Goal: Task Accomplishment & Management: Manage account settings

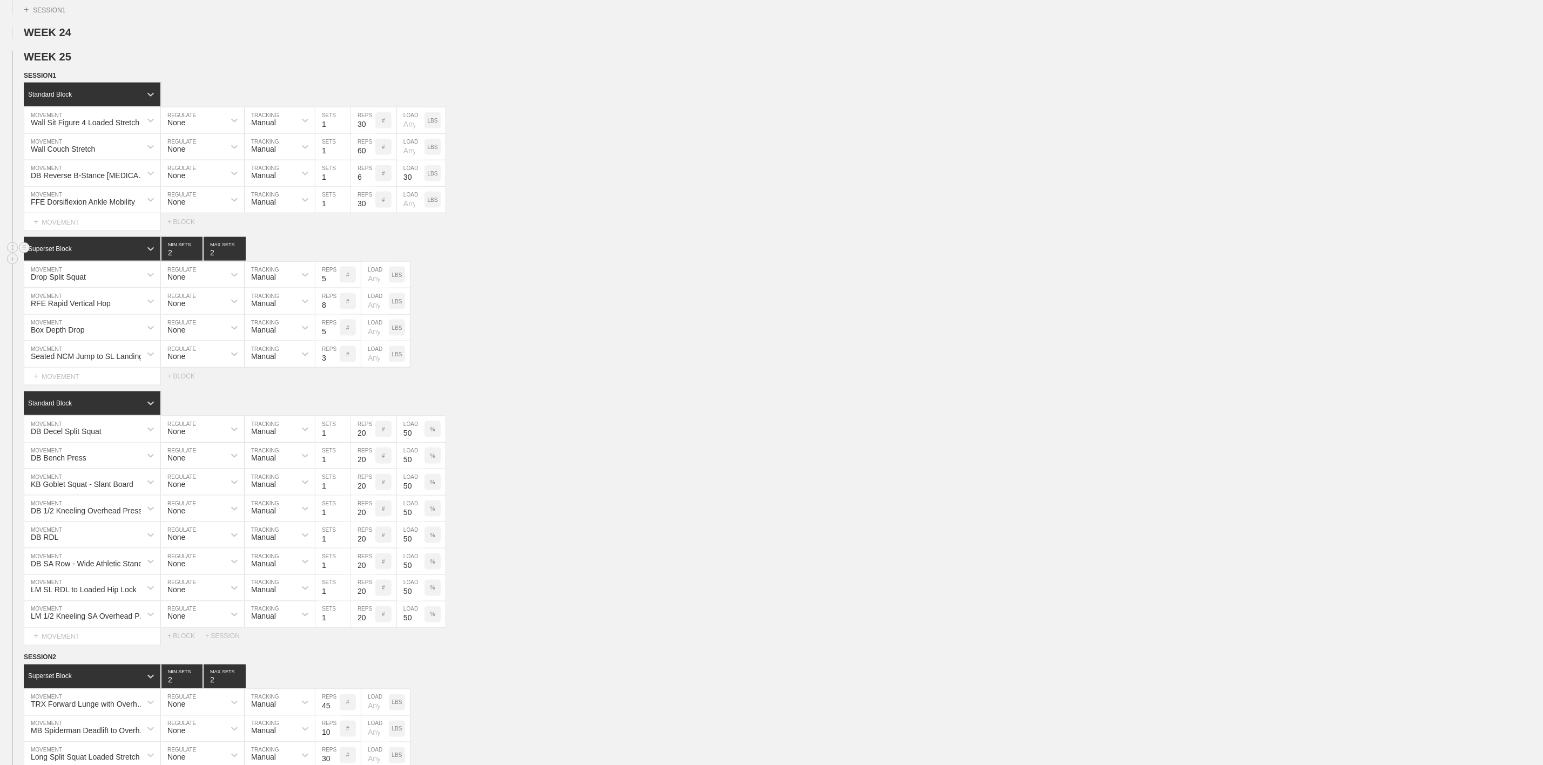
scroll to position [972, 0]
click at [461, 341] on div "Box Depth Drop MOVEMENT None REGULATE Manual TRACKING 5 REPS # LOAD LBS" at bounding box center [771, 328] width 1543 height 26
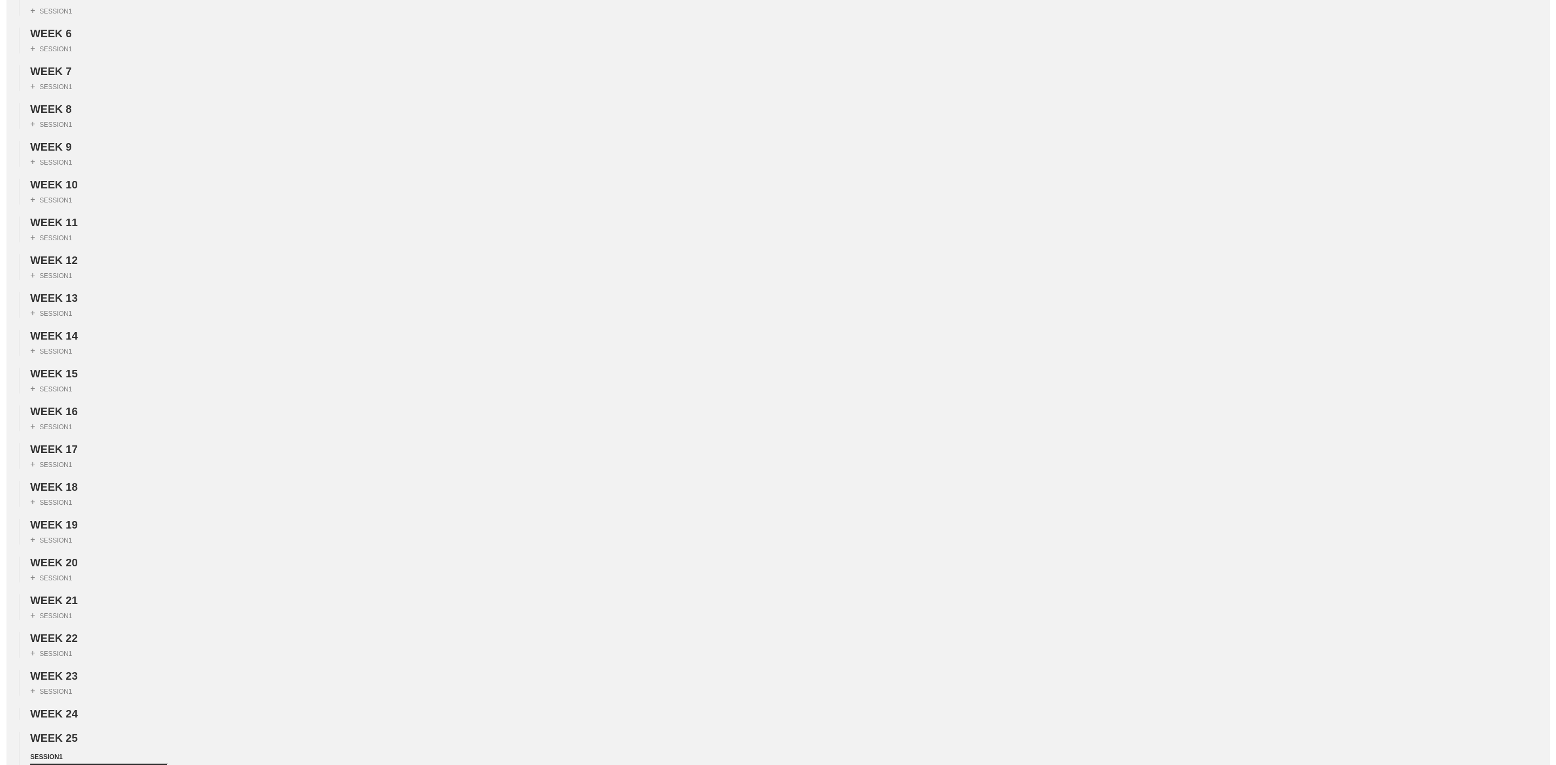
scroll to position [0, 0]
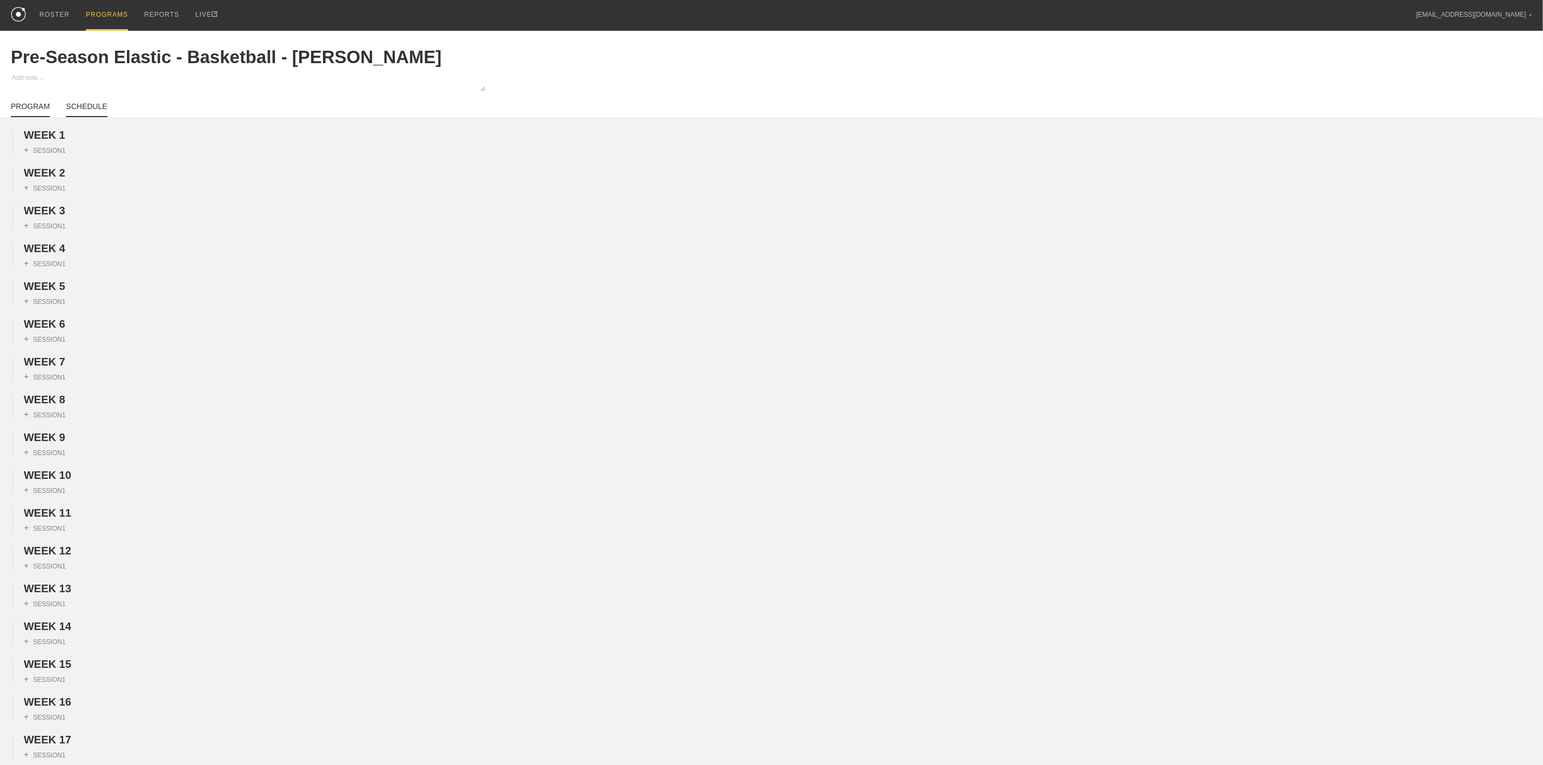
click at [80, 113] on link "SCHEDULE" at bounding box center [86, 109] width 41 height 15
type textarea "x"
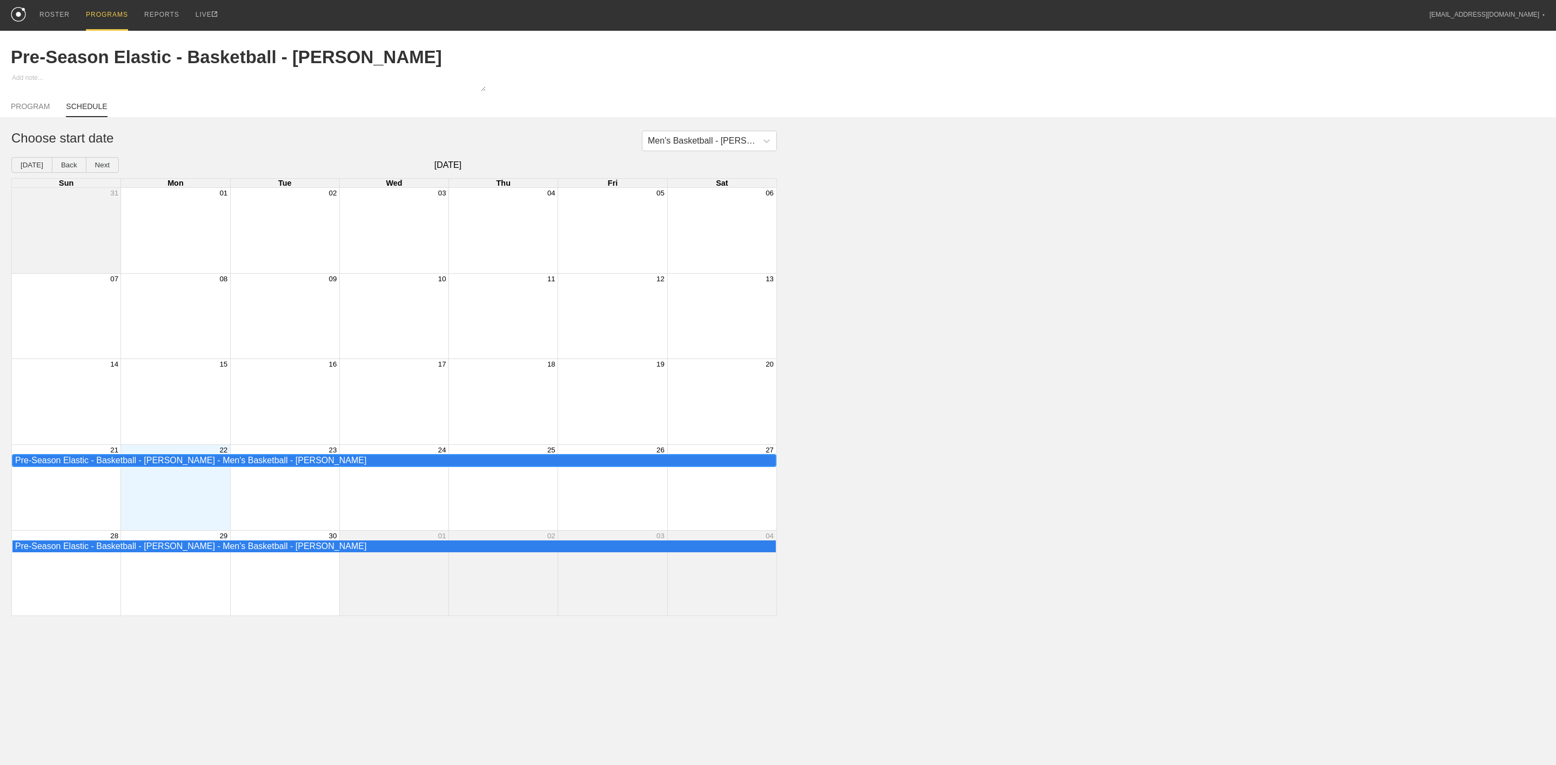
click at [183, 464] on div "Pre-Season Elastic - Basketball - [PERSON_NAME] - Men's Basketball - [PERSON_NA…" at bounding box center [394, 461] width 758 height 10
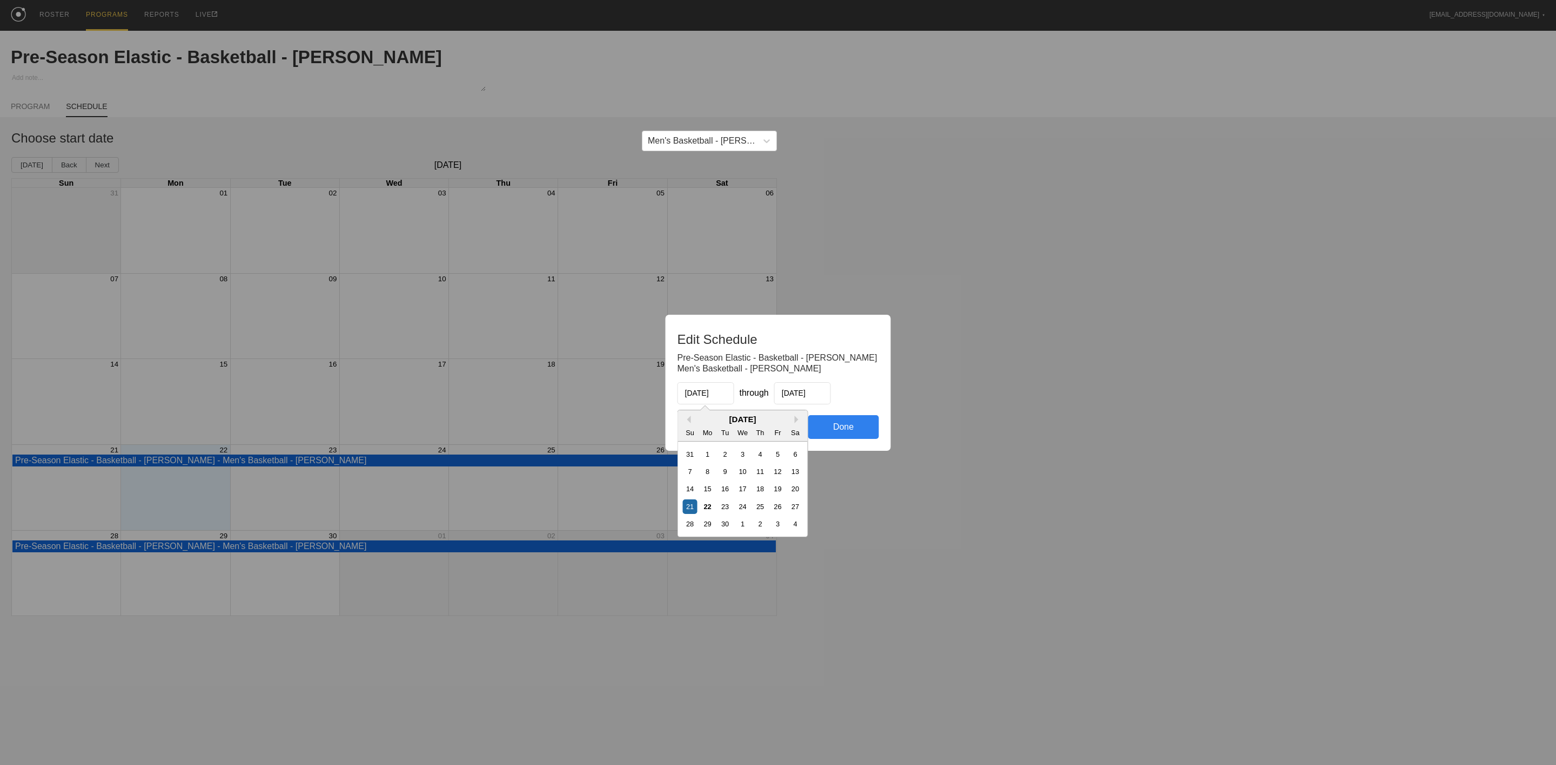
click at [710, 401] on input "[DATE]" at bounding box center [705, 393] width 57 height 22
click at [688, 416] on button "Previous Month" at bounding box center [687, 420] width 8 height 8
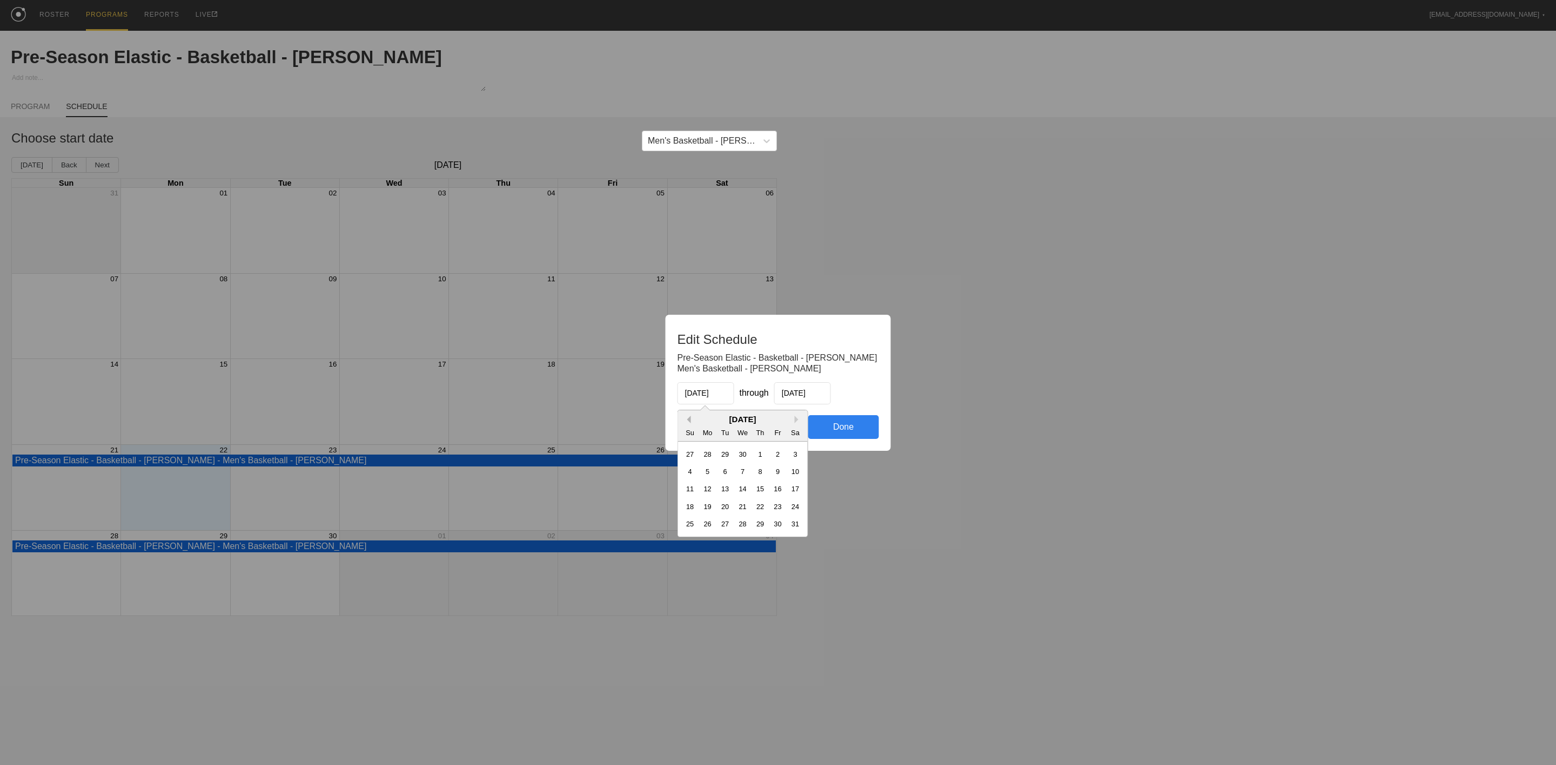
click at [688, 416] on button "Previous Month" at bounding box center [687, 420] width 8 height 8
click at [707, 478] on div "7" at bounding box center [707, 472] width 15 height 15
type input "[DATE]"
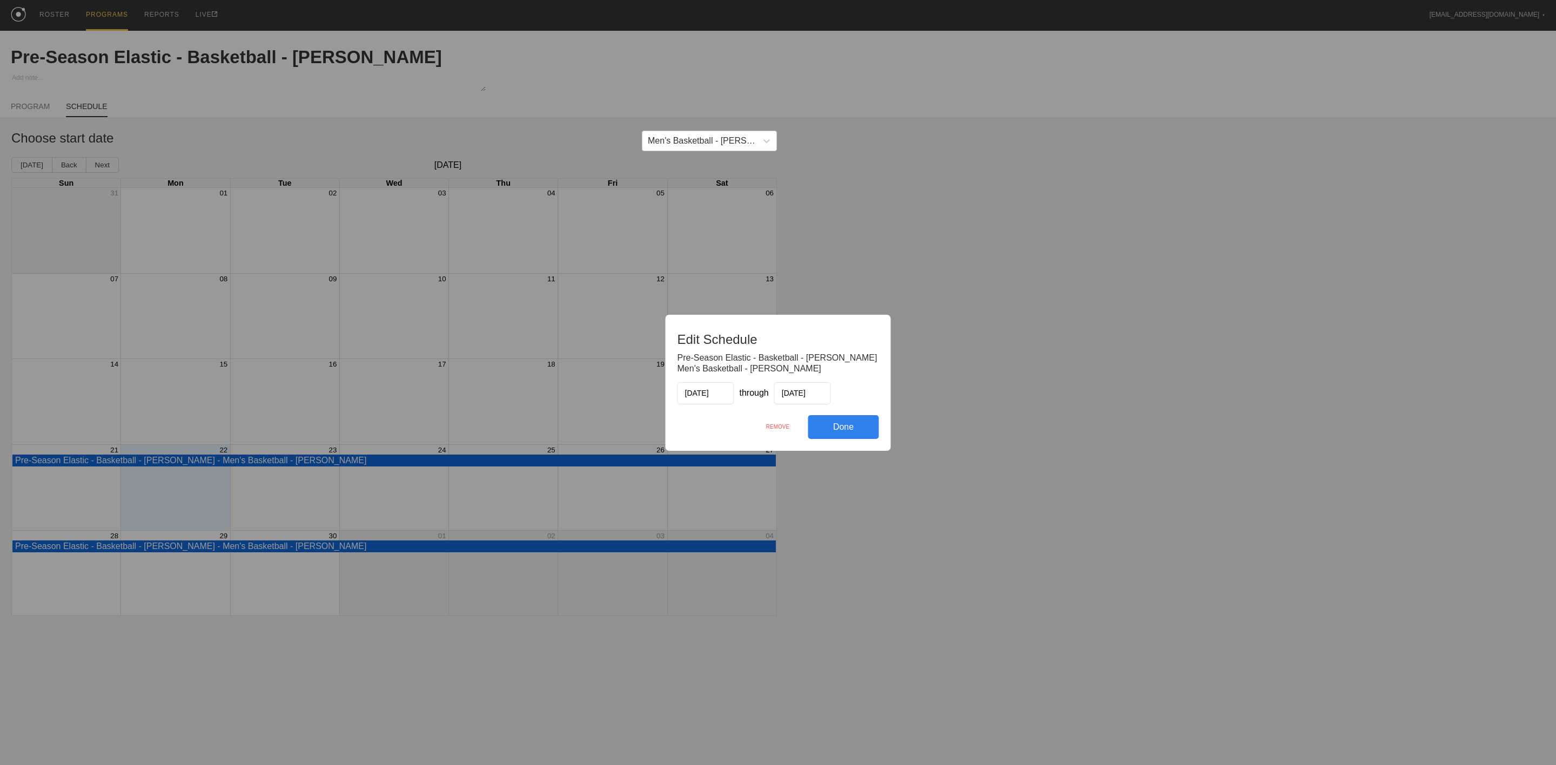
click at [854, 425] on div "Done" at bounding box center [843, 427] width 71 height 24
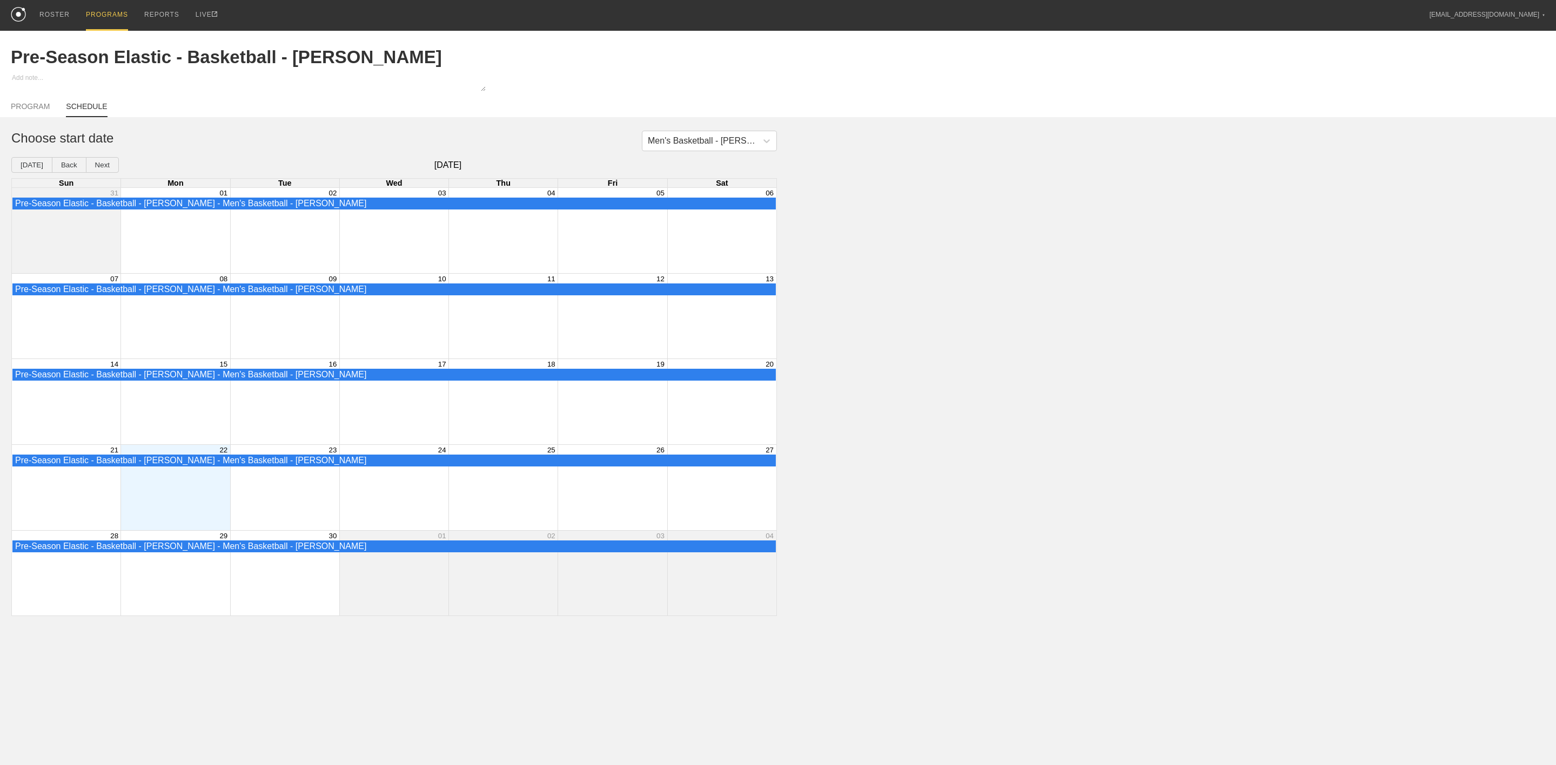
click at [107, 12] on div "PROGRAMS" at bounding box center [107, 15] width 42 height 31
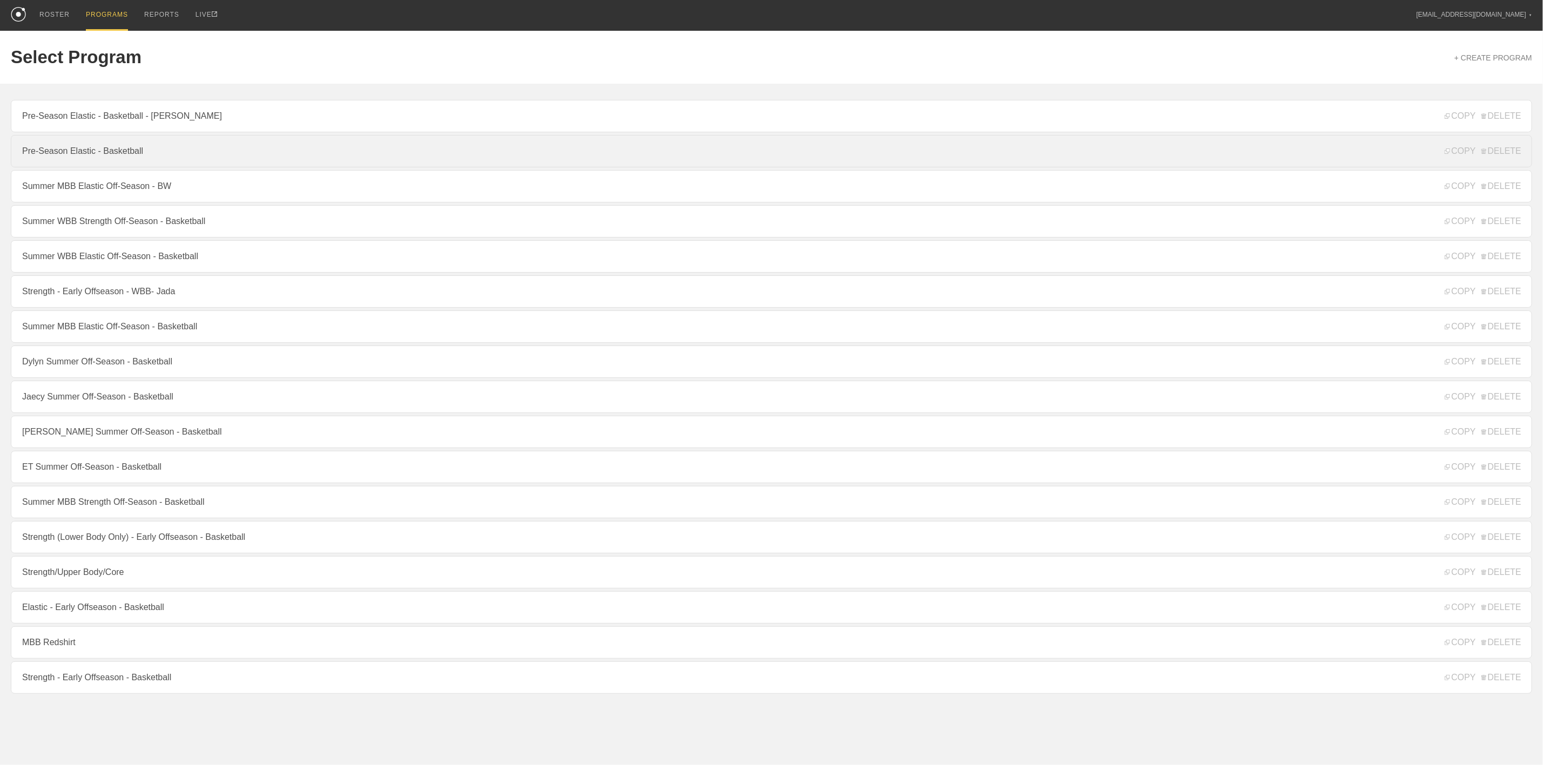
click at [141, 146] on link "Pre-Season Elastic - Basketball" at bounding box center [772, 151] width 1522 height 32
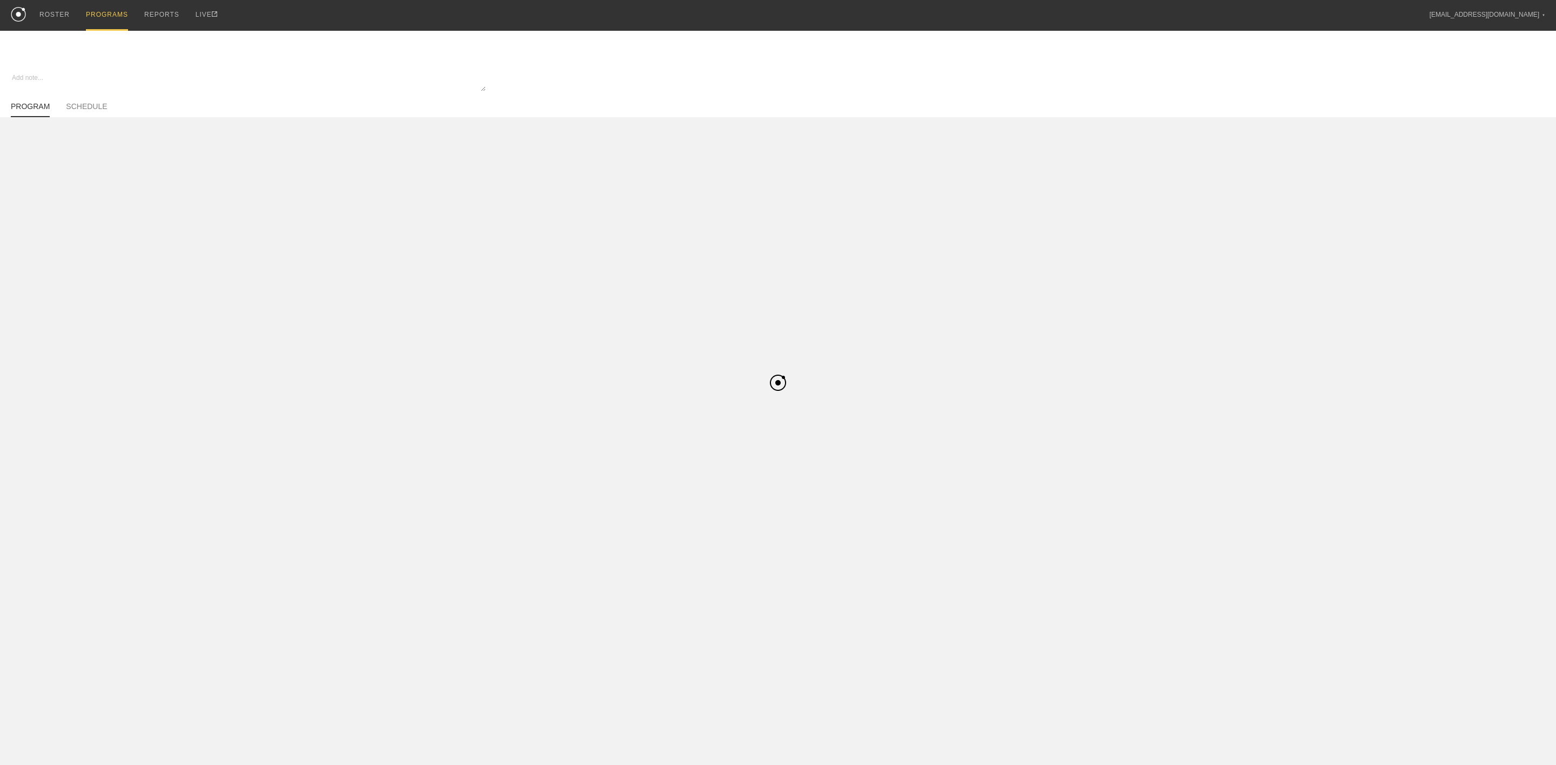
type textarea "x"
type input "Pre-Season Elastic - Basketball"
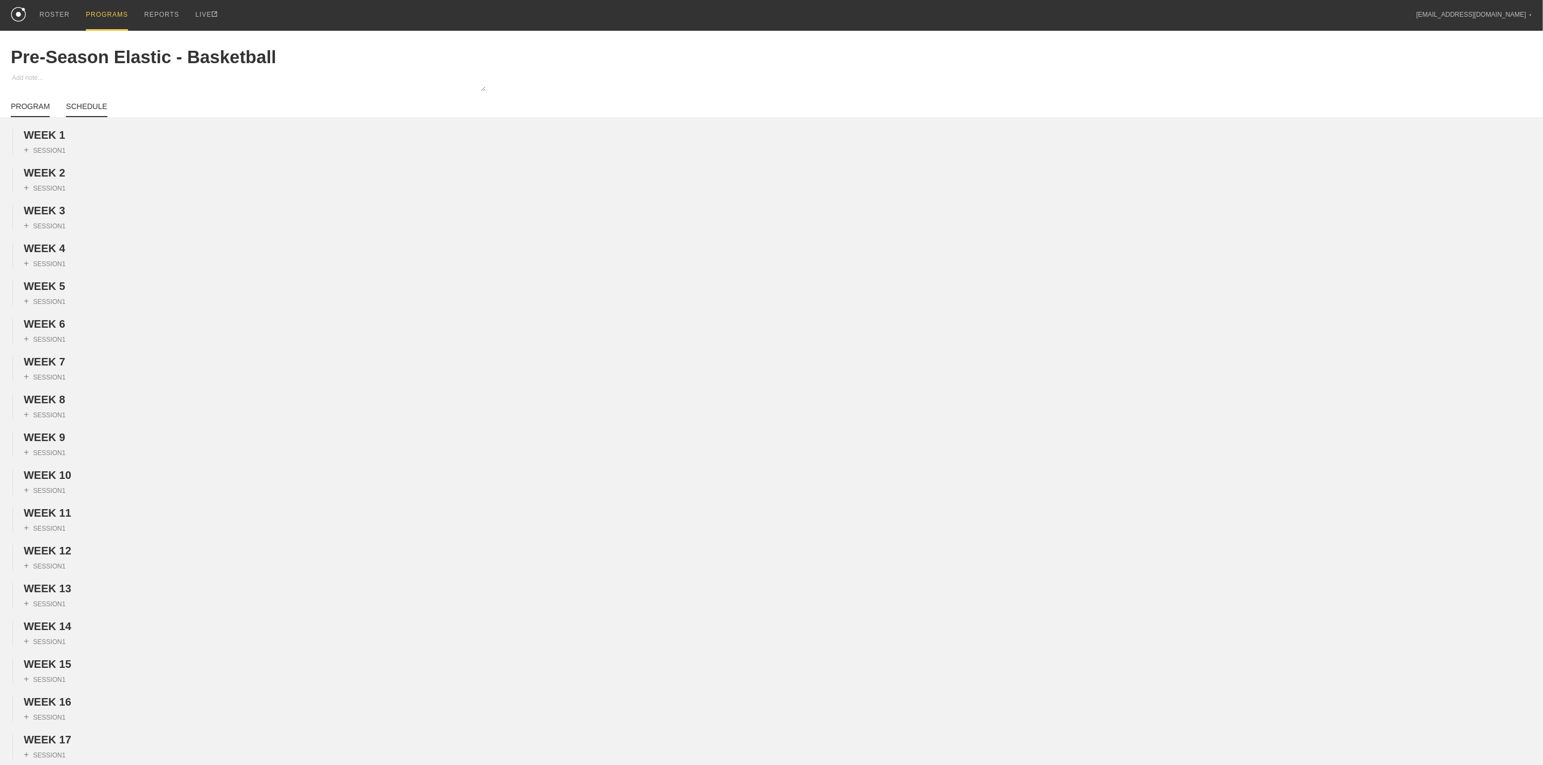
click at [82, 107] on link "SCHEDULE" at bounding box center [86, 109] width 41 height 15
type textarea "x"
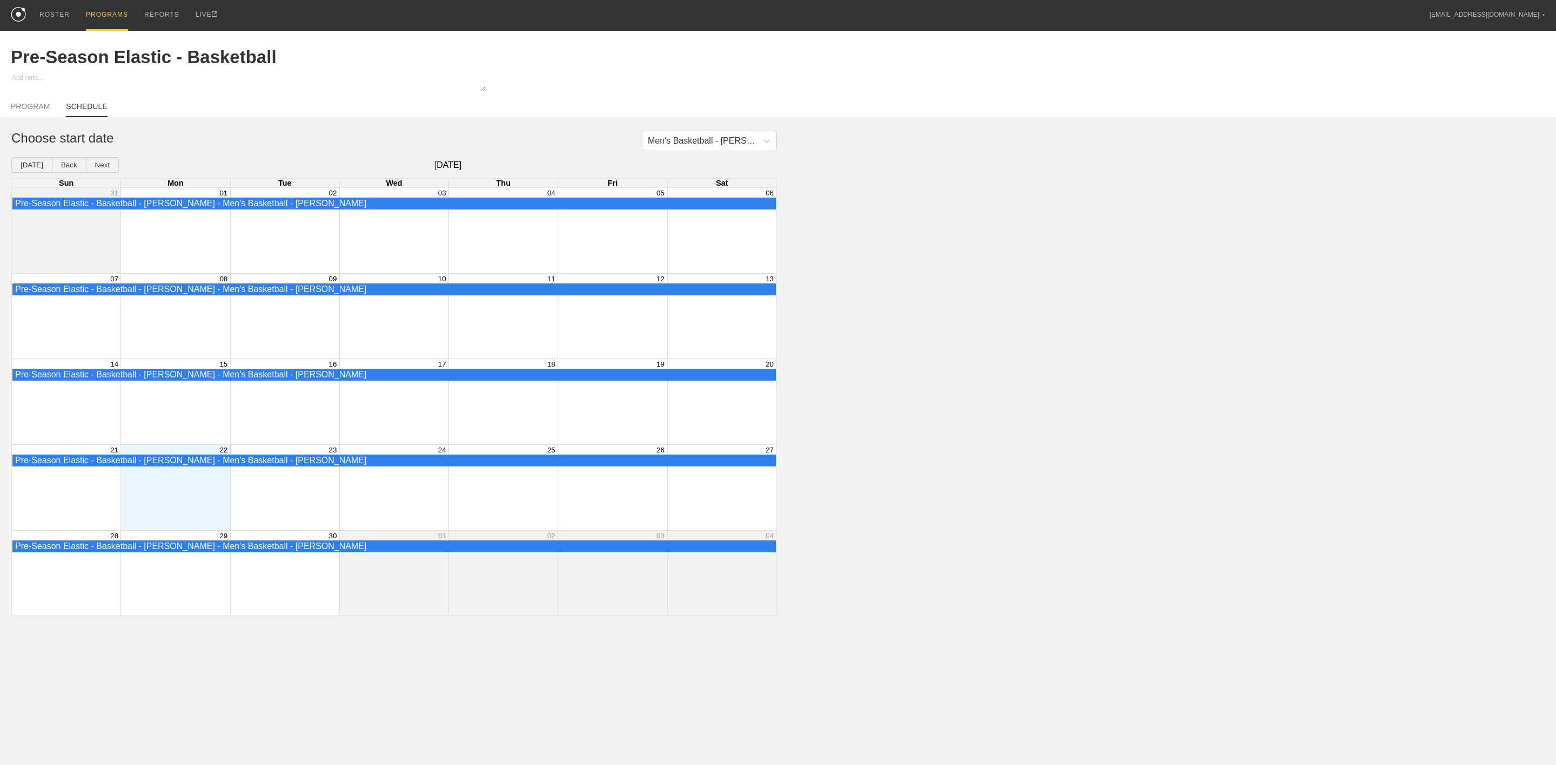
click at [167, 493] on div "Month View" at bounding box center [174, 487] width 109 height 85
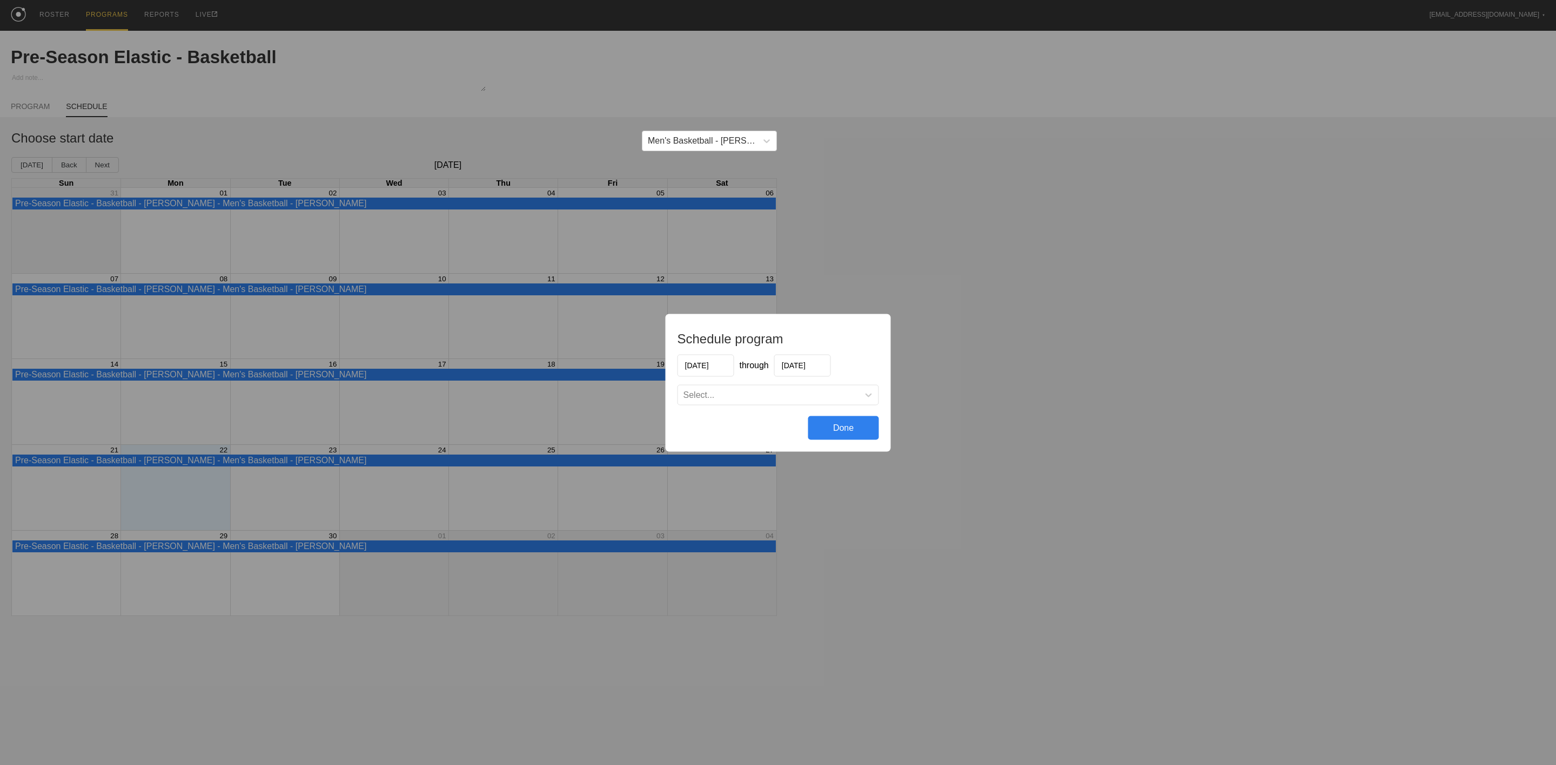
click at [708, 366] on input "[DATE]" at bounding box center [705, 365] width 57 height 22
click at [684, 391] on button "Previous Month" at bounding box center [687, 392] width 8 height 8
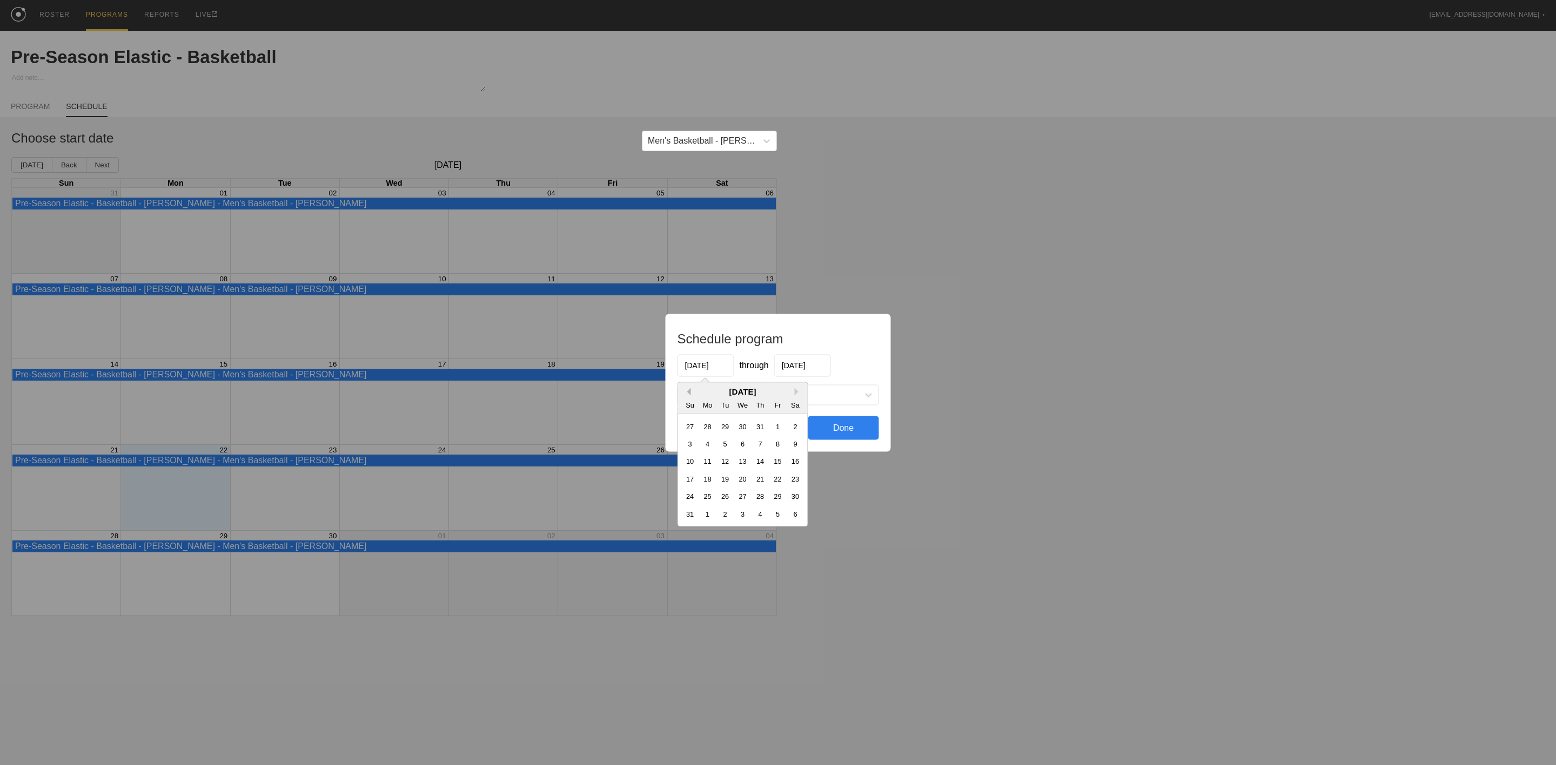
click at [684, 391] on button "Previous Month" at bounding box center [687, 392] width 8 height 8
click at [714, 448] on div "7" at bounding box center [707, 443] width 15 height 15
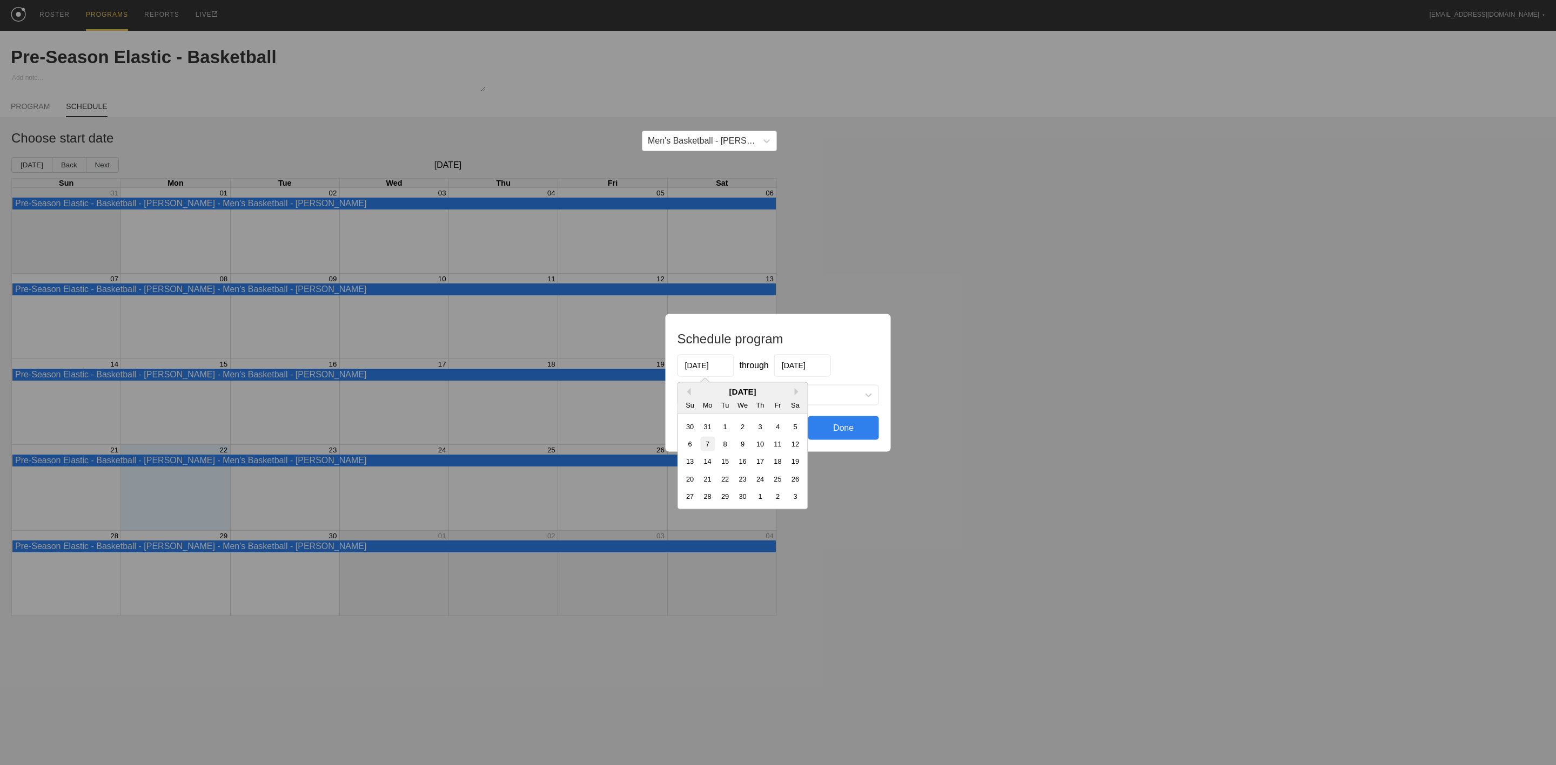
type input "[DATE]"
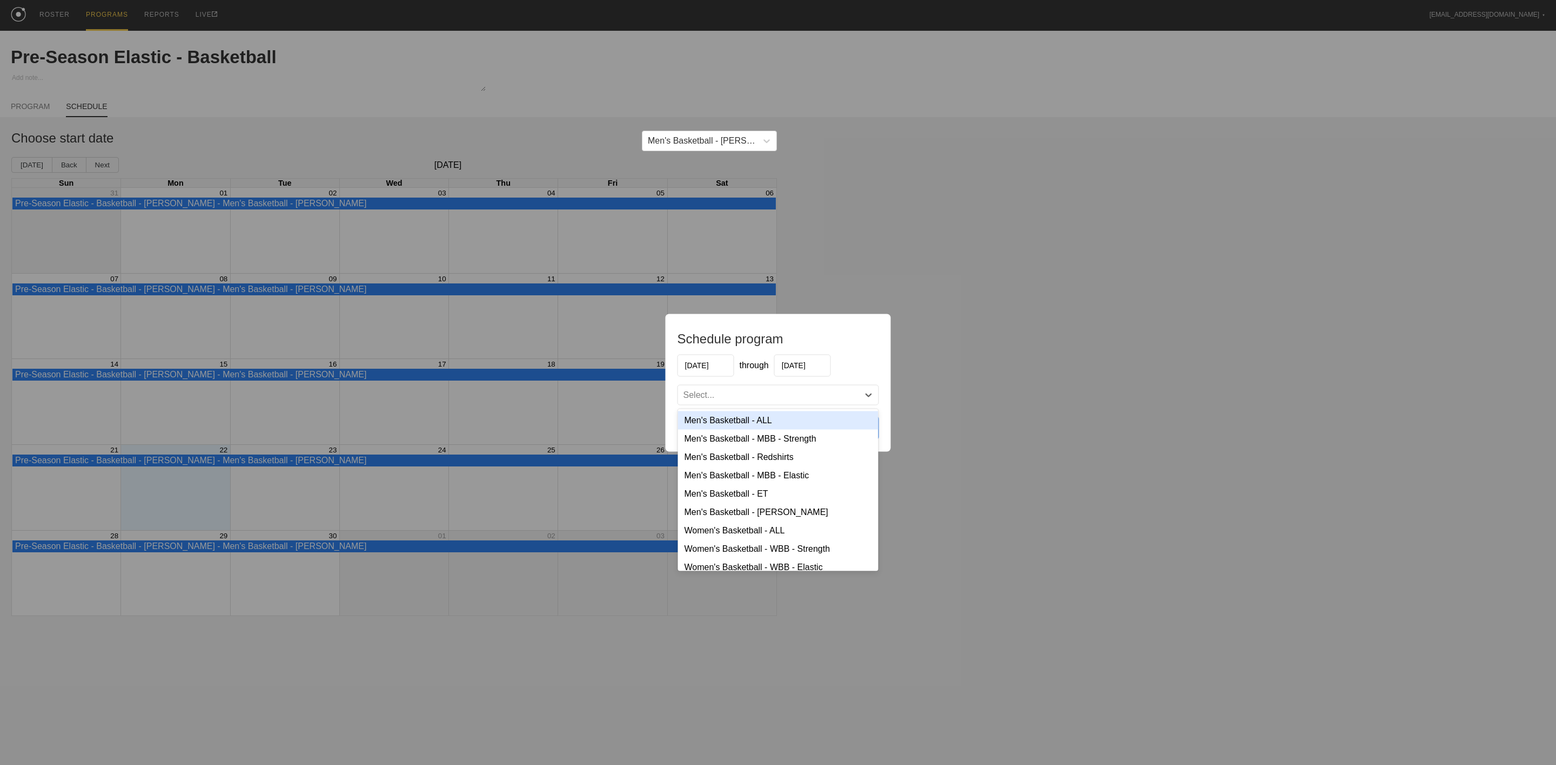
click at [748, 399] on div "Select..." at bounding box center [768, 394] width 181 height 11
click at [753, 420] on div "Men's Basketball - ALL" at bounding box center [778, 420] width 200 height 18
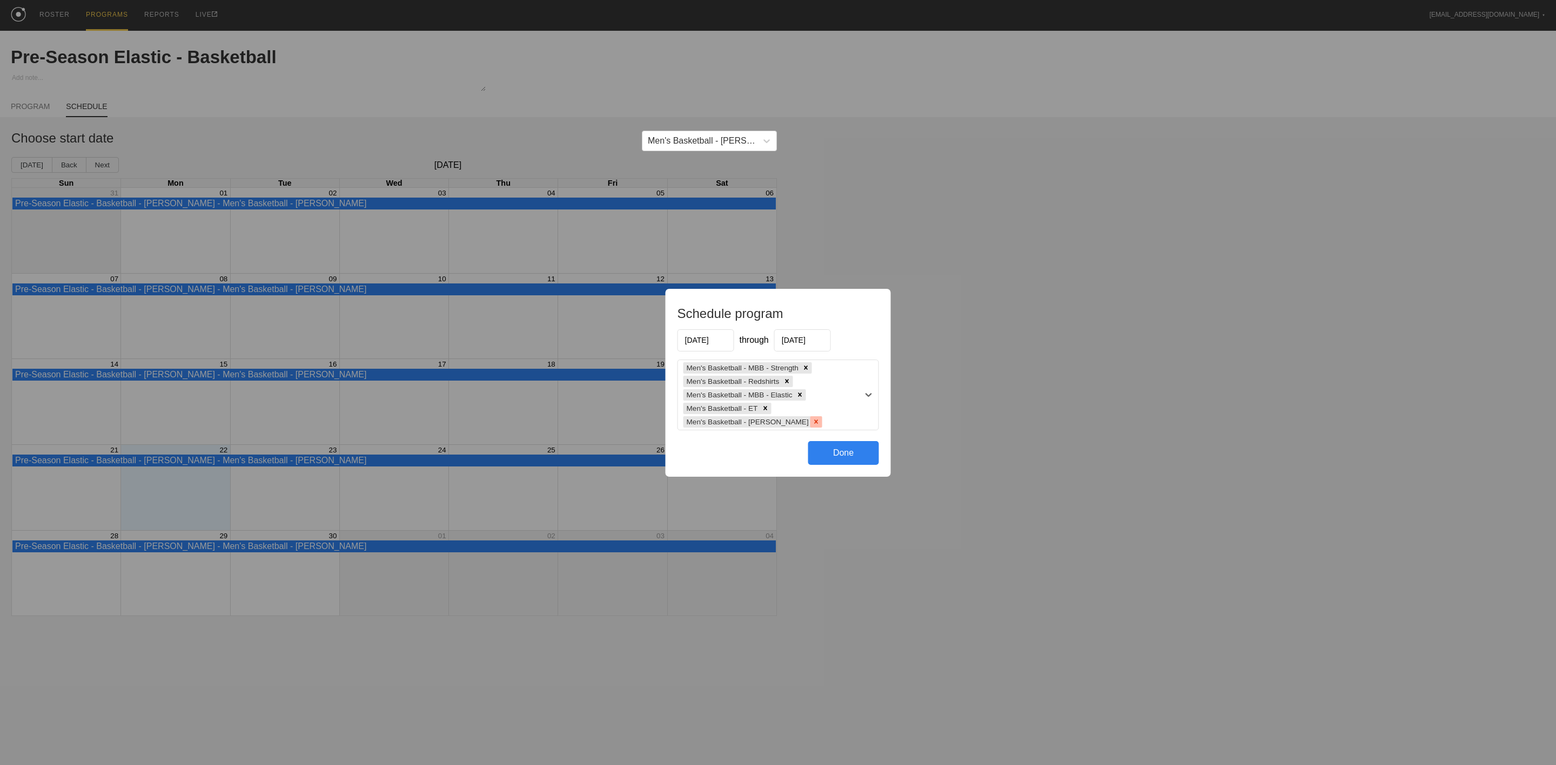
click at [812, 423] on icon at bounding box center [816, 422] width 8 height 8
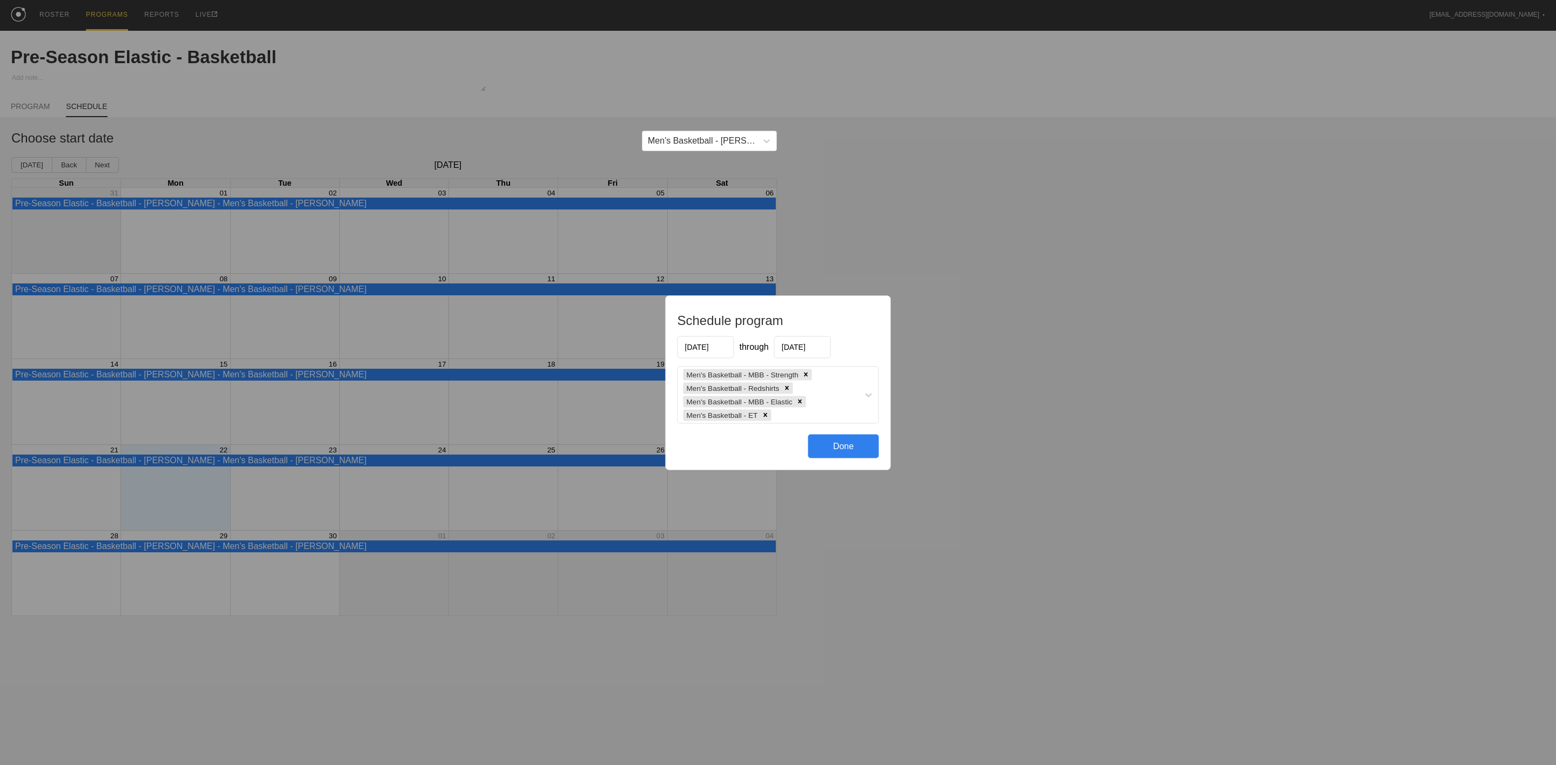
click at [841, 448] on div "Done" at bounding box center [843, 446] width 71 height 24
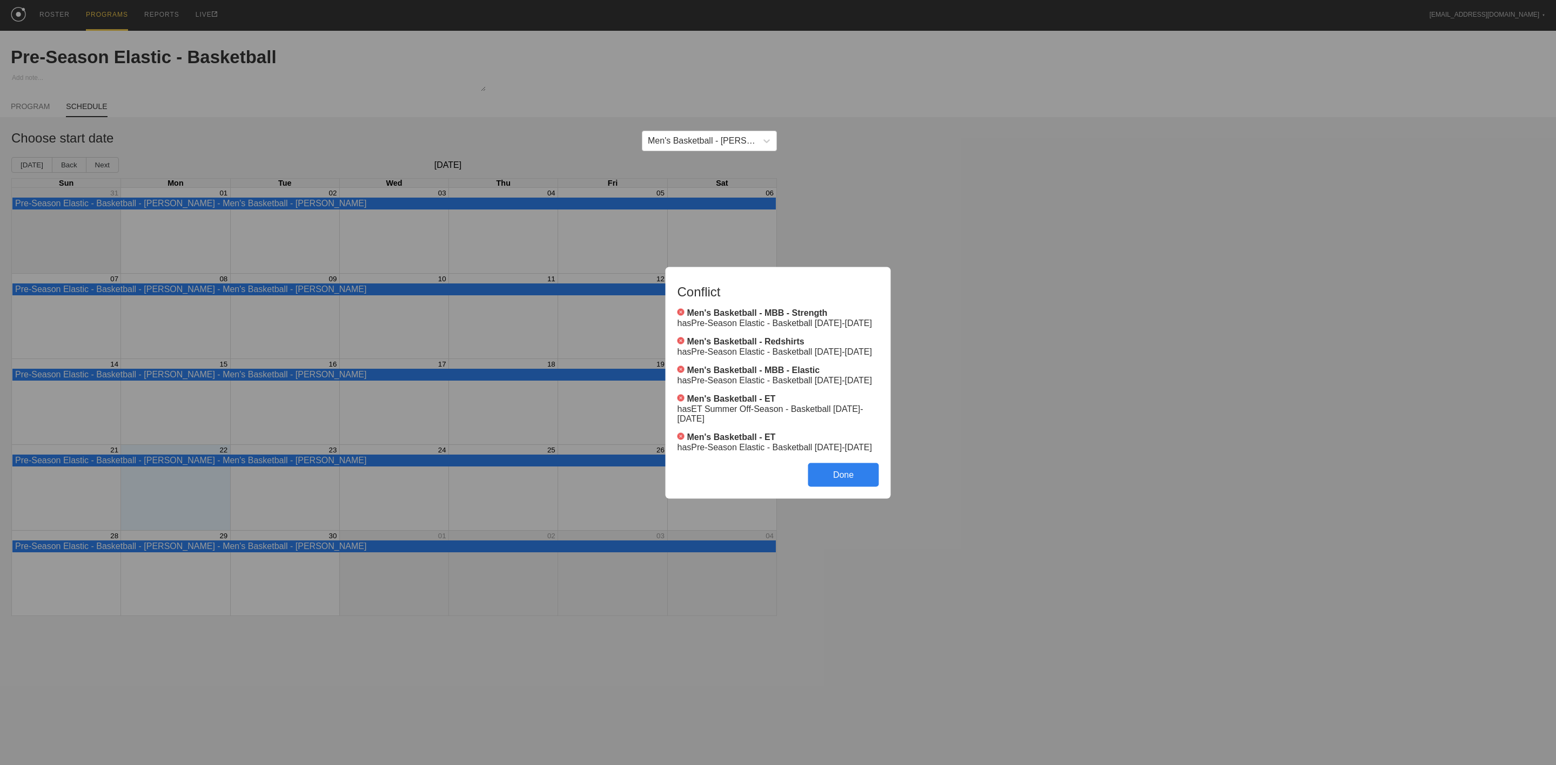
click at [848, 477] on div "Done" at bounding box center [843, 475] width 71 height 24
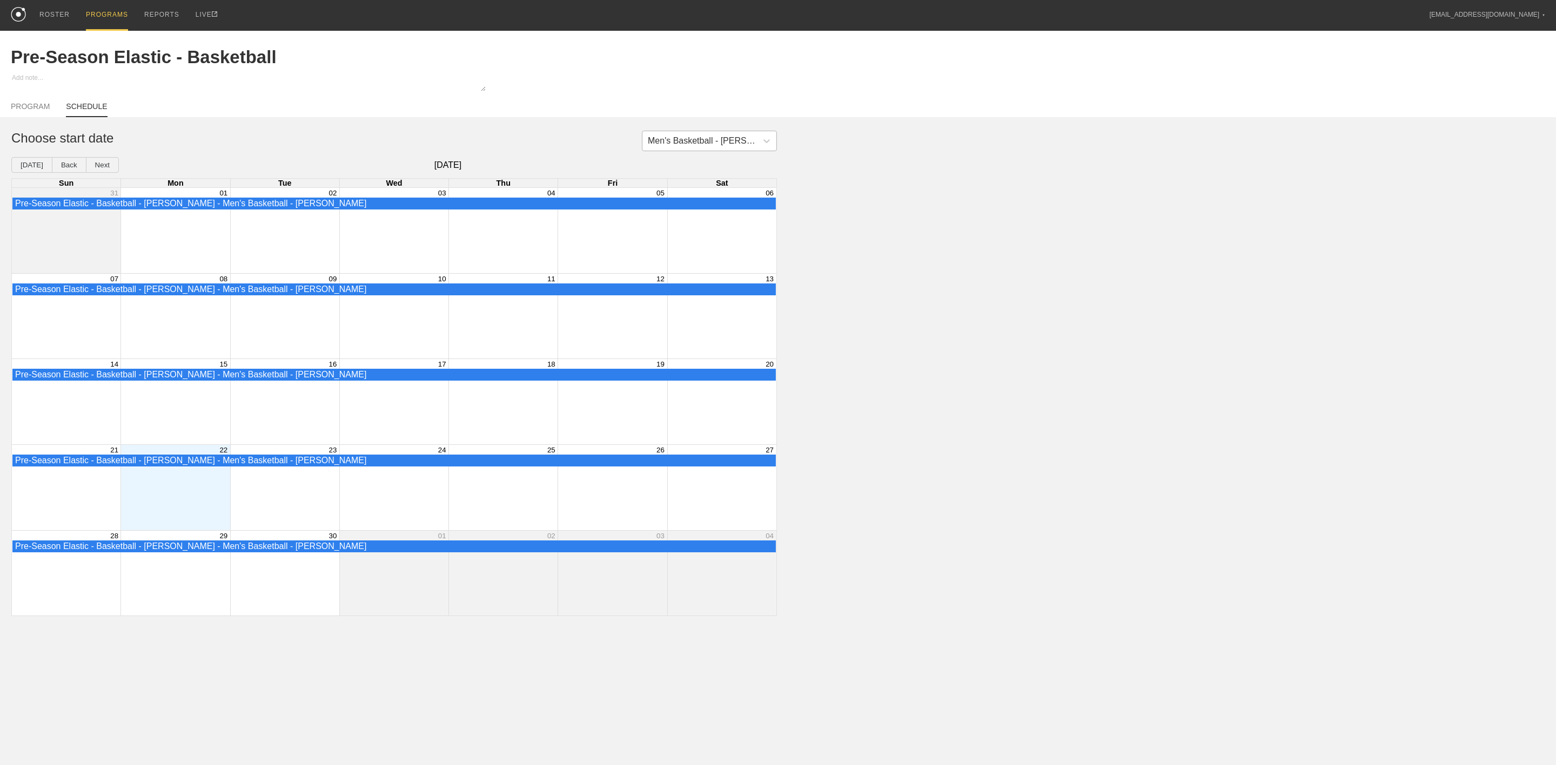
click at [724, 146] on div "Men's Basketball - [PERSON_NAME]" at bounding box center [703, 141] width 110 height 10
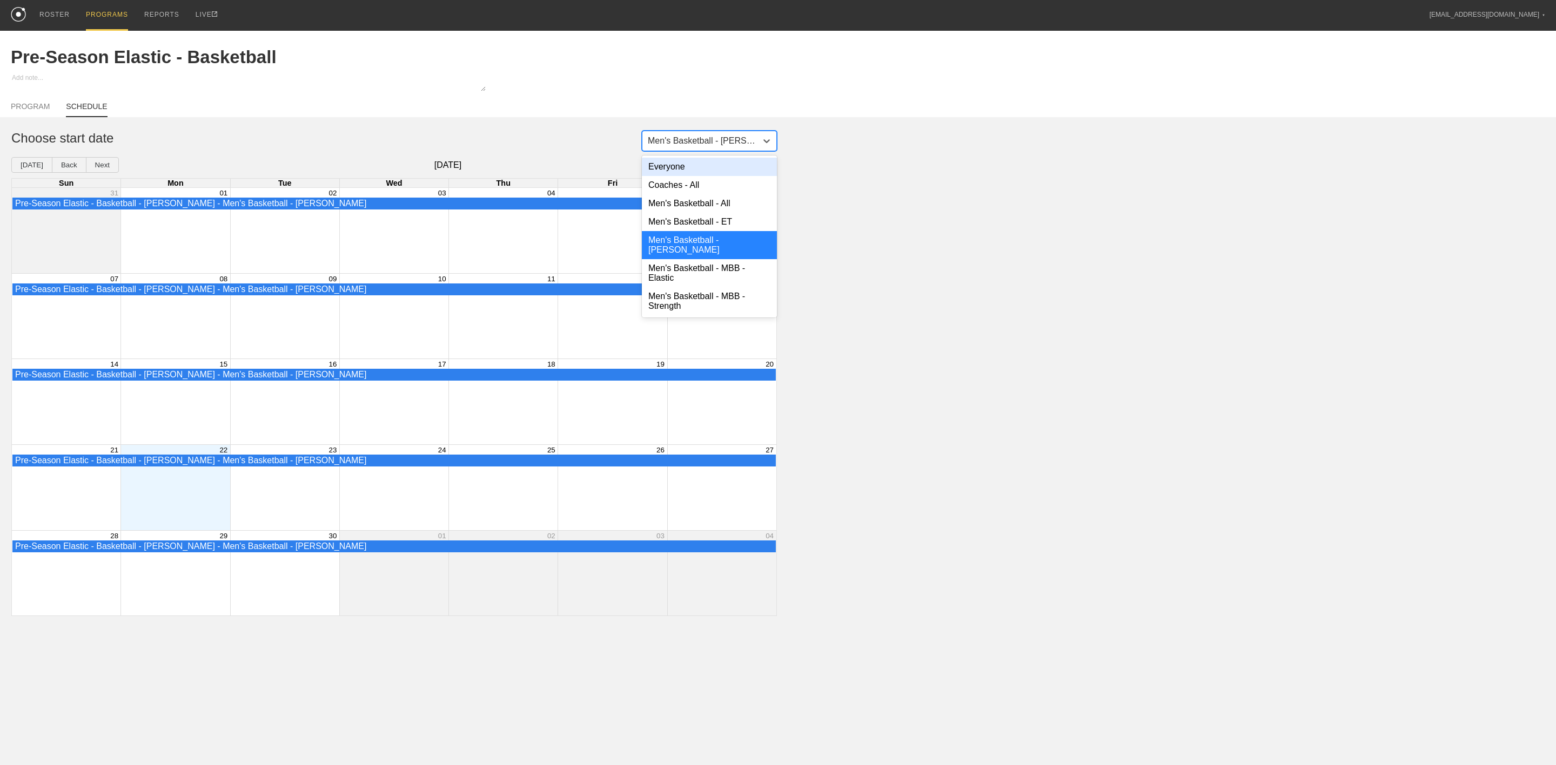
click at [703, 174] on div "Everyone" at bounding box center [709, 167] width 135 height 18
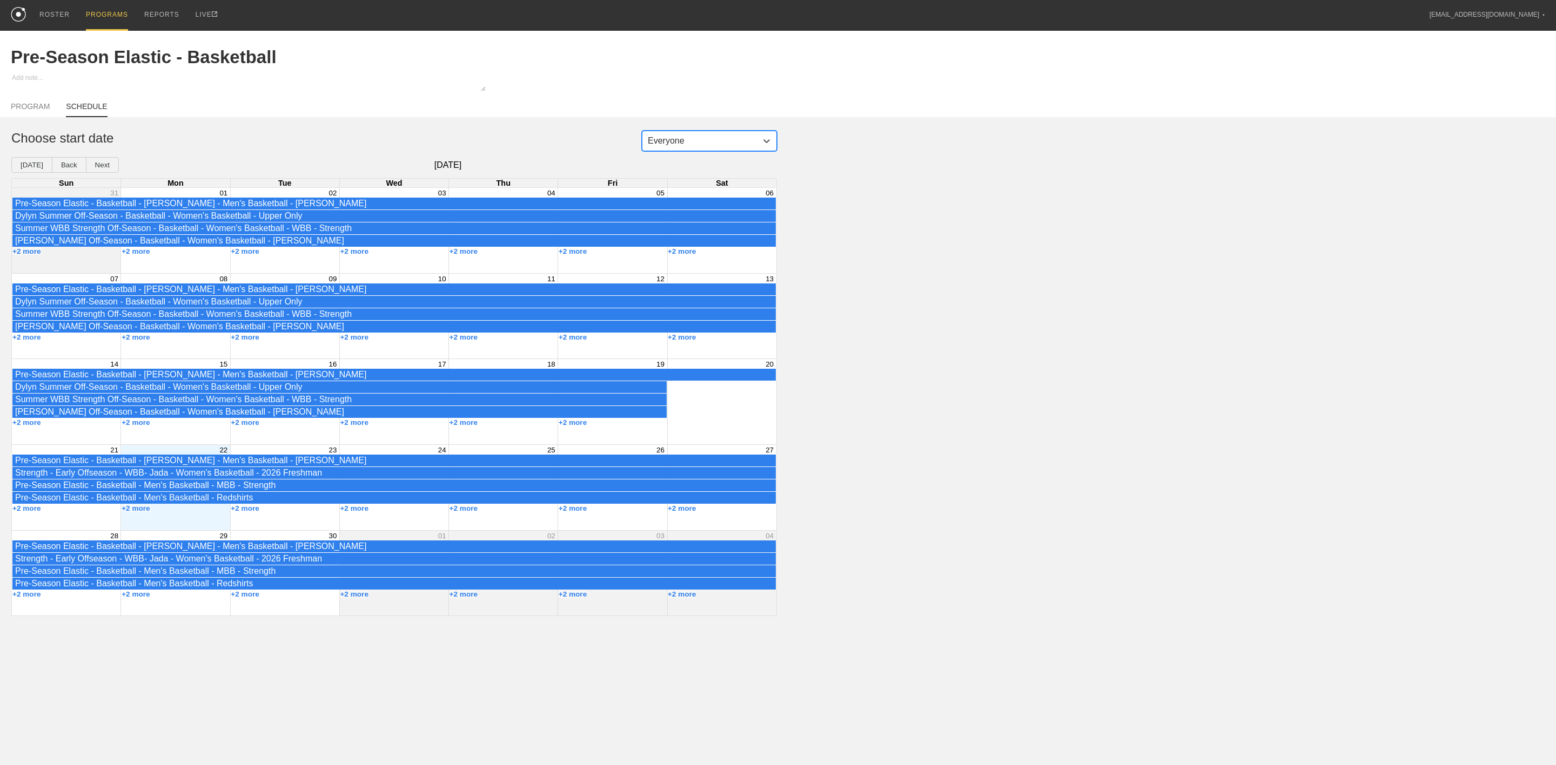
click at [190, 522] on div "Month View" at bounding box center [174, 487] width 109 height 85
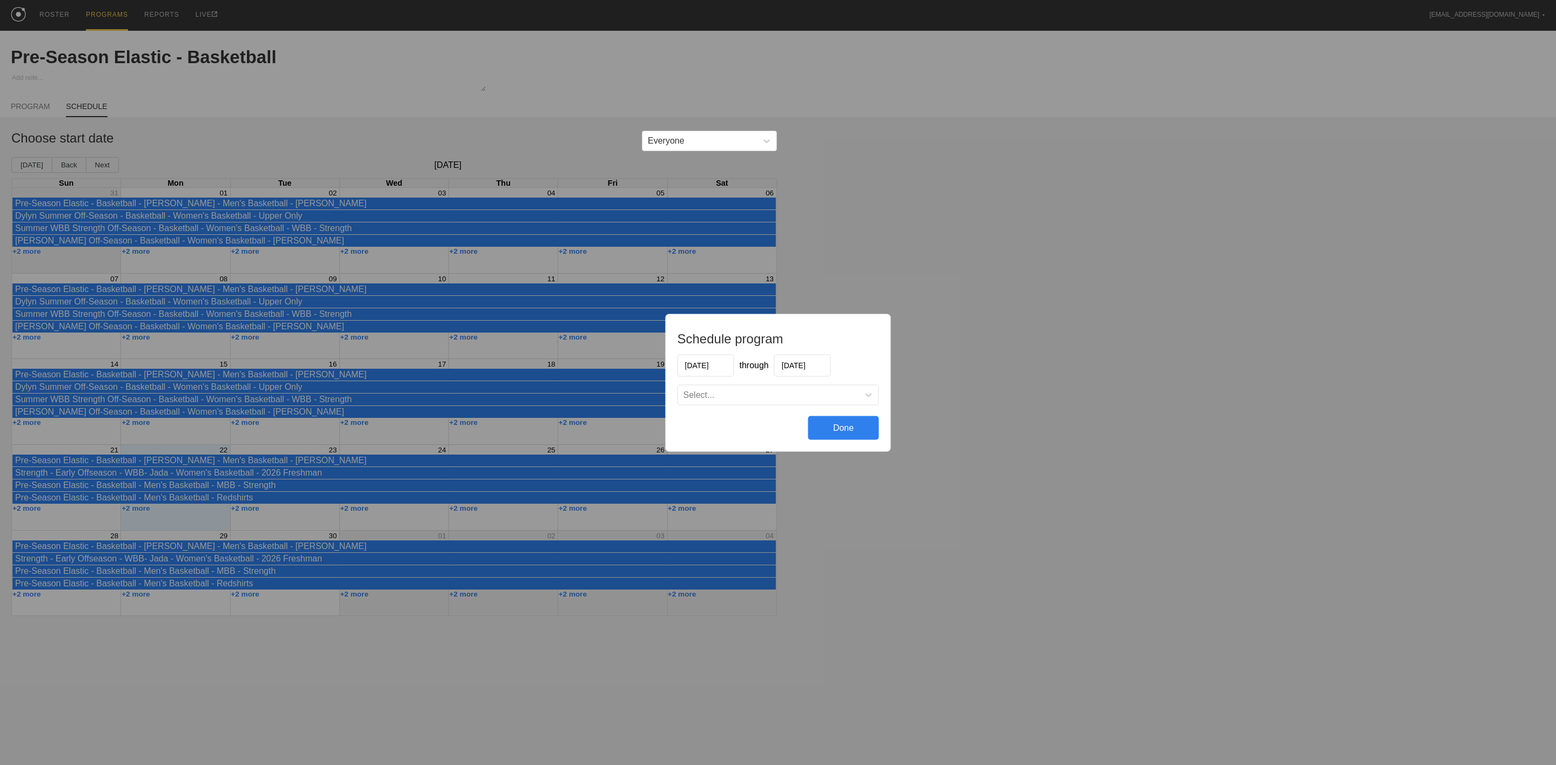
click at [729, 397] on div "Select..." at bounding box center [768, 394] width 181 height 11
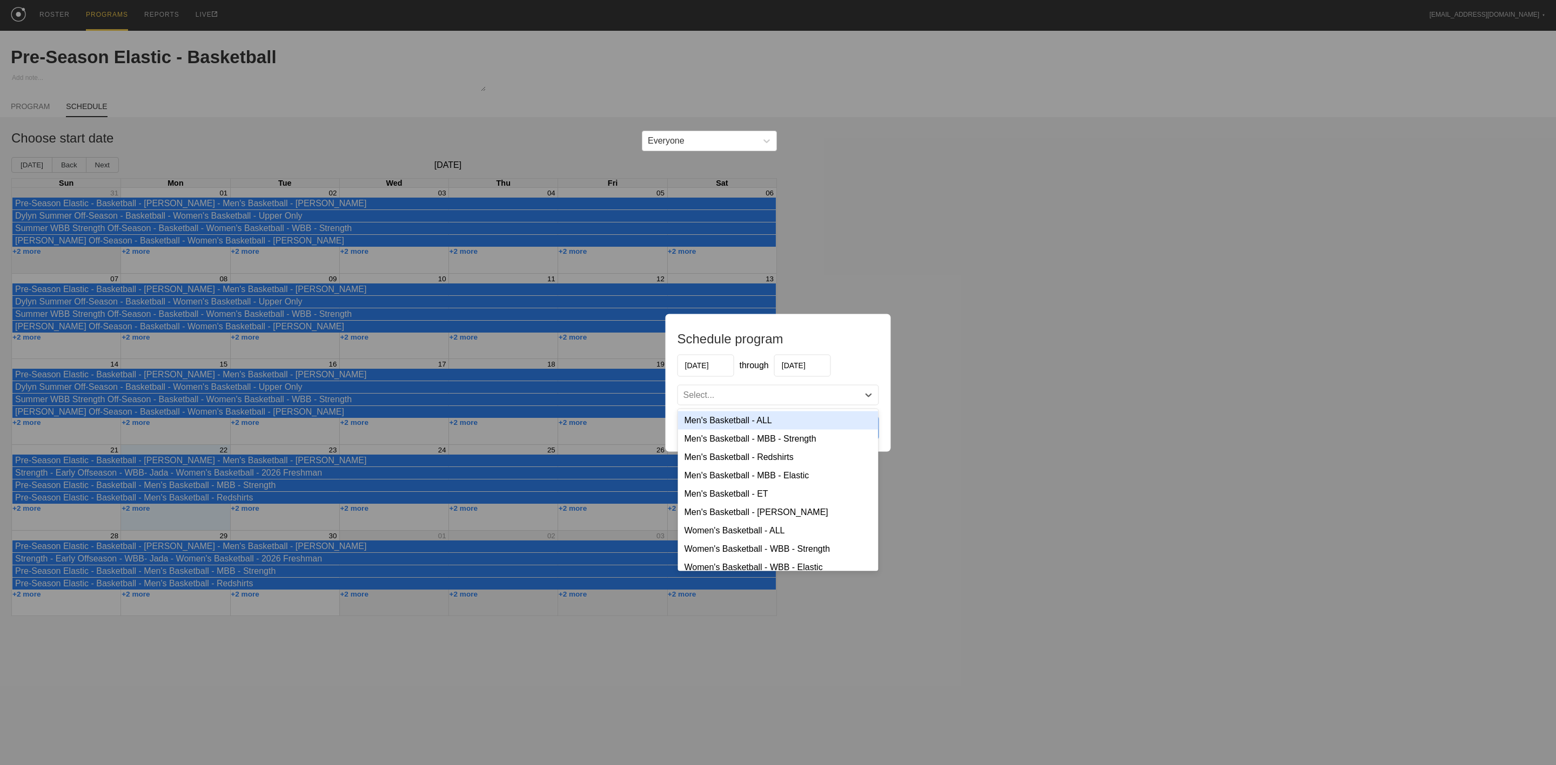
click at [738, 421] on div "Men's Basketball - ALL" at bounding box center [778, 420] width 200 height 18
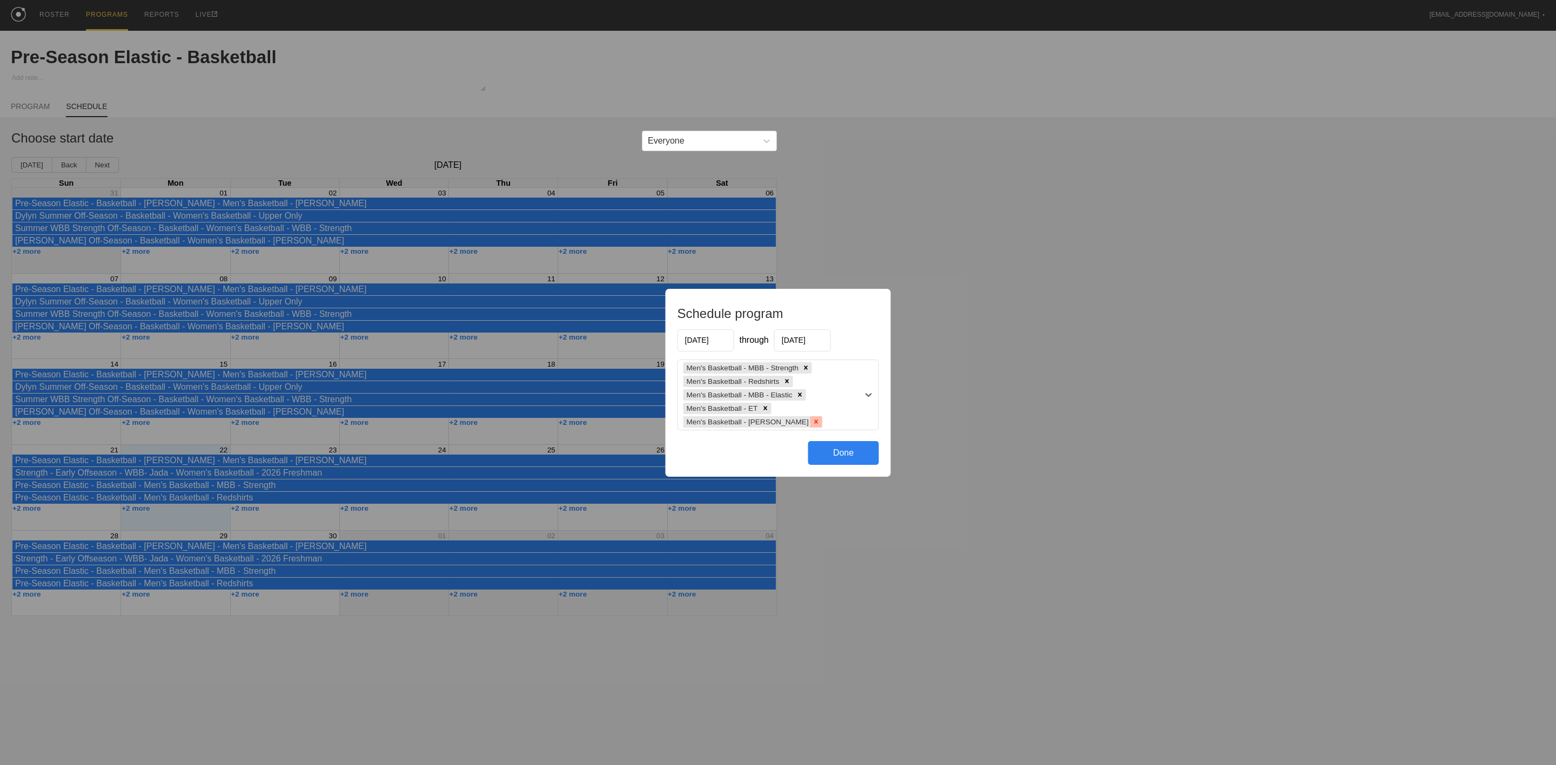
click at [812, 424] on icon at bounding box center [816, 422] width 8 height 8
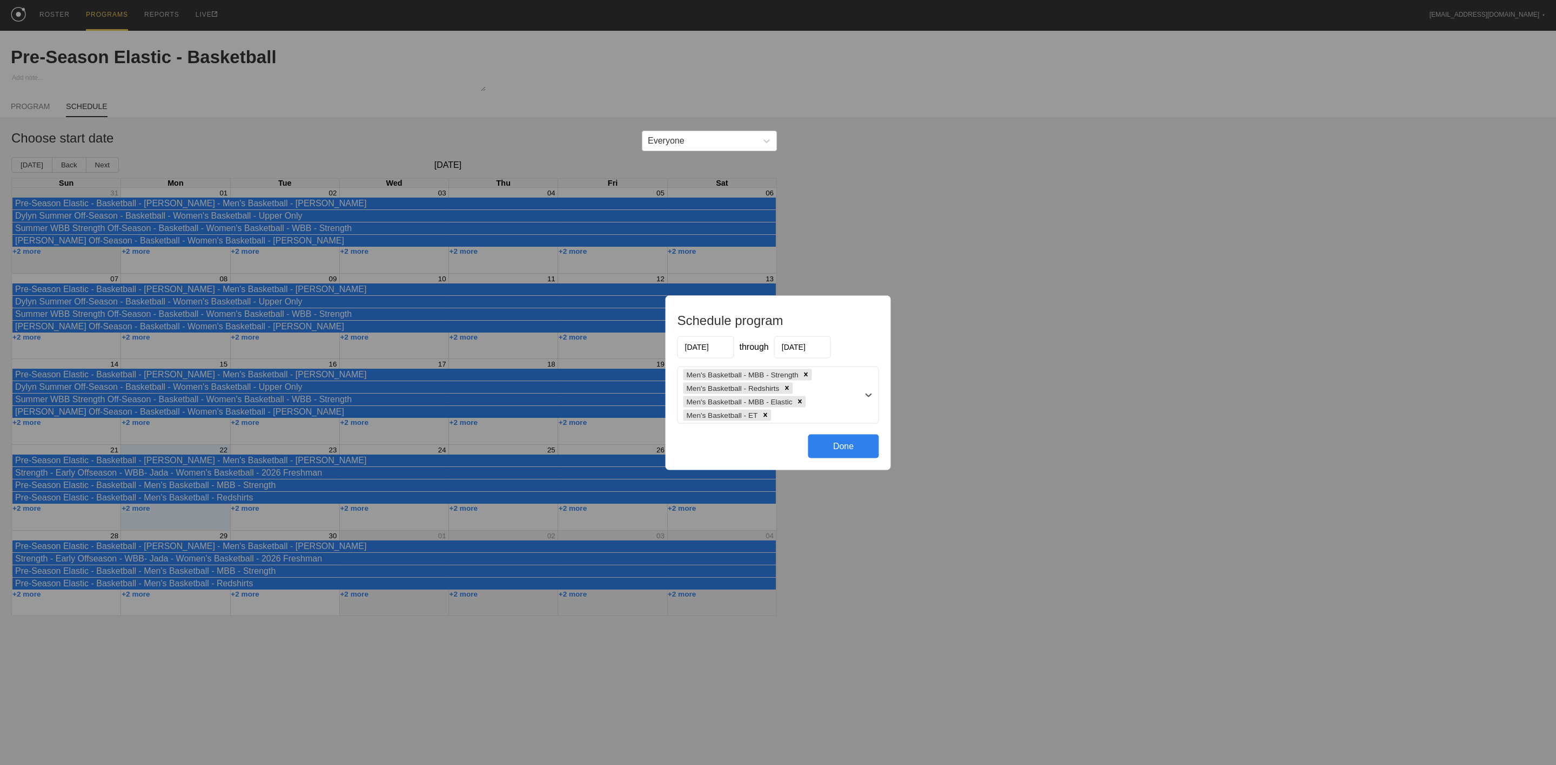
click at [710, 344] on input "[DATE]" at bounding box center [705, 347] width 57 height 22
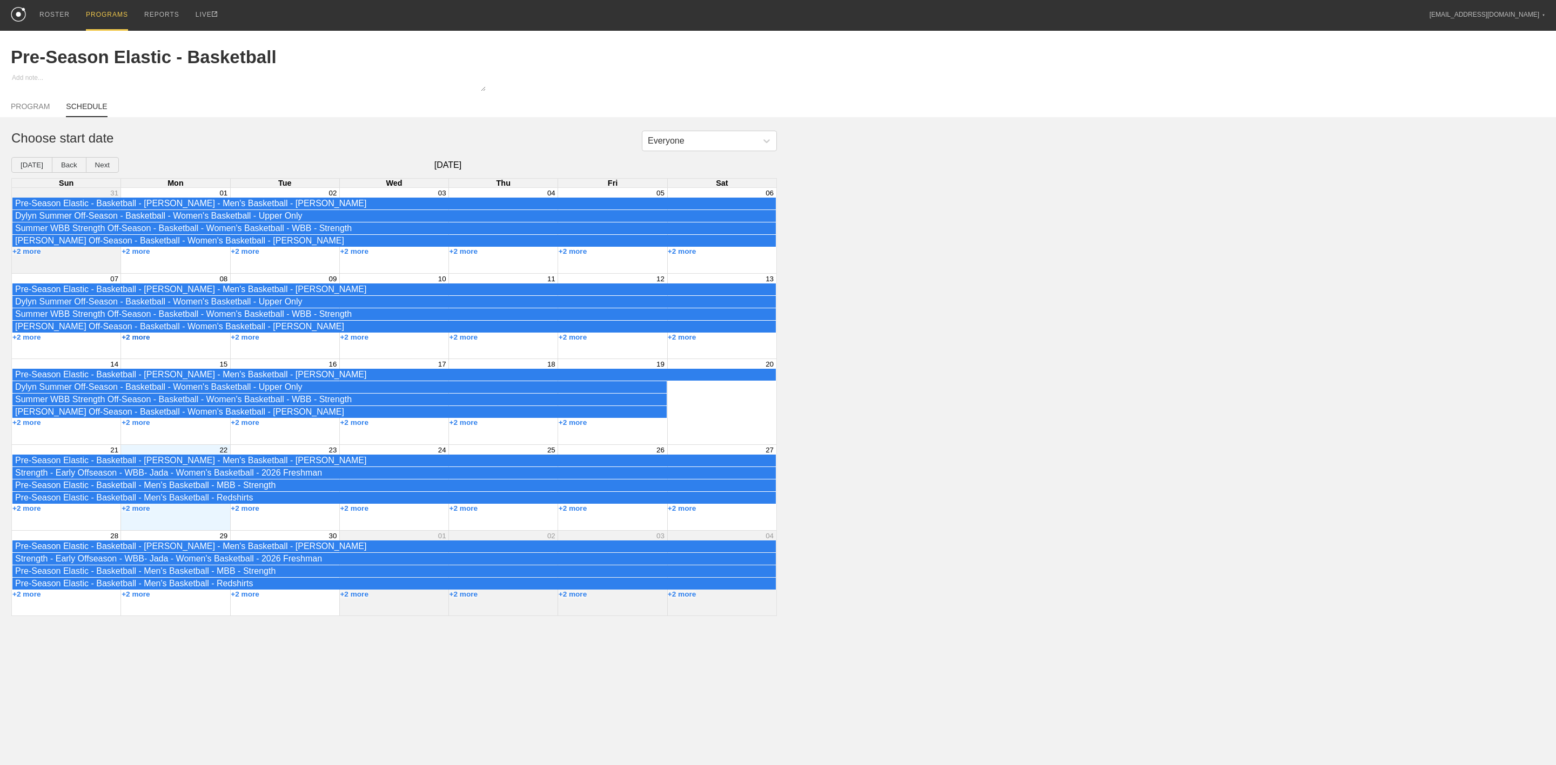
click at [138, 341] on button "+2 more" at bounding box center [136, 337] width 29 height 8
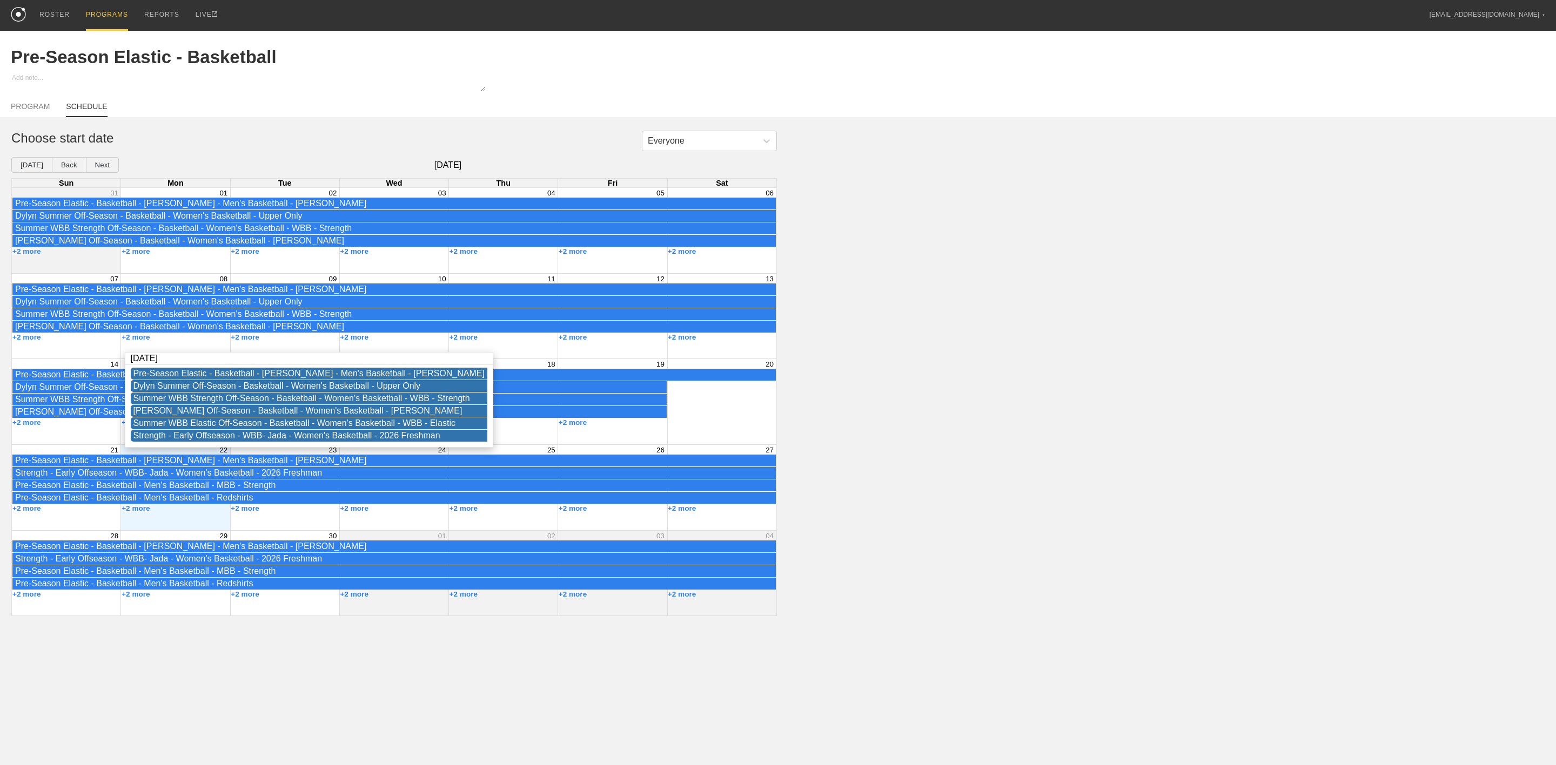
click at [906, 359] on div "Everyone Choose start date [DATE] Back Next [DATE] Sun Mon Tue Wed Thu Fri Sat …" at bounding box center [778, 374] width 1556 height 486
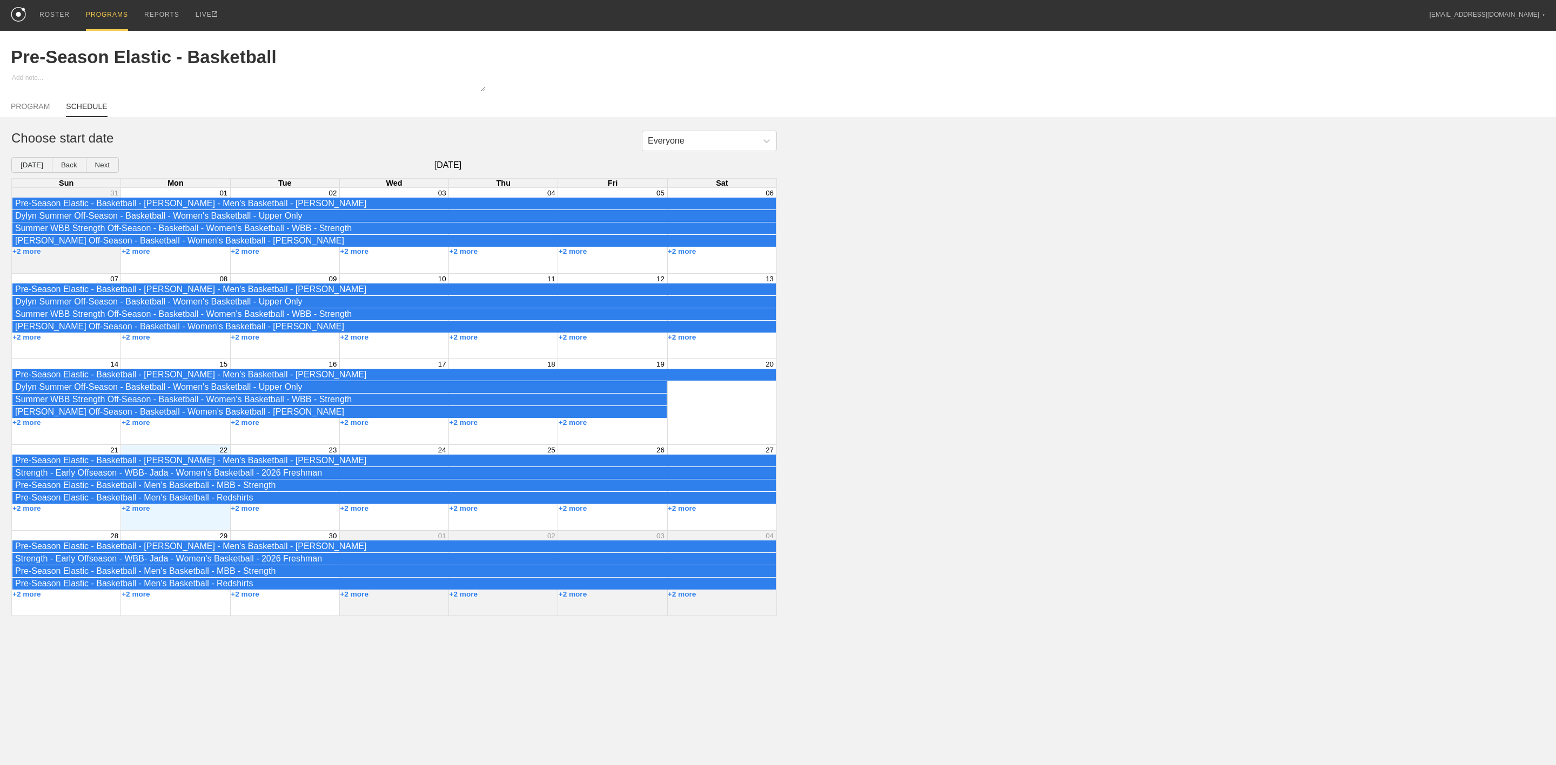
click at [203, 513] on div "+2 more" at bounding box center [175, 509] width 109 height 9
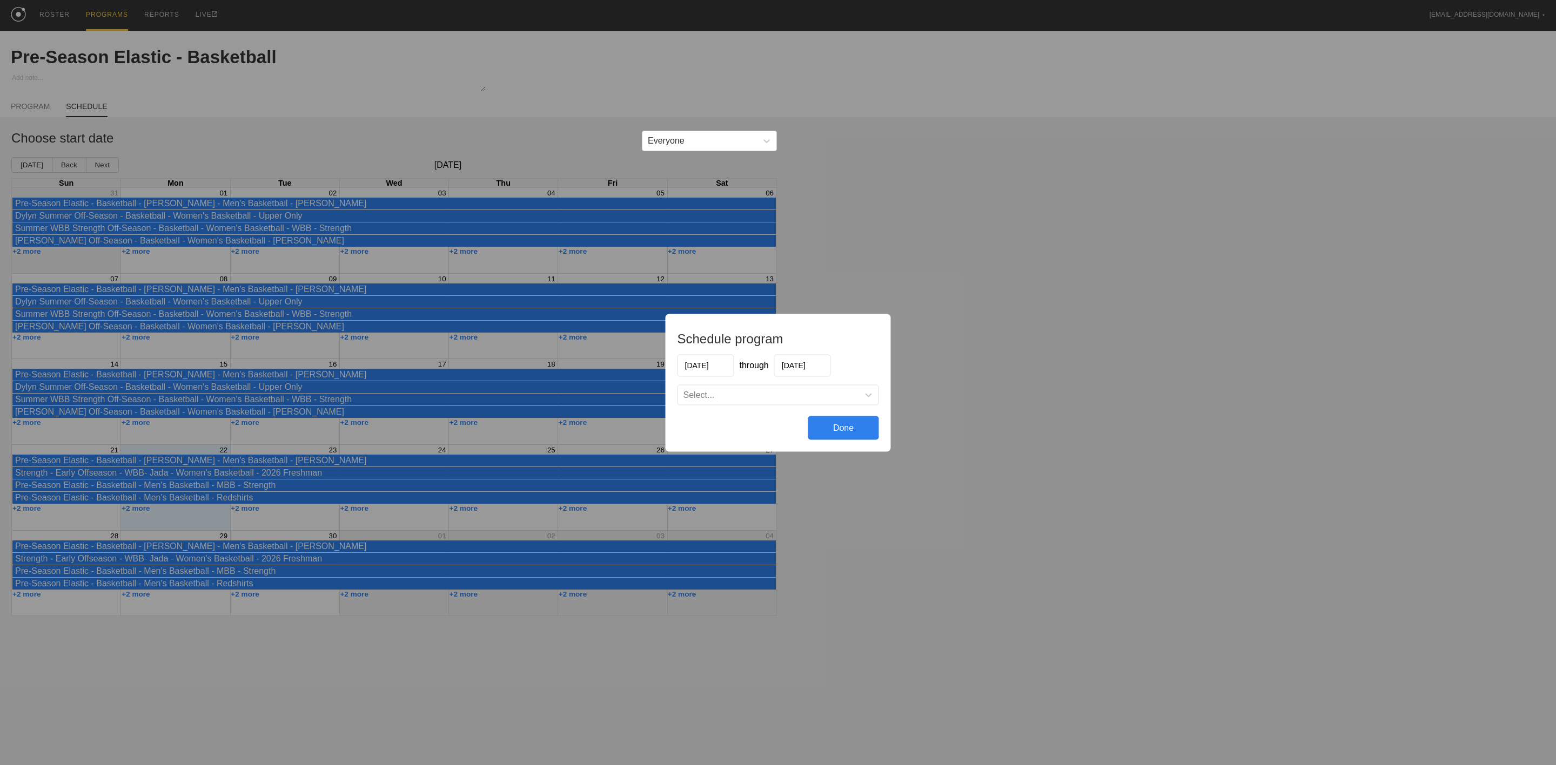
click at [715, 364] on input "[DATE]" at bounding box center [705, 365] width 57 height 22
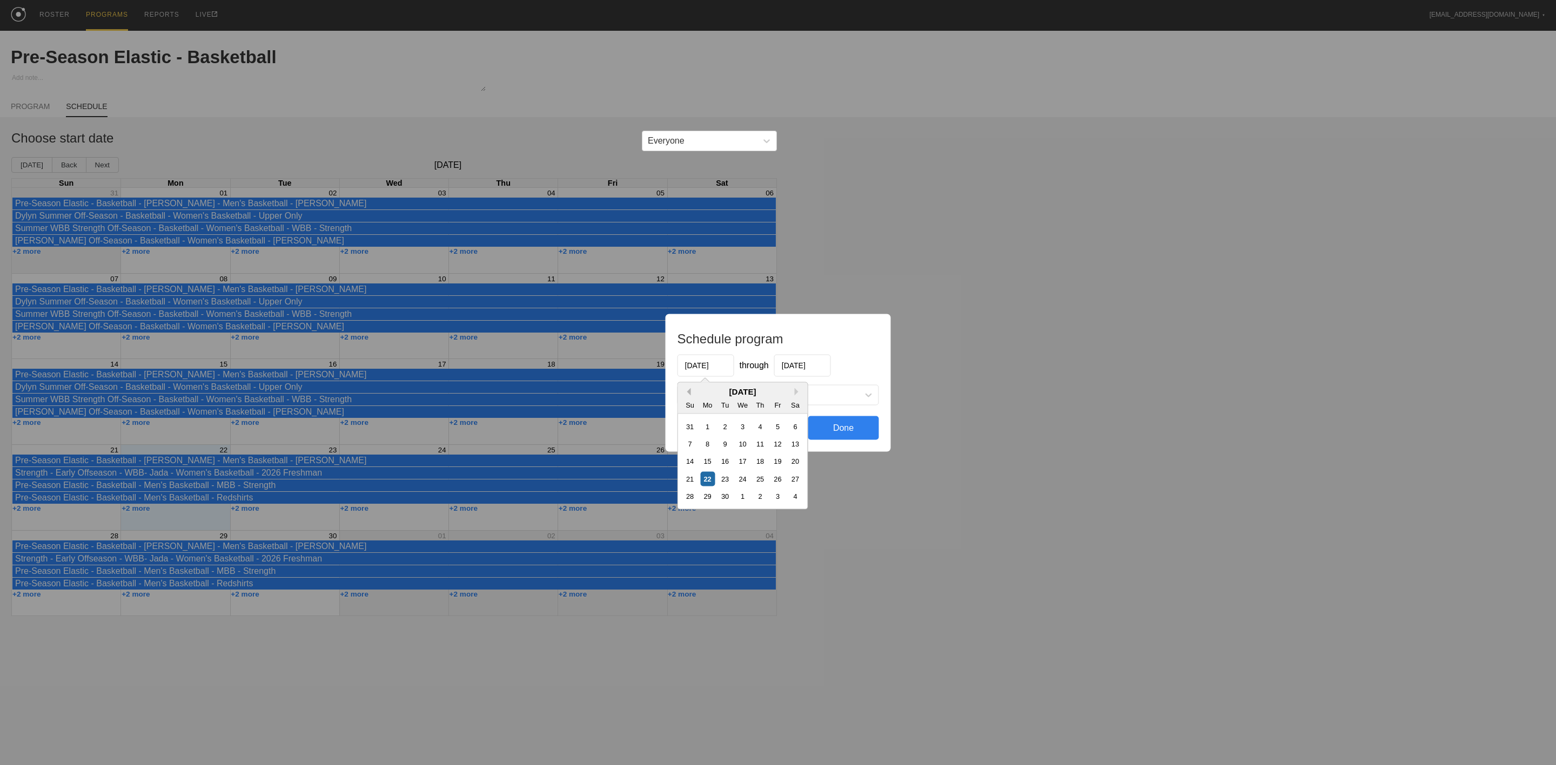
click at [687, 391] on button "Previous Month" at bounding box center [687, 392] width 8 height 8
click at [687, 389] on button "Previous Month" at bounding box center [687, 392] width 8 height 8
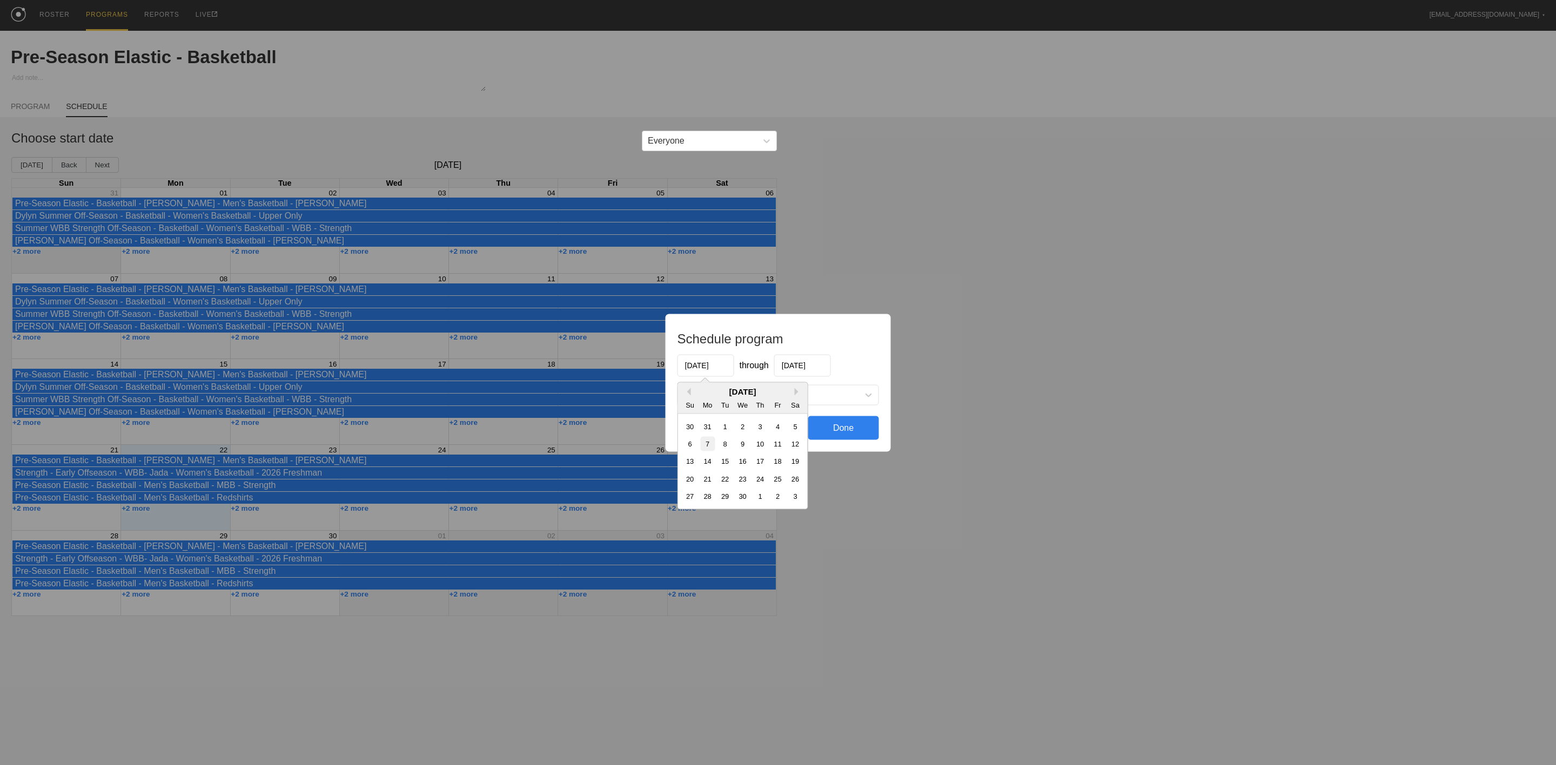
click at [707, 448] on div "7" at bounding box center [707, 443] width 15 height 15
type input "[DATE]"
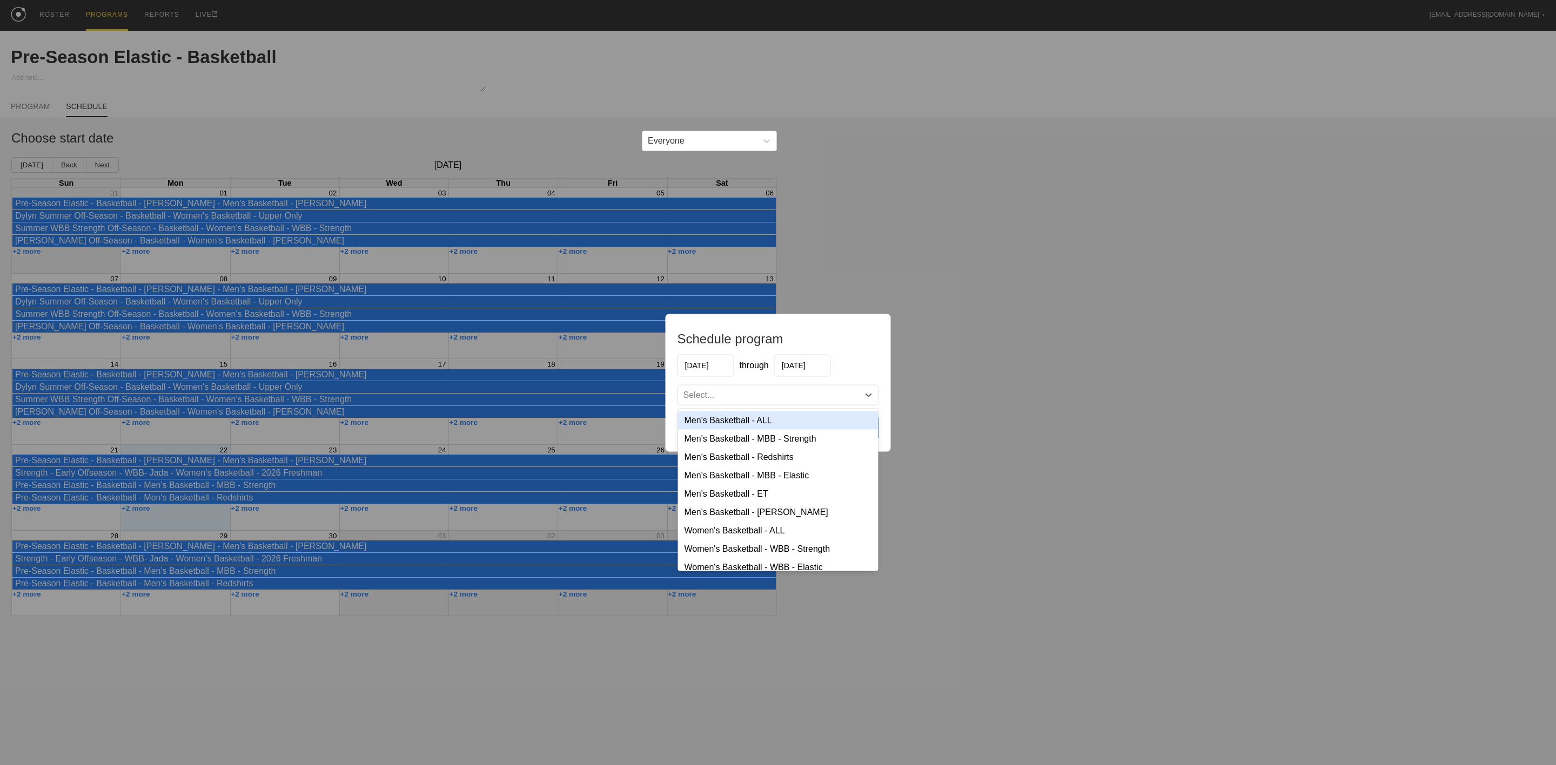
click at [736, 400] on div "Select..." at bounding box center [778, 394] width 200 height 19
click at [740, 428] on div "Men's Basketball - ALL" at bounding box center [778, 420] width 200 height 18
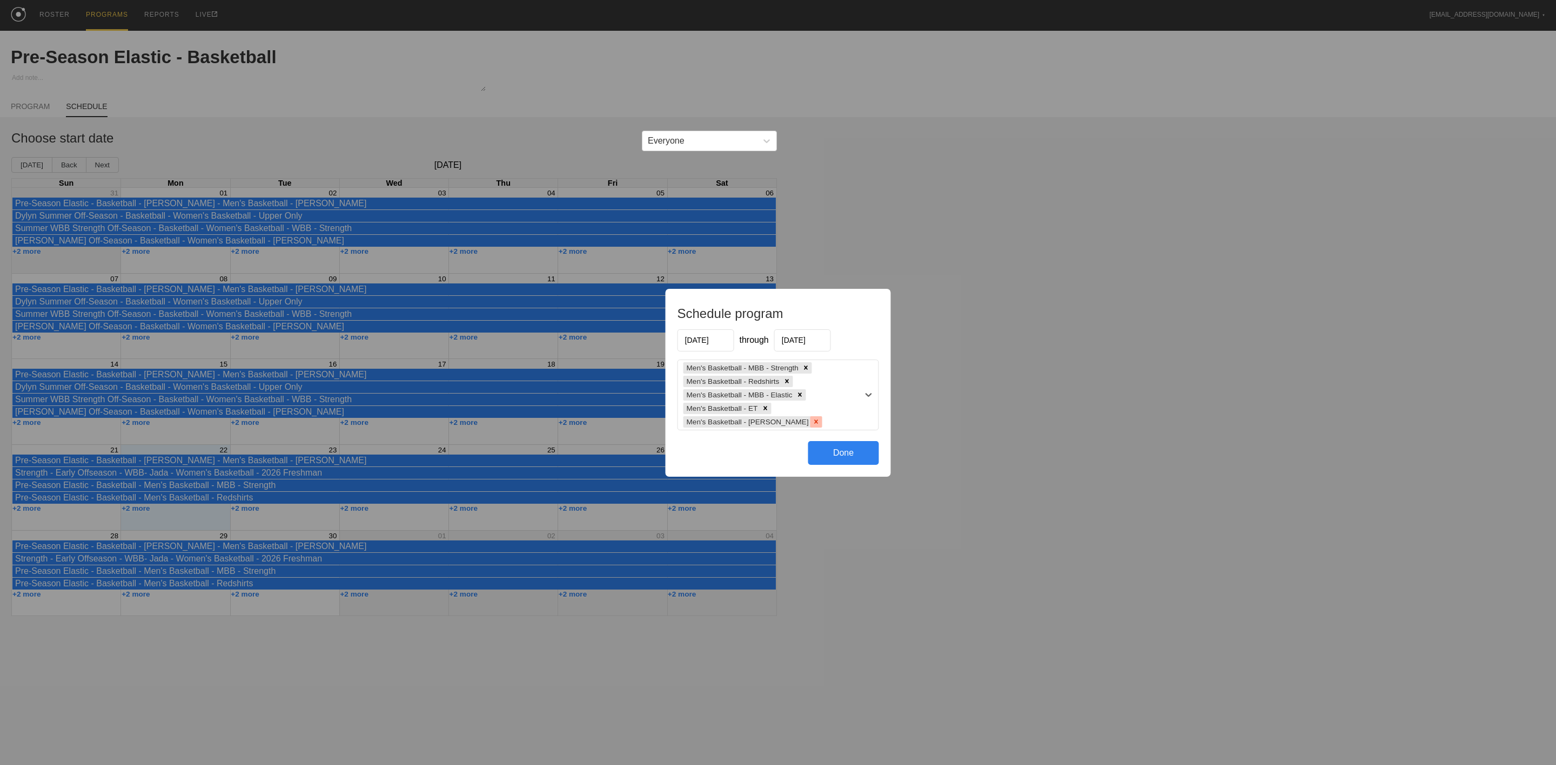
click at [814, 422] on icon at bounding box center [816, 422] width 4 height 4
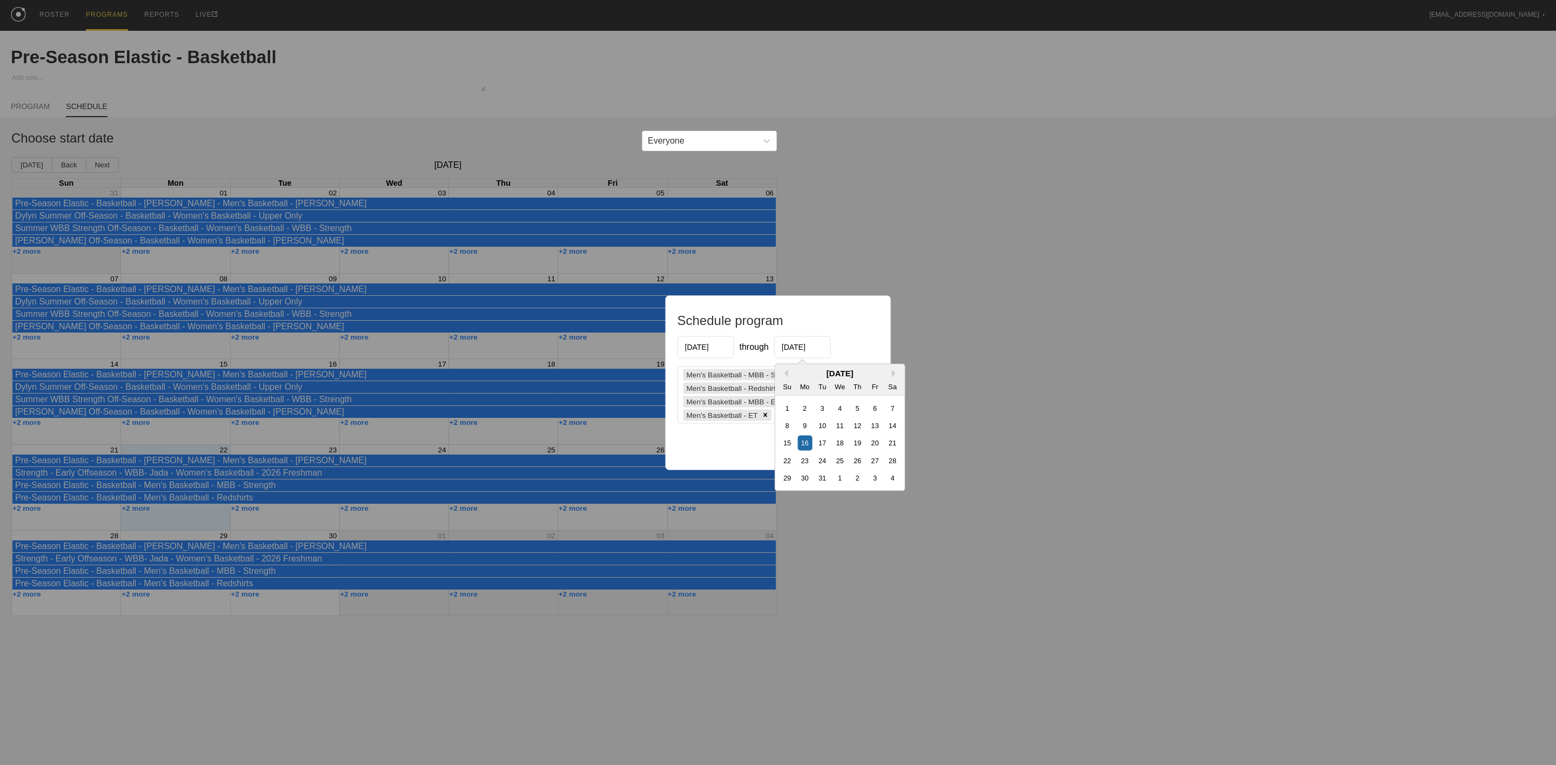
click at [810, 345] on input "[DATE]" at bounding box center [802, 347] width 57 height 22
click at [898, 368] on div "[DATE]" at bounding box center [840, 372] width 130 height 9
click at [897, 369] on button "Next Month" at bounding box center [896, 373] width 8 height 8
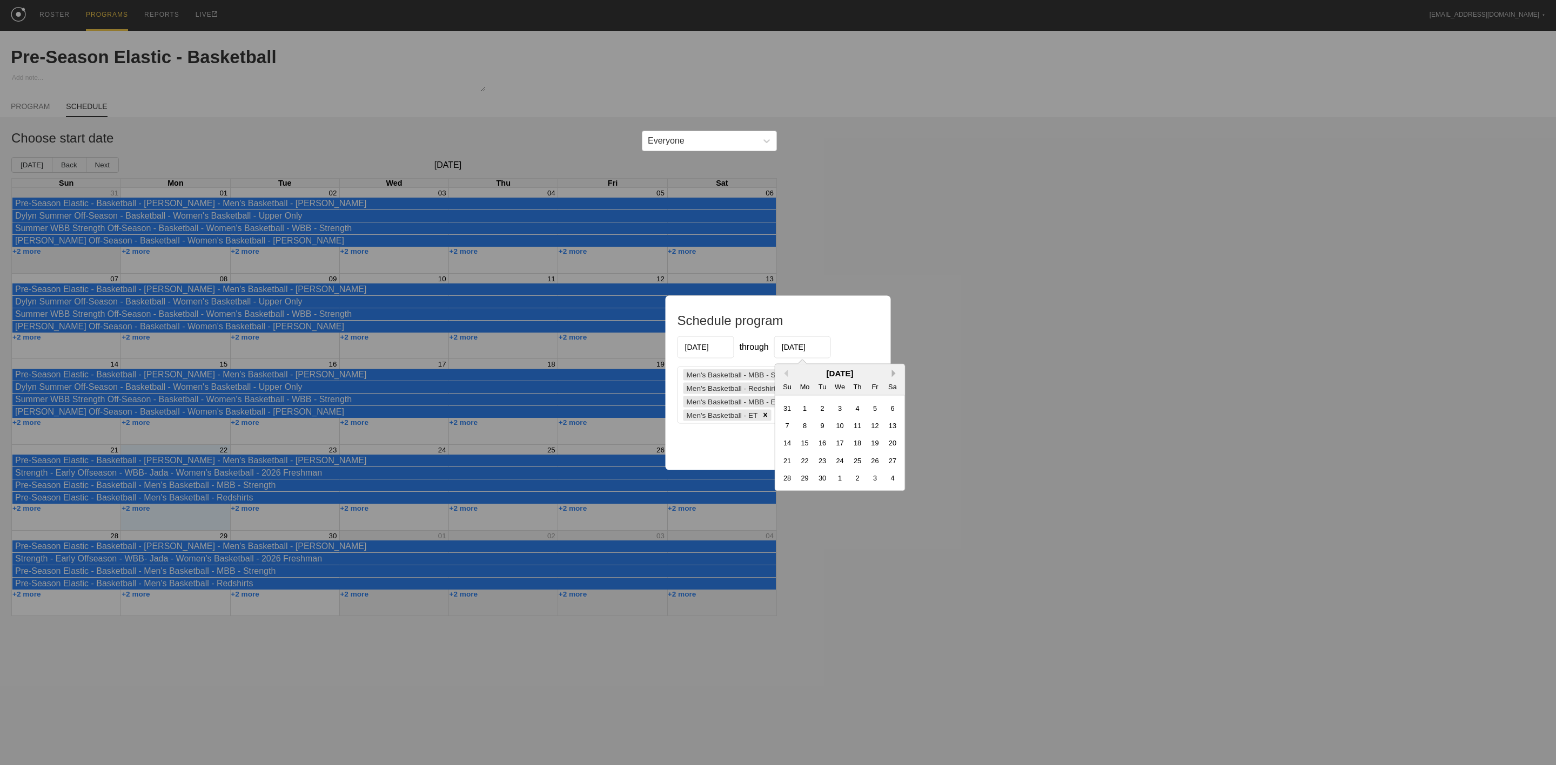
click at [897, 369] on button "Next Month" at bounding box center [896, 373] width 8 height 8
click at [782, 369] on button "Previous Month" at bounding box center [785, 373] width 8 height 8
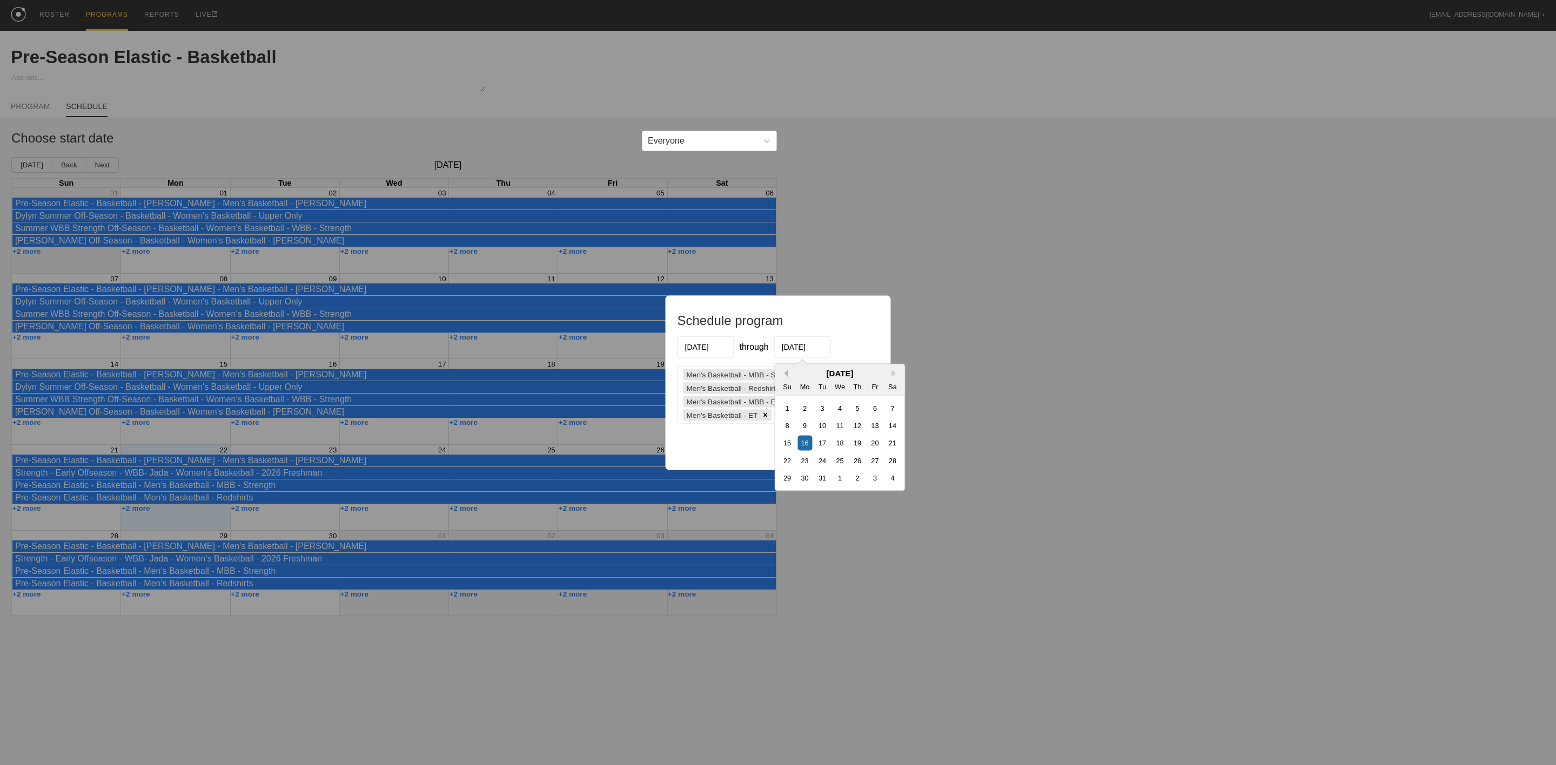
click at [782, 369] on button "Previous Month" at bounding box center [785, 373] width 8 height 8
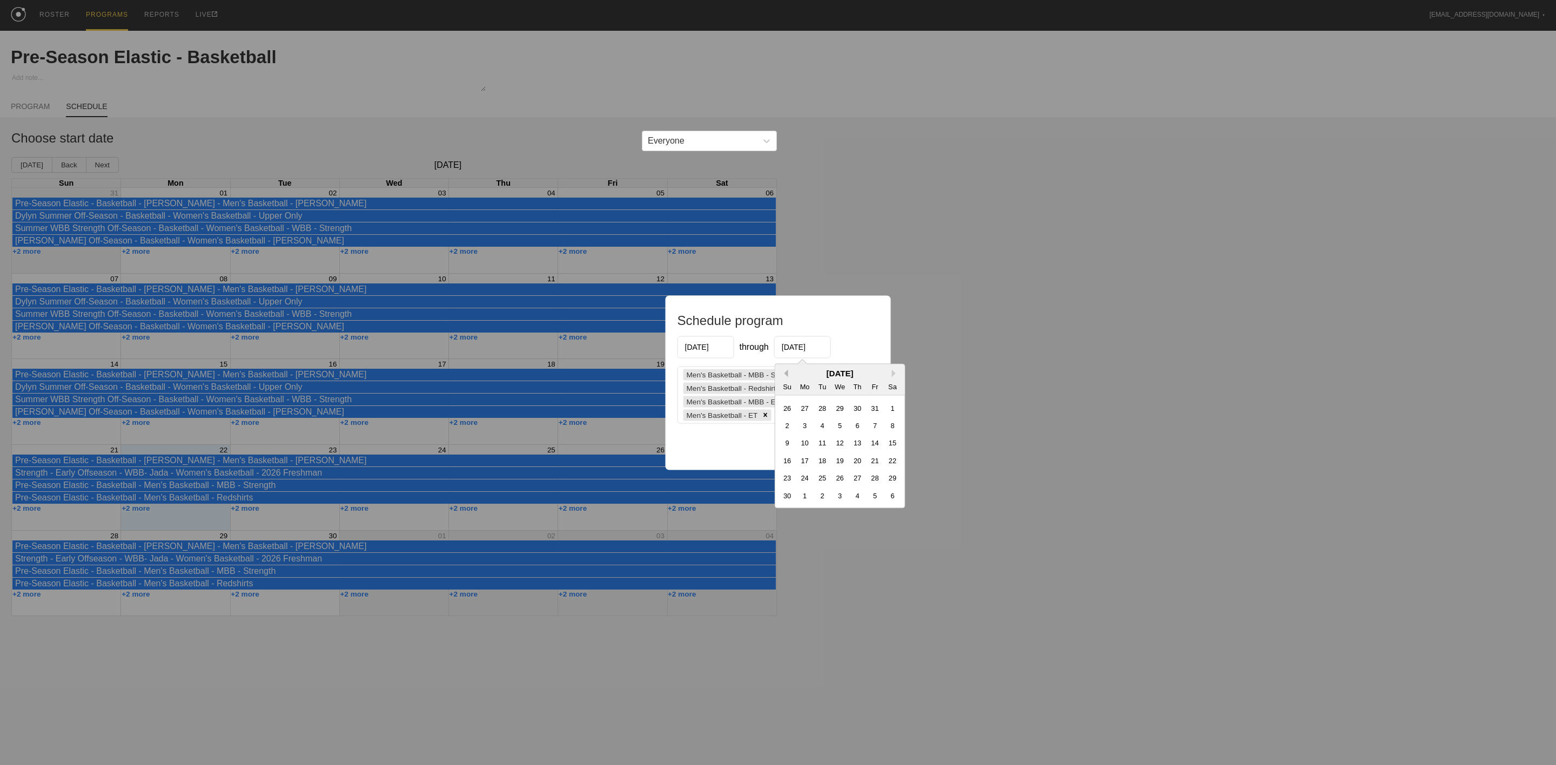
click at [782, 369] on button "Previous Month" at bounding box center [785, 373] width 8 height 8
click at [893, 372] on button "Next Month" at bounding box center [896, 373] width 8 height 8
click at [875, 477] on div "31" at bounding box center [875, 478] width 15 height 15
type input "[DATE]"
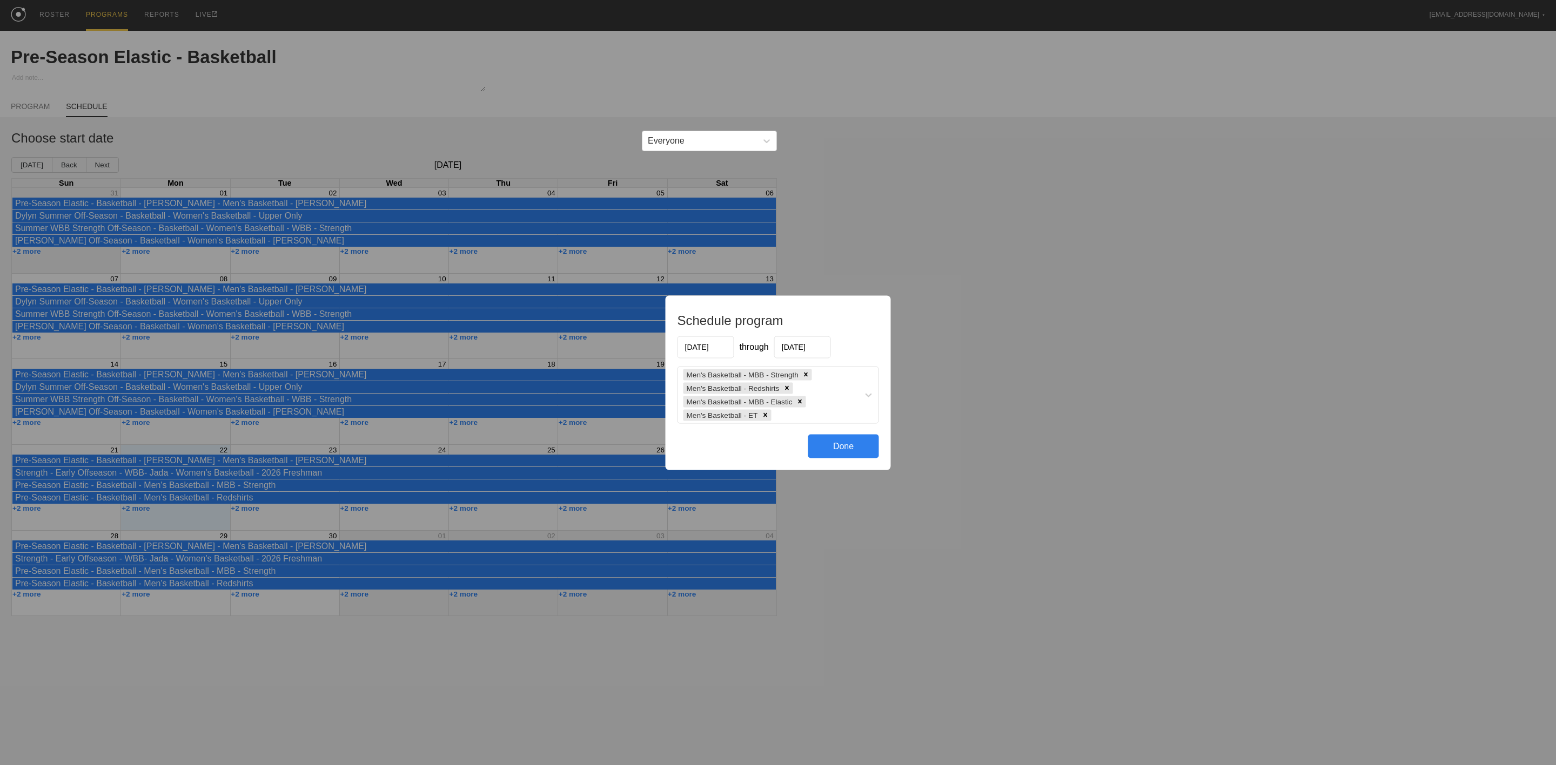
click at [848, 447] on div "Done" at bounding box center [843, 446] width 71 height 24
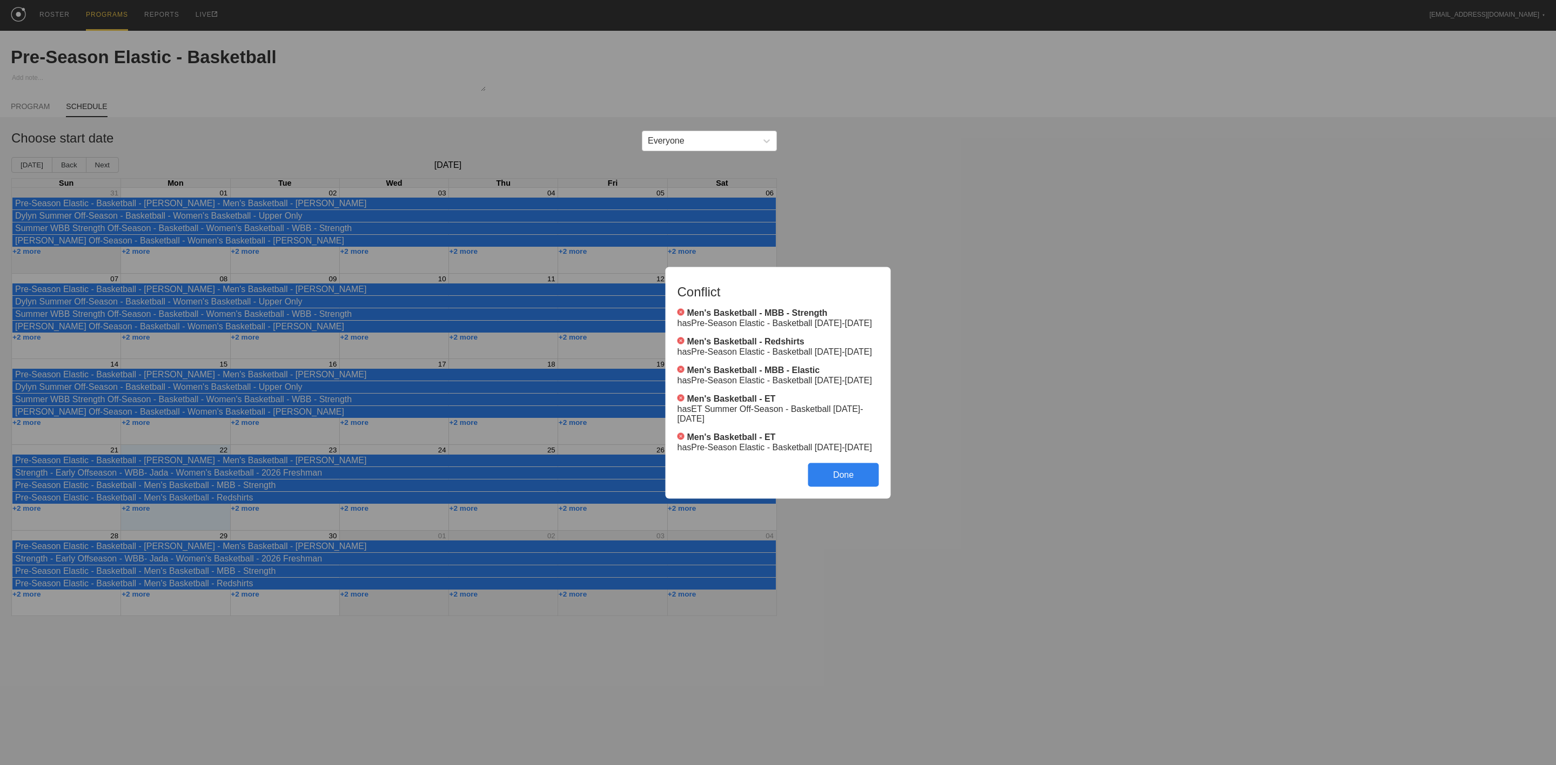
click at [849, 480] on div "Done" at bounding box center [843, 475] width 71 height 24
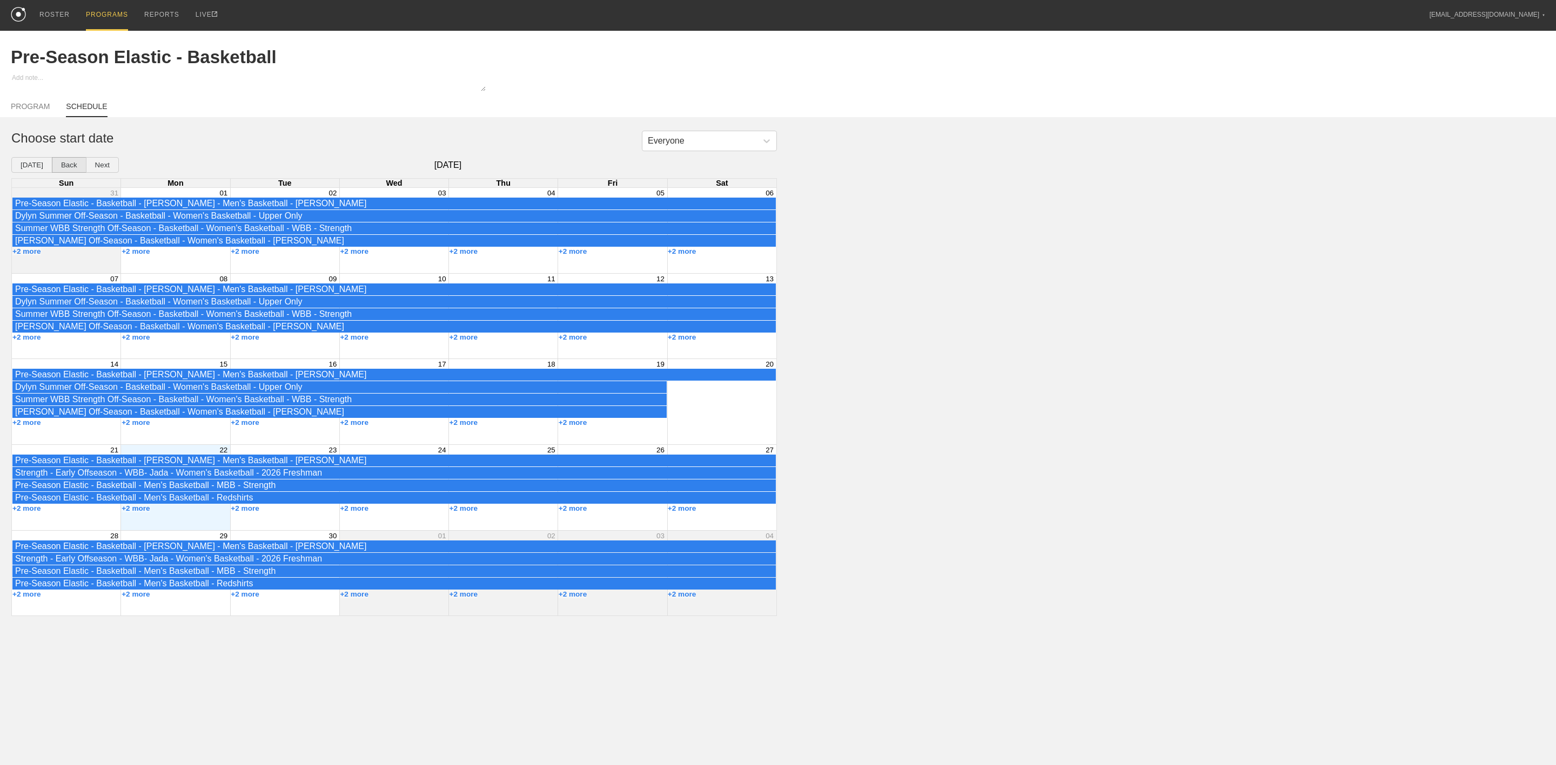
click at [62, 167] on button "Back" at bounding box center [69, 165] width 35 height 16
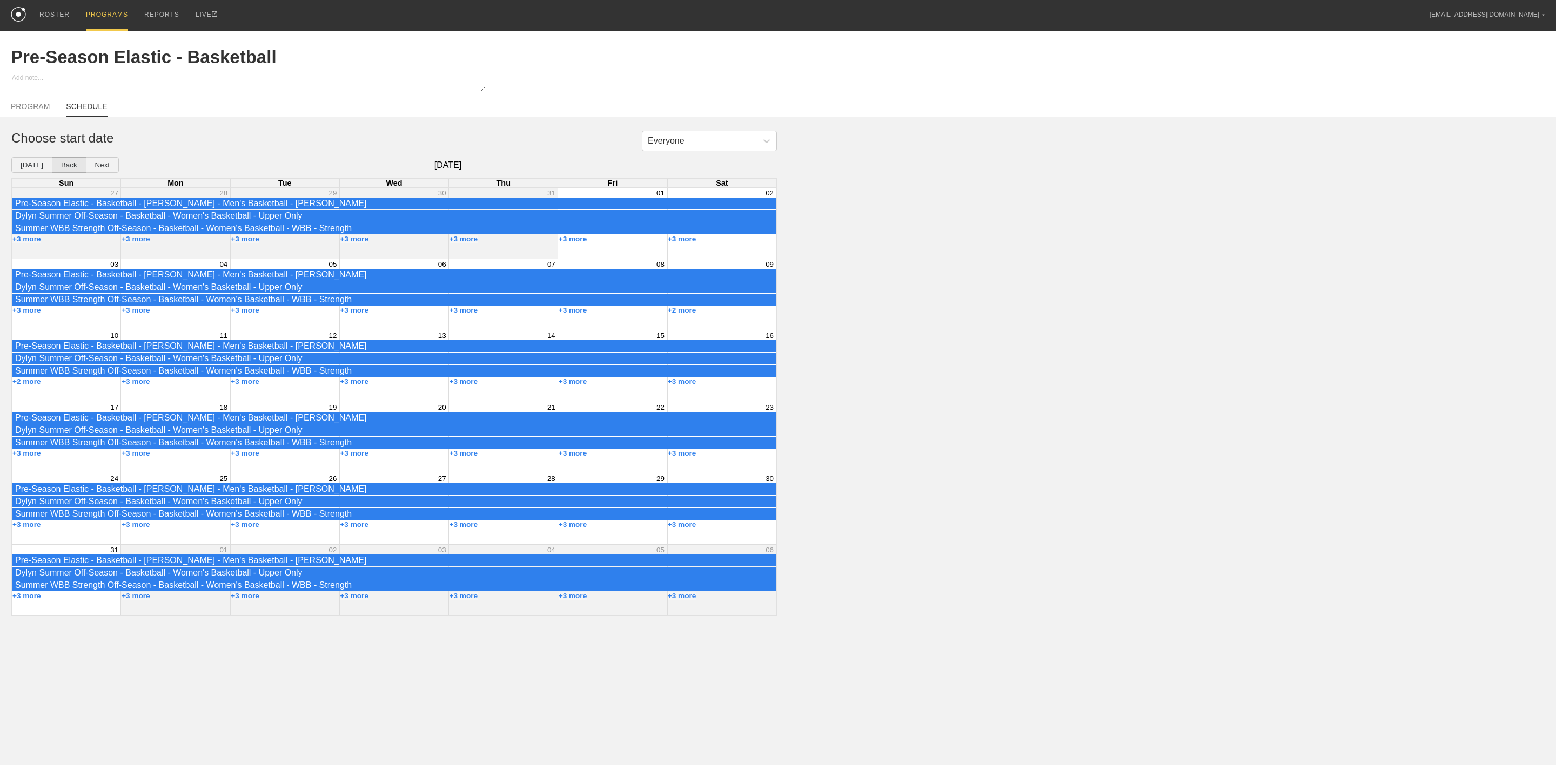
click at [62, 167] on button "Back" at bounding box center [69, 165] width 35 height 16
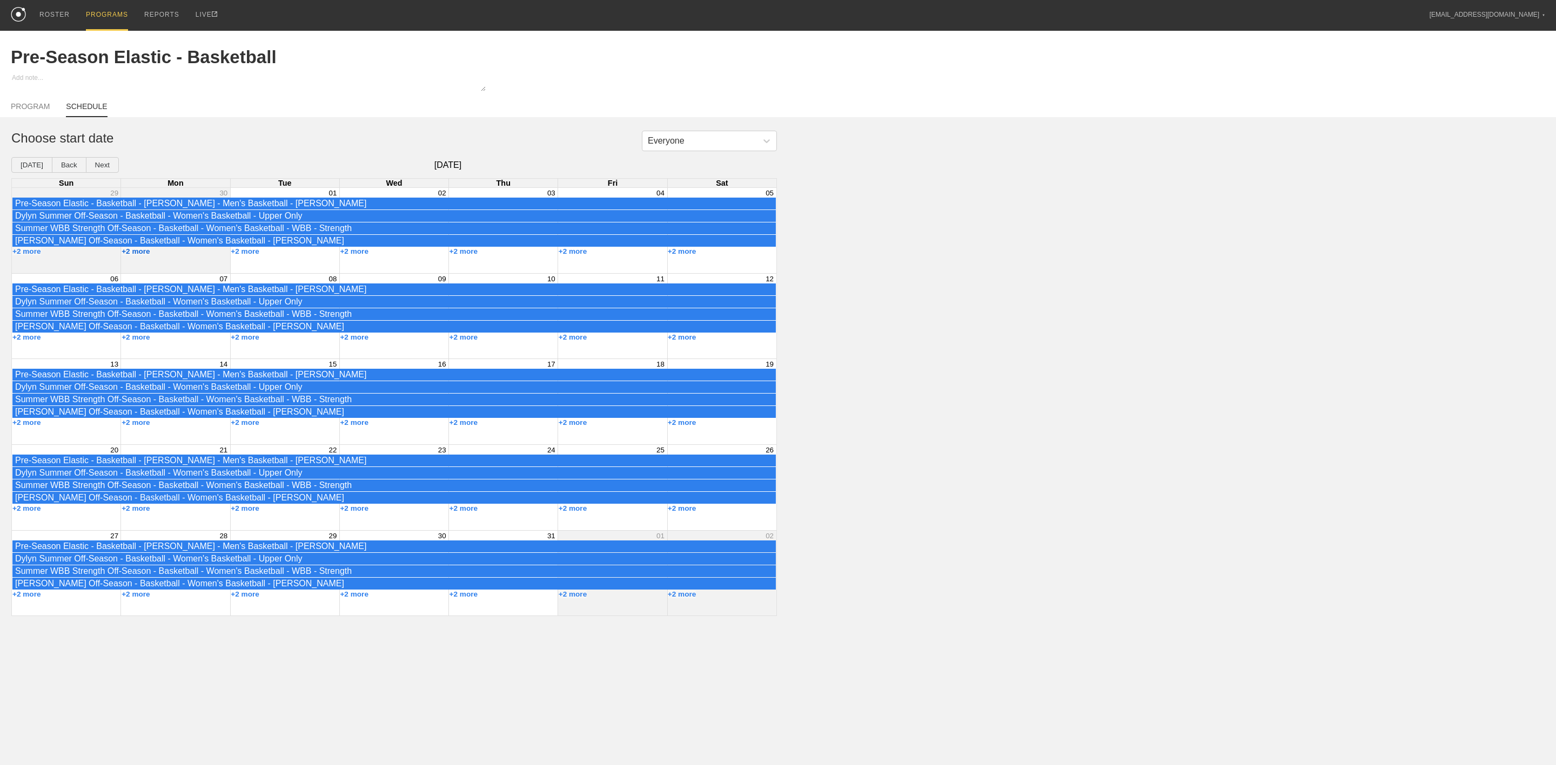
click at [138, 256] on button "+2 more" at bounding box center [136, 251] width 29 height 8
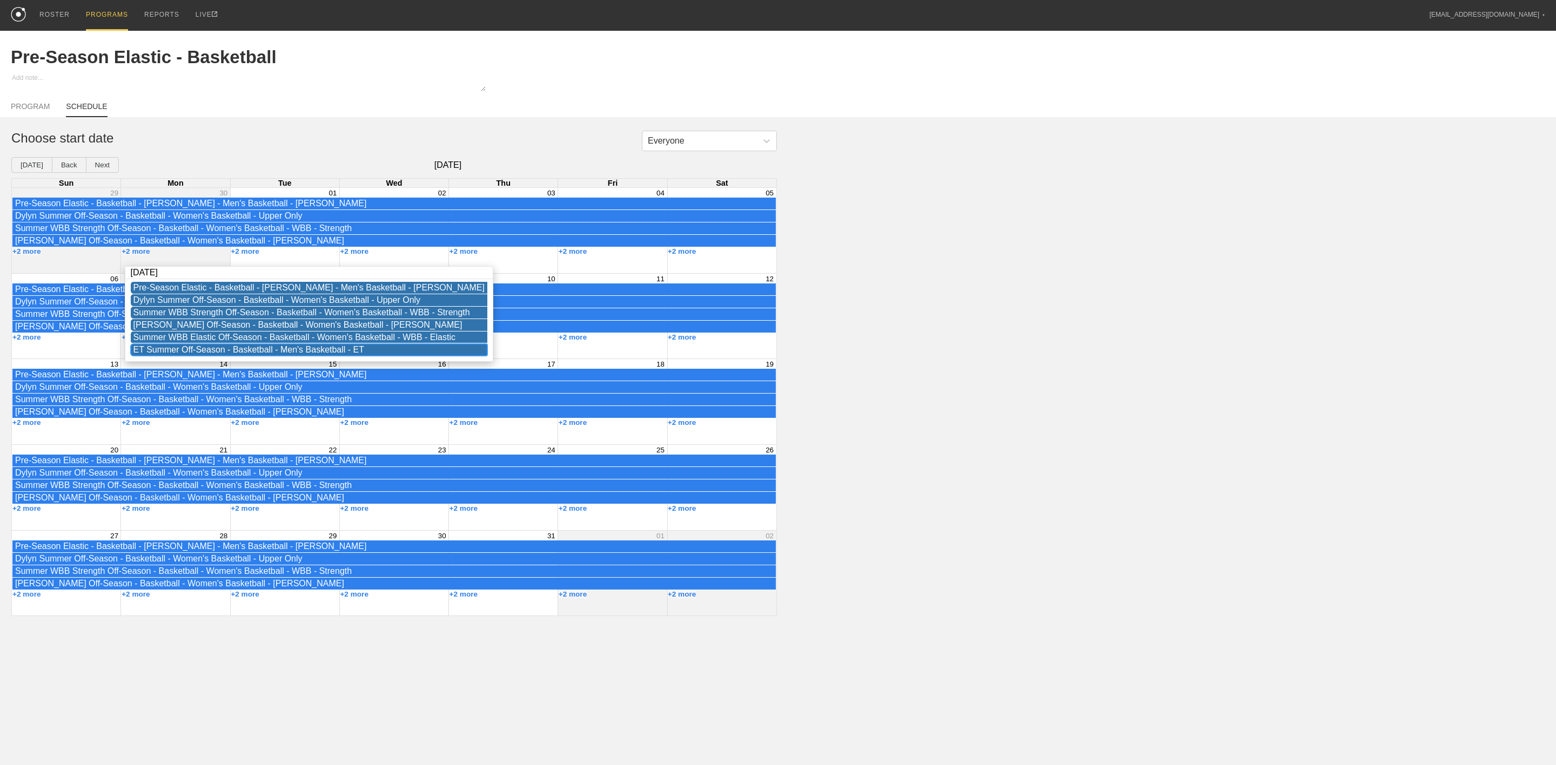
click at [193, 354] on div "ET Summer Off-Season - Basketball - Men's Basketball - ET" at bounding box center [308, 350] width 351 height 10
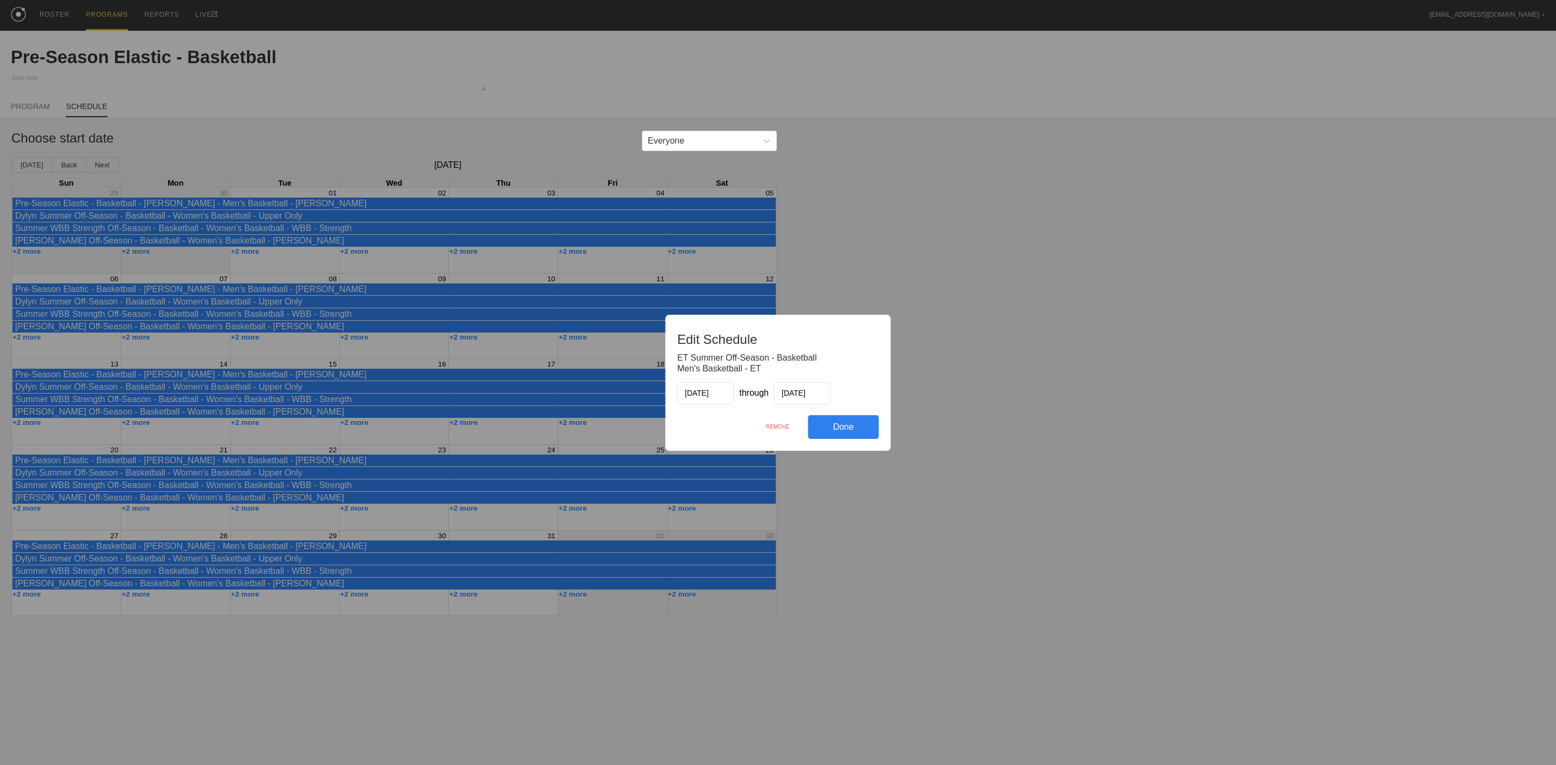
click at [780, 425] on div "REMOVE" at bounding box center [778, 426] width 61 height 23
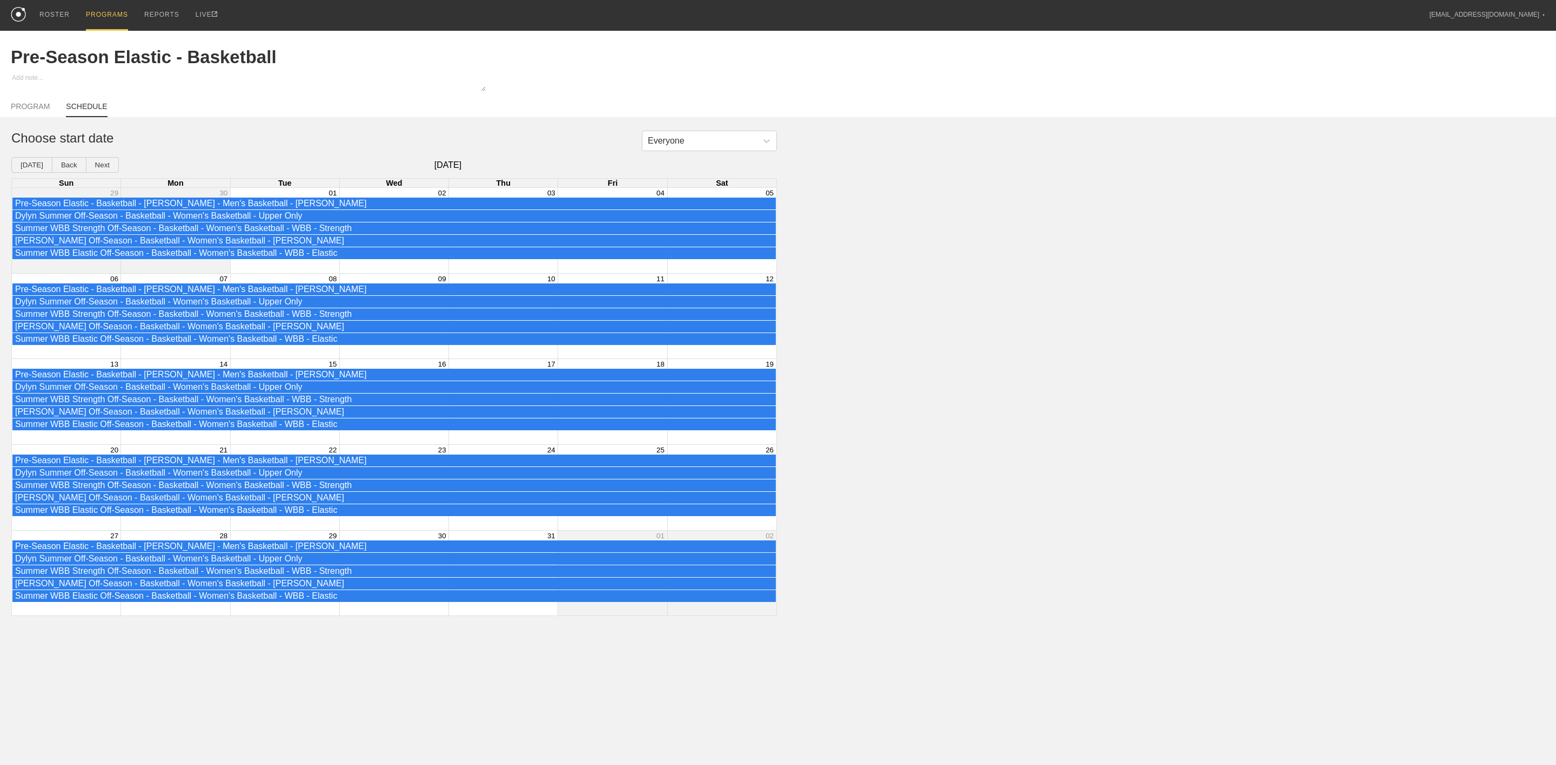
click at [198, 359] on div "Month View" at bounding box center [174, 316] width 109 height 85
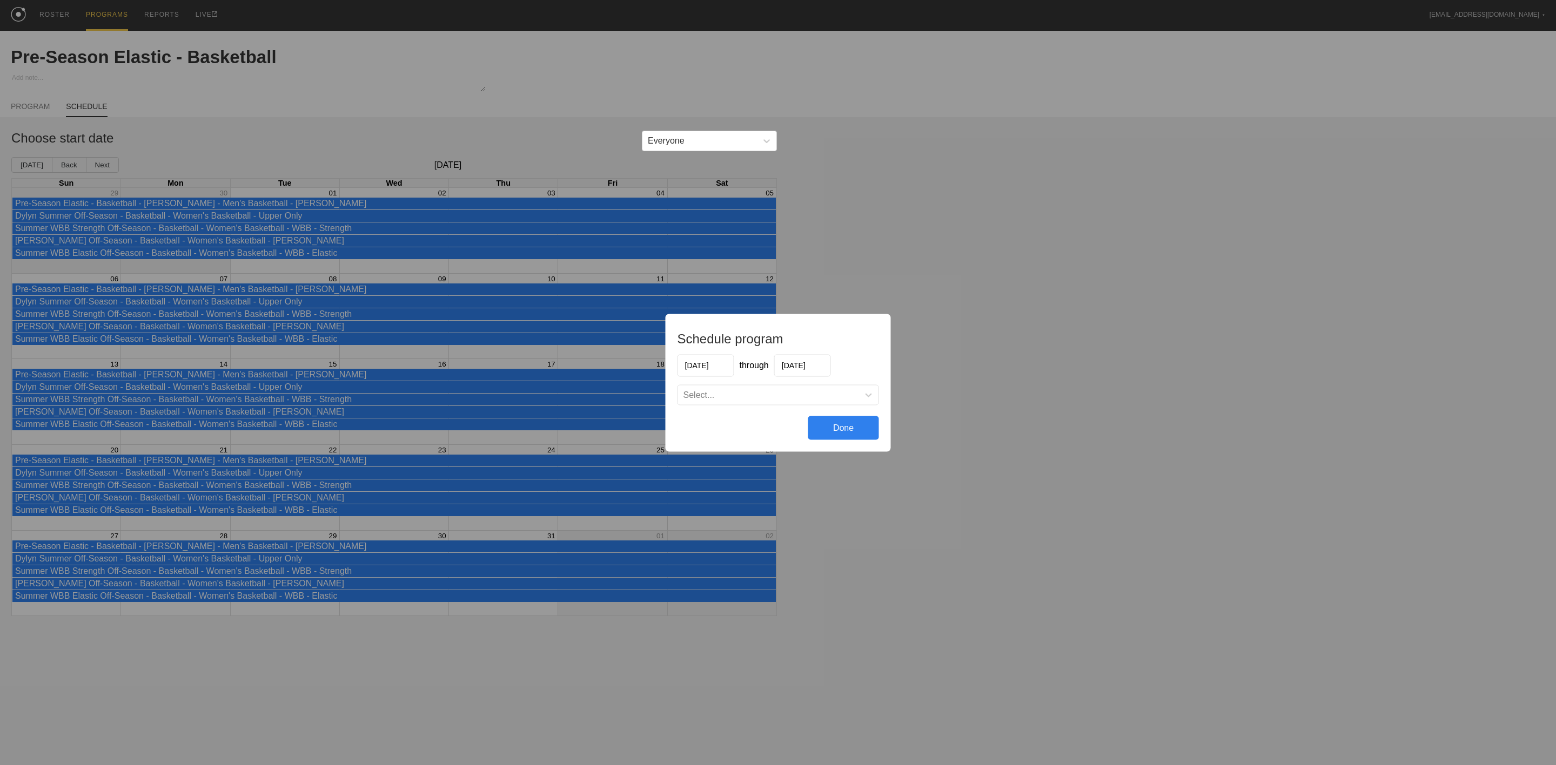
click at [1123, 189] on div "Schedule program [DATE] through [DATE] Select... Done" at bounding box center [778, 382] width 1556 height 765
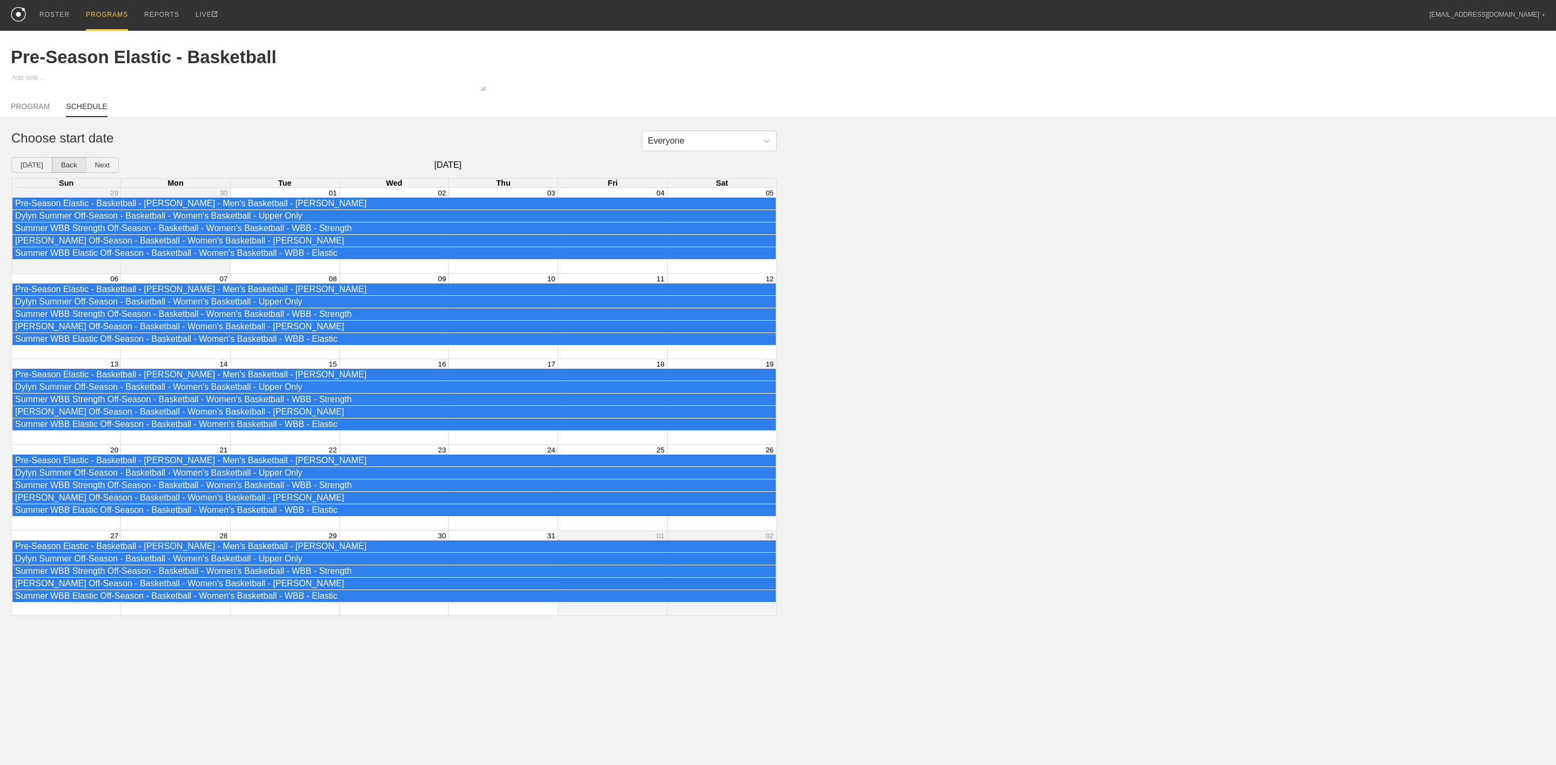
click at [61, 164] on button "Back" at bounding box center [69, 165] width 35 height 16
click at [717, 143] on div "Everyone" at bounding box center [699, 141] width 115 height 16
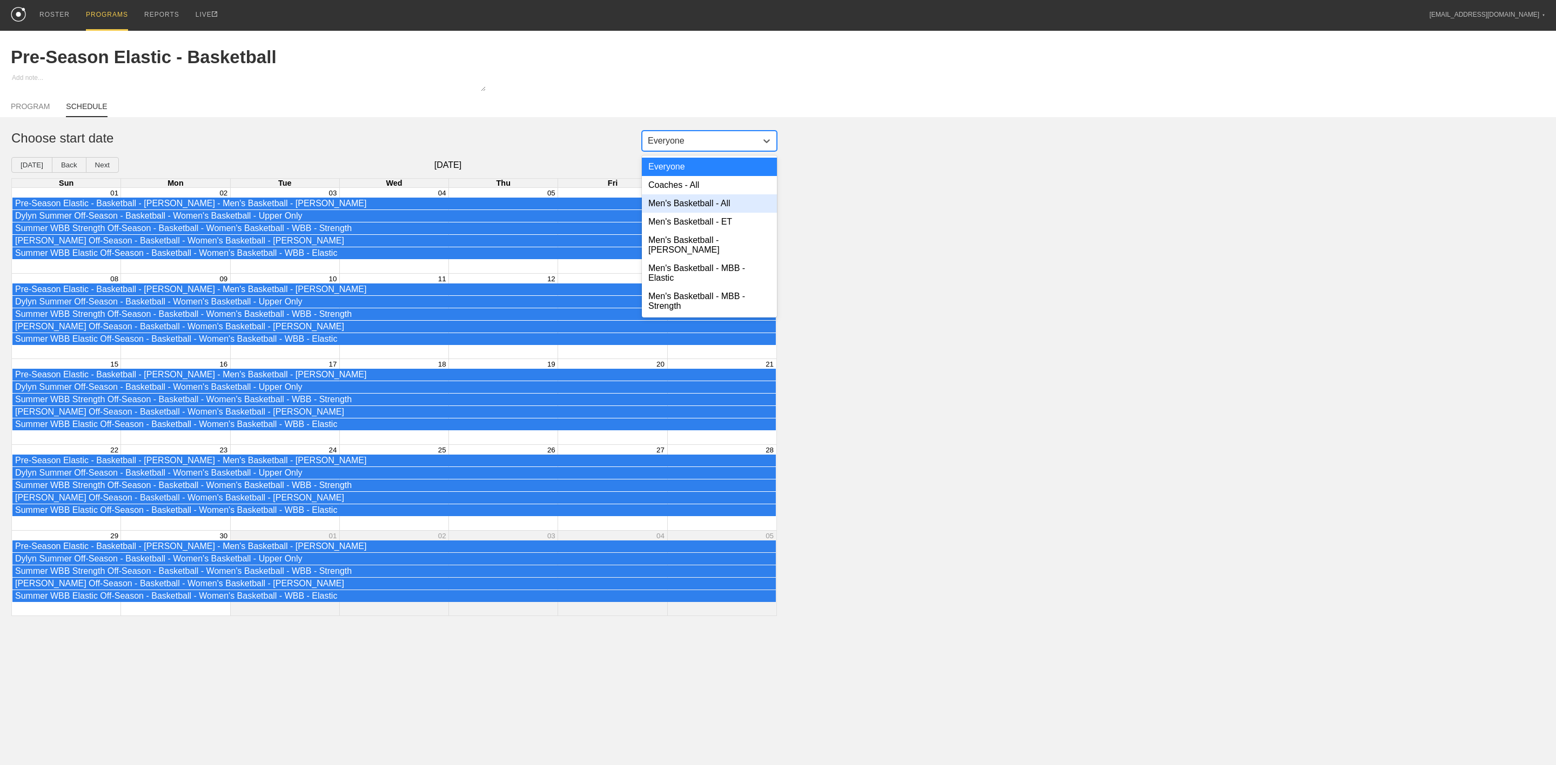
click at [696, 174] on div "Everyone" at bounding box center [709, 167] width 135 height 18
click at [694, 143] on div "Everyone" at bounding box center [699, 141] width 115 height 16
click at [697, 201] on div "Men's Basketball - All" at bounding box center [709, 203] width 135 height 18
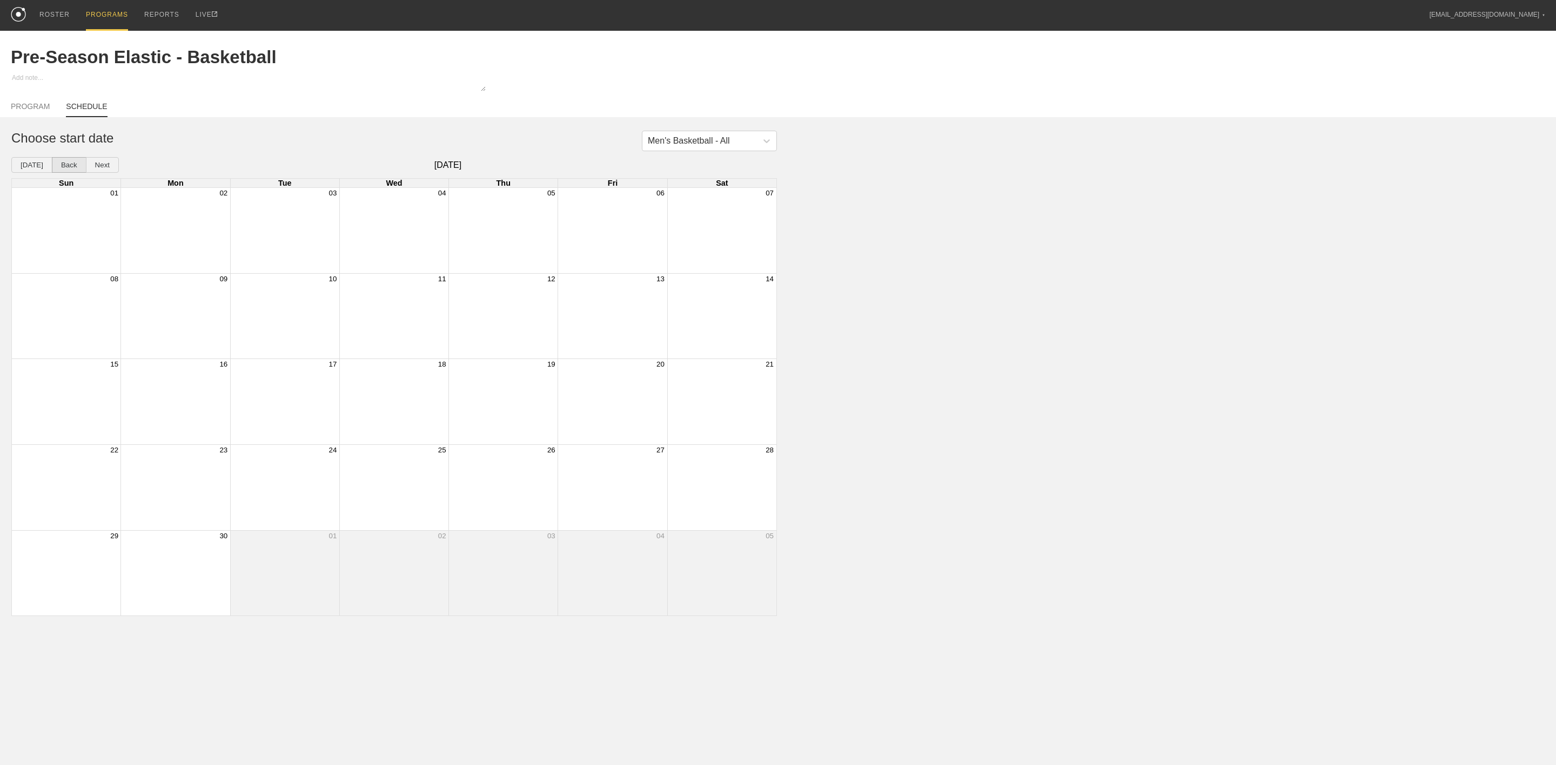
click at [57, 167] on button "Back" at bounding box center [69, 165] width 35 height 16
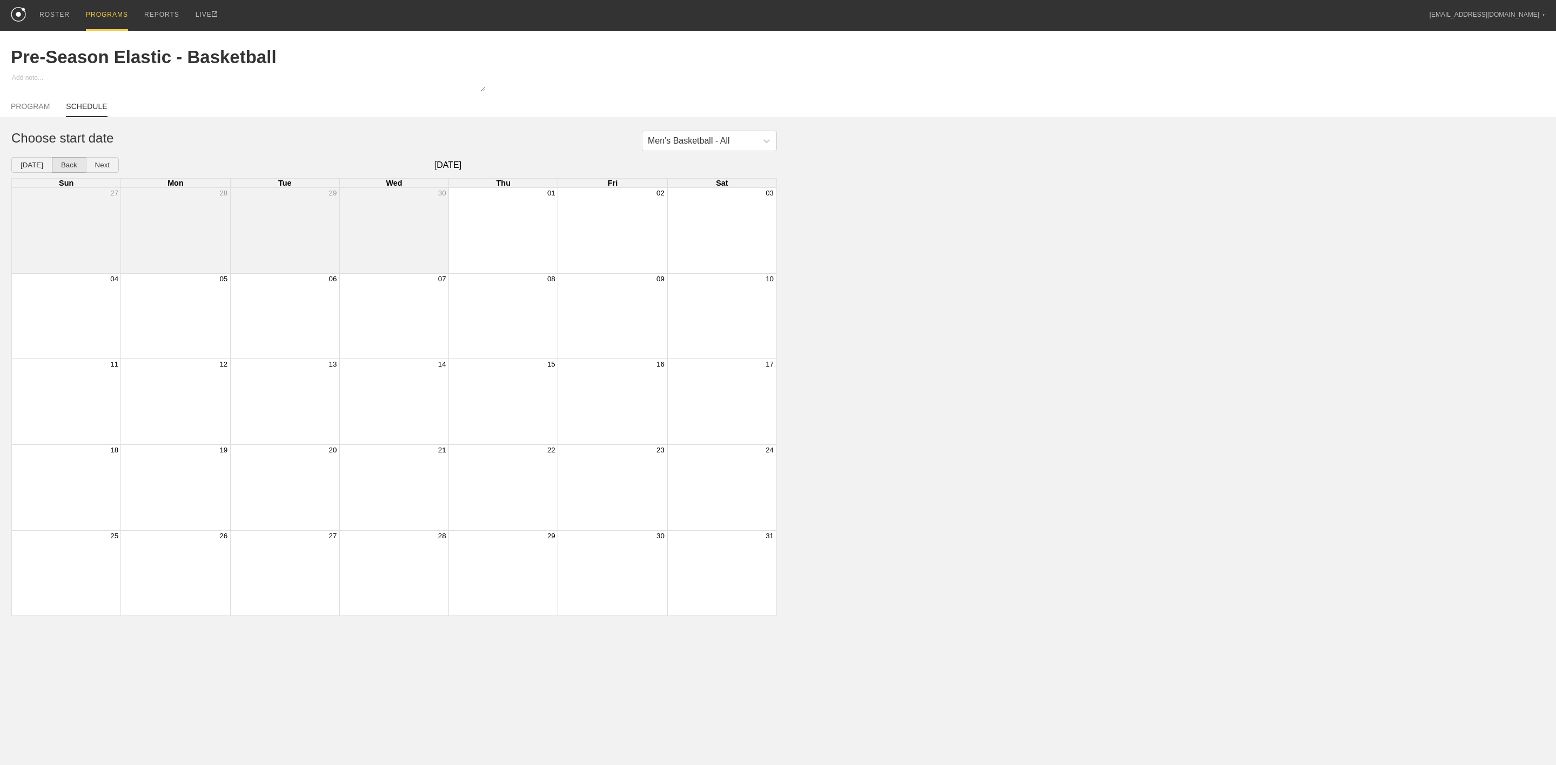
click at [67, 167] on button "Back" at bounding box center [69, 165] width 35 height 16
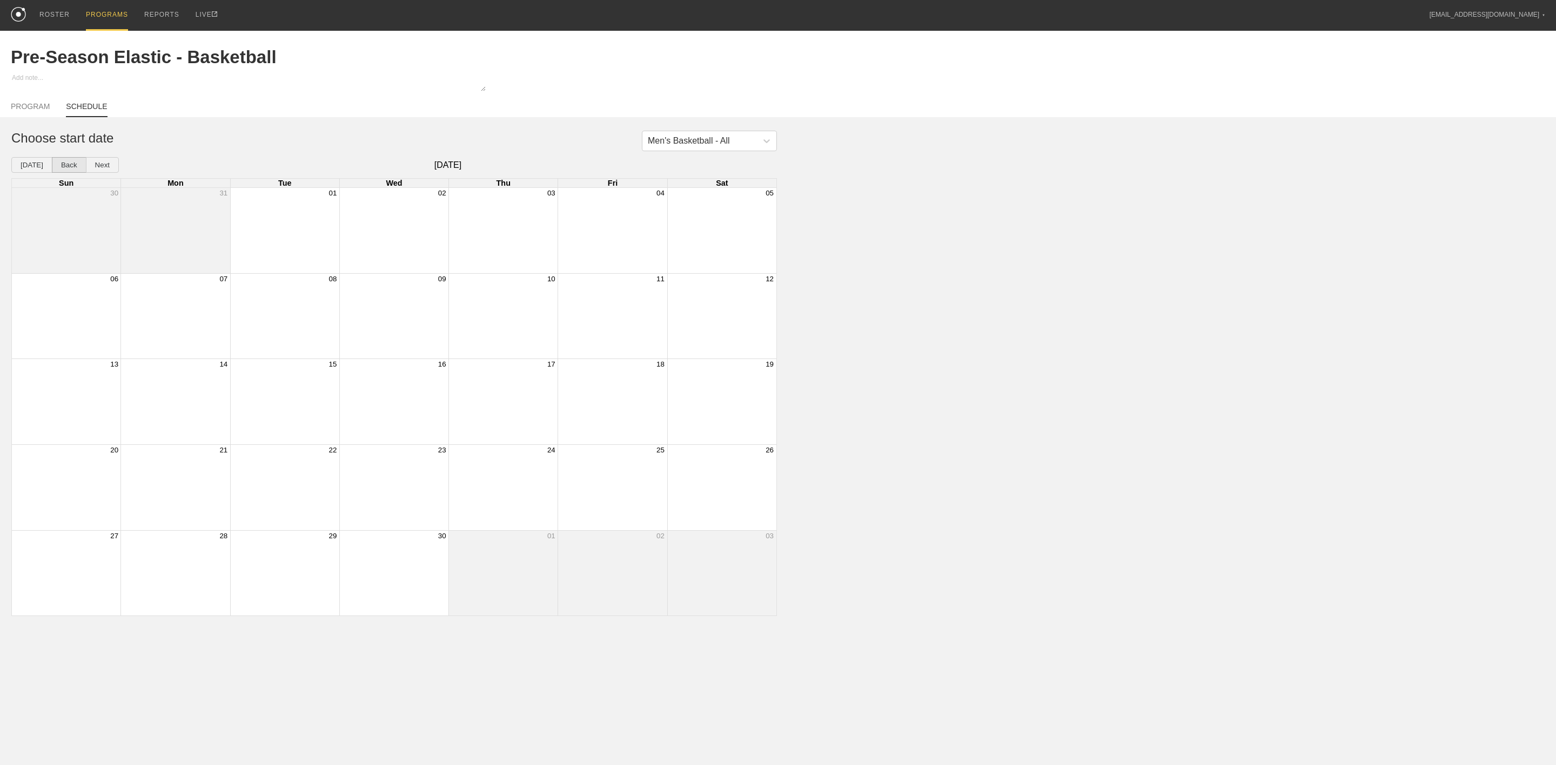
click at [67, 167] on button "Back" at bounding box center [69, 165] width 35 height 16
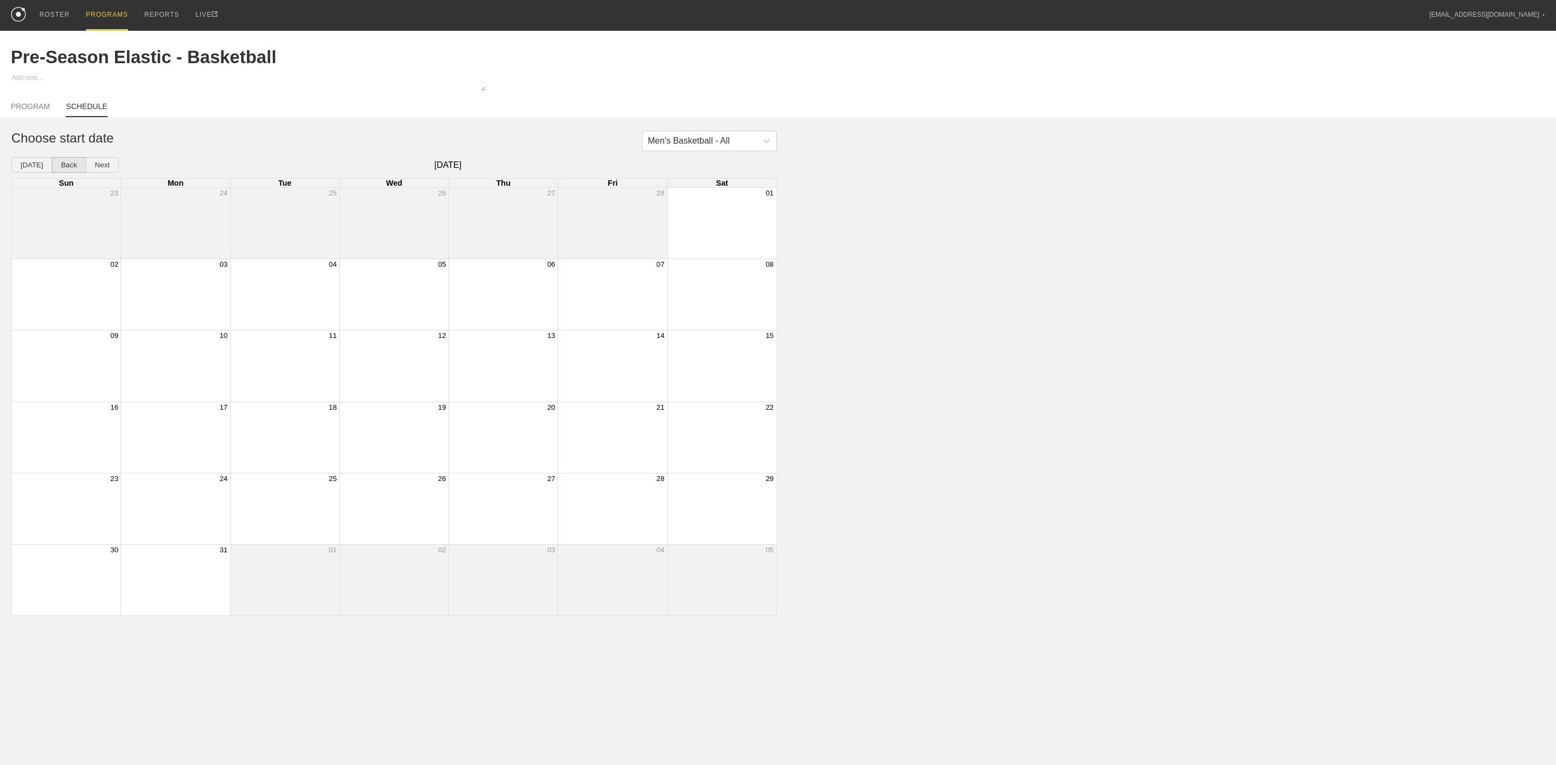
click at [67, 167] on button "Back" at bounding box center [69, 165] width 35 height 16
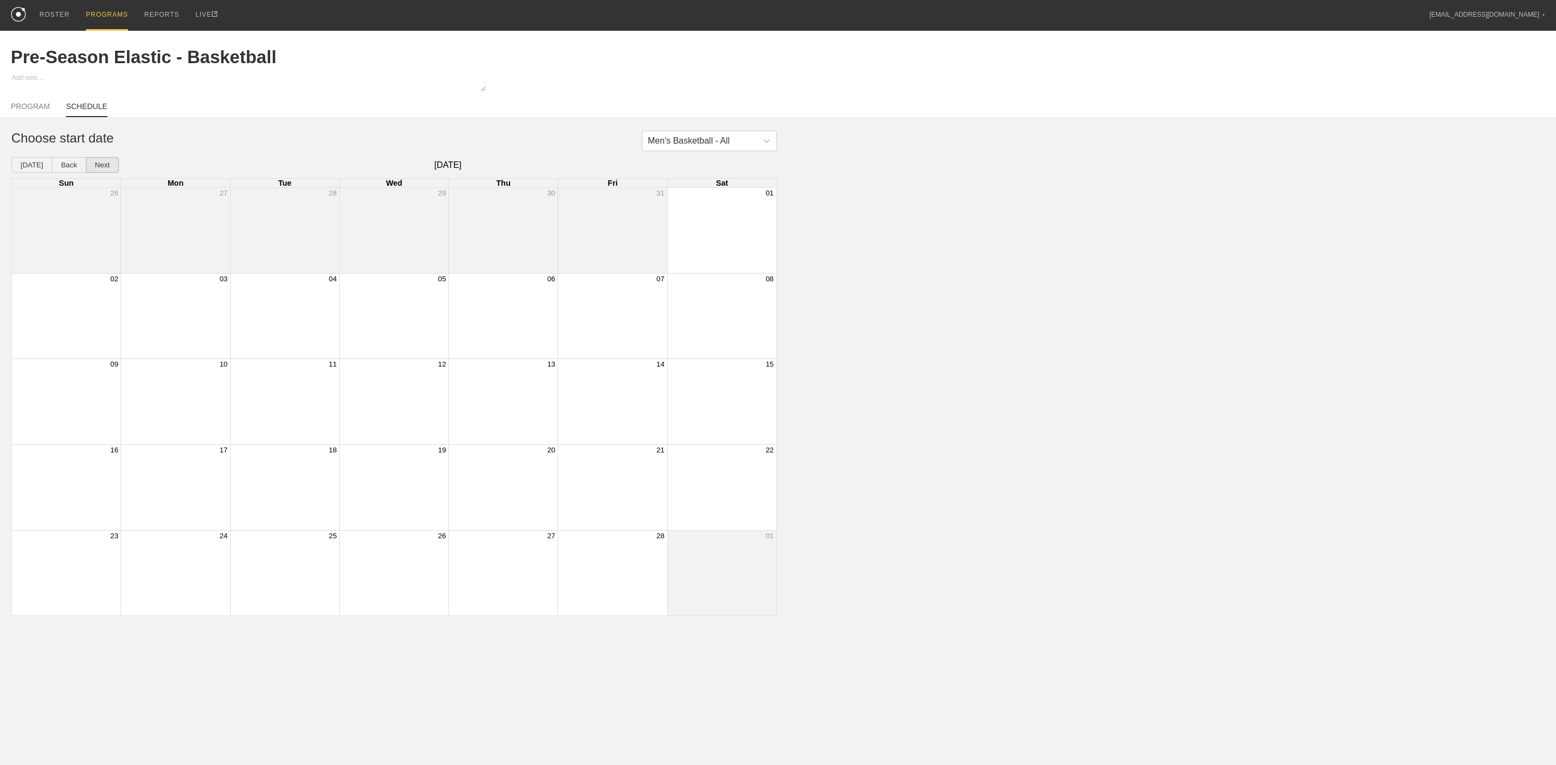
click at [104, 170] on button "Next" at bounding box center [102, 165] width 33 height 16
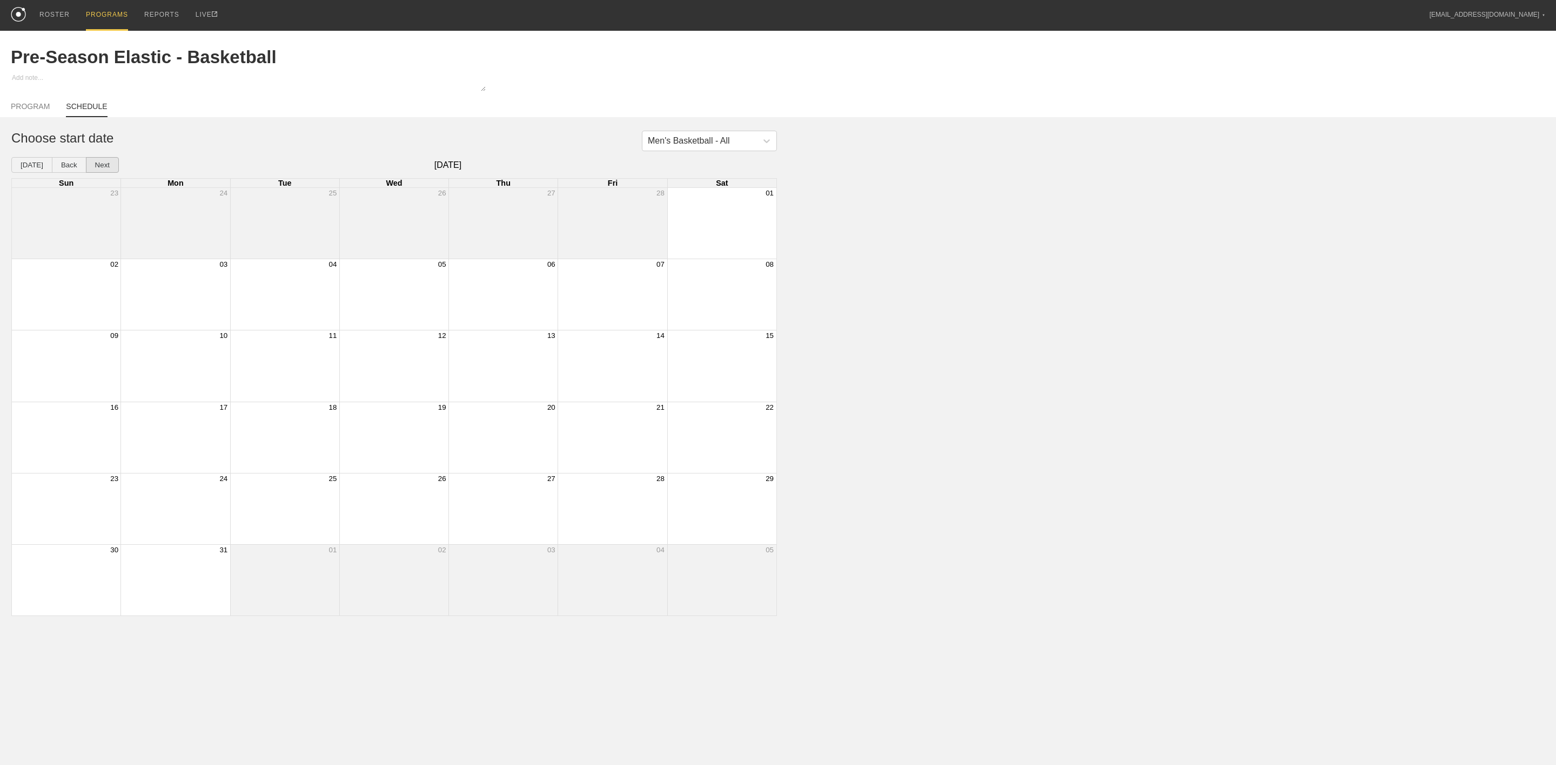
click at [105, 170] on button "Next" at bounding box center [102, 165] width 33 height 16
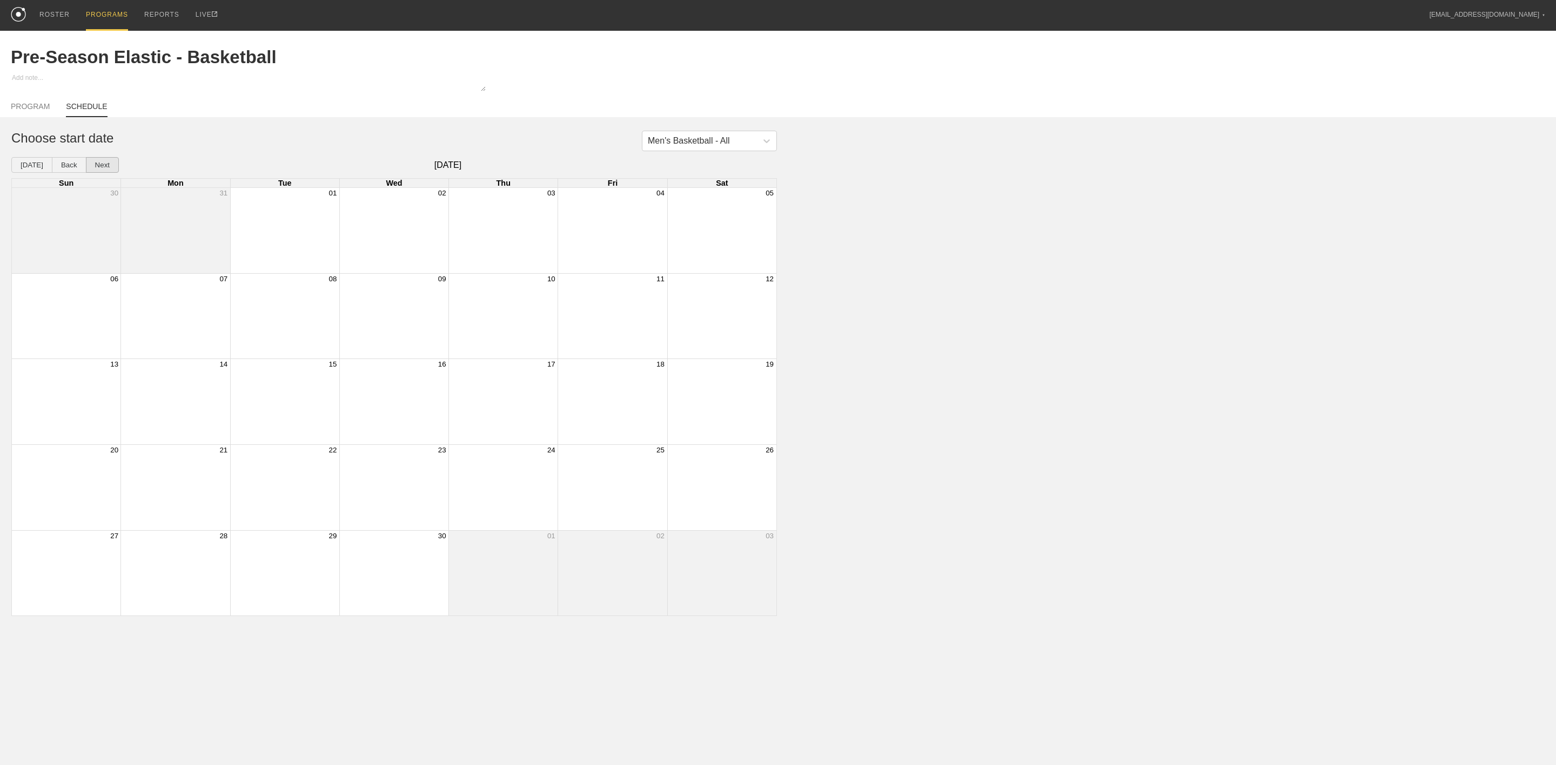
click at [105, 170] on button "Next" at bounding box center [102, 165] width 33 height 16
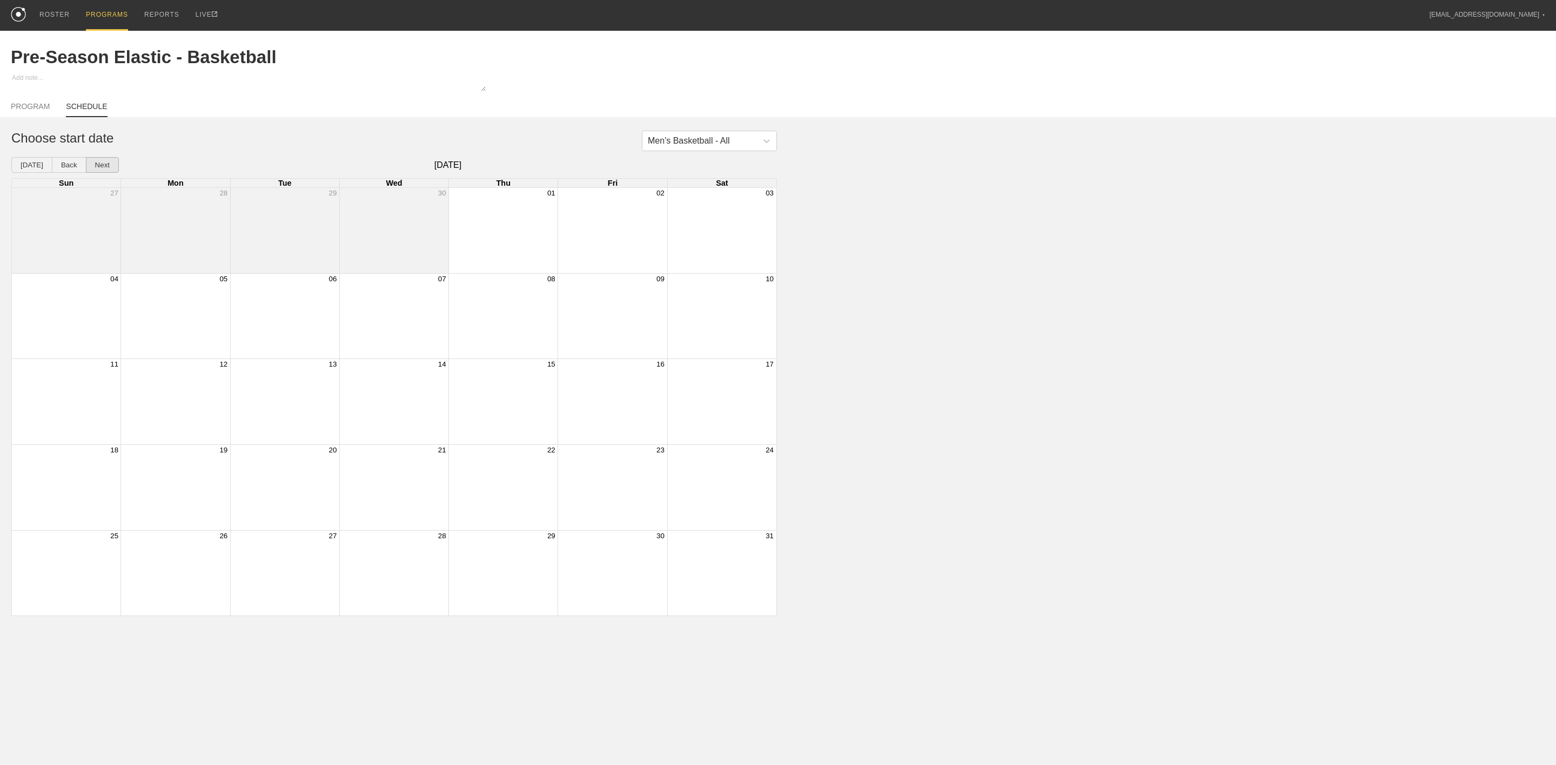
click at [105, 170] on button "Next" at bounding box center [102, 165] width 33 height 16
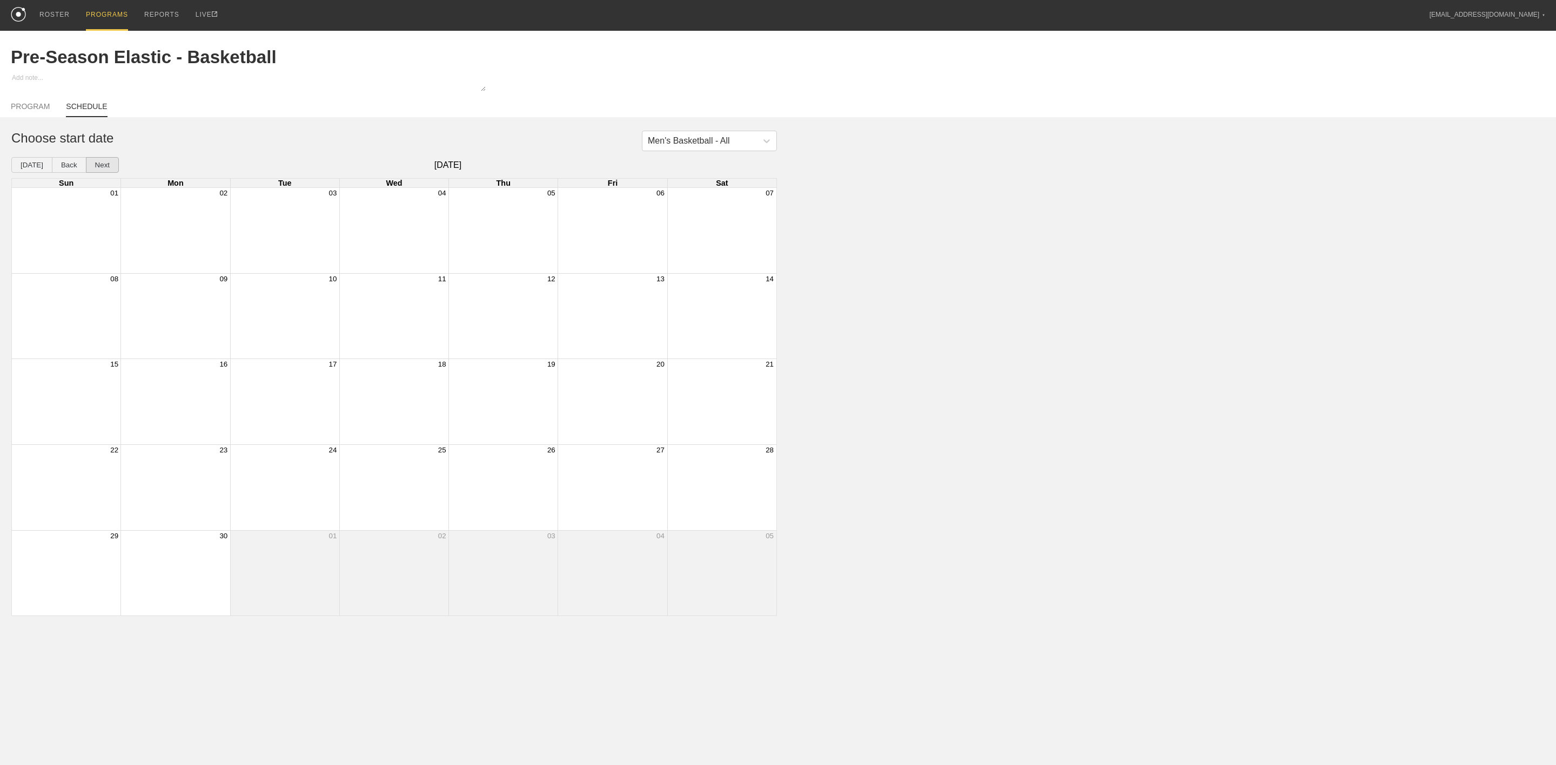
click at [108, 170] on button "Next" at bounding box center [102, 165] width 33 height 16
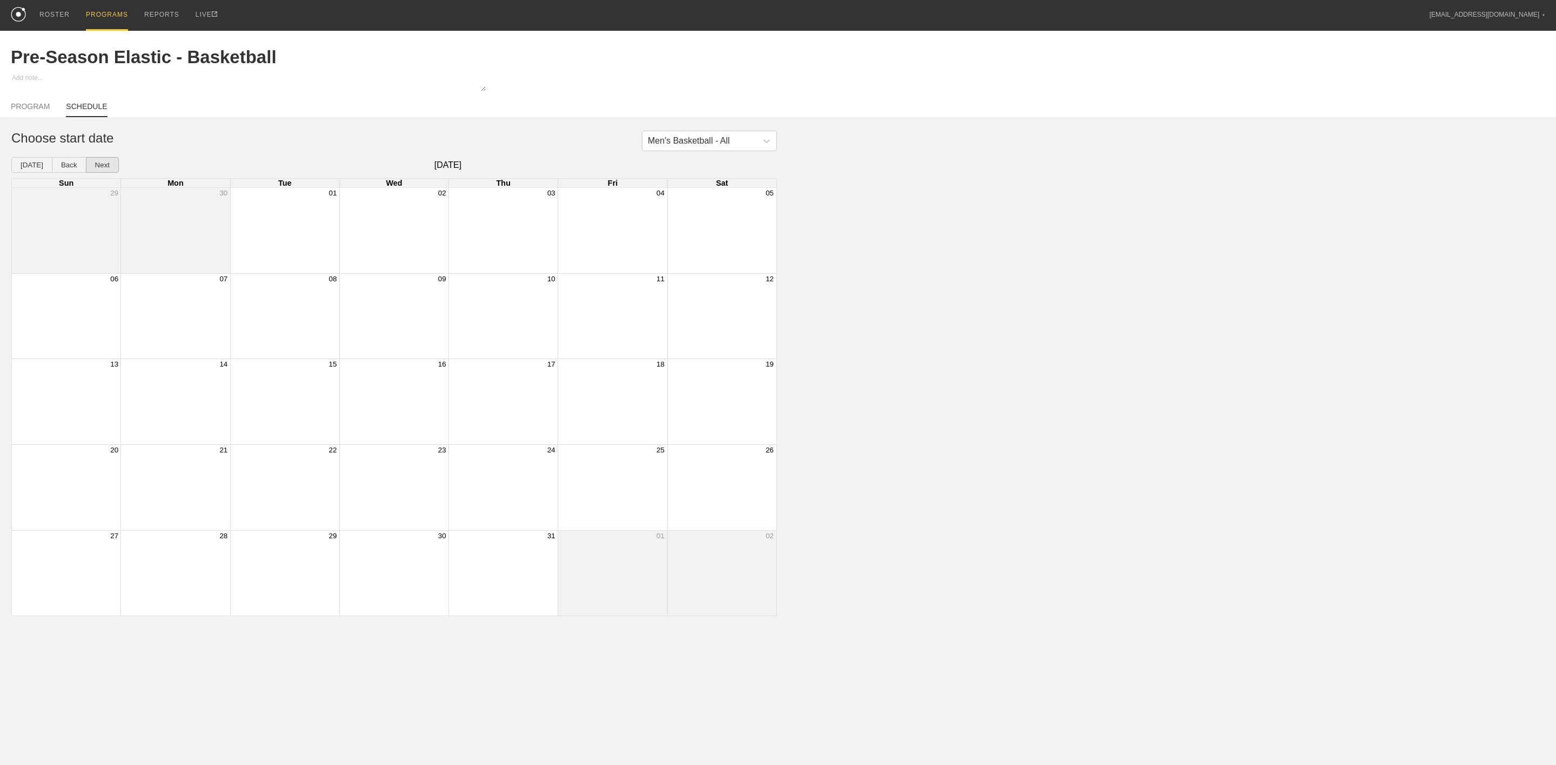
click at [108, 170] on button "Next" at bounding box center [102, 165] width 33 height 16
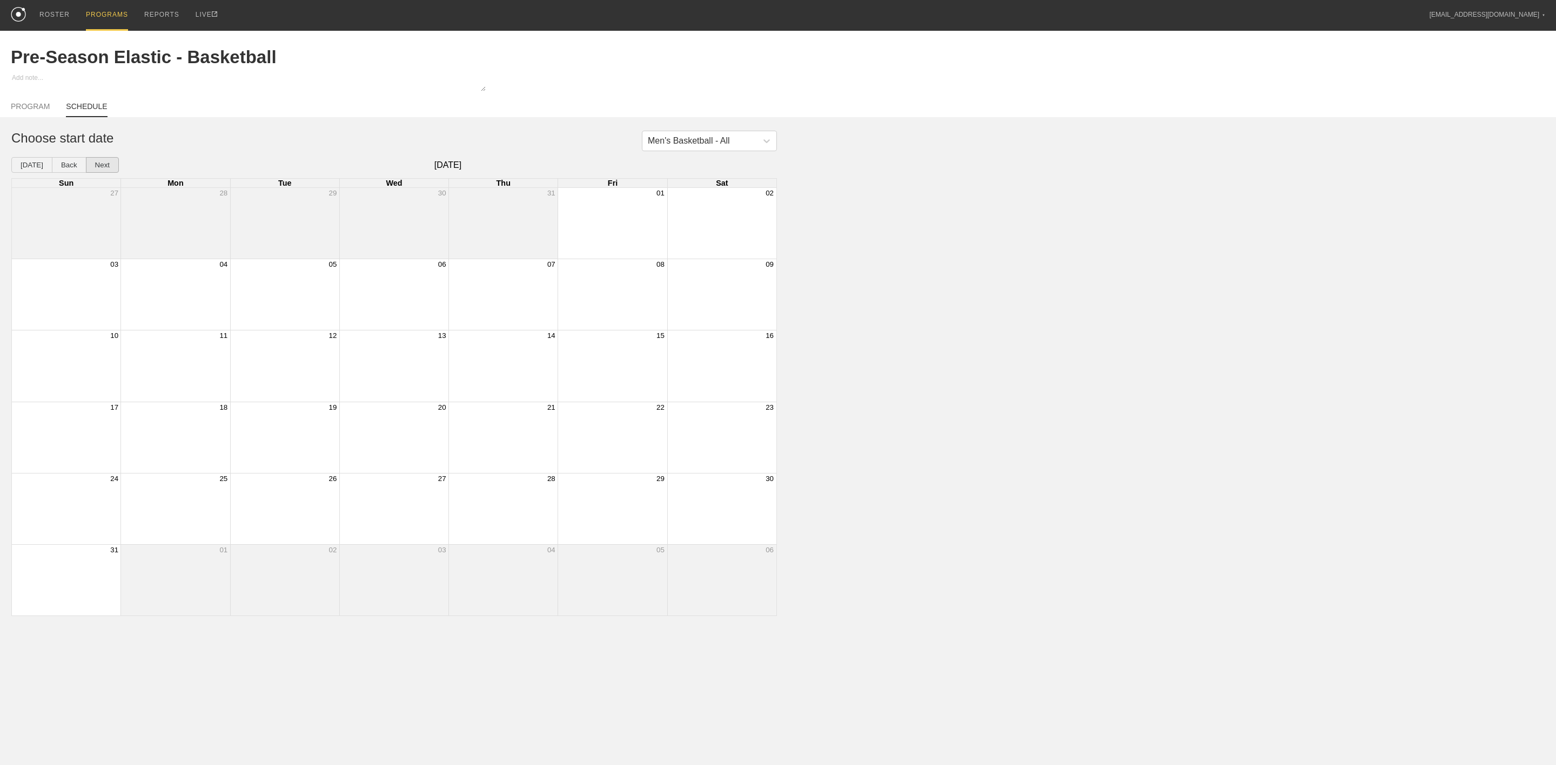
click at [108, 170] on button "Next" at bounding box center [102, 165] width 33 height 16
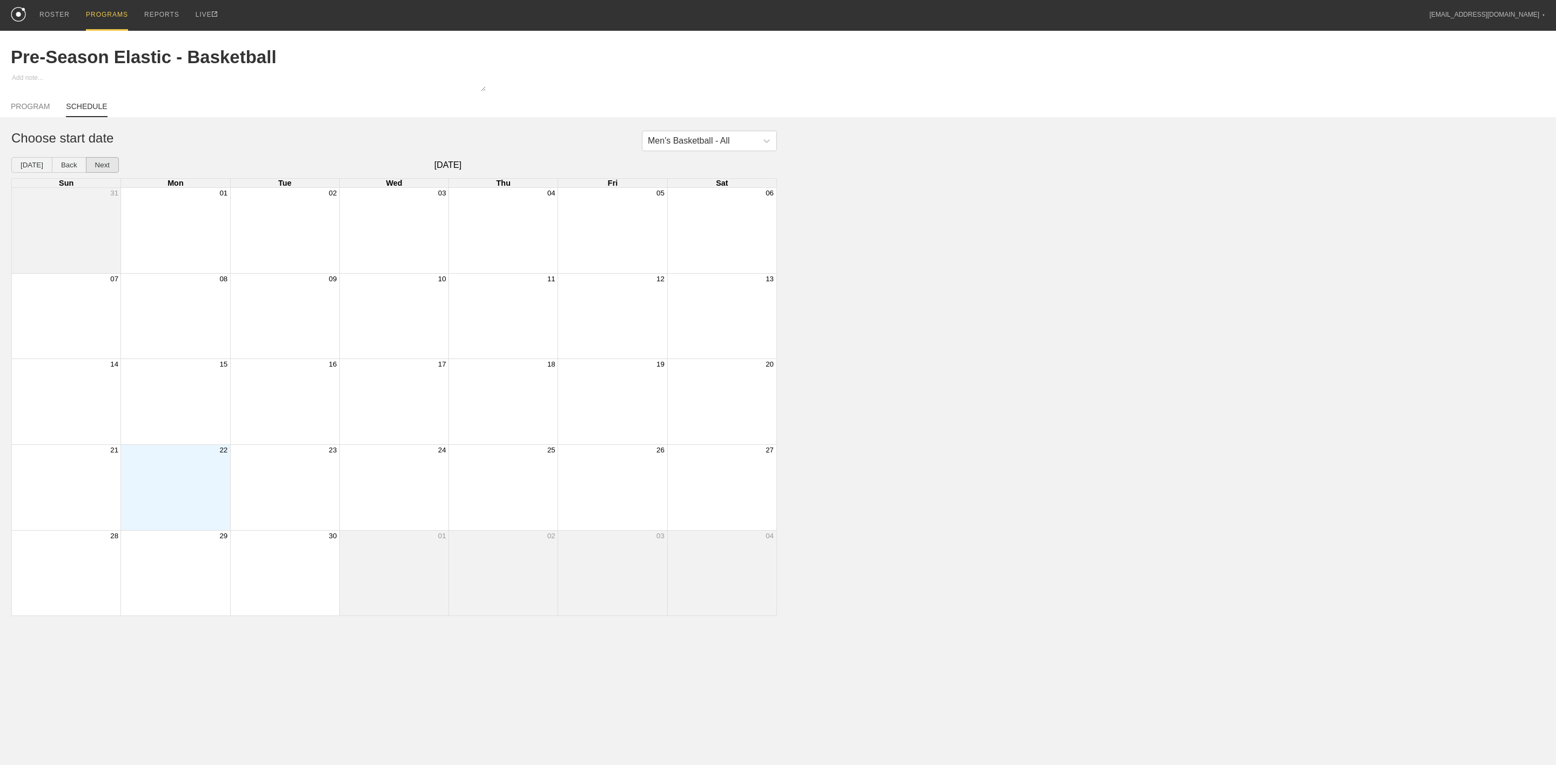
click at [108, 170] on button "Next" at bounding box center [102, 165] width 33 height 16
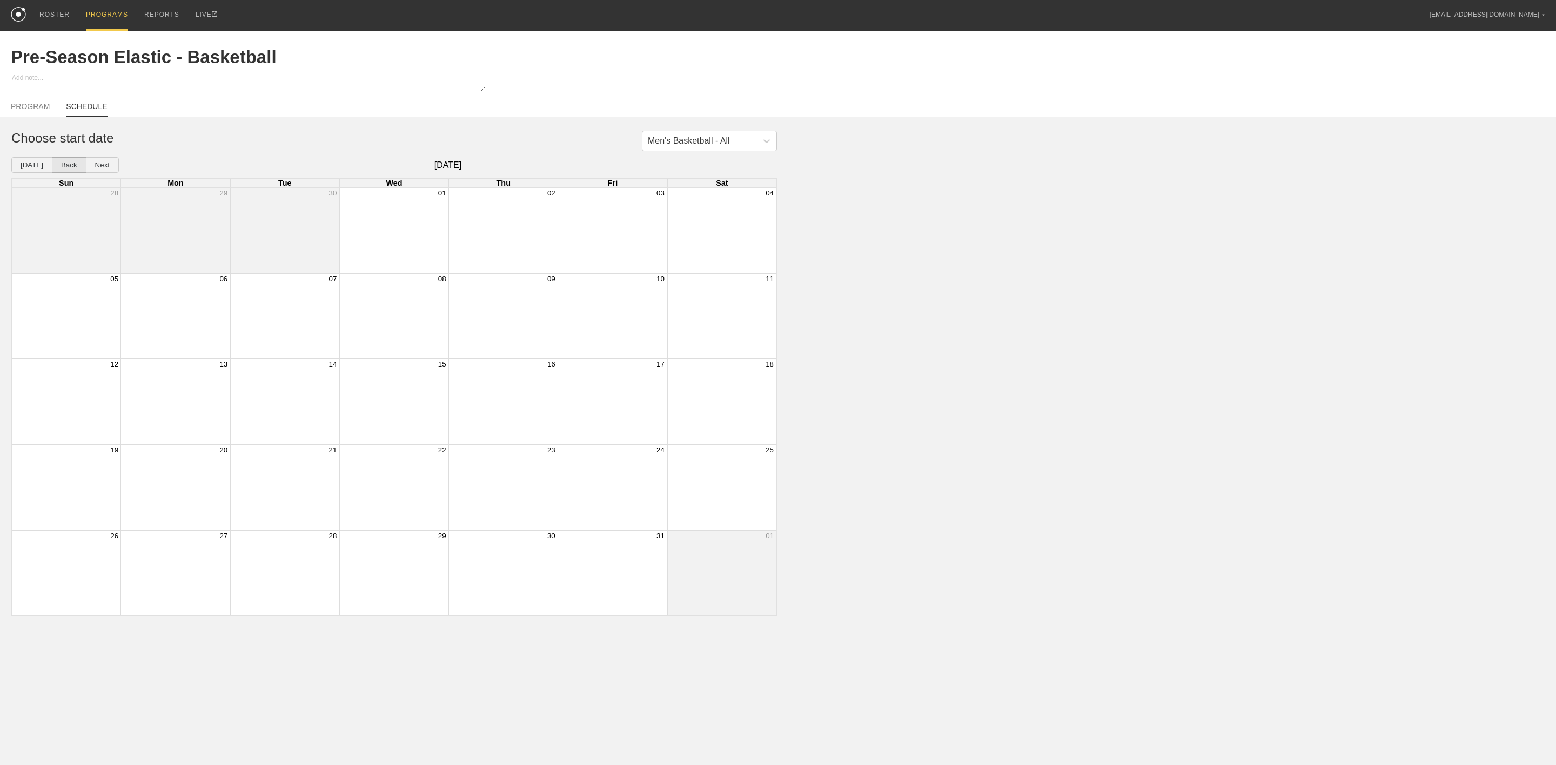
click at [65, 172] on button "Back" at bounding box center [69, 165] width 35 height 16
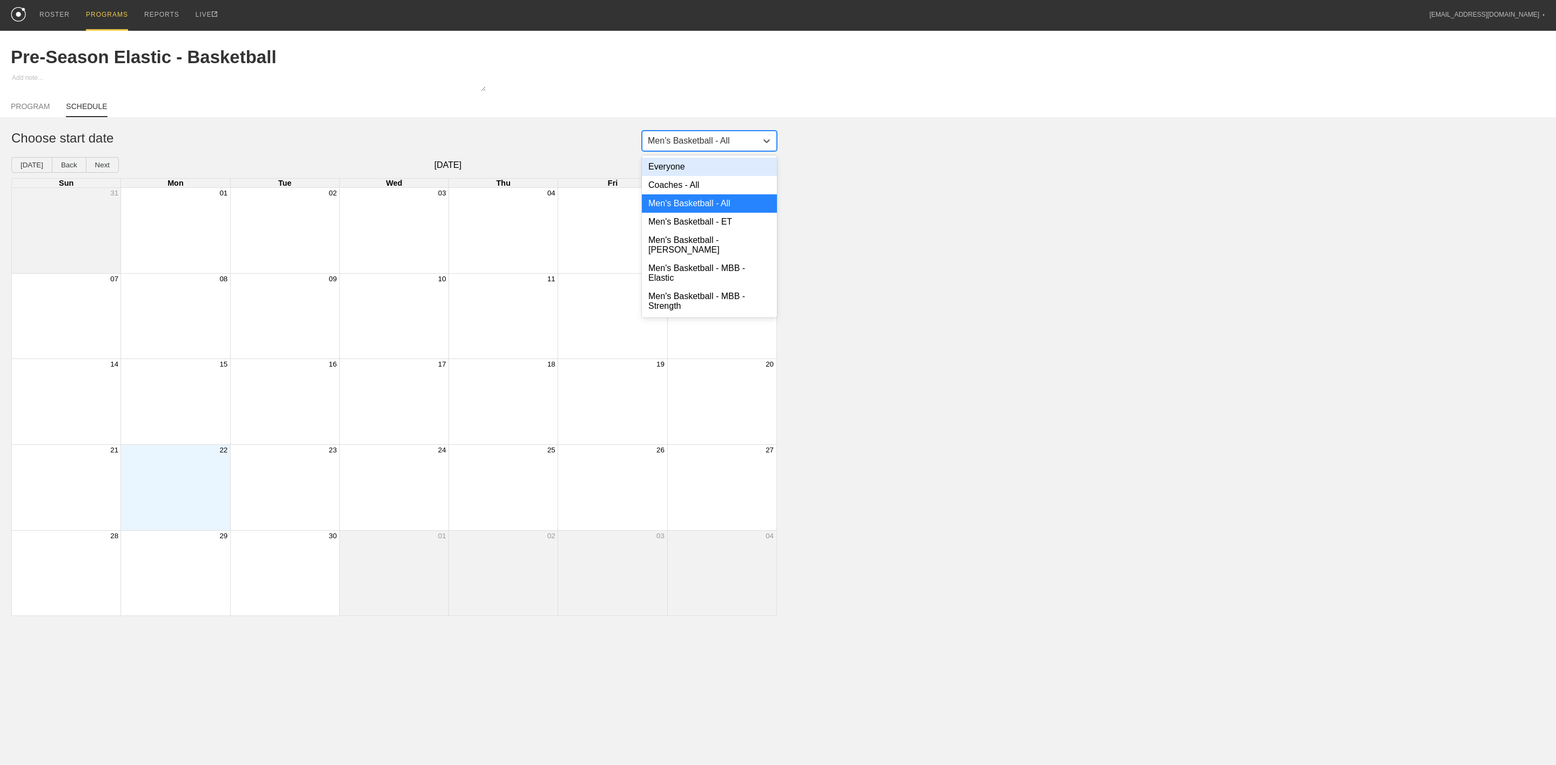
click at [697, 140] on div "Men's Basketball - All" at bounding box center [689, 141] width 82 height 10
click at [703, 304] on div "Men's Basketball - MBB - Strength" at bounding box center [709, 301] width 135 height 28
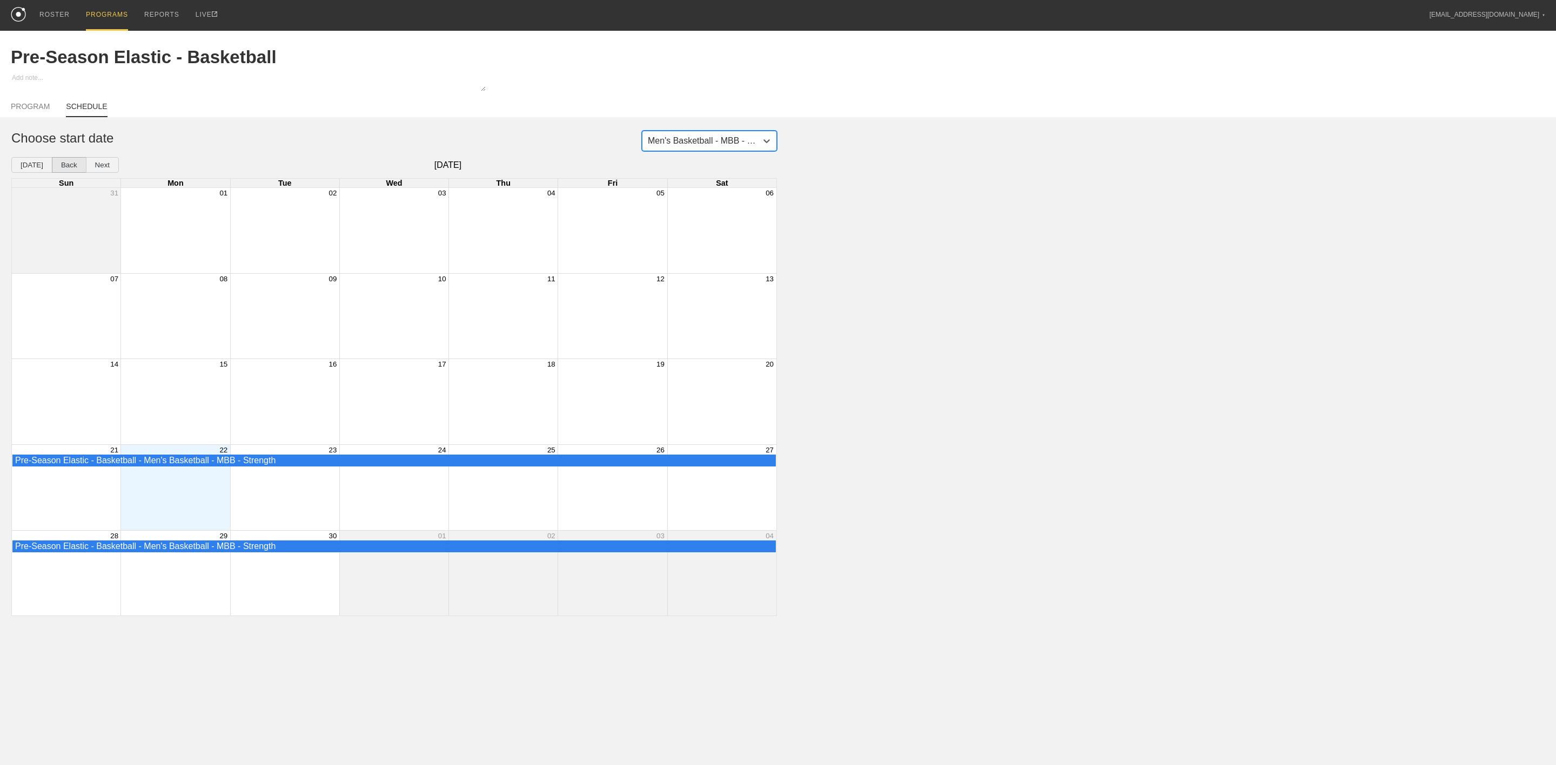
click at [65, 169] on button "Back" at bounding box center [69, 165] width 35 height 16
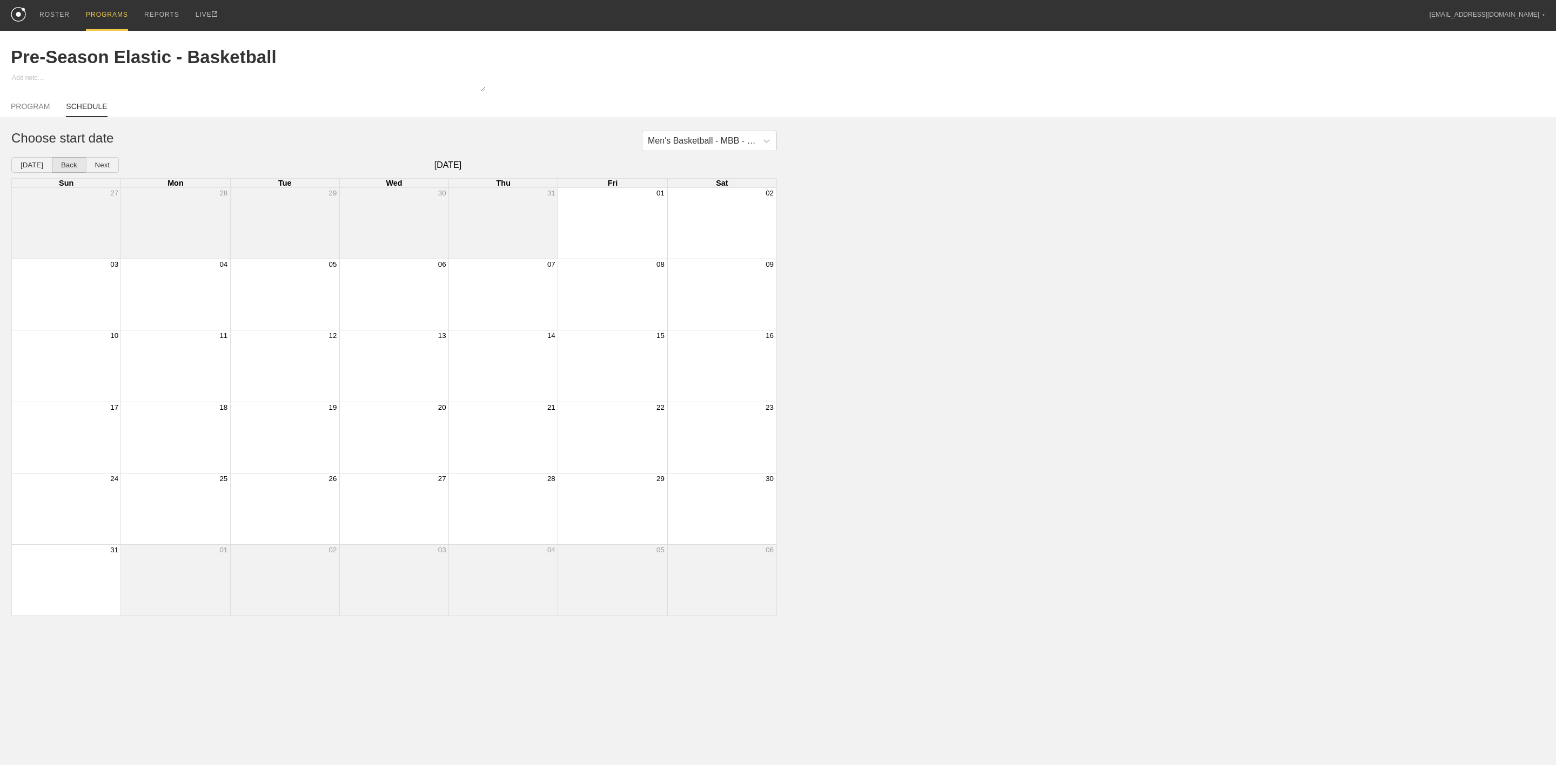
click at [66, 169] on button "Back" at bounding box center [69, 165] width 35 height 16
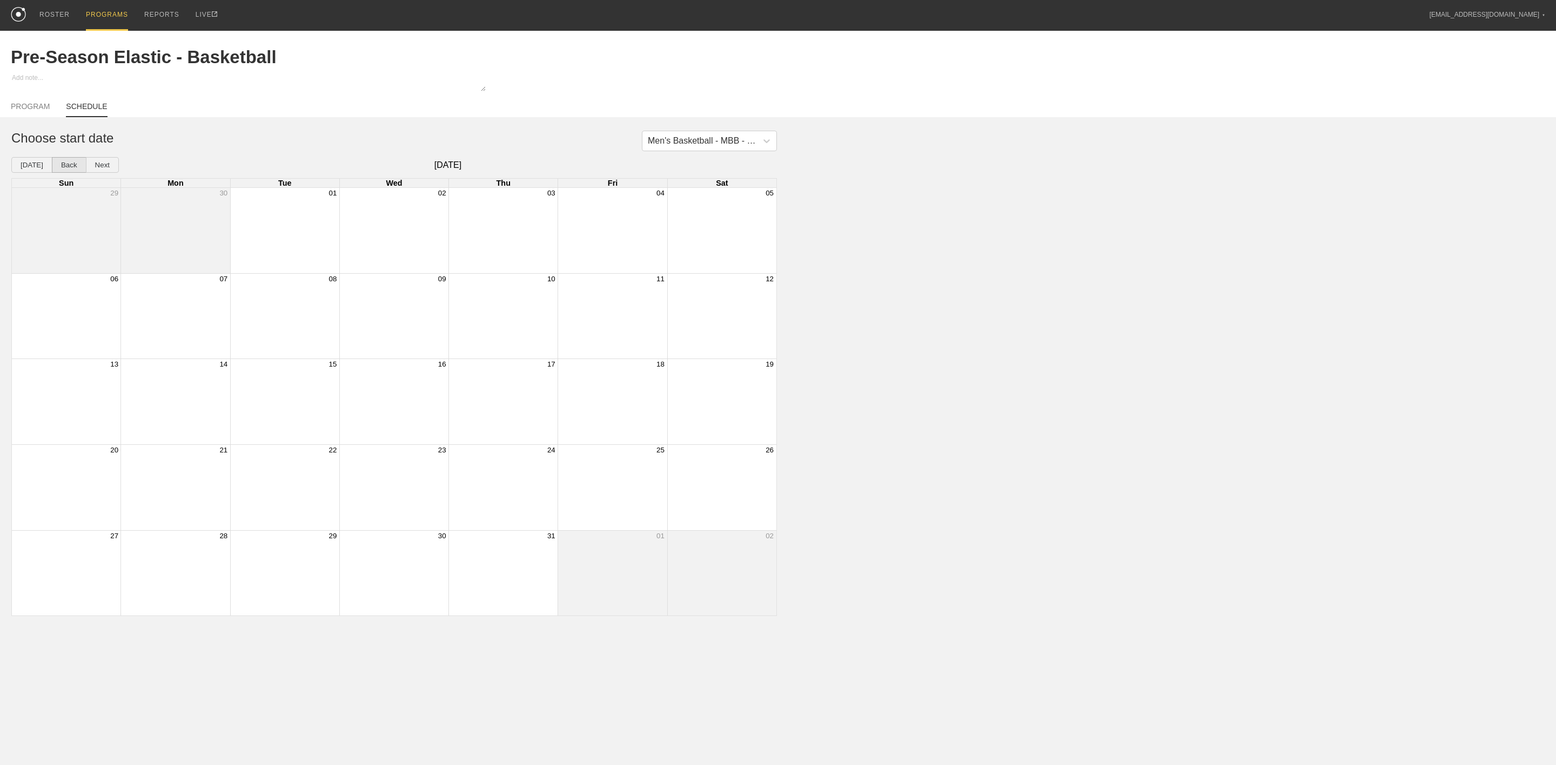
click at [67, 169] on button "Back" at bounding box center [69, 165] width 35 height 16
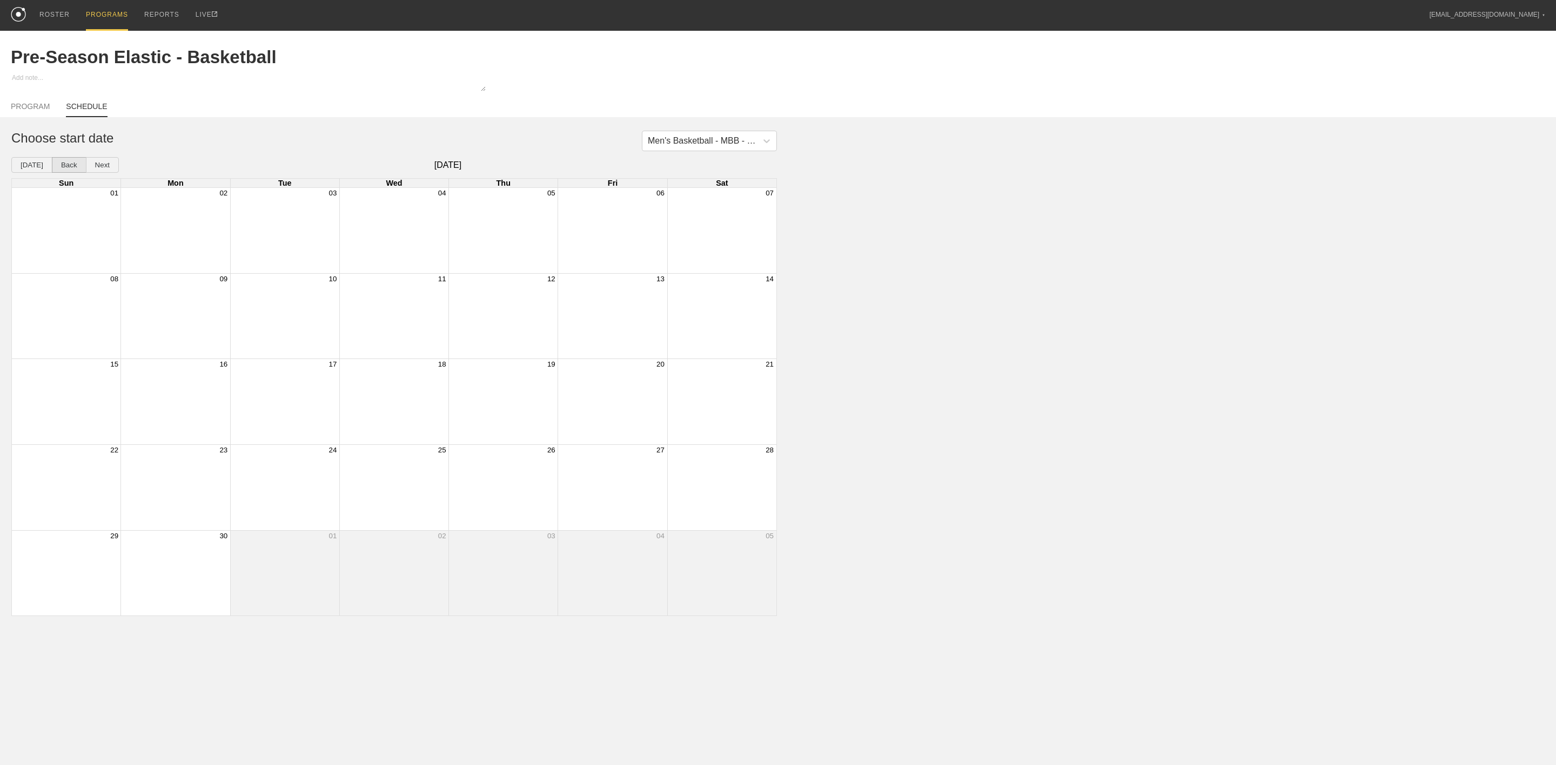
click at [68, 171] on button "Back" at bounding box center [69, 165] width 35 height 16
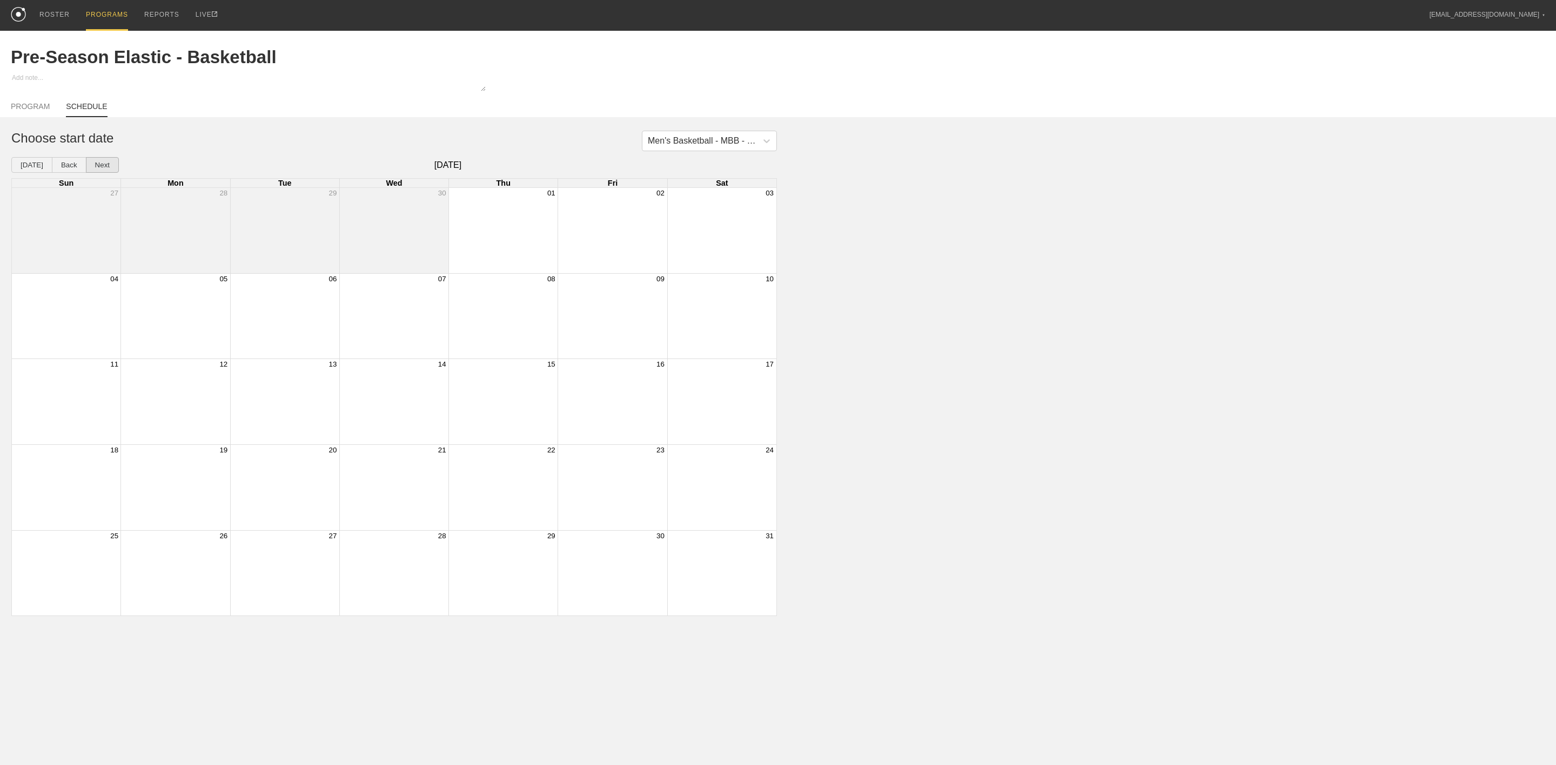
click at [104, 173] on button "Next" at bounding box center [102, 165] width 33 height 16
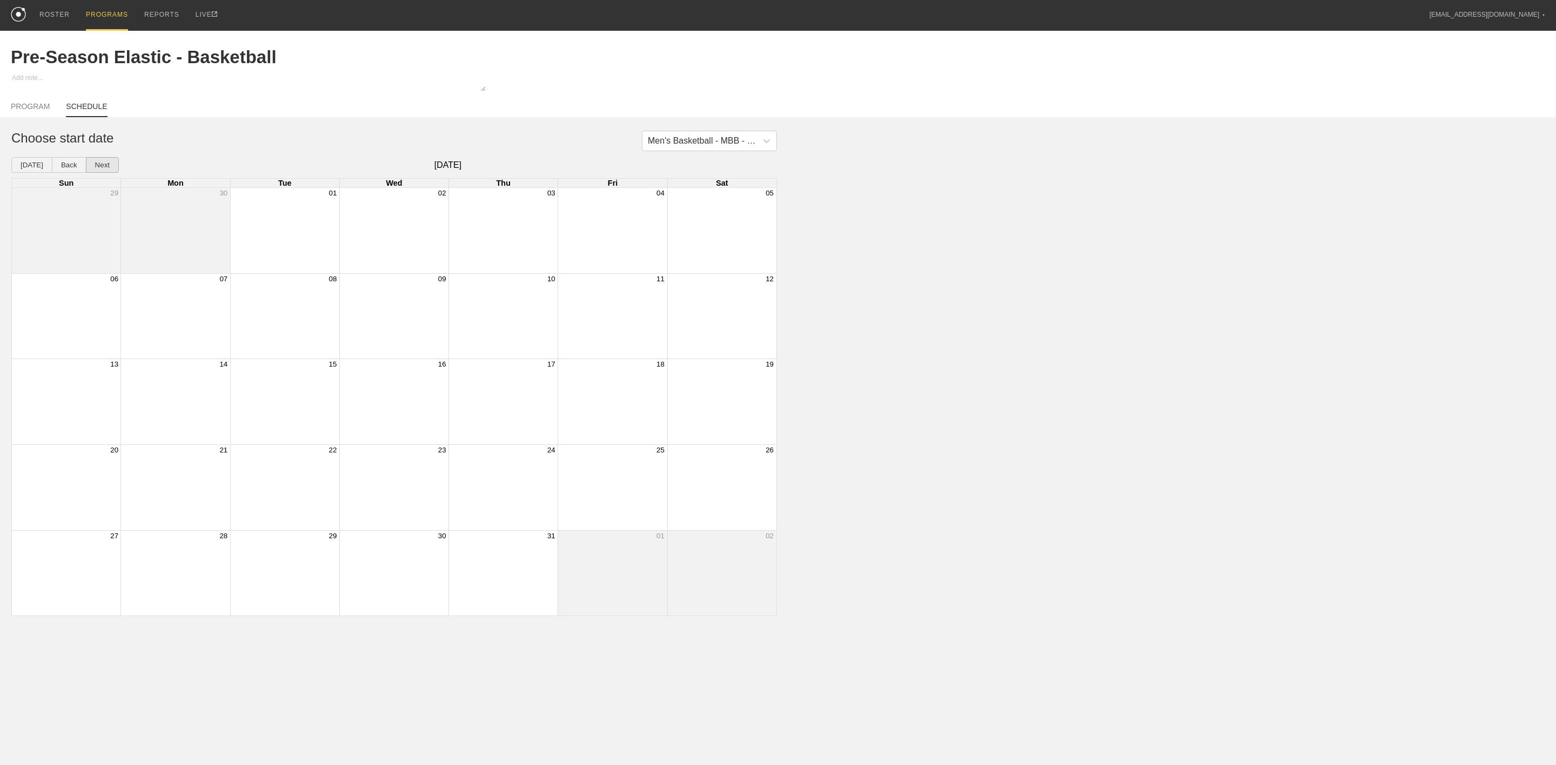
click at [105, 172] on button "Next" at bounding box center [102, 165] width 33 height 16
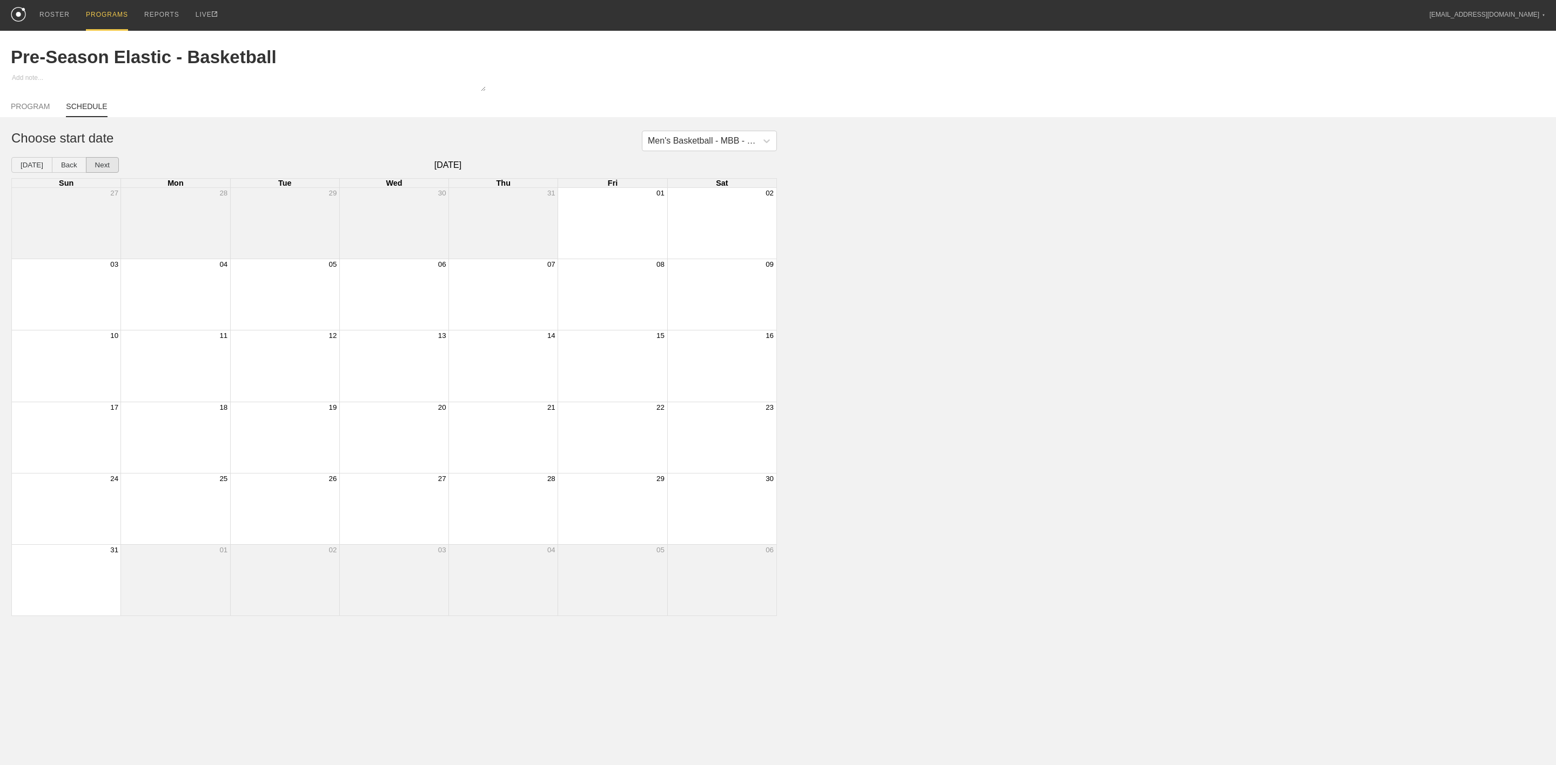
click at [105, 172] on button "Next" at bounding box center [102, 165] width 33 height 16
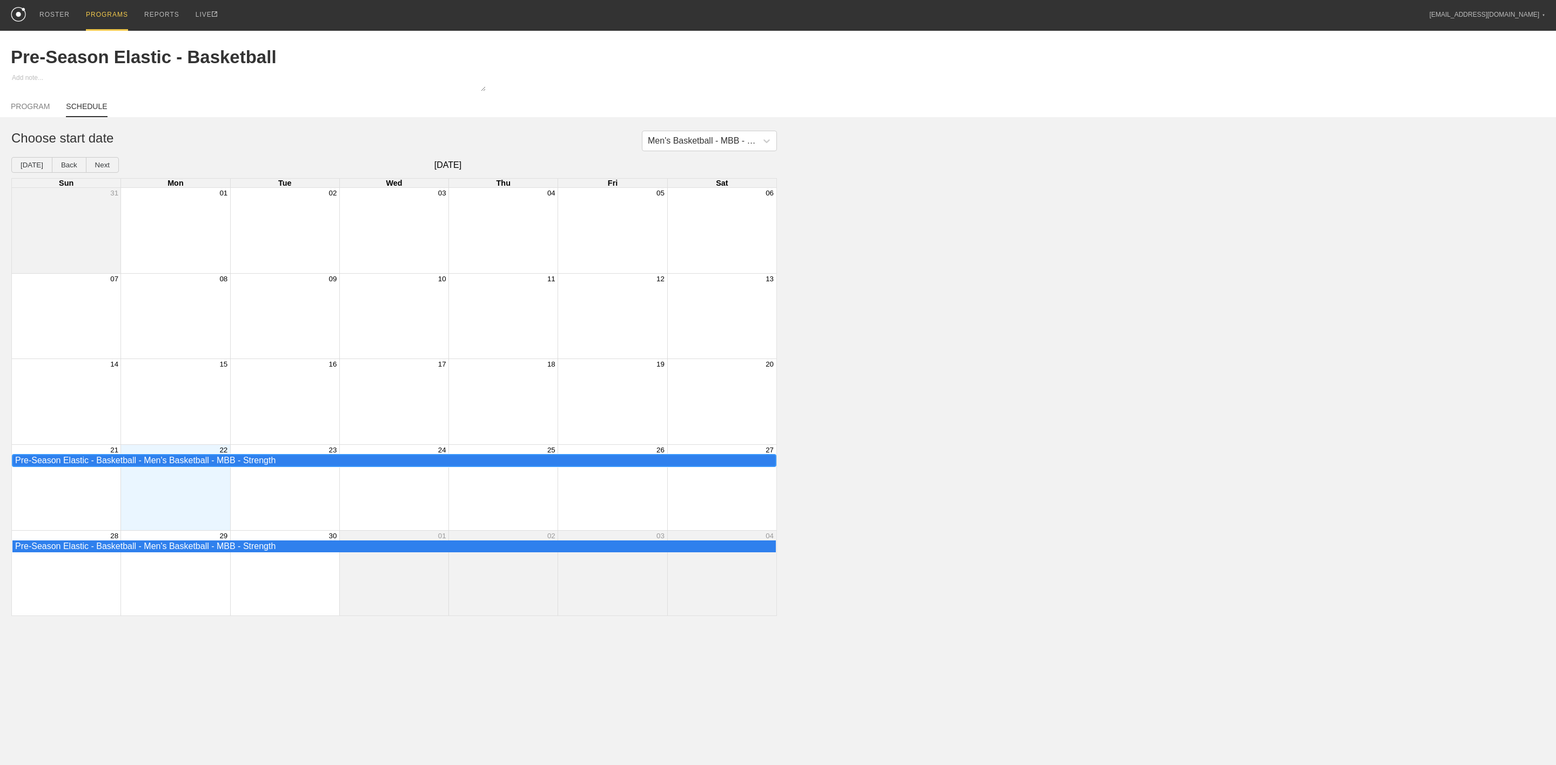
click at [165, 466] on div "Pre-Season Elastic - Basketball - Men's Basketball - MBB - Strength" at bounding box center [394, 461] width 758 height 10
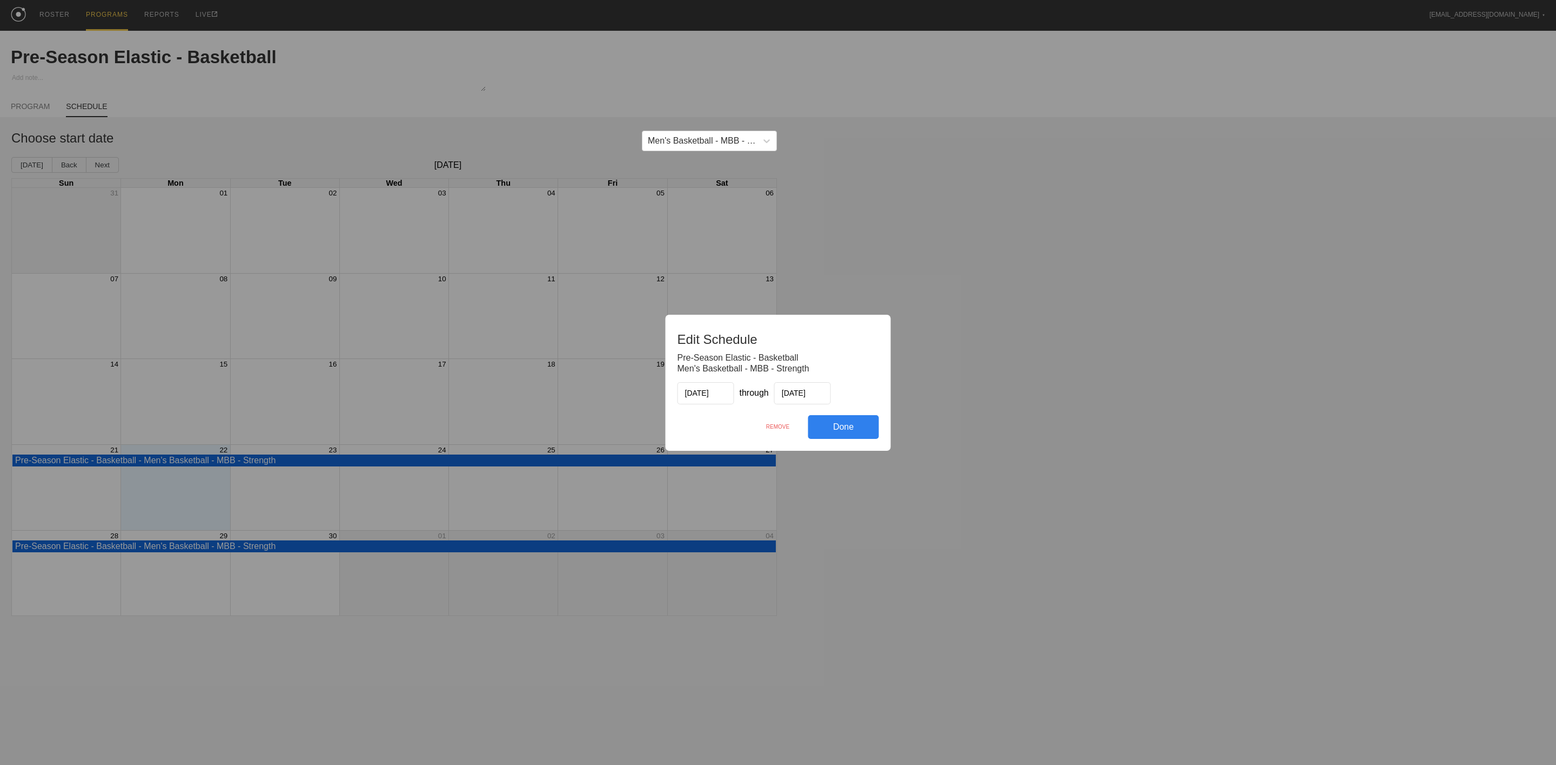
click at [697, 393] on input "[DATE]" at bounding box center [705, 393] width 57 height 22
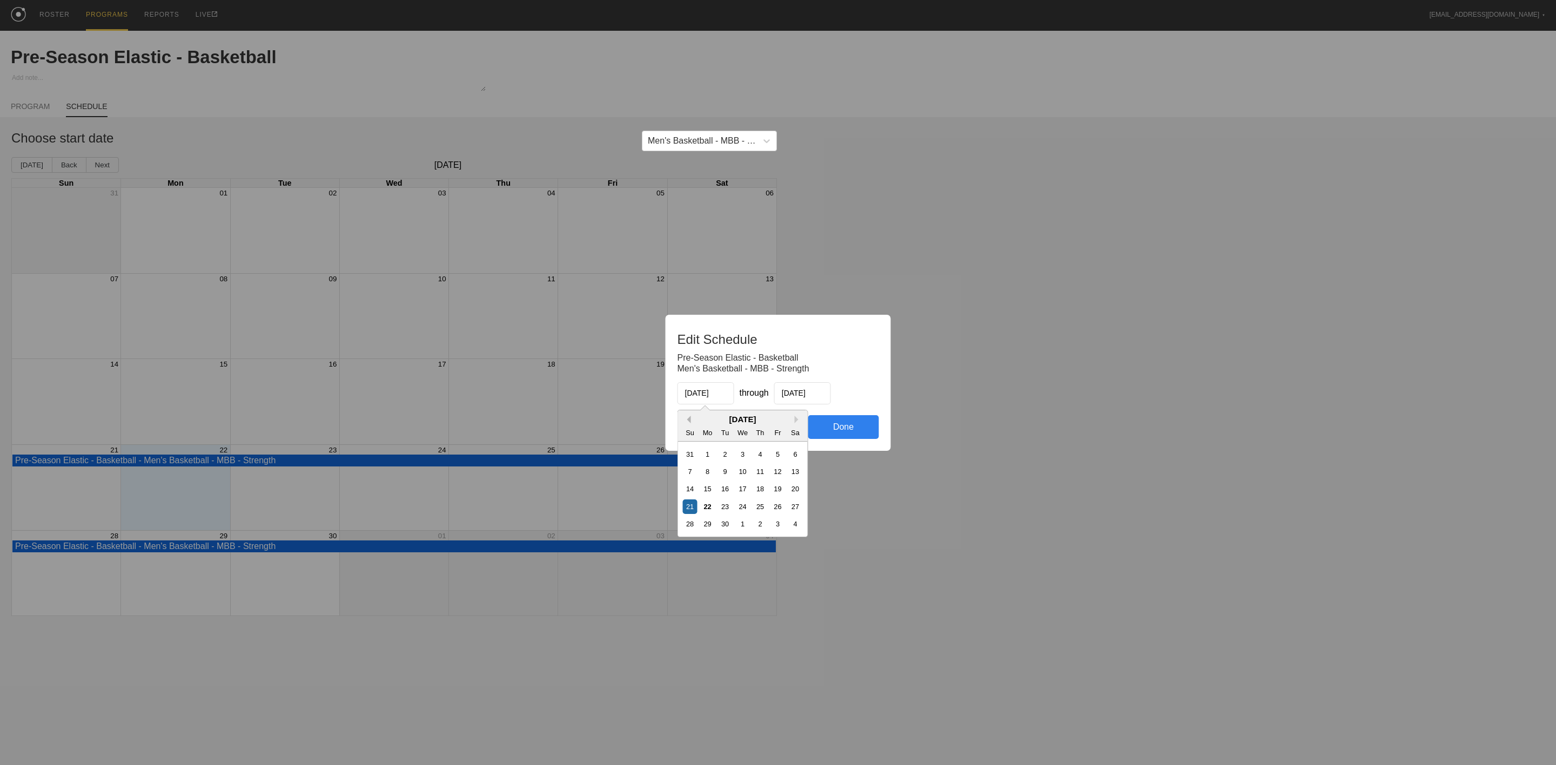
click at [690, 416] on div "[DATE]" at bounding box center [743, 419] width 130 height 9
click at [687, 417] on button "Previous Month" at bounding box center [687, 420] width 8 height 8
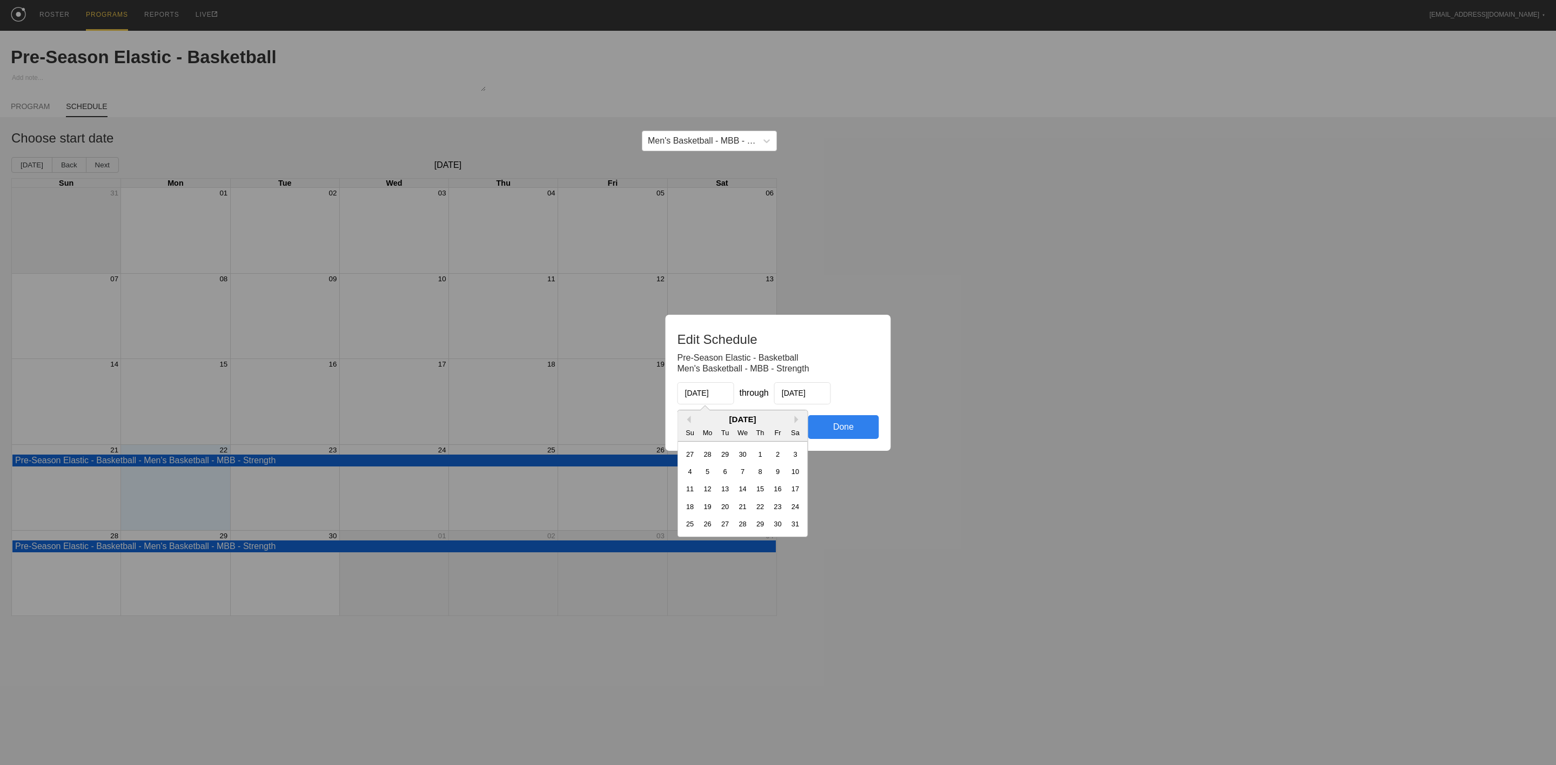
click at [692, 419] on div "[DATE]" at bounding box center [743, 419] width 130 height 9
click at [686, 416] on button "Previous Month" at bounding box center [687, 420] width 8 height 8
click at [708, 475] on div "7" at bounding box center [707, 472] width 15 height 15
type input "[DATE]"
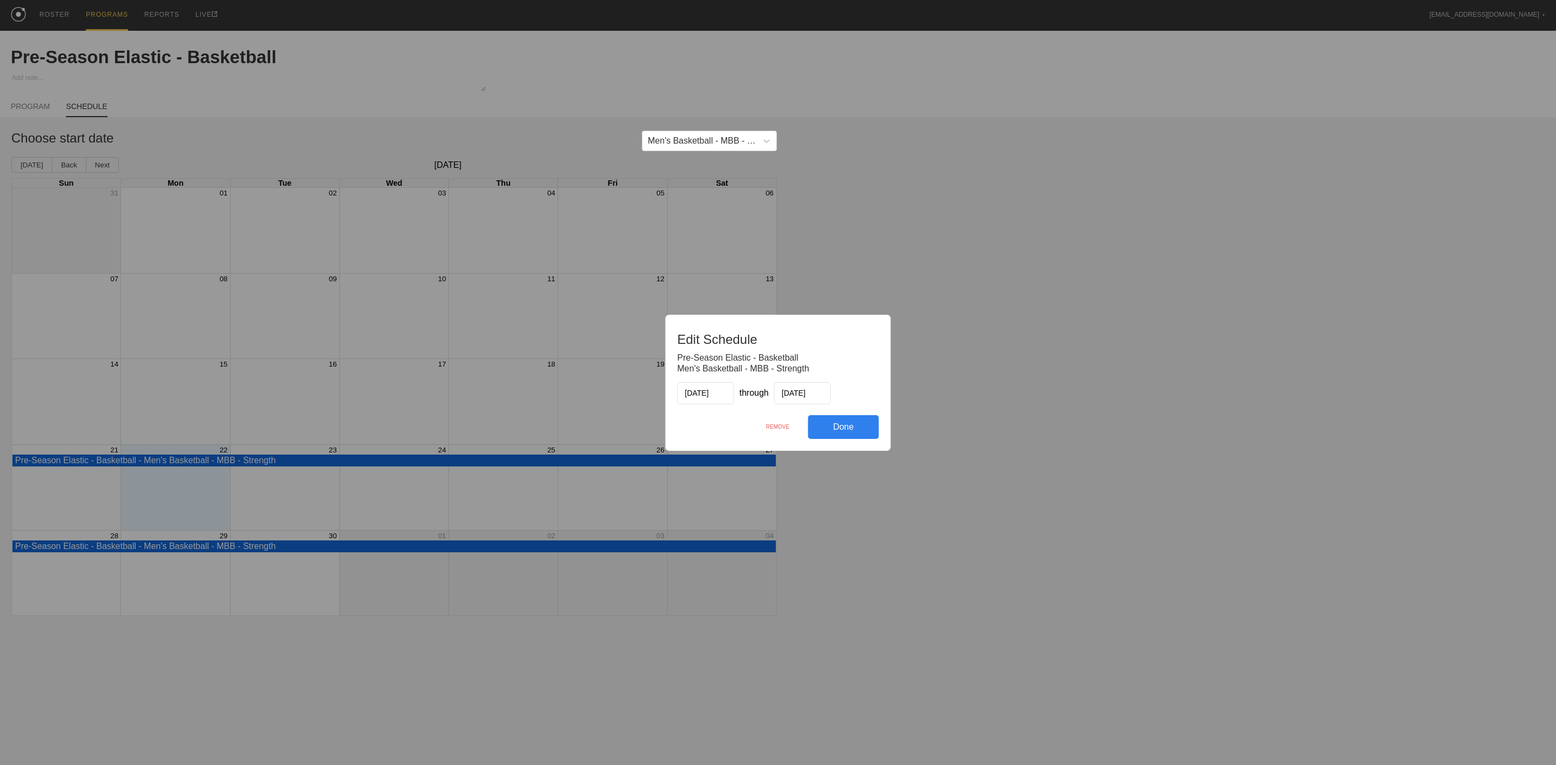
click at [841, 433] on div "Done" at bounding box center [843, 427] width 71 height 24
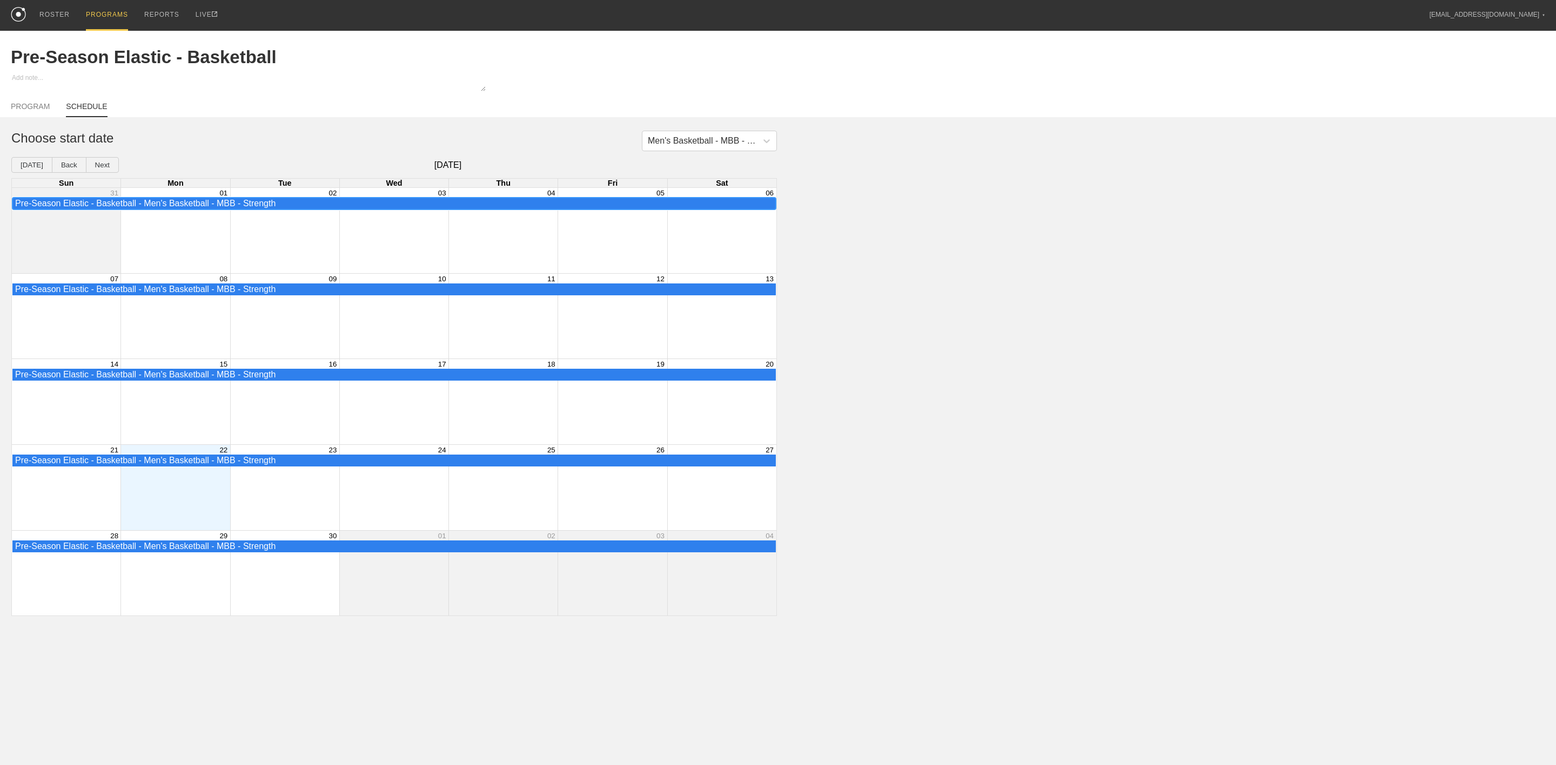
click at [203, 209] on div "Pre-Season Elastic - Basketball - Men's Basketball - MBB - Strength" at bounding box center [394, 204] width 758 height 10
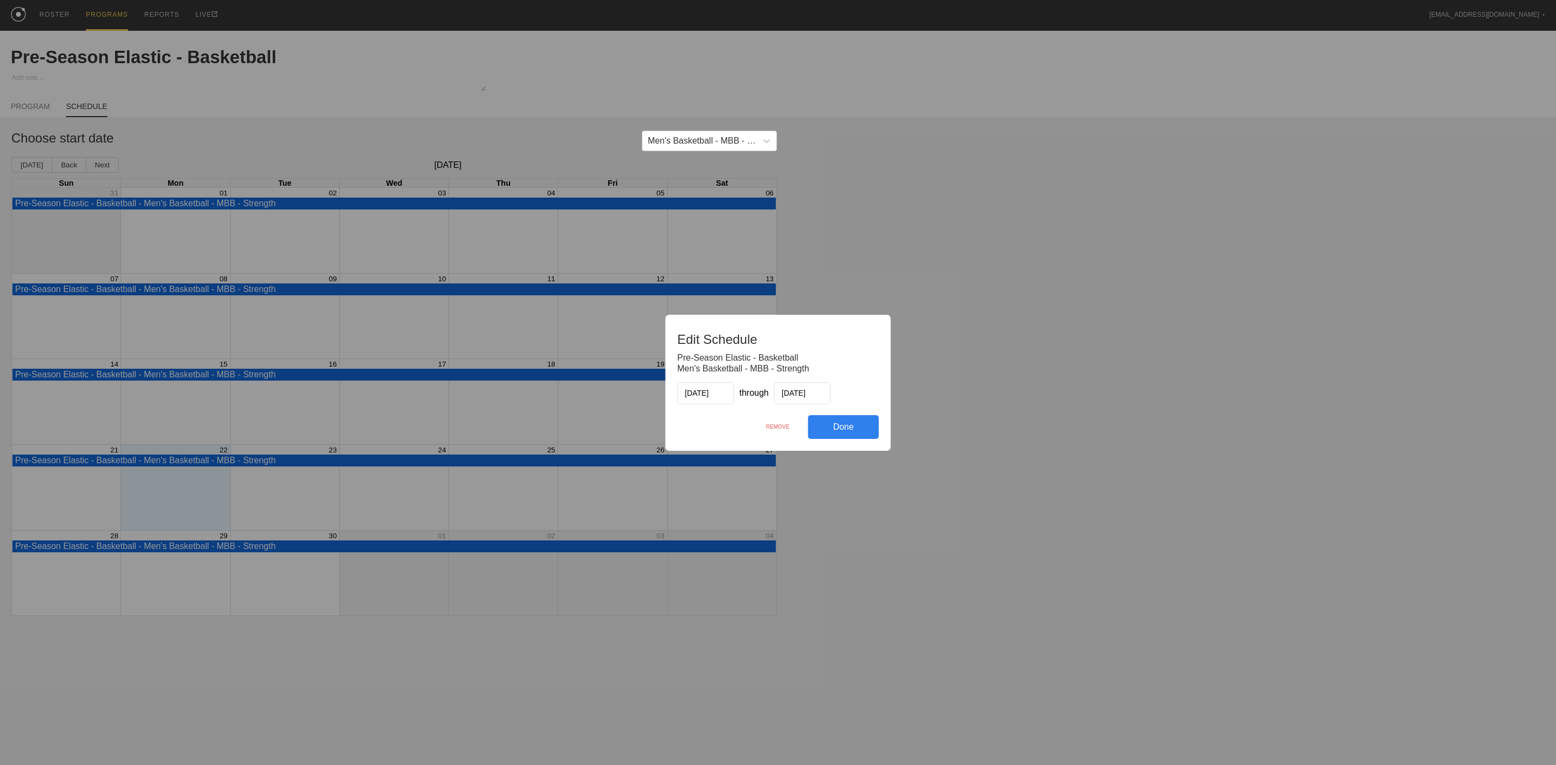
click at [869, 425] on div "Done" at bounding box center [843, 427] width 71 height 24
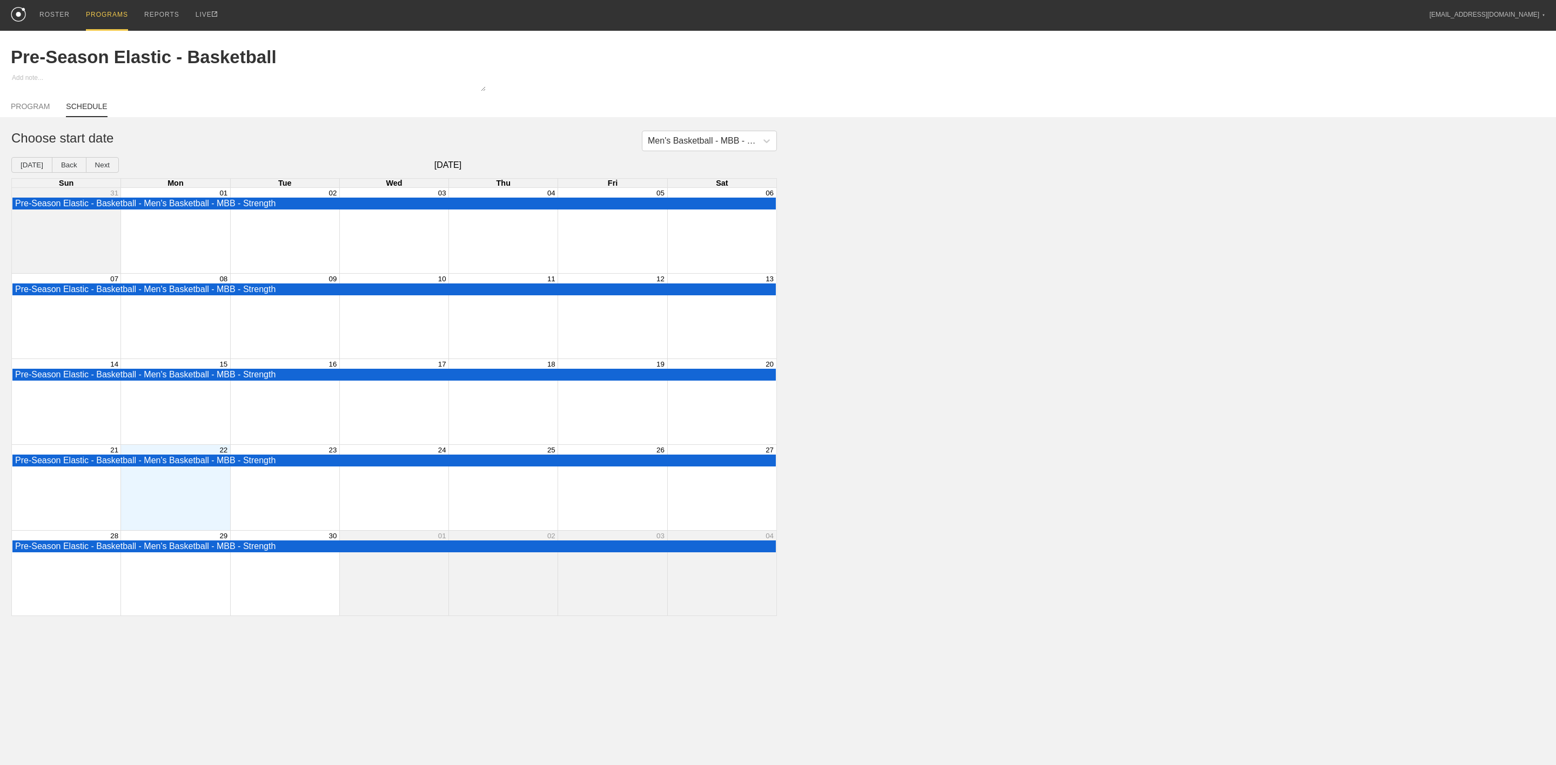
click at [164, 480] on div "Month View" at bounding box center [174, 487] width 109 height 85
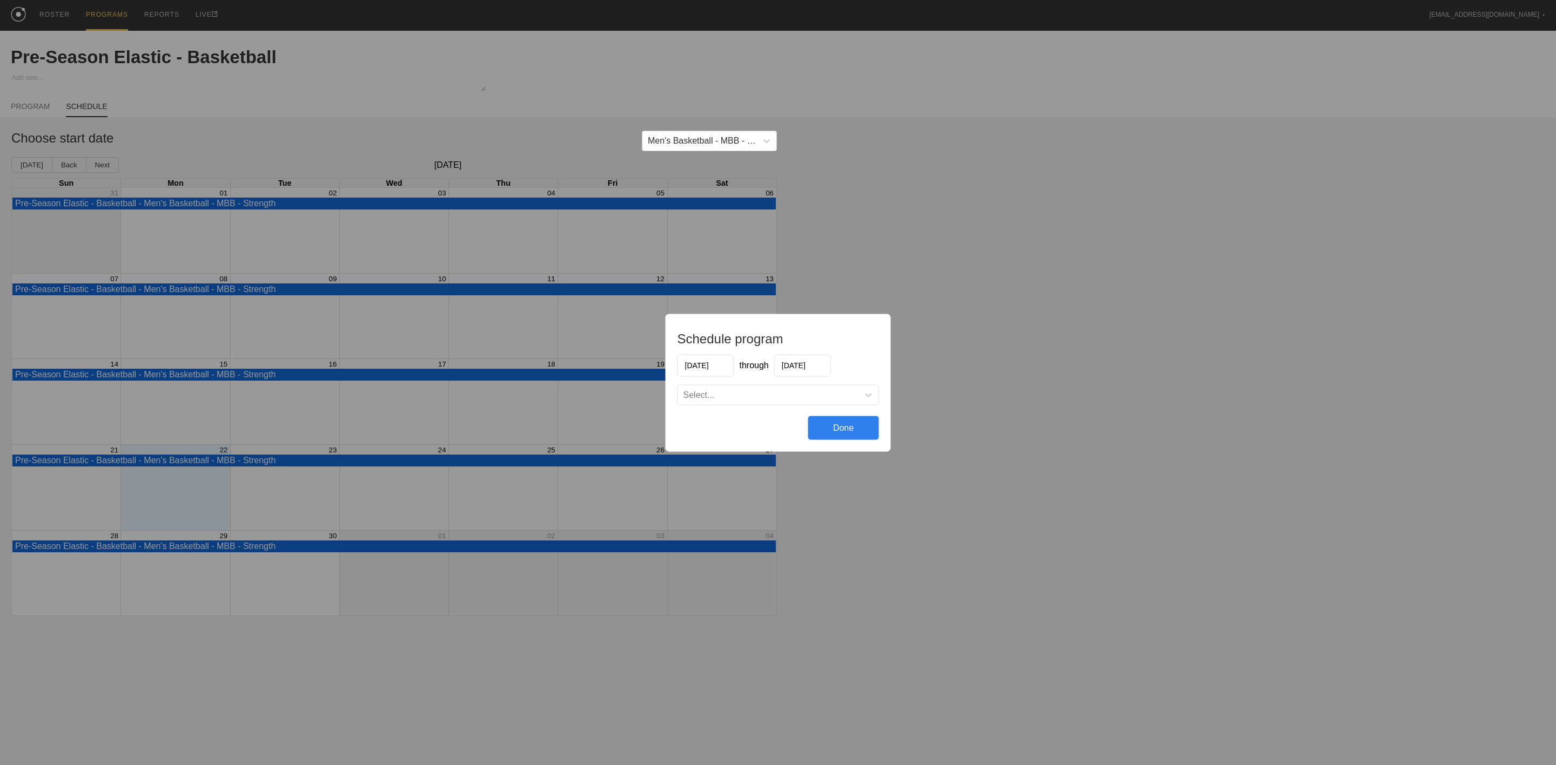
click at [744, 406] on div "Schedule program [DATE] through [DATE] Select... Done" at bounding box center [778, 383] width 225 height 138
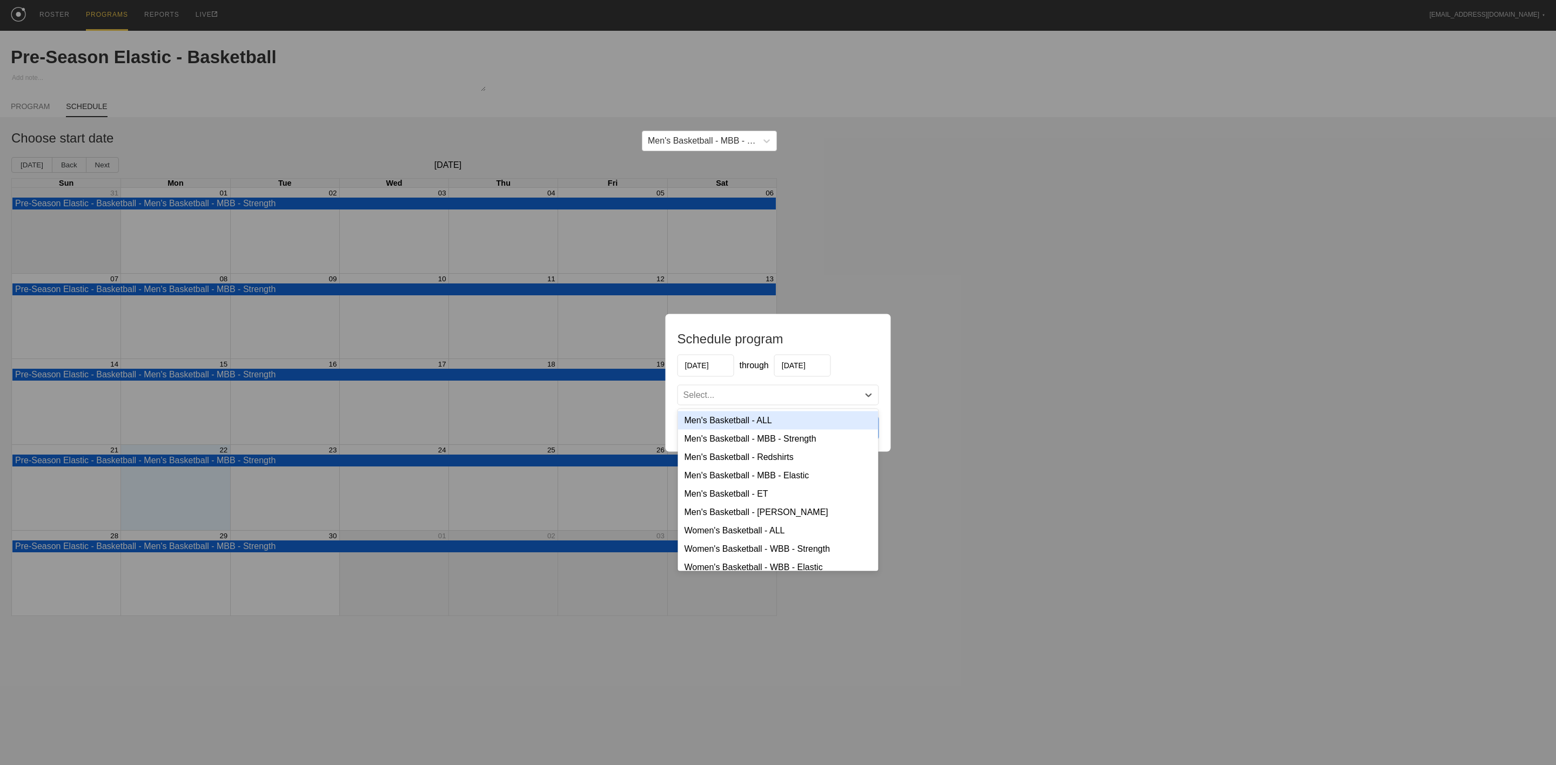
click at [749, 397] on div "Select..." at bounding box center [768, 394] width 181 height 11
click at [759, 485] on div "Men's Basketball - MBB - Elastic" at bounding box center [778, 475] width 200 height 18
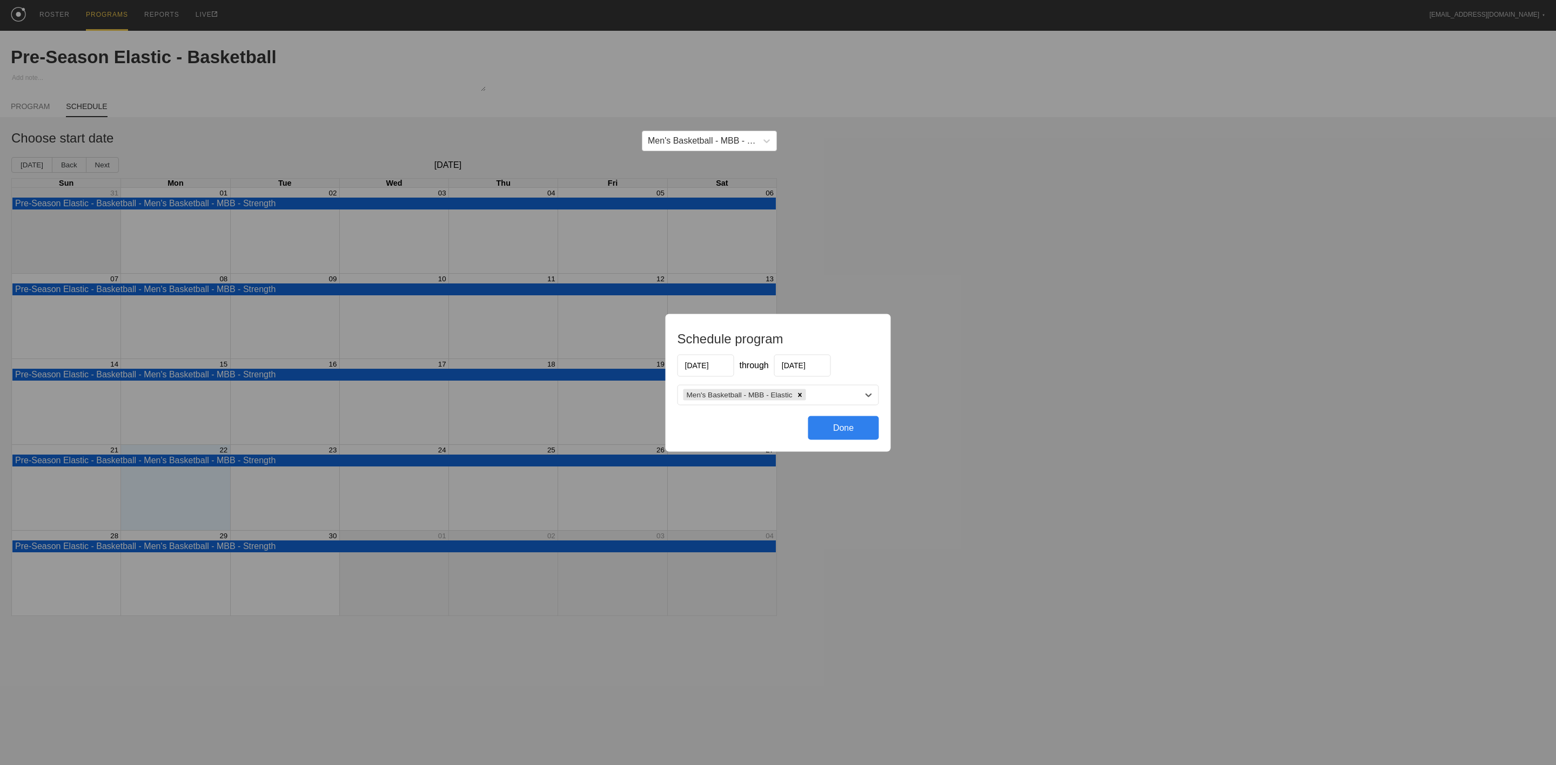
click at [713, 368] on input "[DATE]" at bounding box center [705, 365] width 57 height 22
click at [684, 388] on button "Previous Month" at bounding box center [687, 392] width 8 height 8
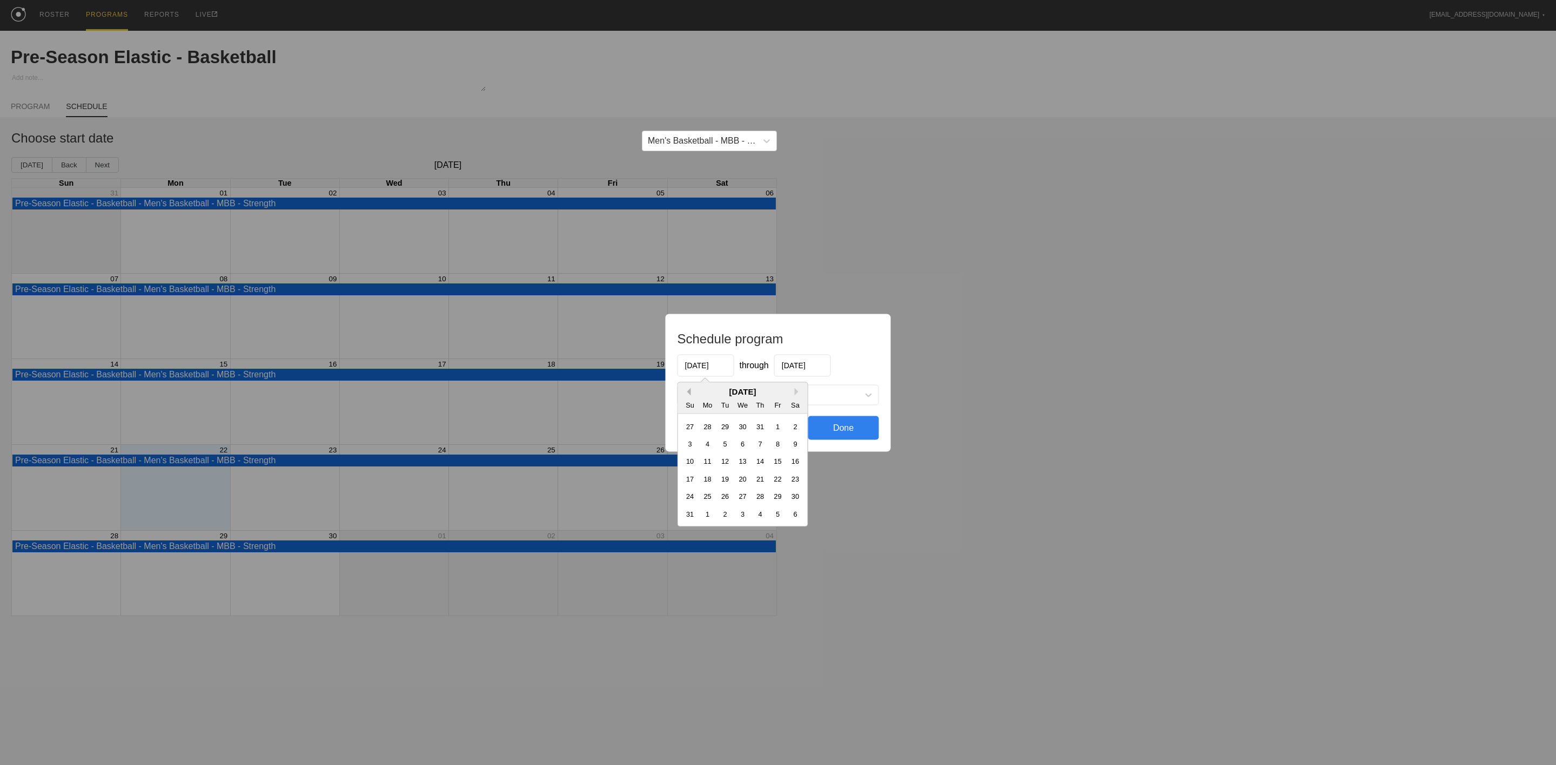
click at [684, 388] on button "Previous Month" at bounding box center [687, 392] width 8 height 8
click at [709, 440] on div "7" at bounding box center [707, 443] width 15 height 15
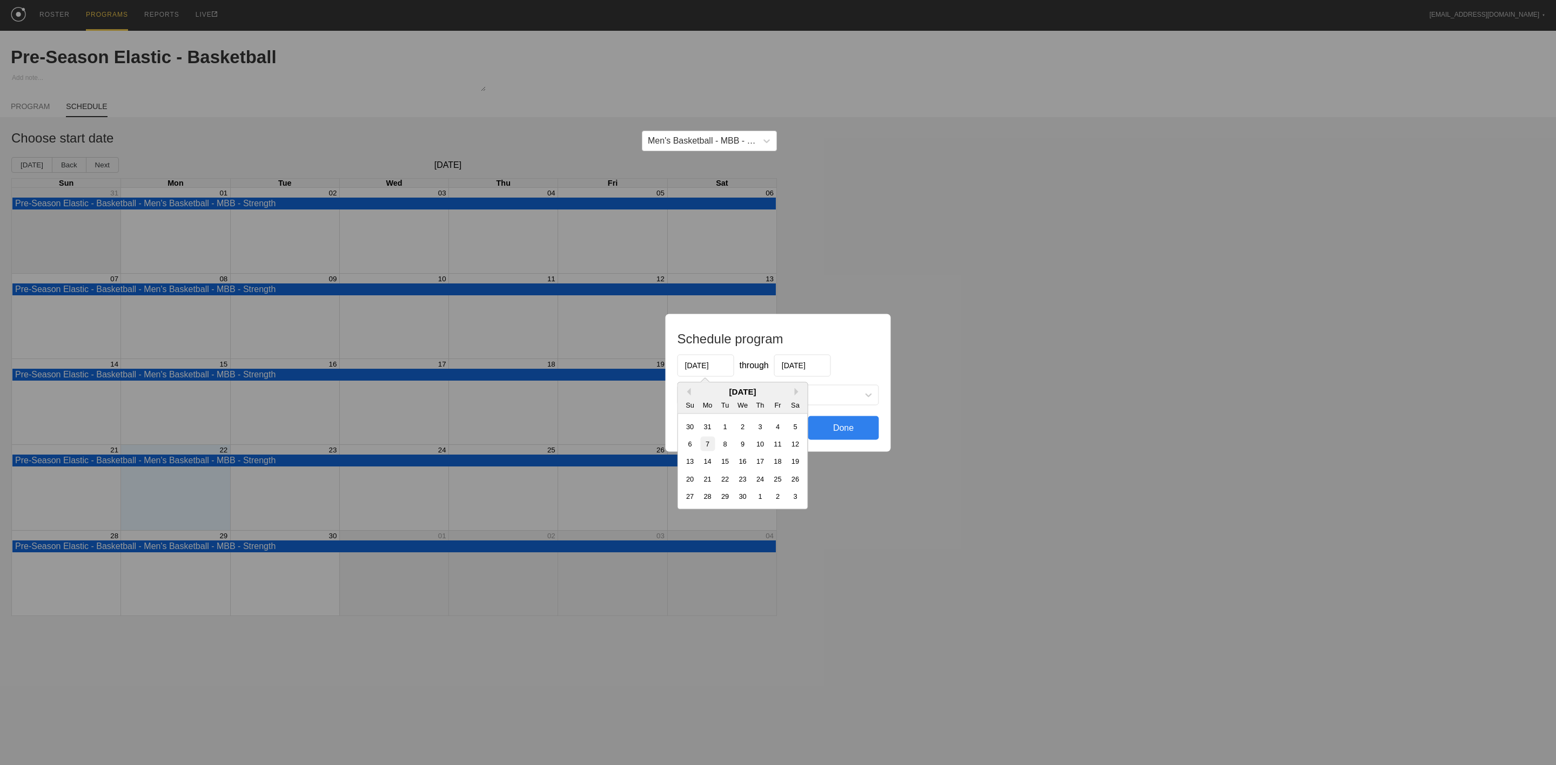
type input "[DATE]"
click at [825, 365] on input "[DATE]" at bounding box center [802, 365] width 57 height 22
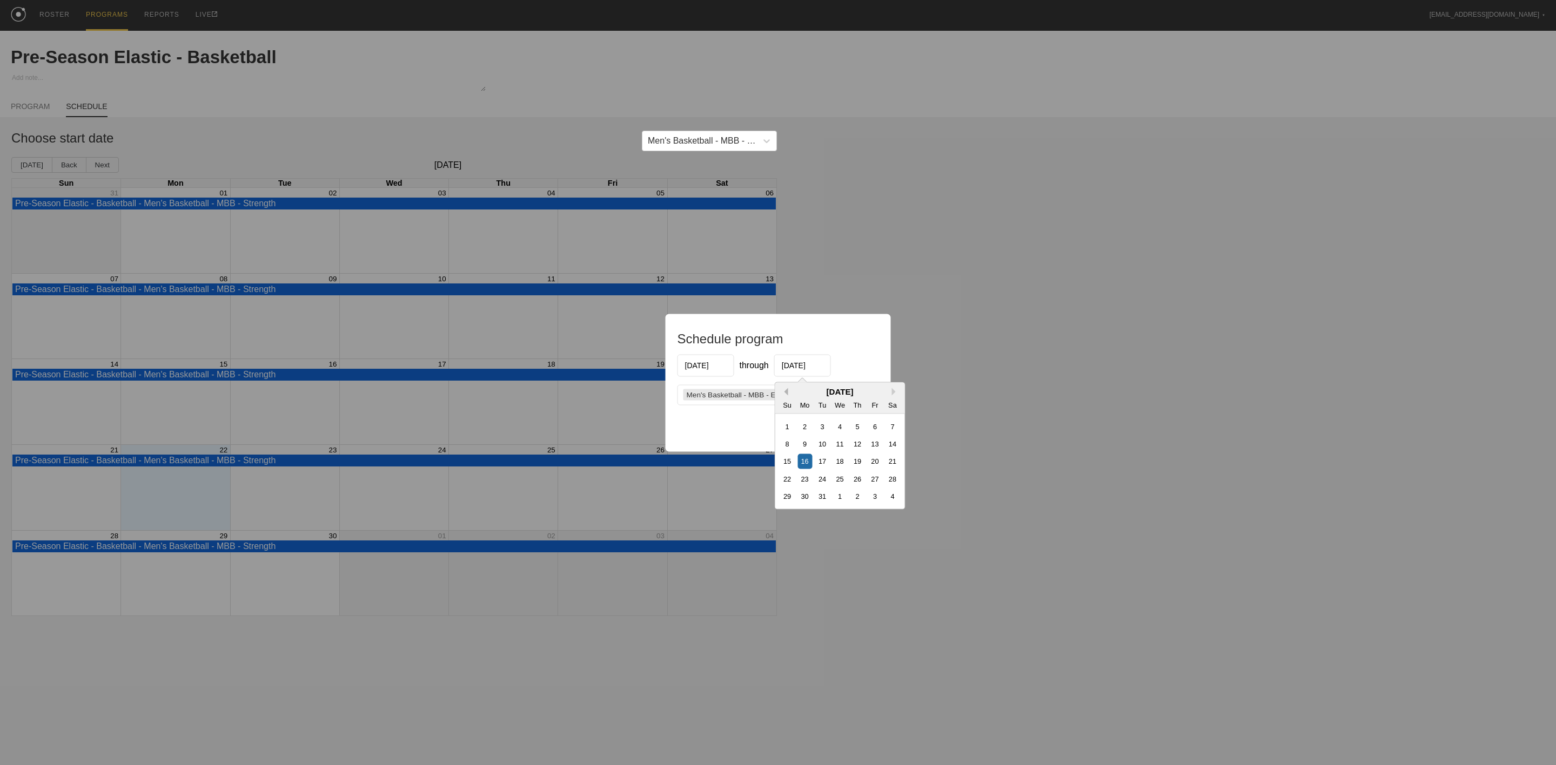
click at [784, 391] on button "Previous Month" at bounding box center [785, 392] width 8 height 8
click at [877, 428] on div "31" at bounding box center [875, 426] width 15 height 15
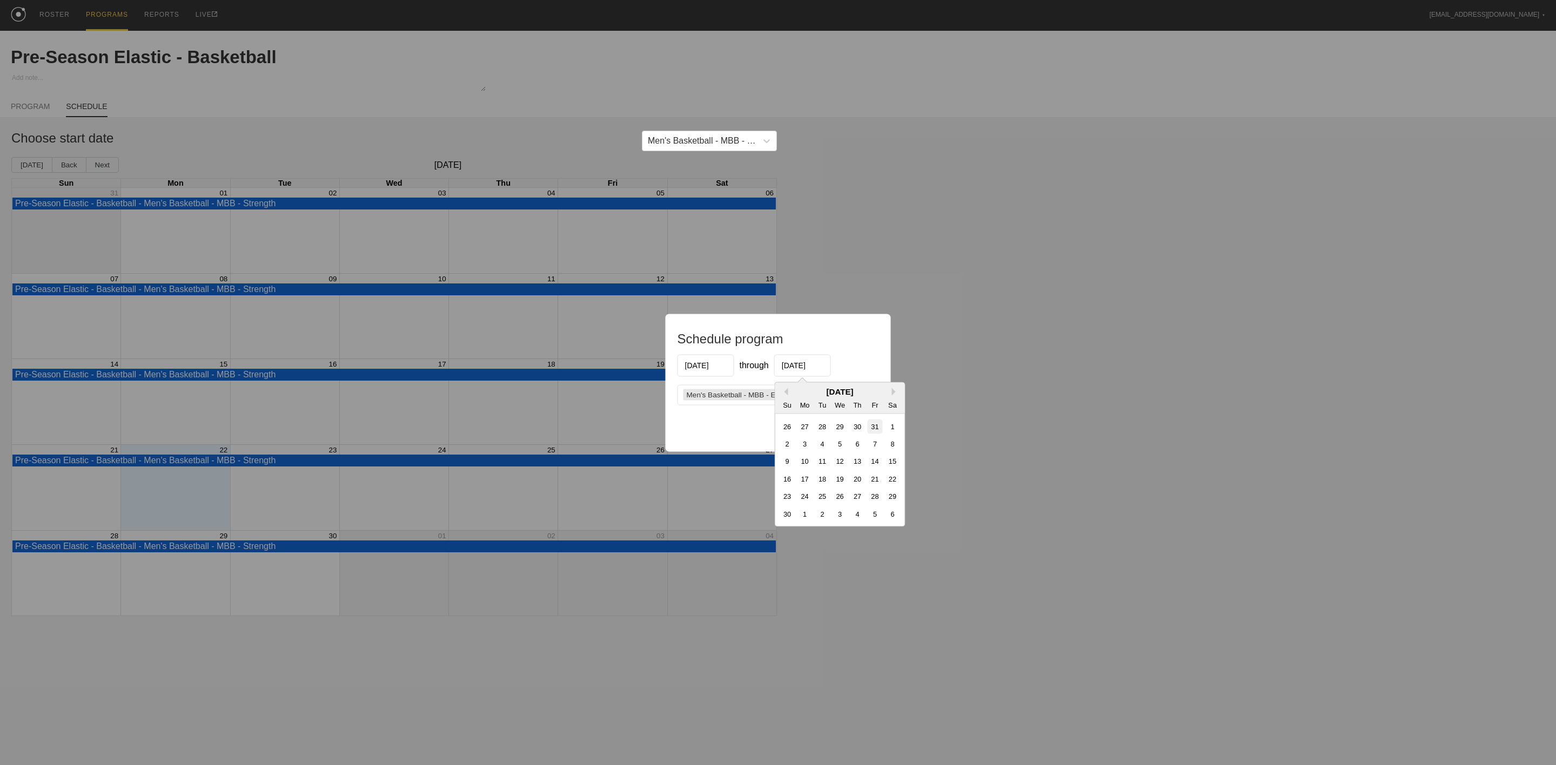
type input "[DATE]"
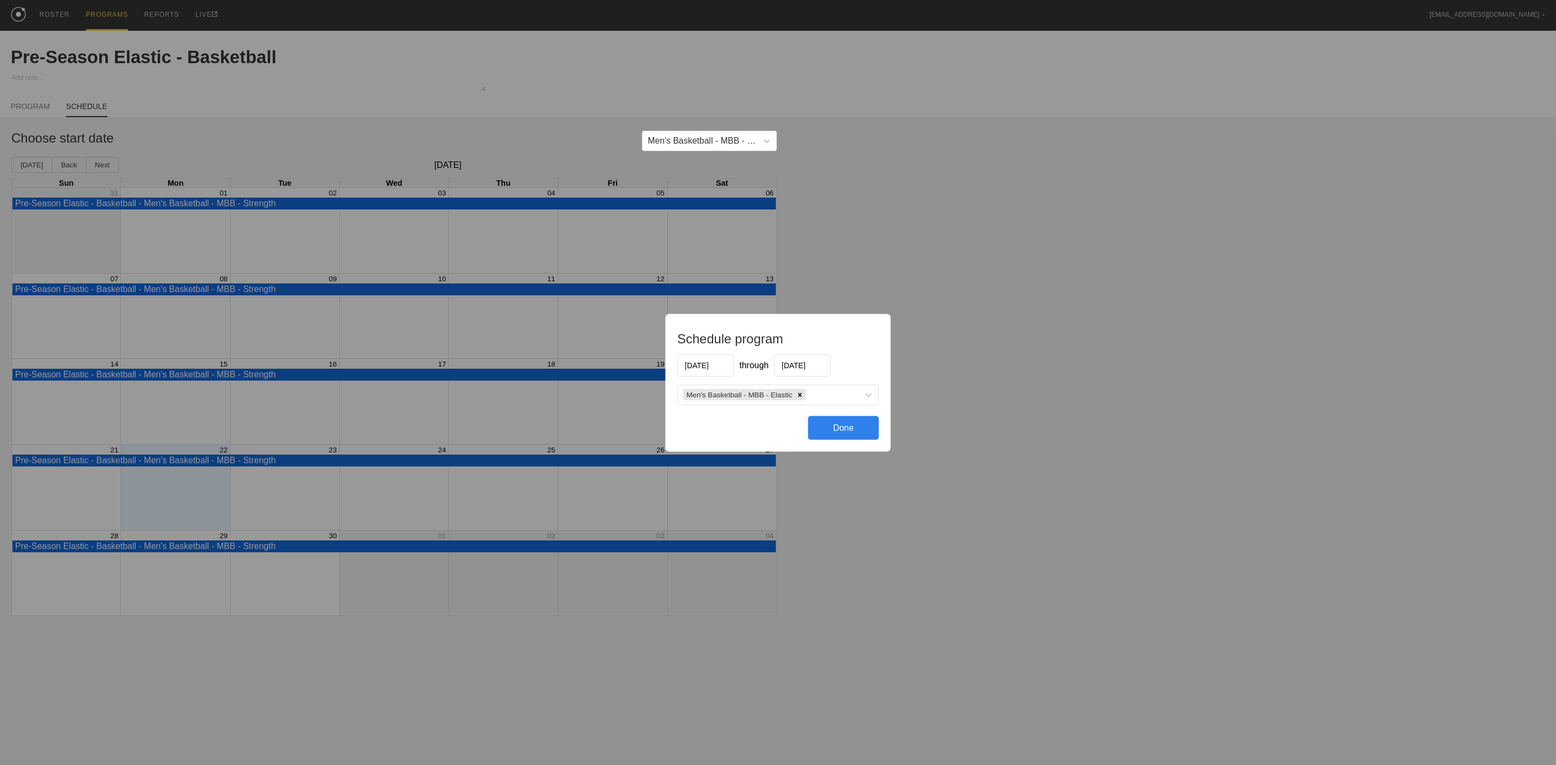
click at [872, 433] on div "Done" at bounding box center [843, 428] width 71 height 24
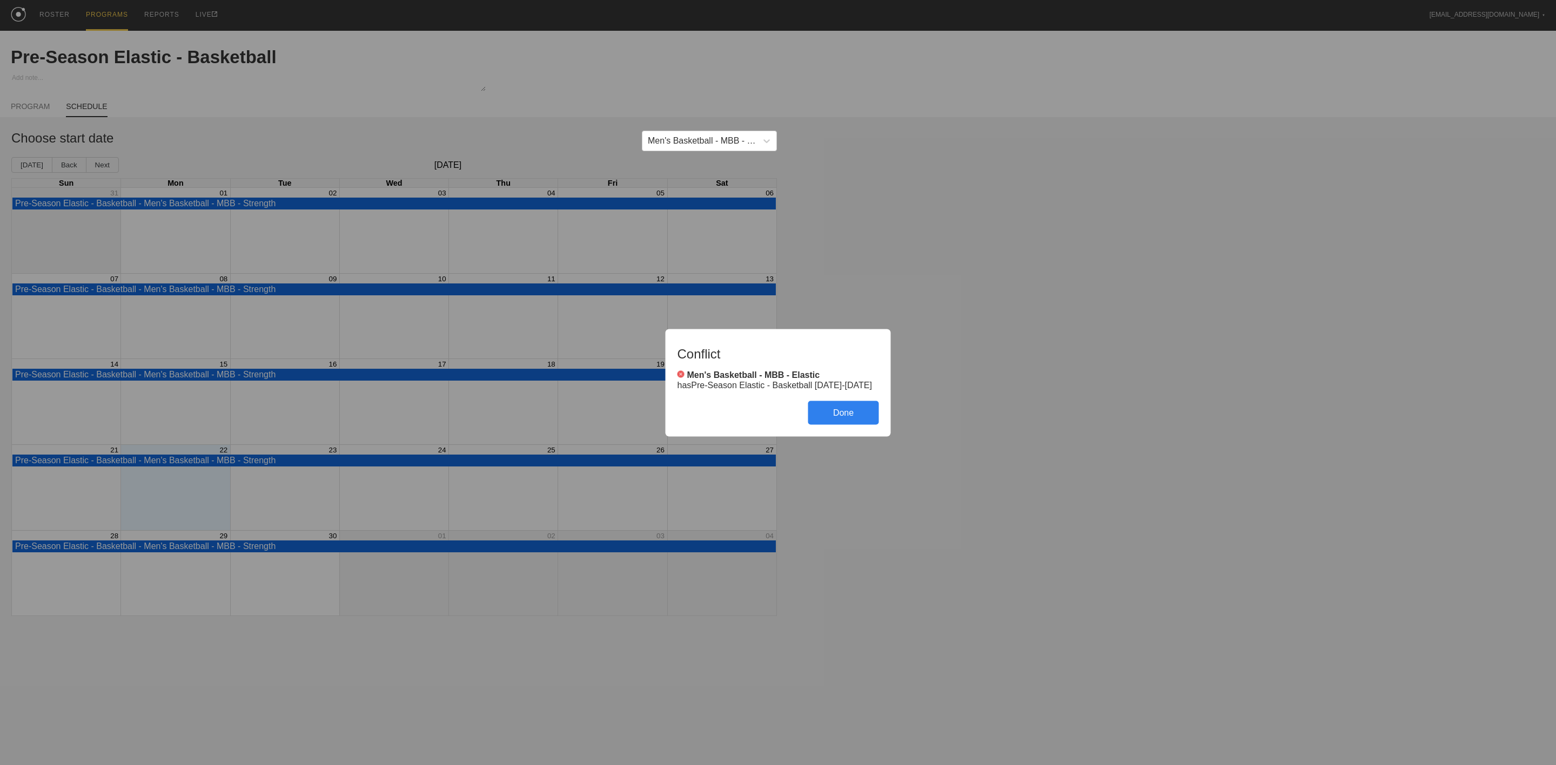
click at [843, 411] on div "Done" at bounding box center [843, 413] width 71 height 24
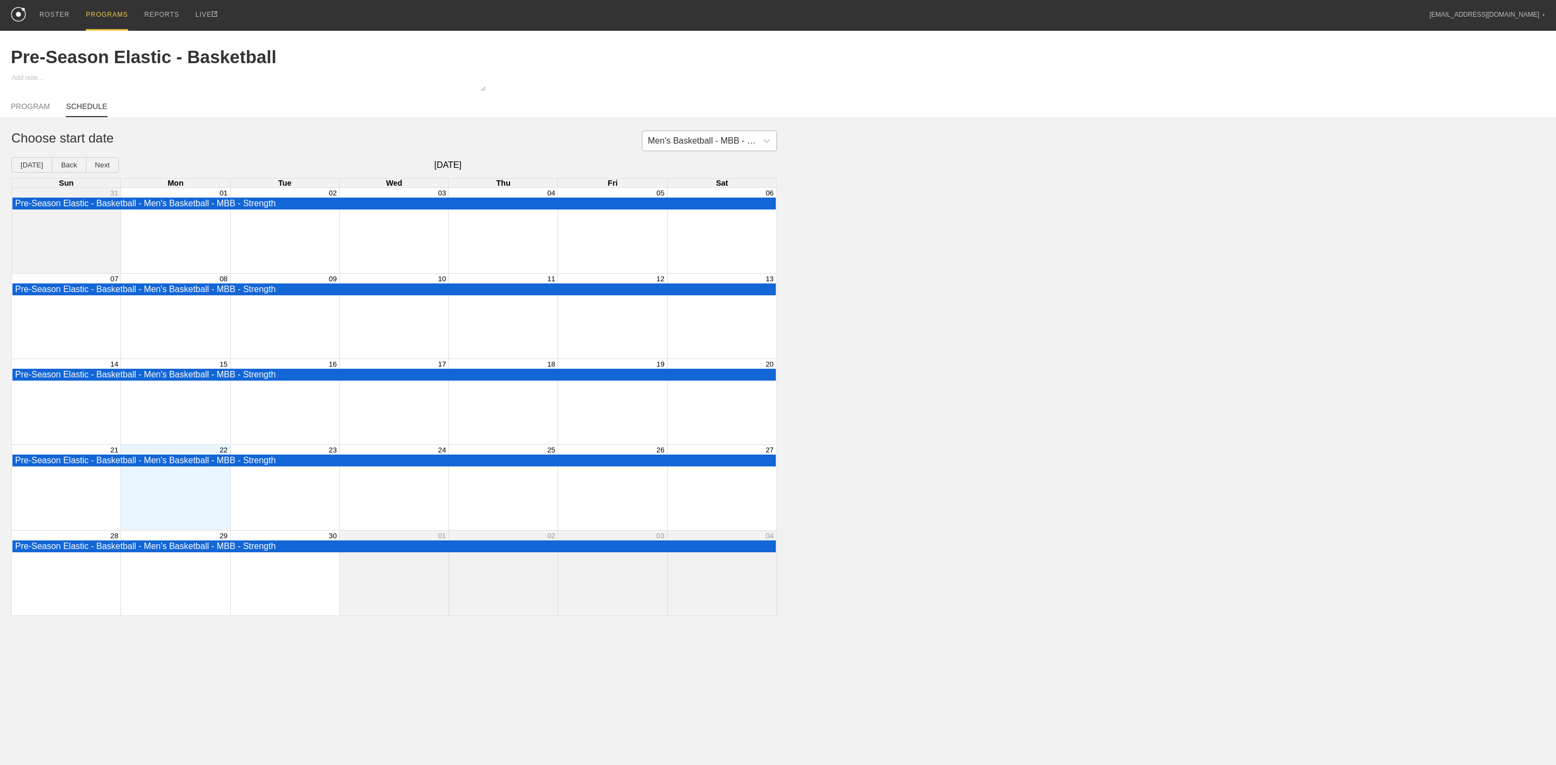
click at [714, 142] on div "Men's Basketball - MBB - Strength" at bounding box center [703, 141] width 110 height 10
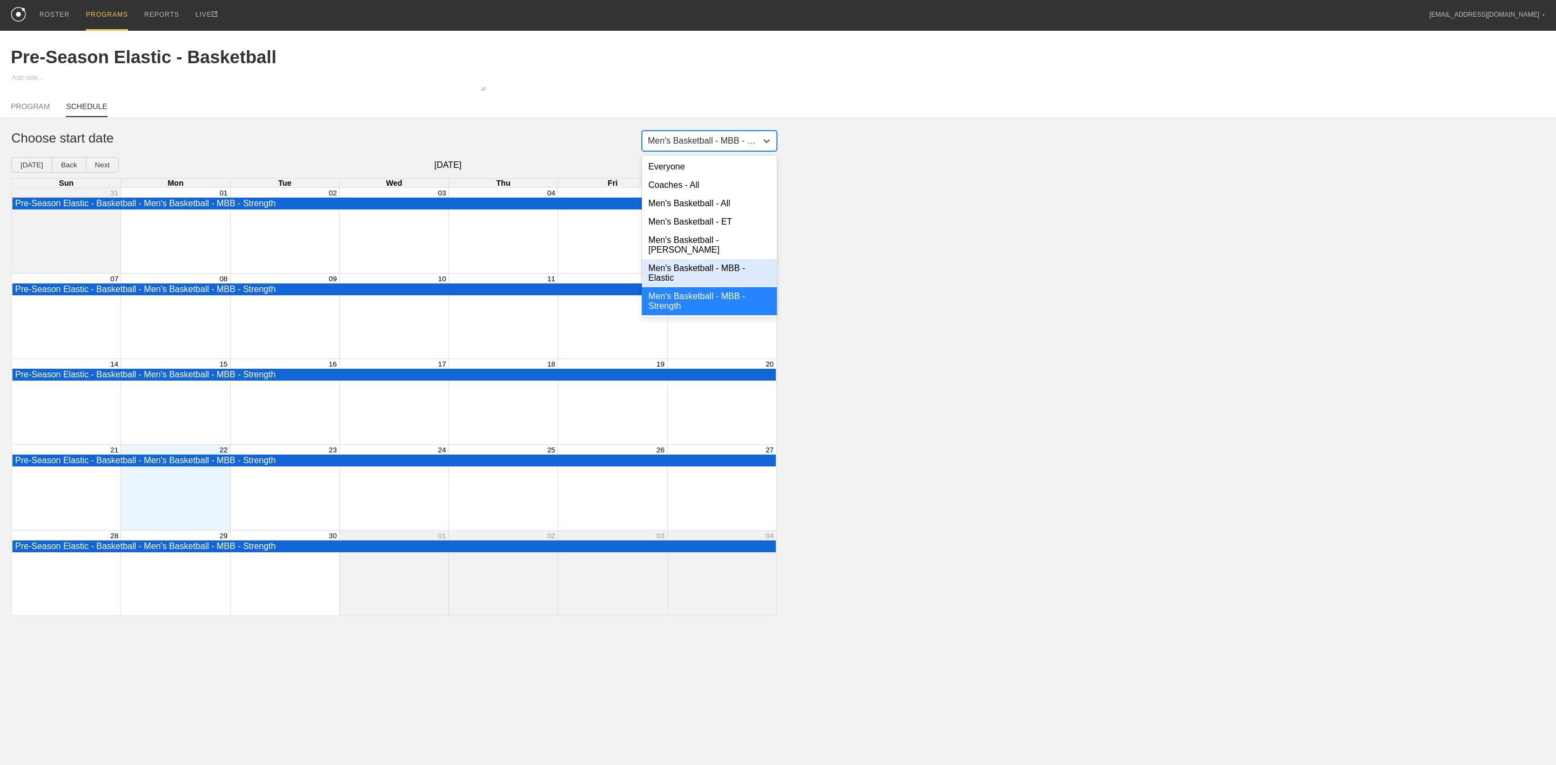
click at [708, 278] on div "Men's Basketball - MBB - Elastic" at bounding box center [709, 273] width 135 height 28
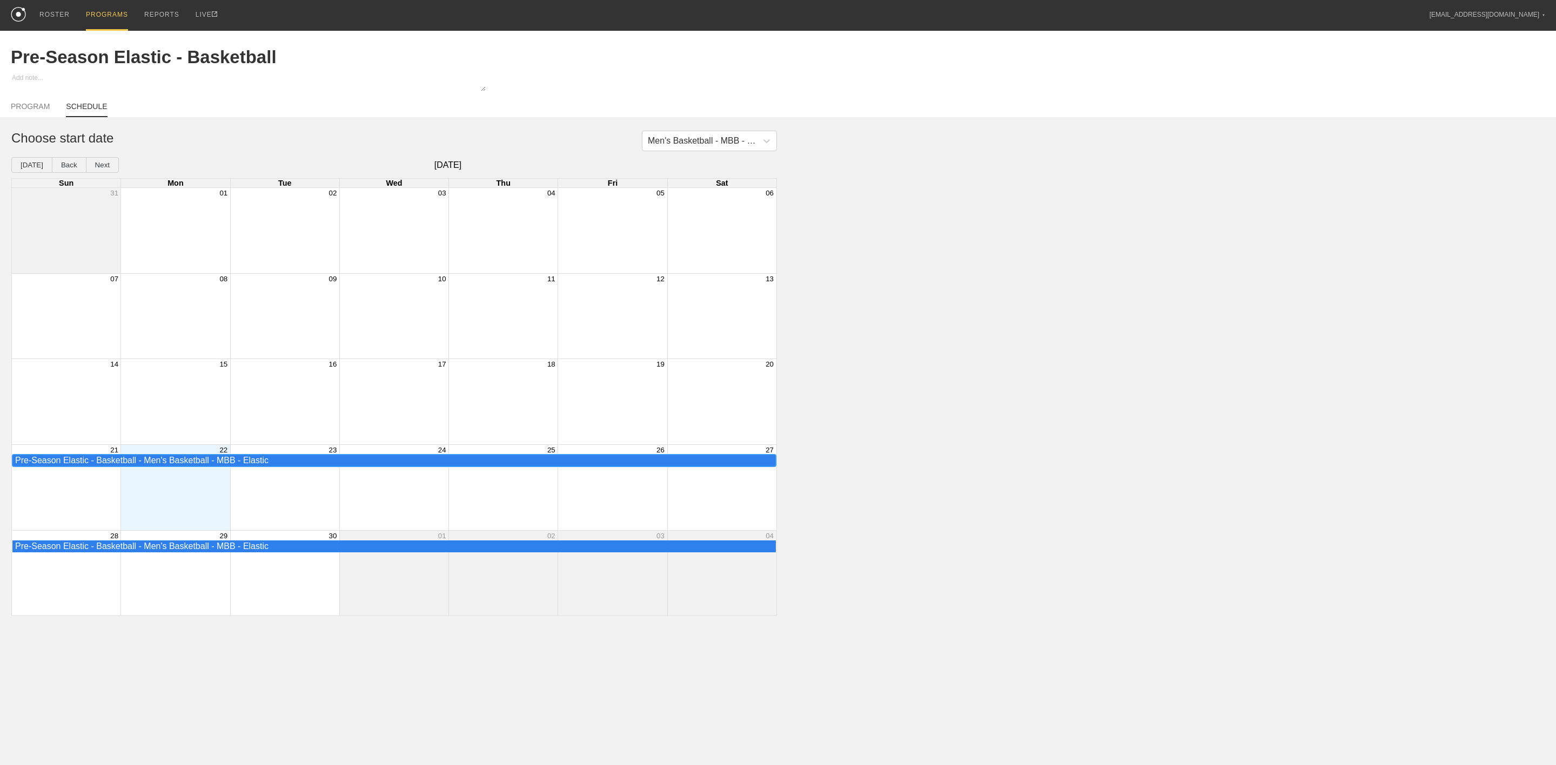
click at [197, 466] on div "Pre-Season Elastic - Basketball - Men's Basketball - MBB - Elastic" at bounding box center [394, 461] width 758 height 10
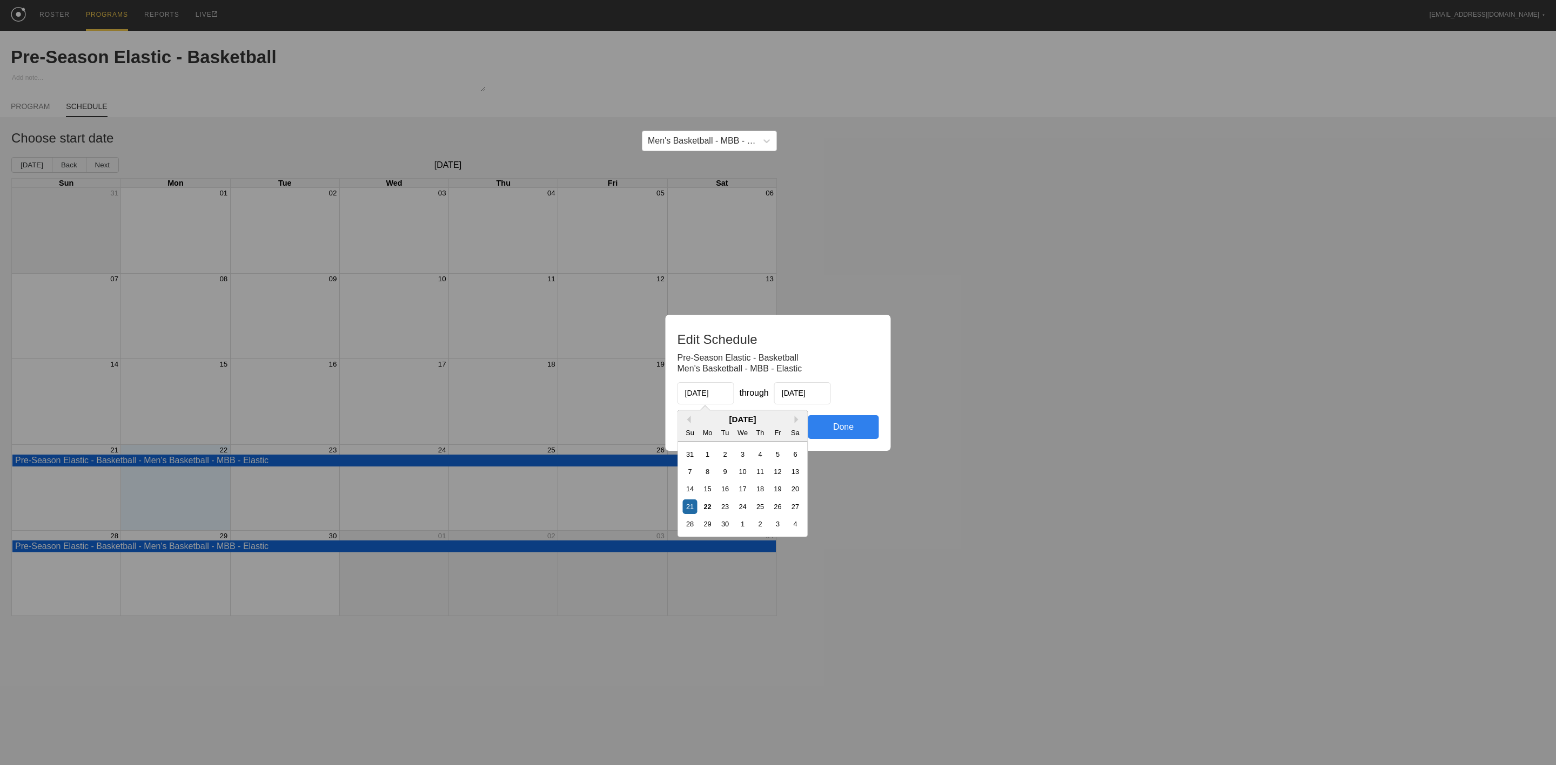
click at [701, 394] on input "[DATE]" at bounding box center [705, 393] width 57 height 22
click at [684, 417] on button "Previous Month" at bounding box center [687, 420] width 8 height 8
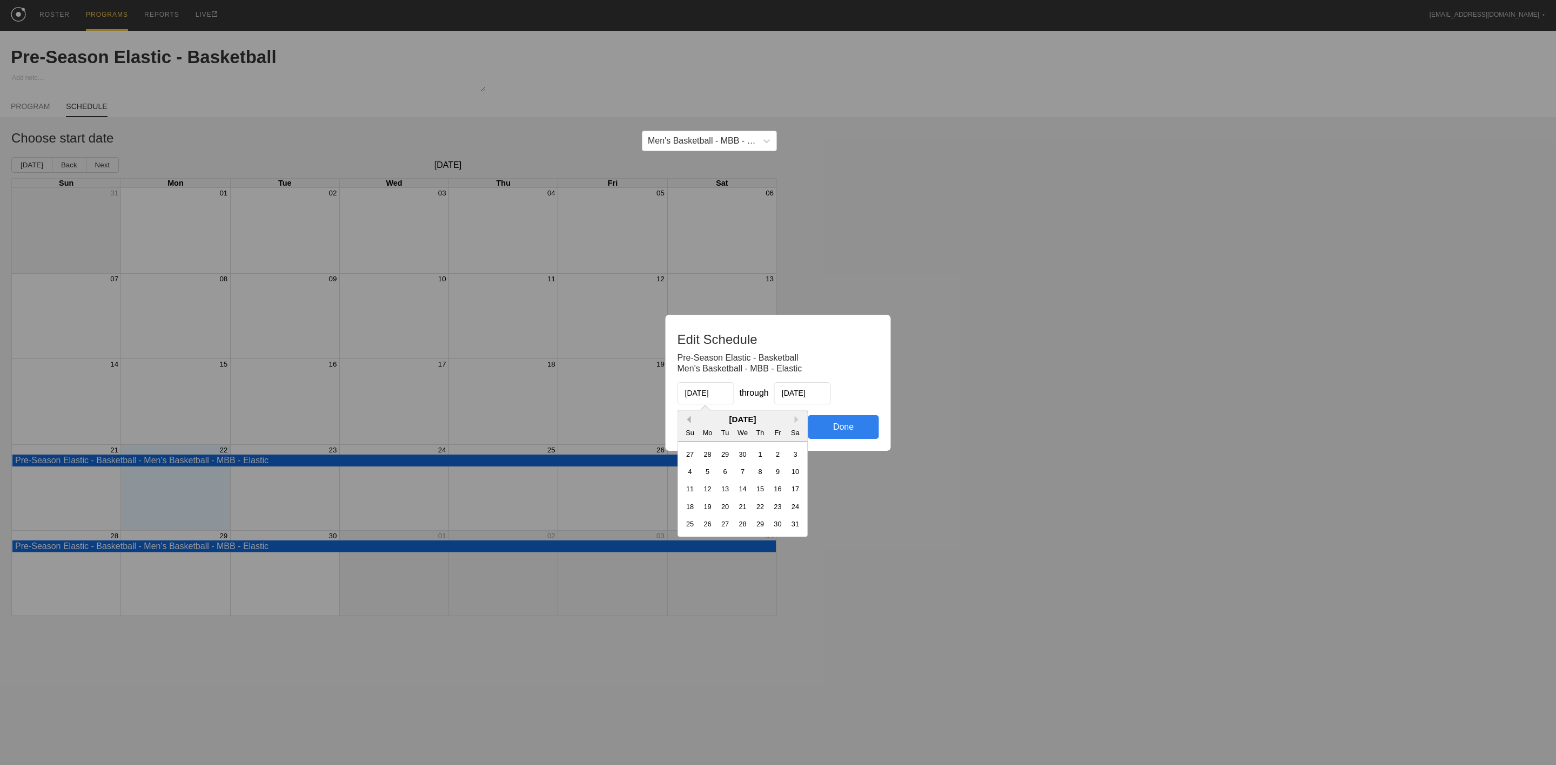
click at [686, 417] on button "Previous Month" at bounding box center [687, 420] width 8 height 8
click at [705, 472] on div "7" at bounding box center [707, 472] width 15 height 15
type input "[DATE]"
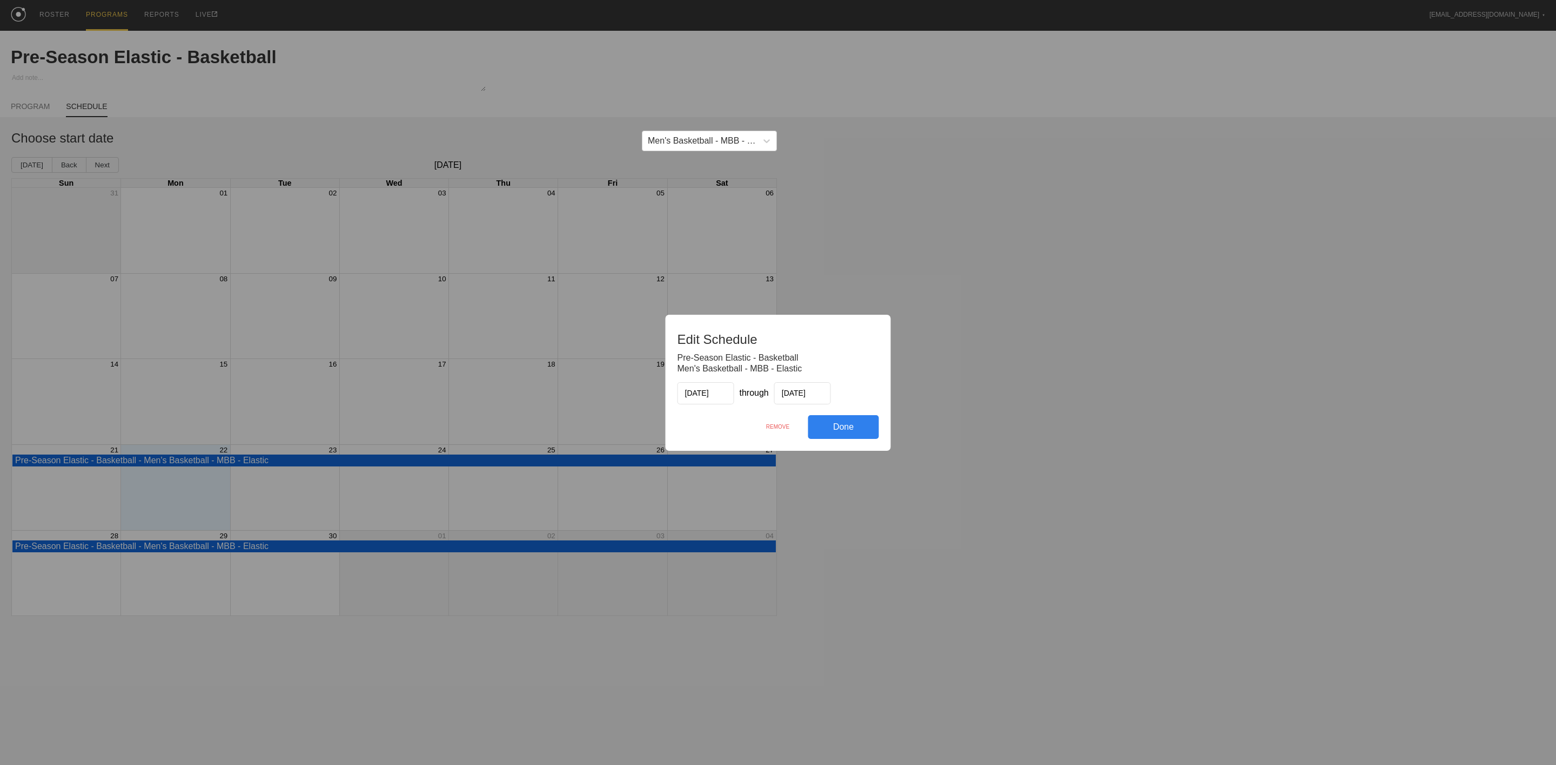
click at [865, 415] on div "Done" at bounding box center [843, 427] width 71 height 24
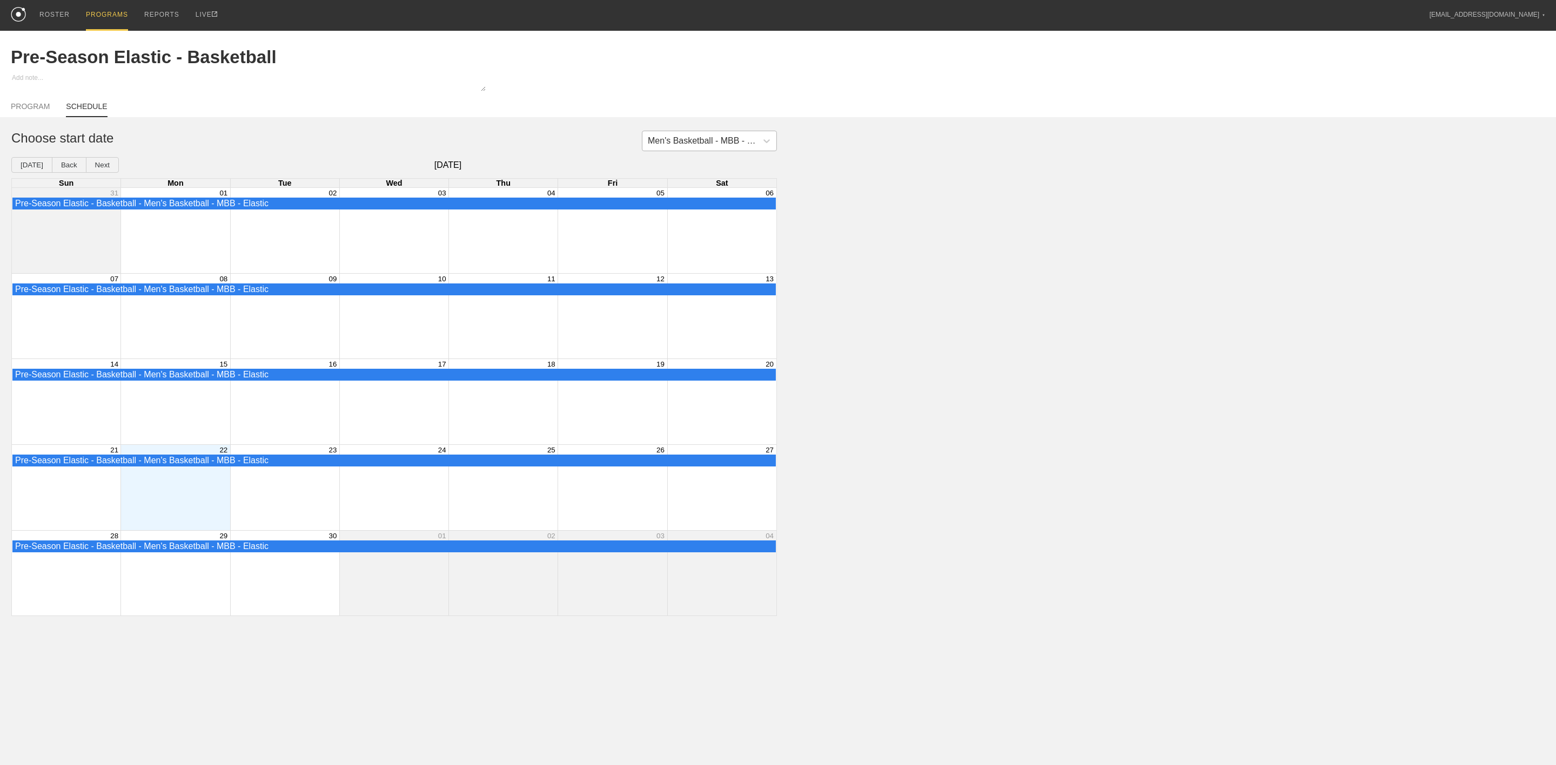
click at [723, 145] on div "Men's Basketball - MBB - Elastic" at bounding box center [703, 141] width 110 height 10
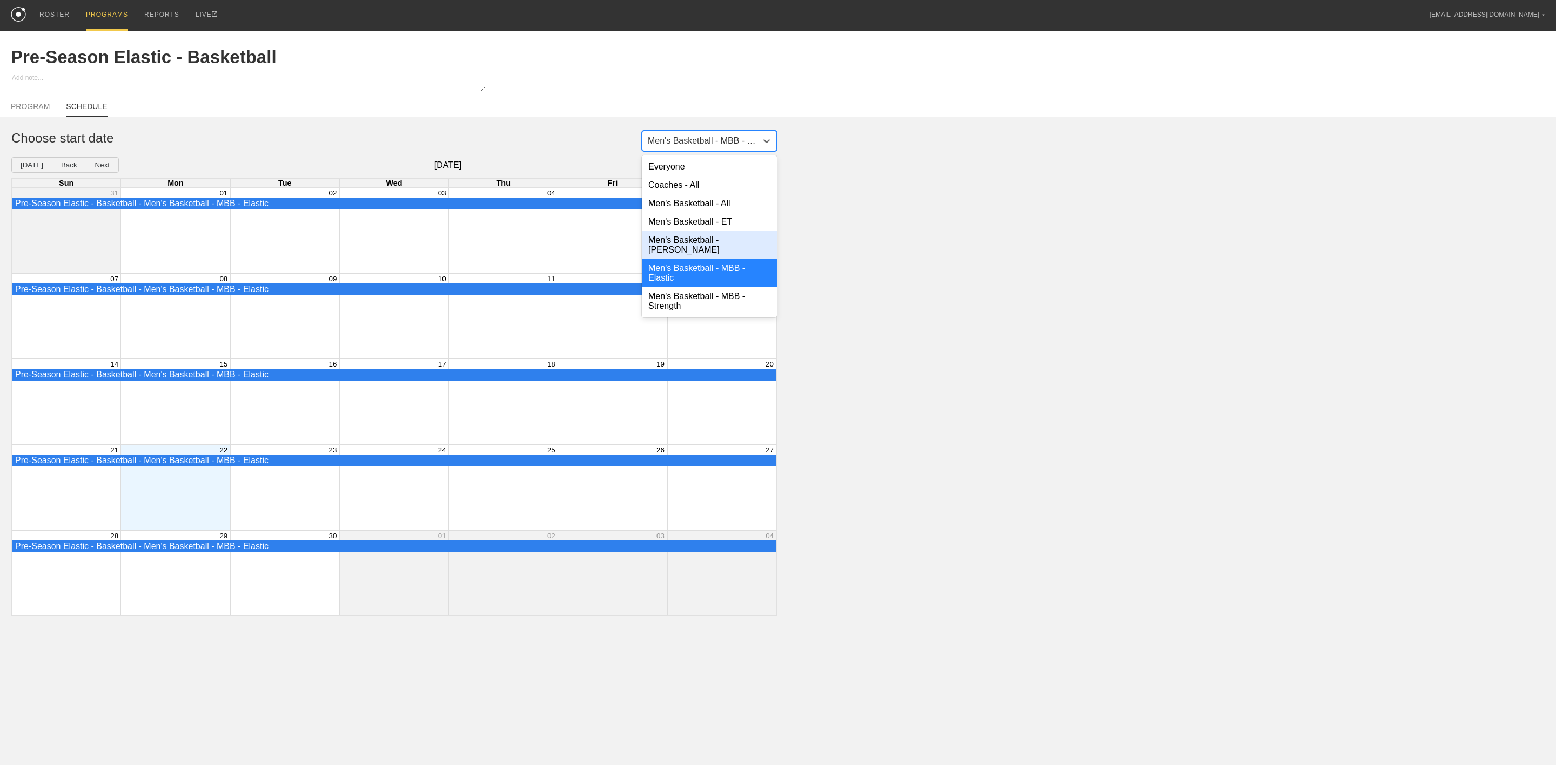
click at [704, 240] on div "Men's Basketball - [PERSON_NAME]" at bounding box center [709, 245] width 135 height 28
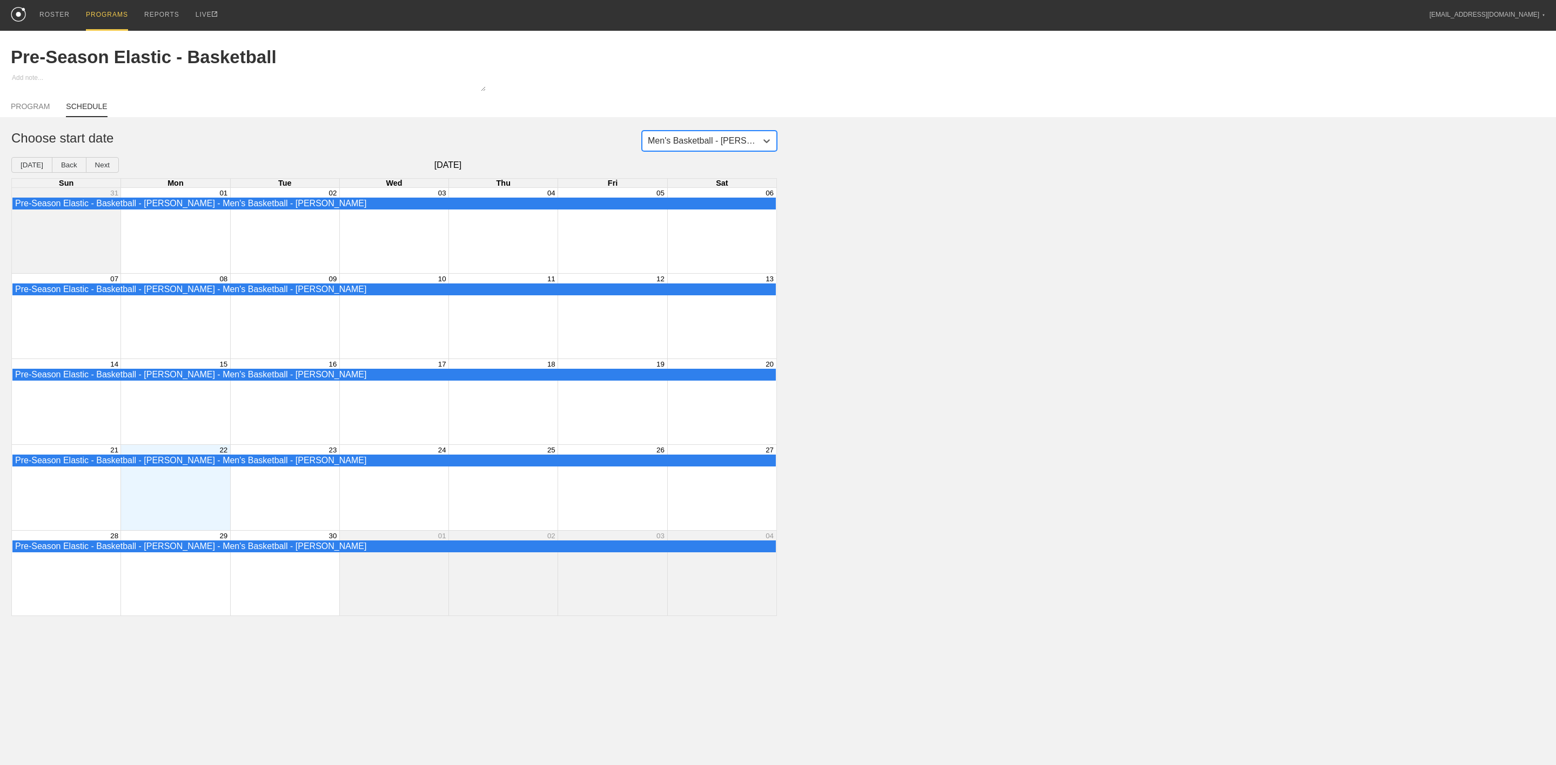
click at [205, 381] on div "Pre-Season Elastic - Basketball - [PERSON_NAME] - Men's Basketball - [PERSON_NA…" at bounding box center [394, 375] width 764 height 12
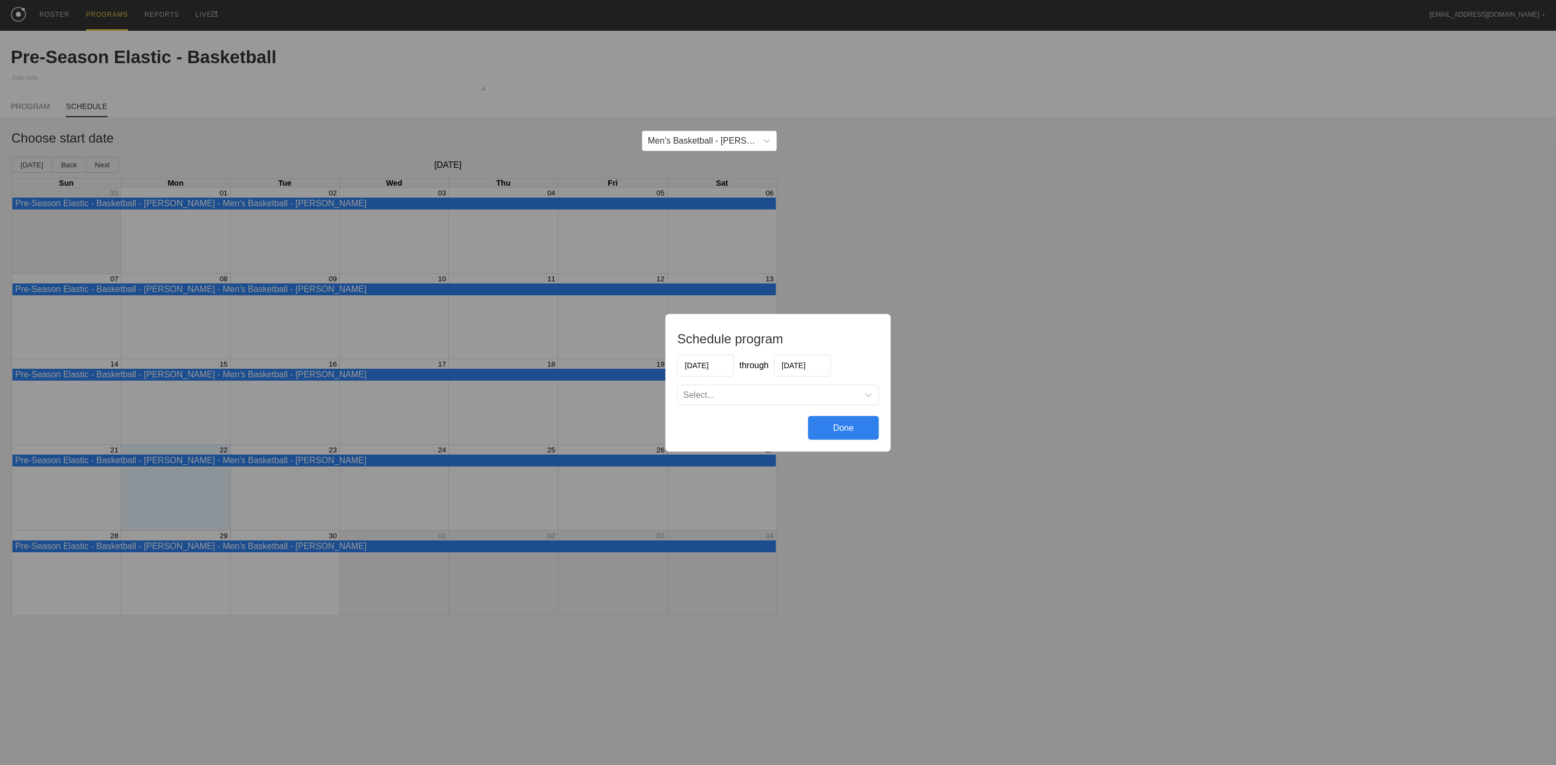
click at [1154, 279] on div "Schedule program [DATE] through [DATE] Select... Done" at bounding box center [778, 382] width 1556 height 765
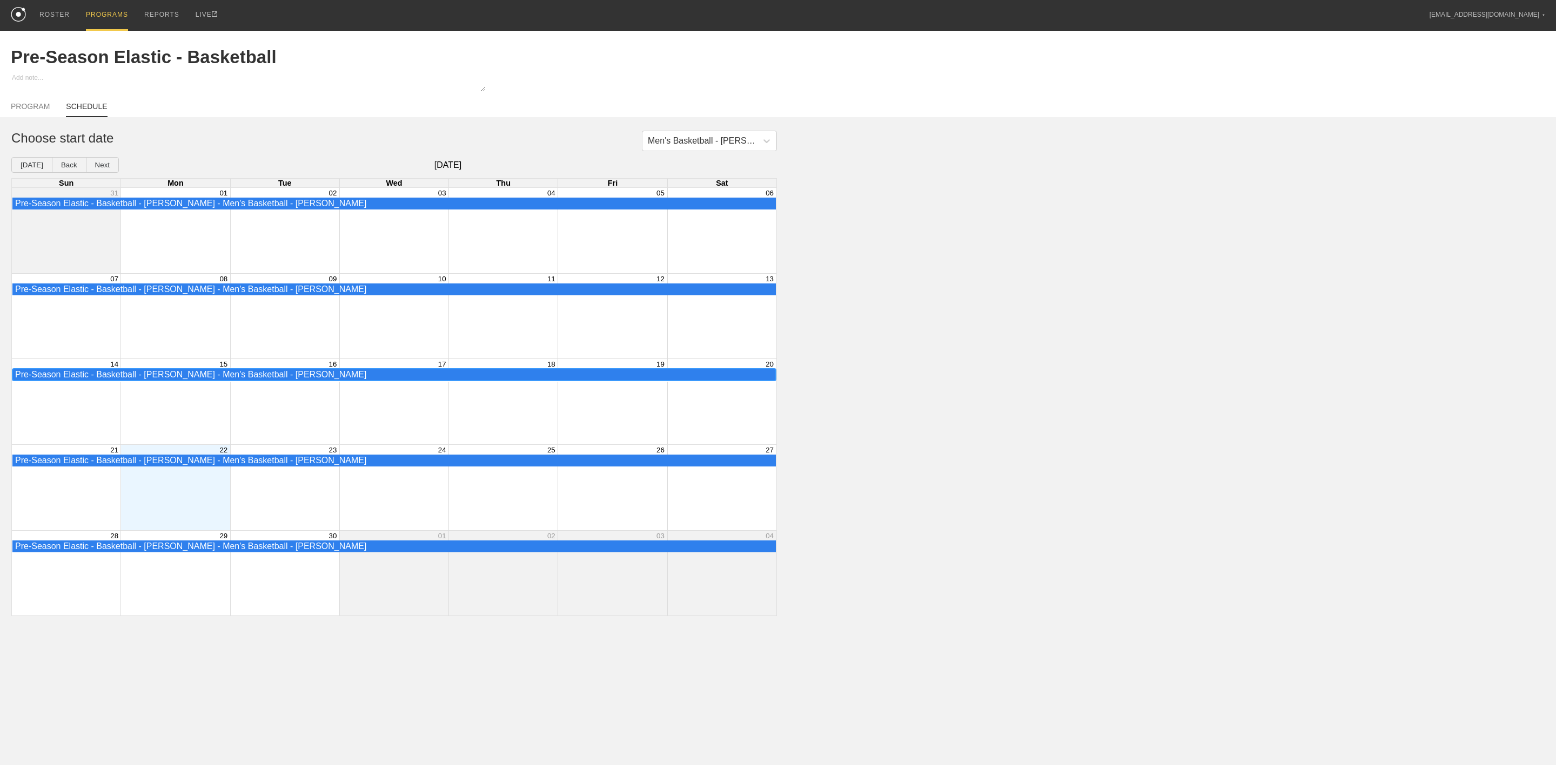
click at [160, 380] on div "Pre-Season Elastic - Basketball - [PERSON_NAME] - Men's Basketball - [PERSON_NA…" at bounding box center [394, 375] width 758 height 10
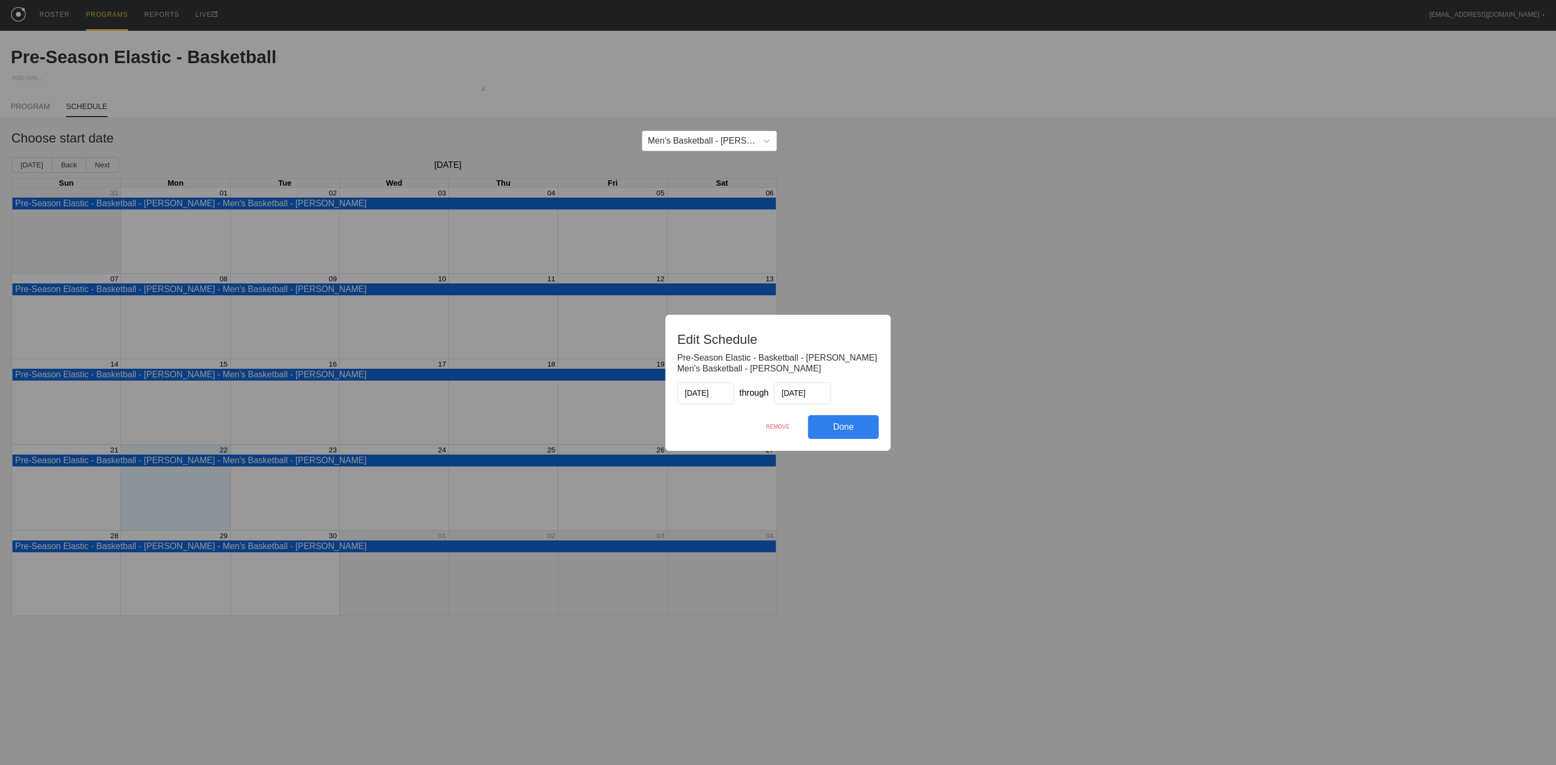
click at [846, 430] on div "Done" at bounding box center [843, 427] width 71 height 24
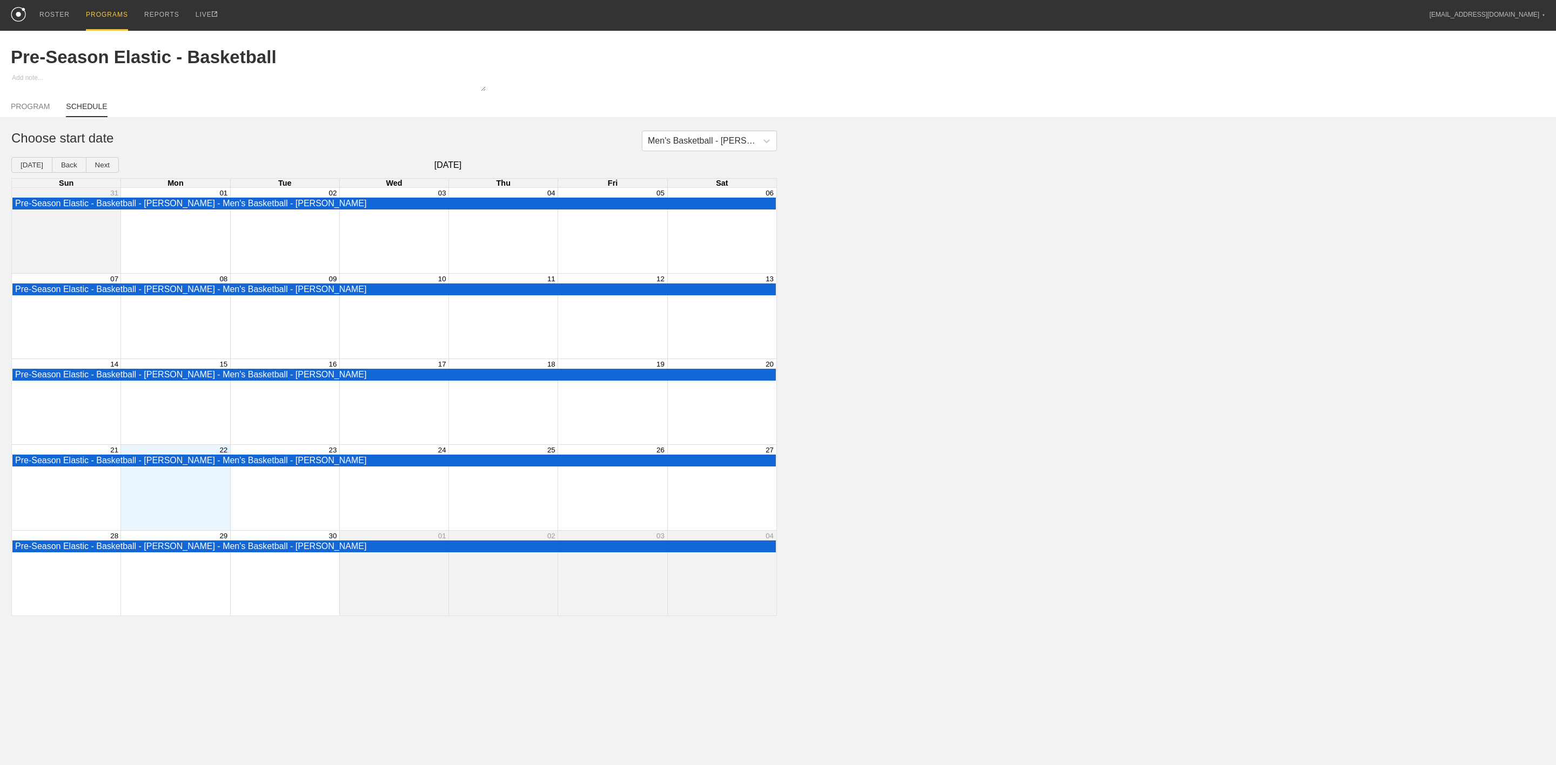
click at [1168, 323] on div "Men's Basketball - [PERSON_NAME] Choose start date [DATE] Back Next [DATE] Sun …" at bounding box center [778, 374] width 1556 height 486
click at [94, 7] on div "PROGRAMS" at bounding box center [107, 15] width 42 height 31
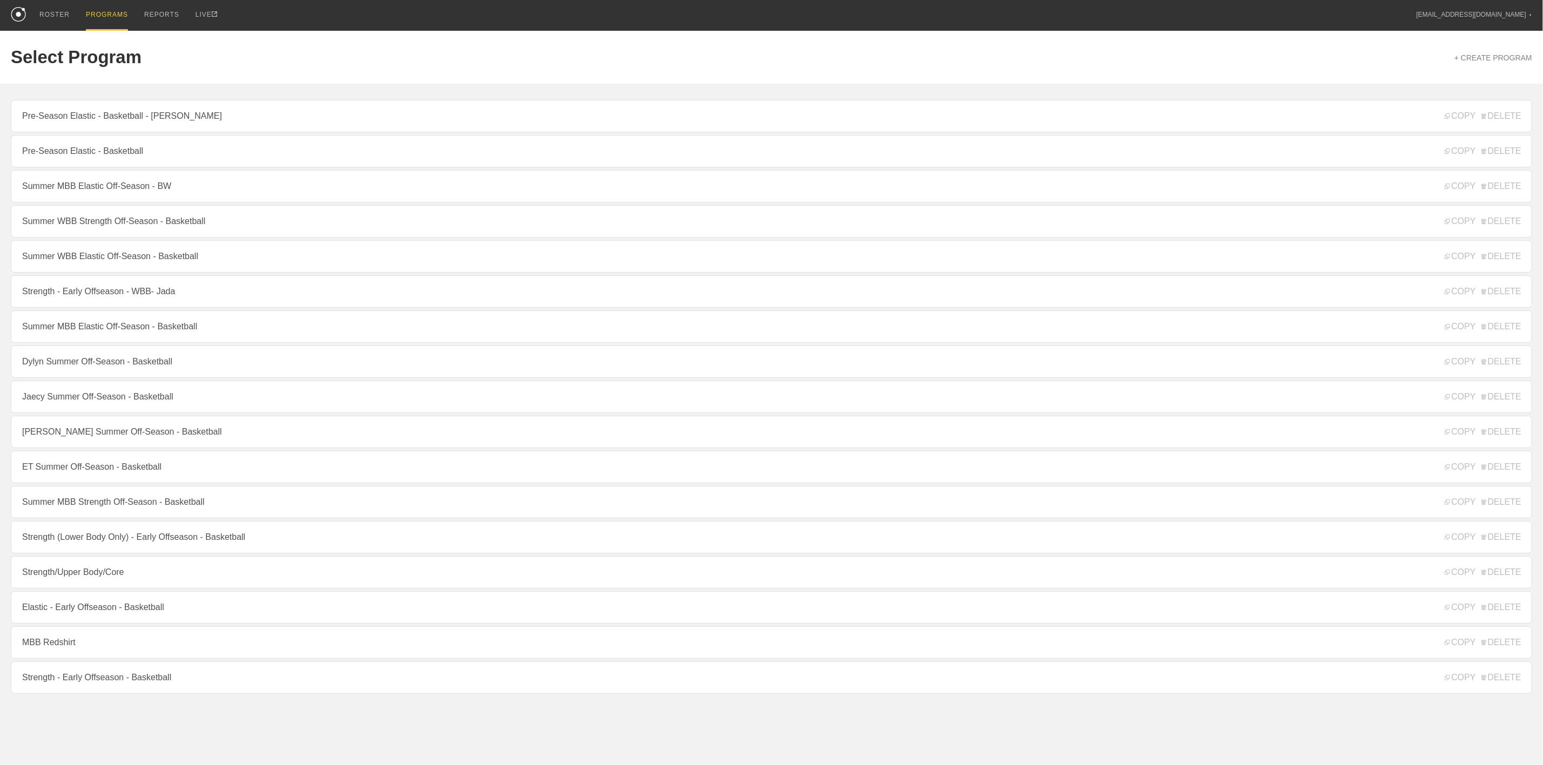
click at [99, 17] on div "PROGRAMS" at bounding box center [107, 15] width 42 height 31
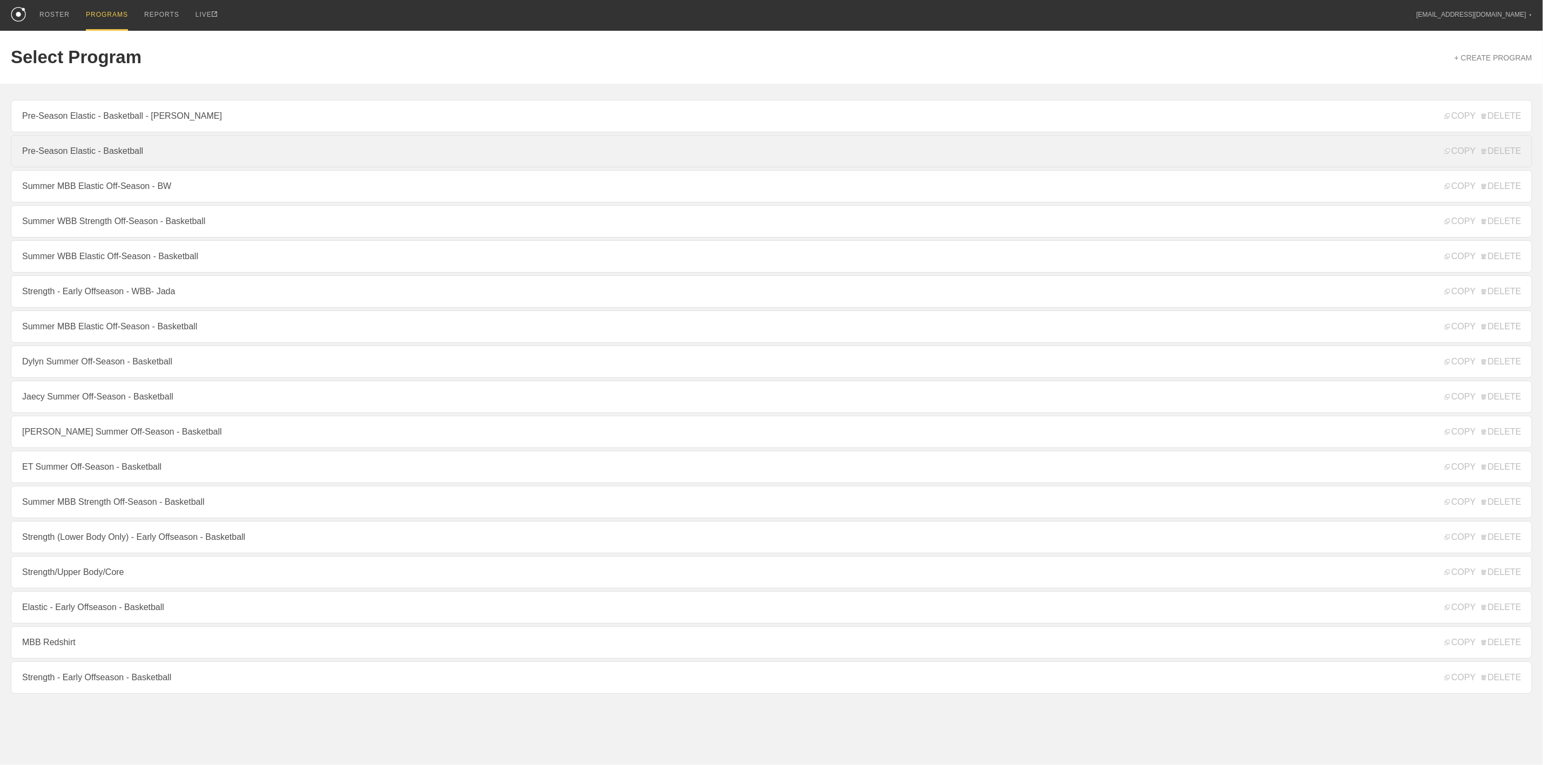
click at [124, 156] on link "Pre-Season Elastic - Basketball" at bounding box center [772, 151] width 1522 height 32
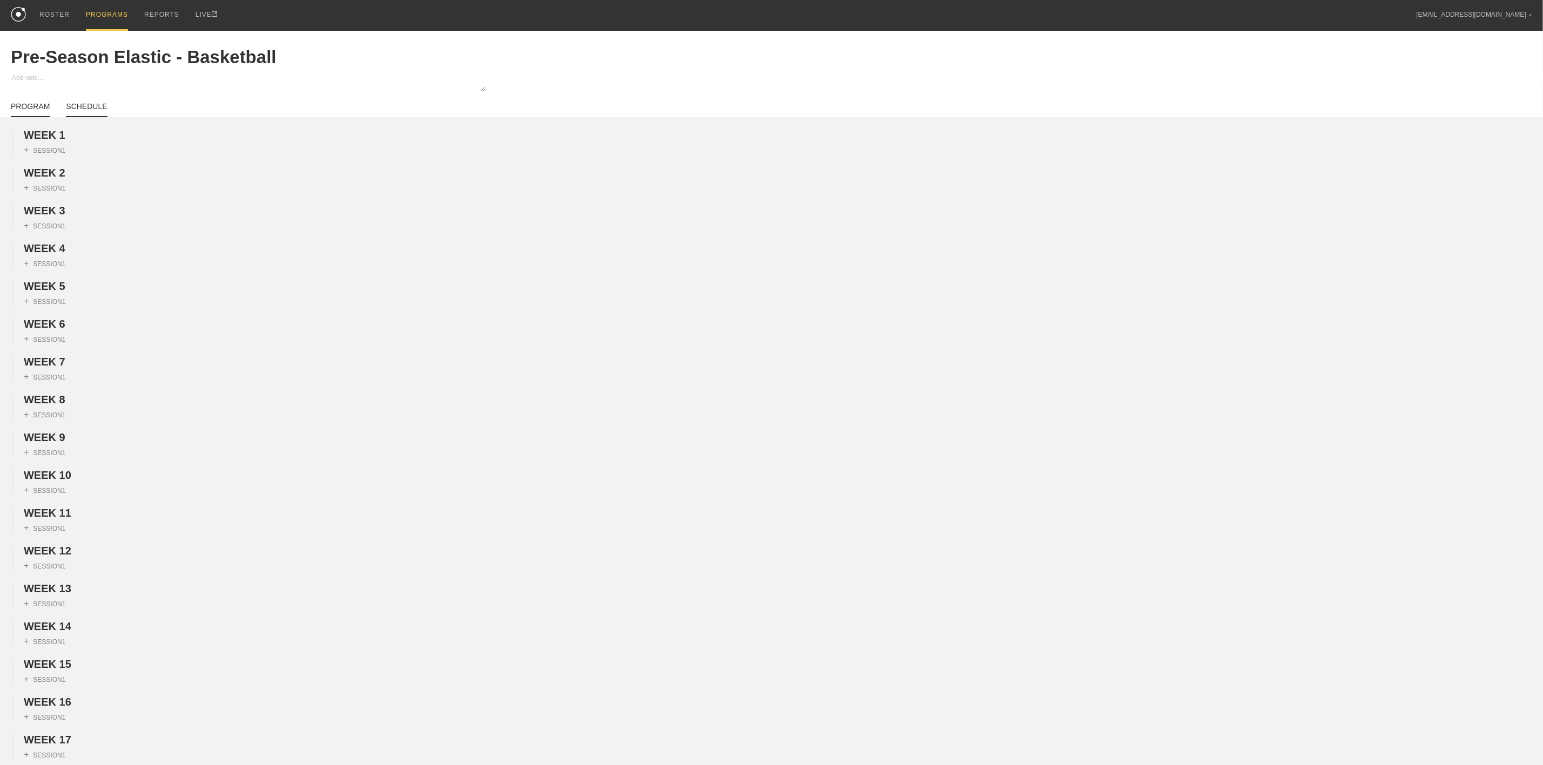
click at [83, 110] on link "SCHEDULE" at bounding box center [86, 109] width 41 height 15
type textarea "x"
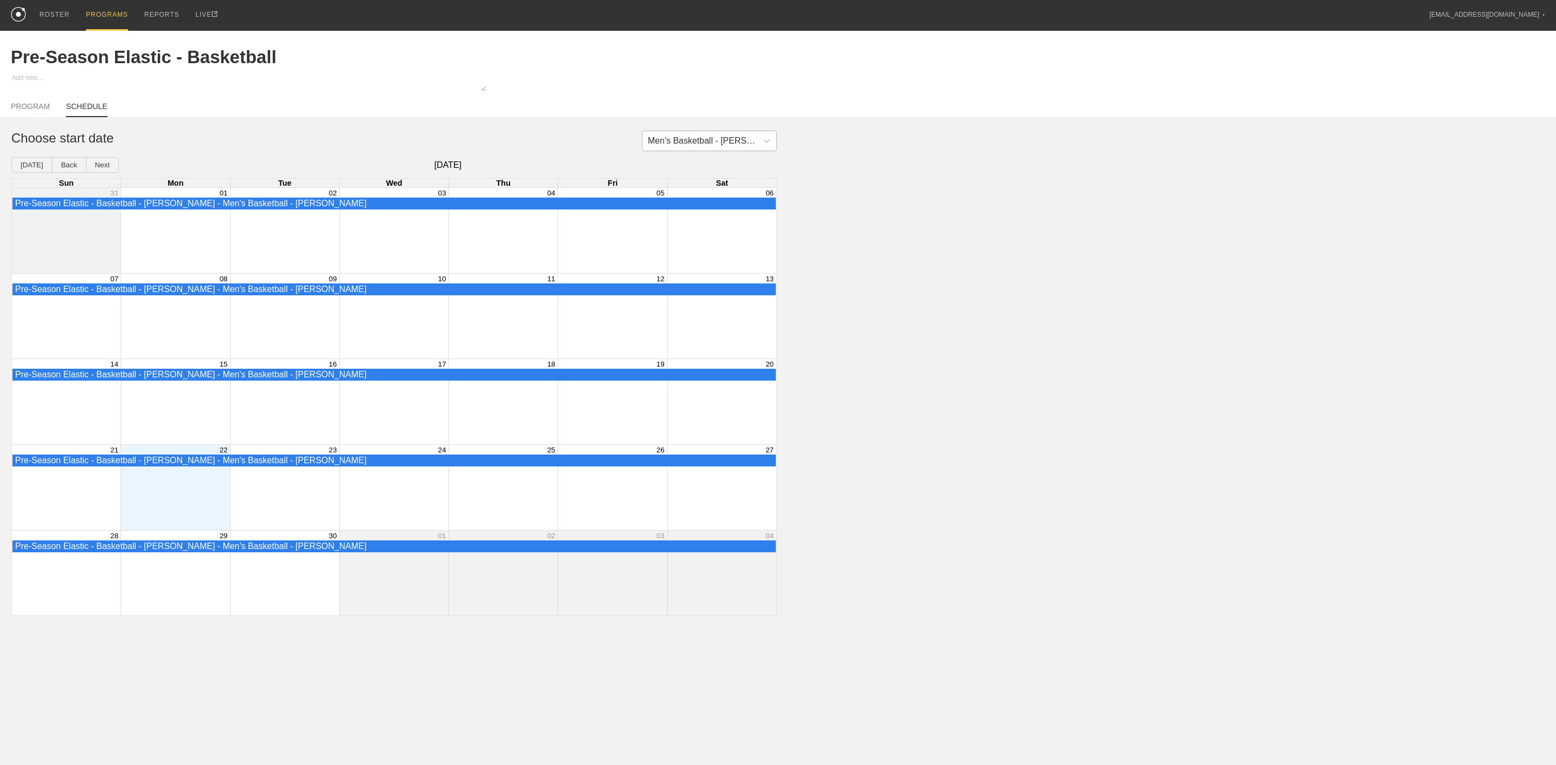
click at [734, 143] on div "Men's Basketball - [PERSON_NAME]" at bounding box center [703, 141] width 110 height 10
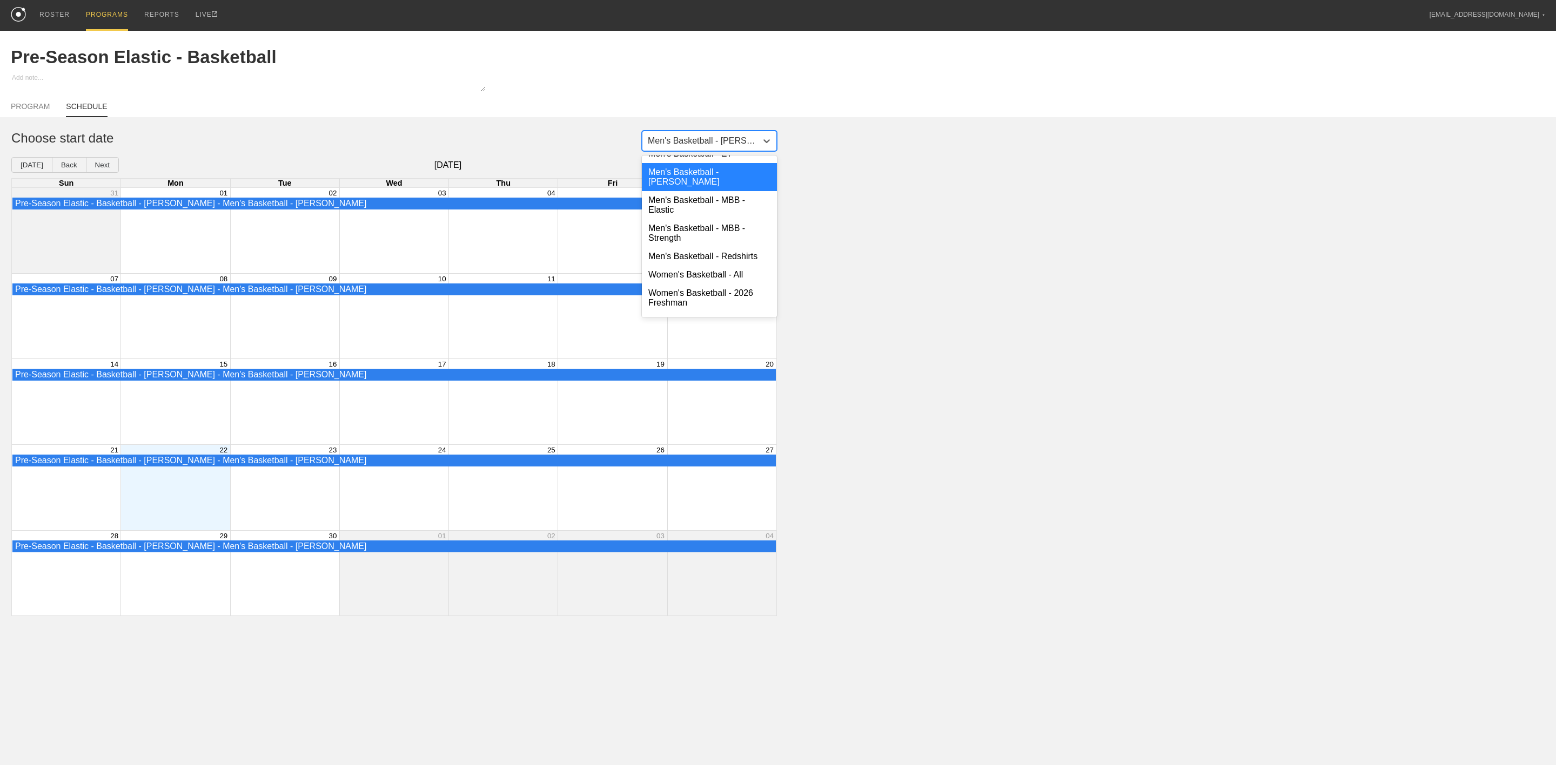
scroll to position [173, 0]
click at [729, 172] on div "Women's Basketball - All" at bounding box center [709, 169] width 135 height 18
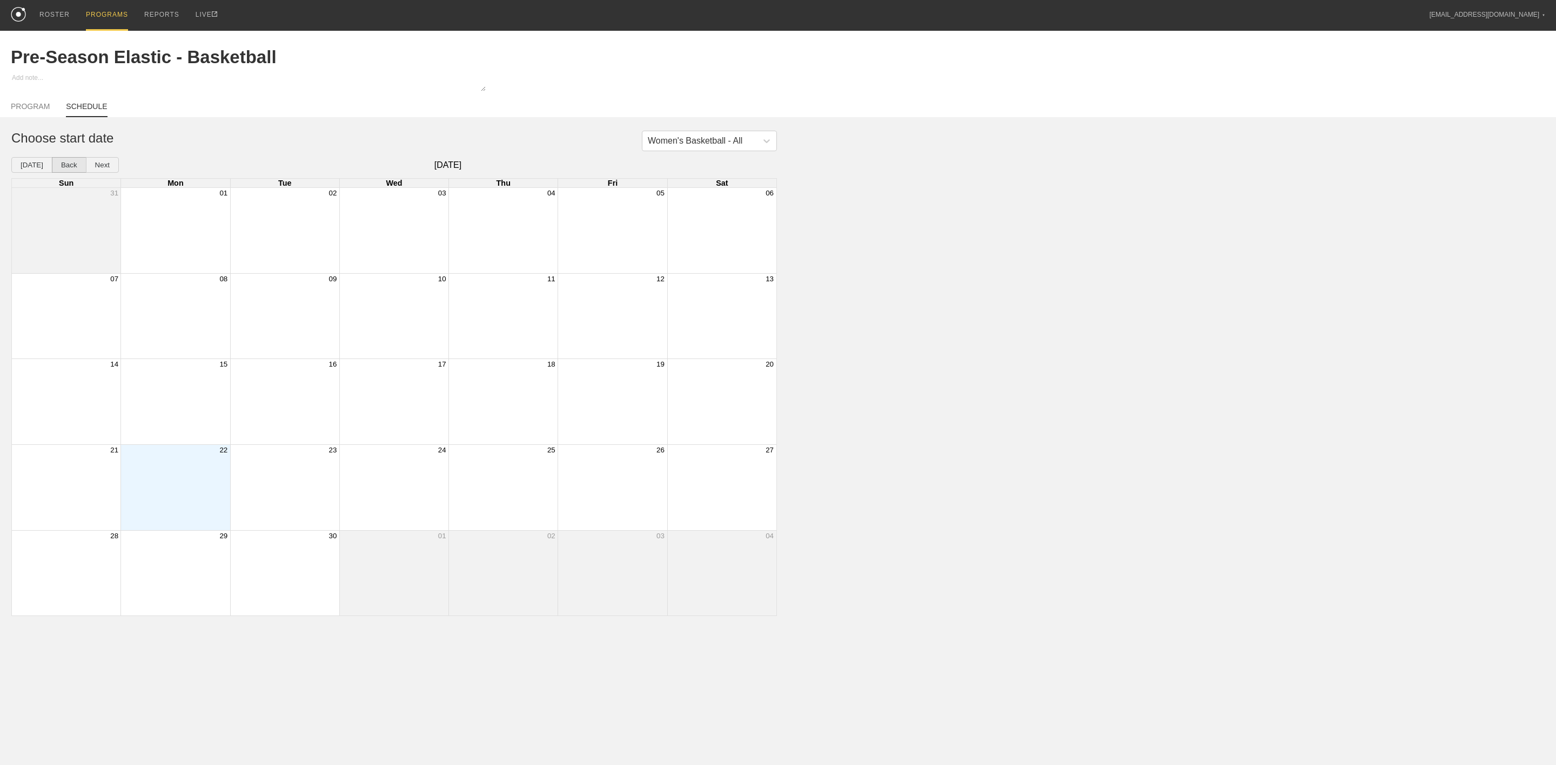
click at [62, 164] on button "Back" at bounding box center [69, 165] width 35 height 16
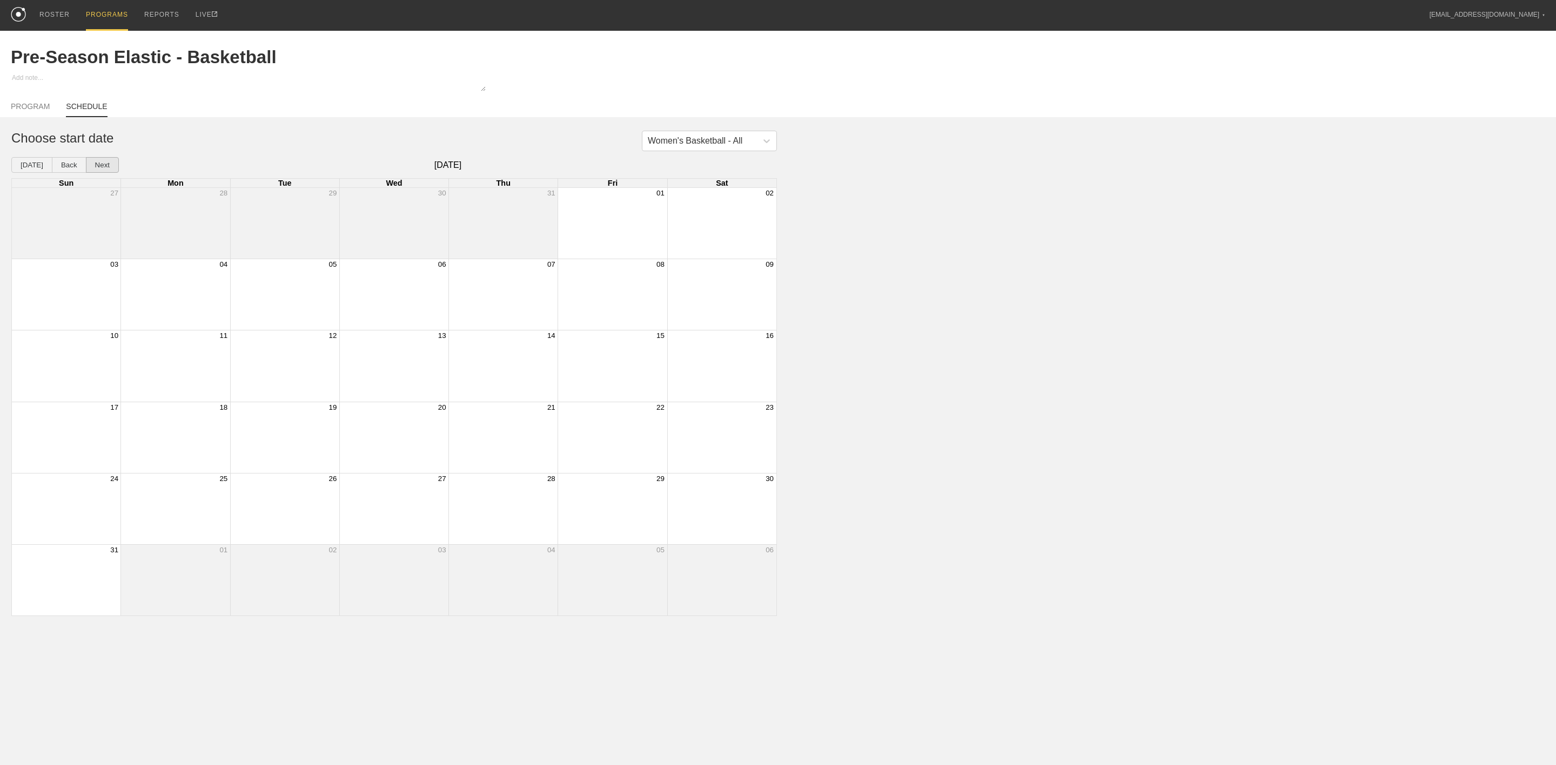
click at [103, 169] on button "Next" at bounding box center [102, 165] width 33 height 16
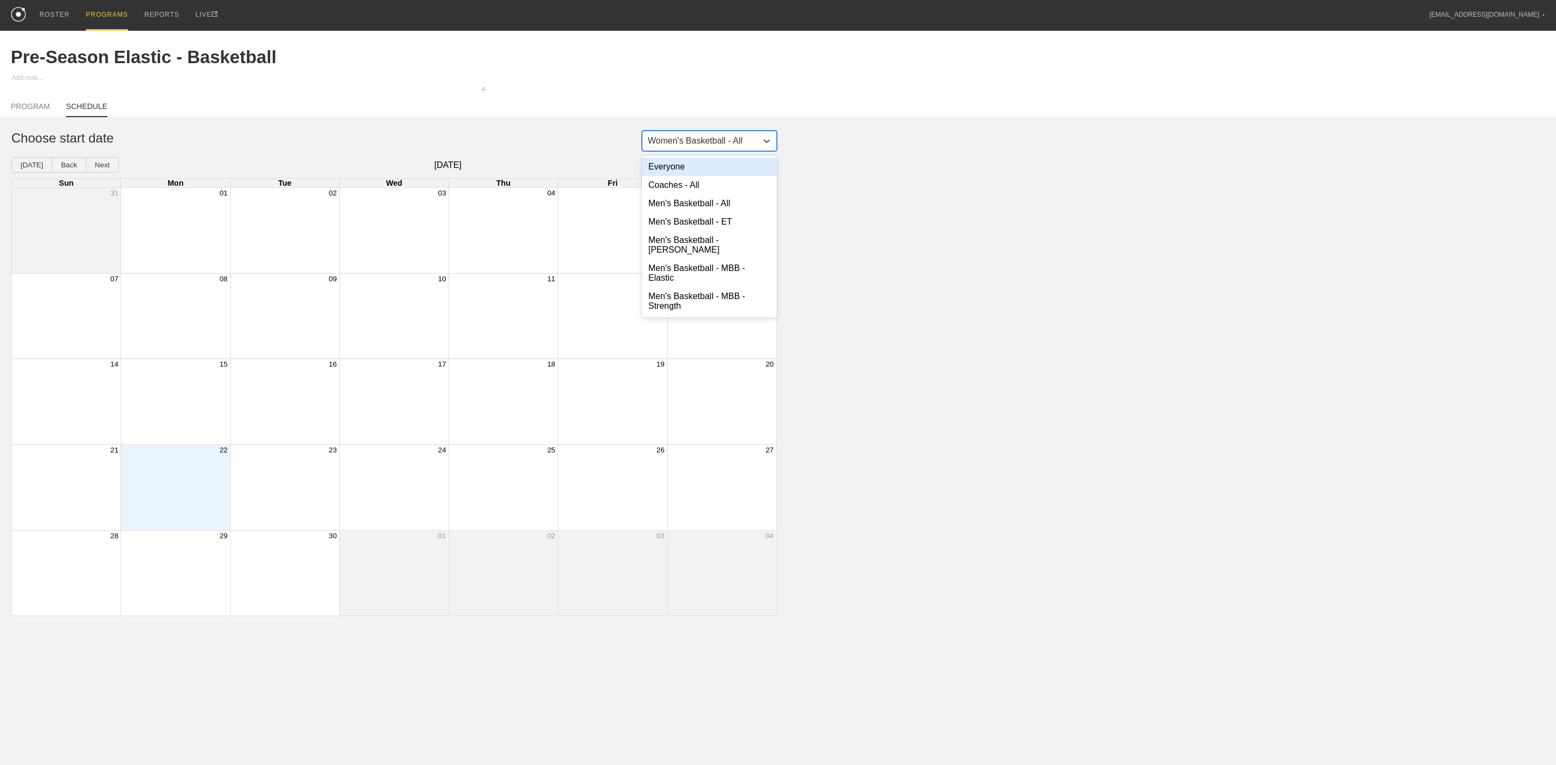
click at [730, 143] on div "Women's Basketball - All" at bounding box center [695, 141] width 95 height 10
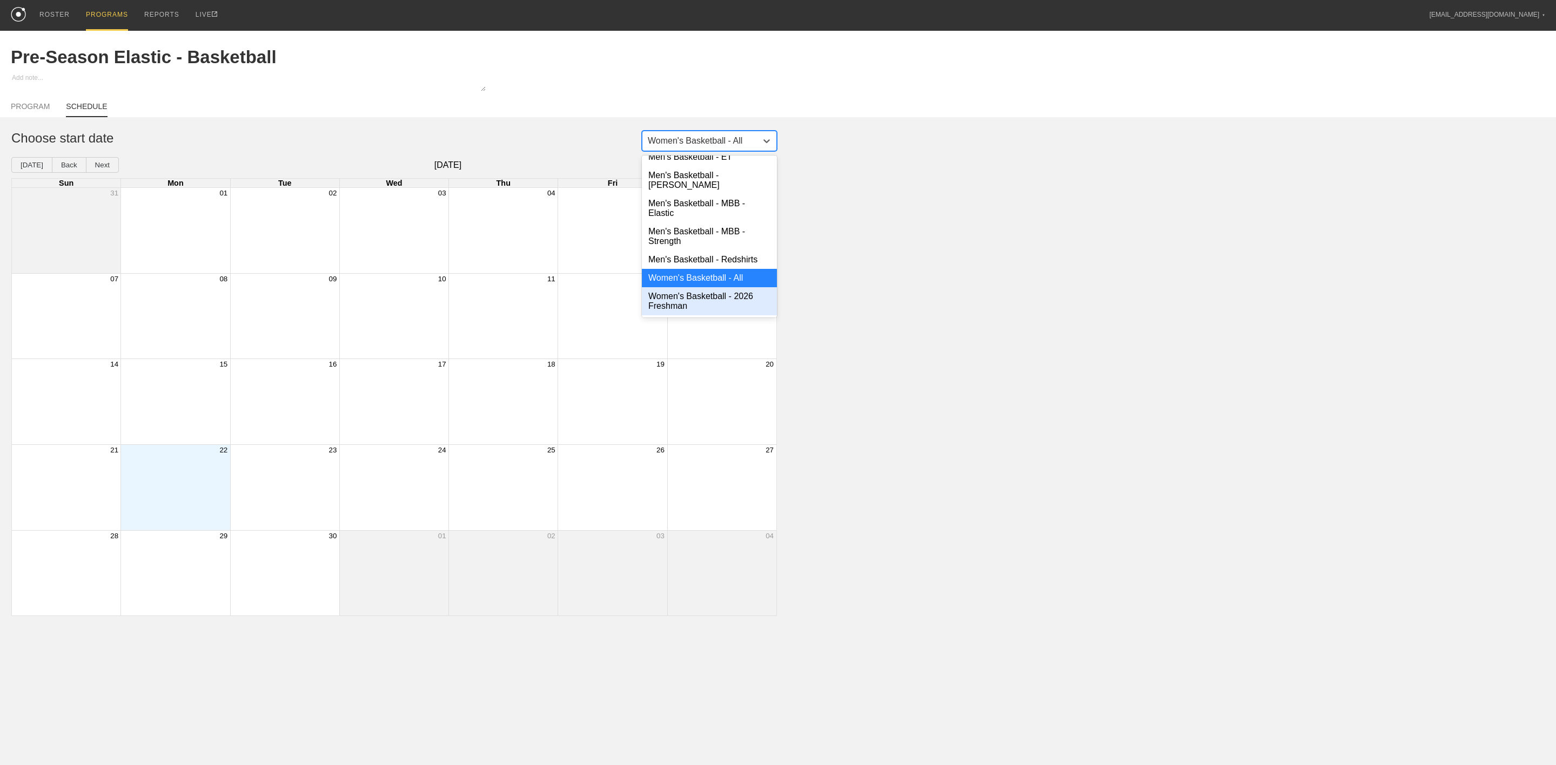
scroll to position [162, 0]
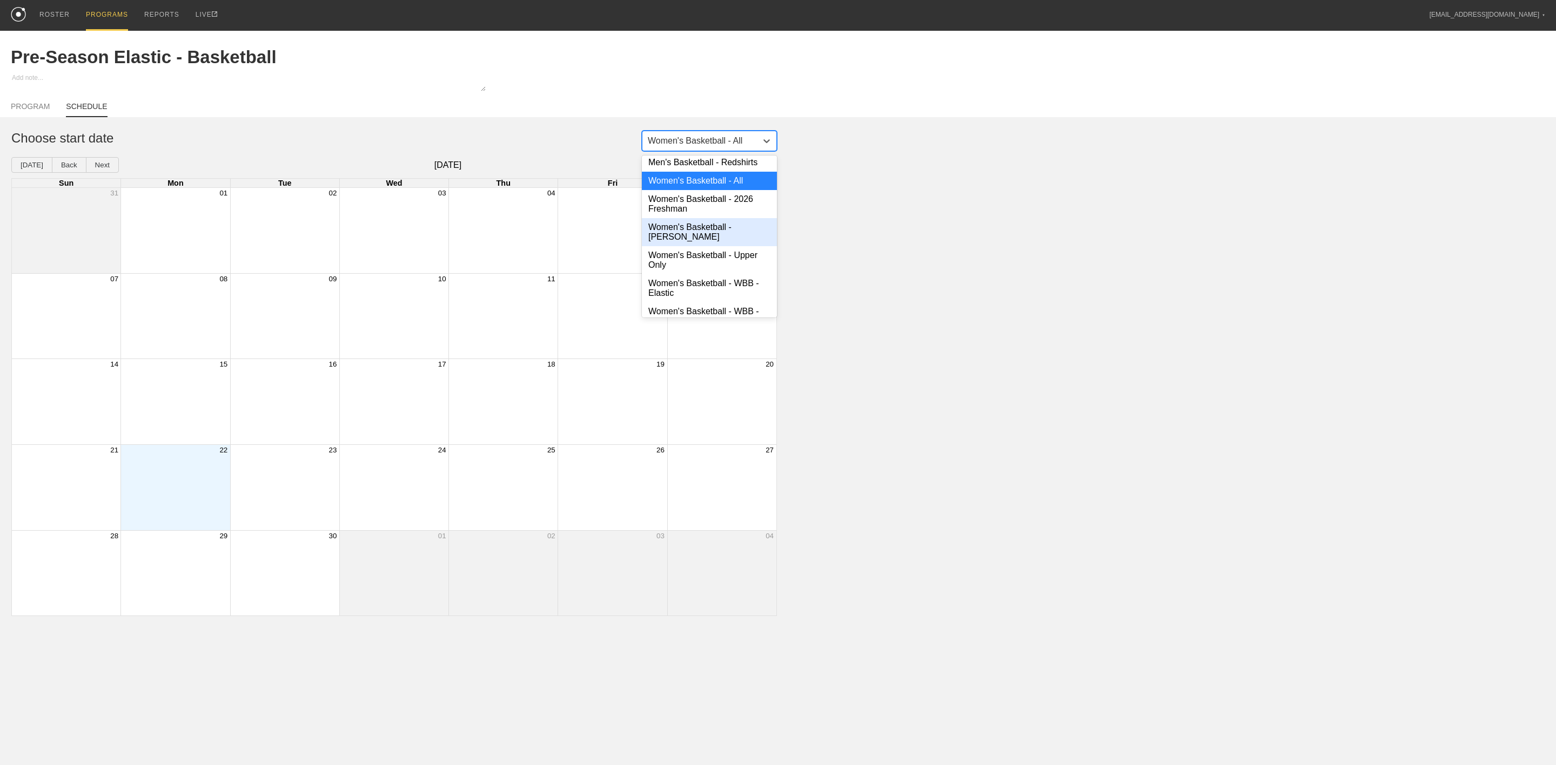
click at [723, 237] on div "Women's Basketball - [PERSON_NAME]" at bounding box center [709, 232] width 135 height 28
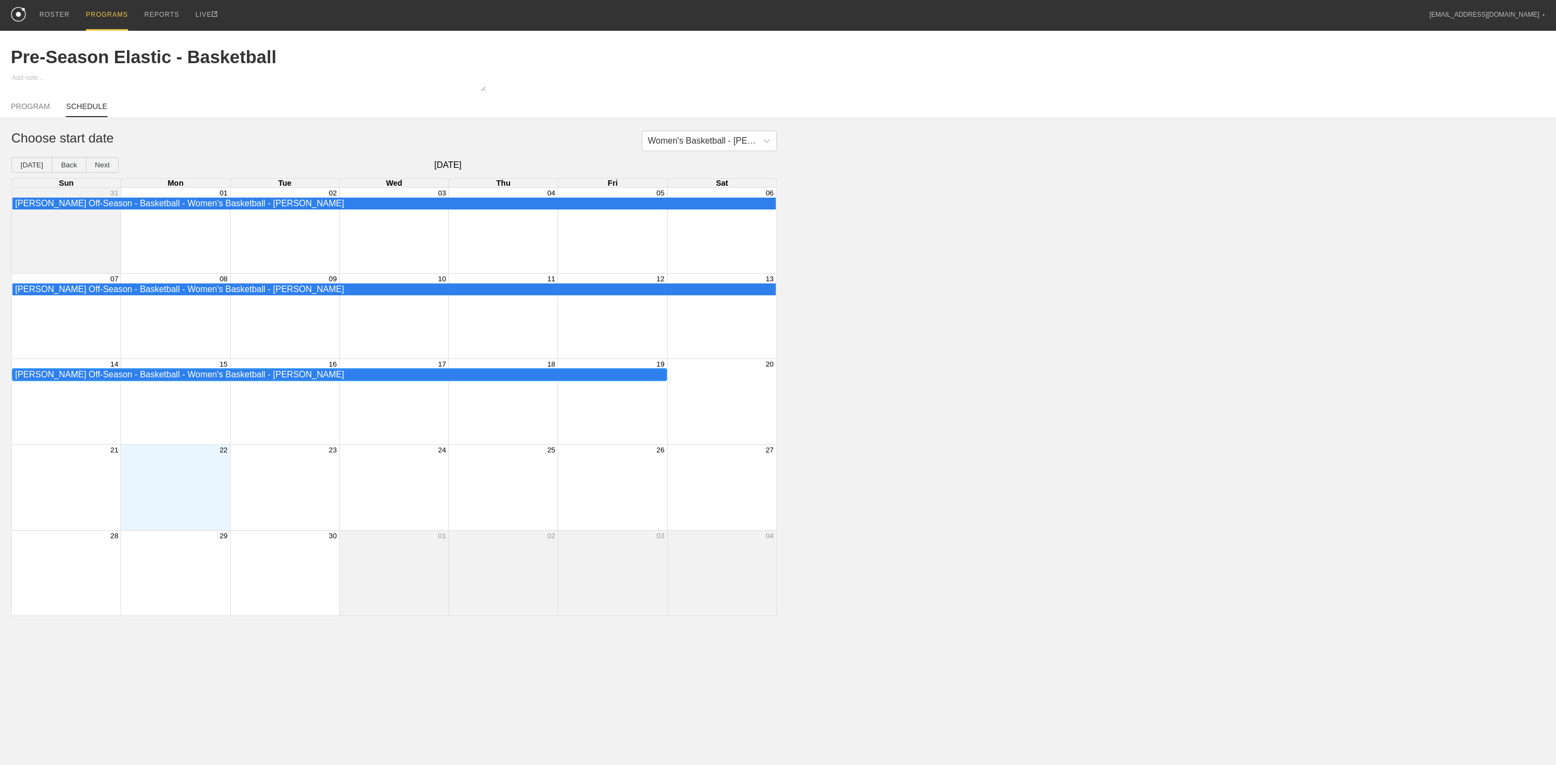
click at [205, 379] on div "[PERSON_NAME] Off-Season - Basketball - Women's Basketball - [PERSON_NAME]" at bounding box center [339, 375] width 649 height 10
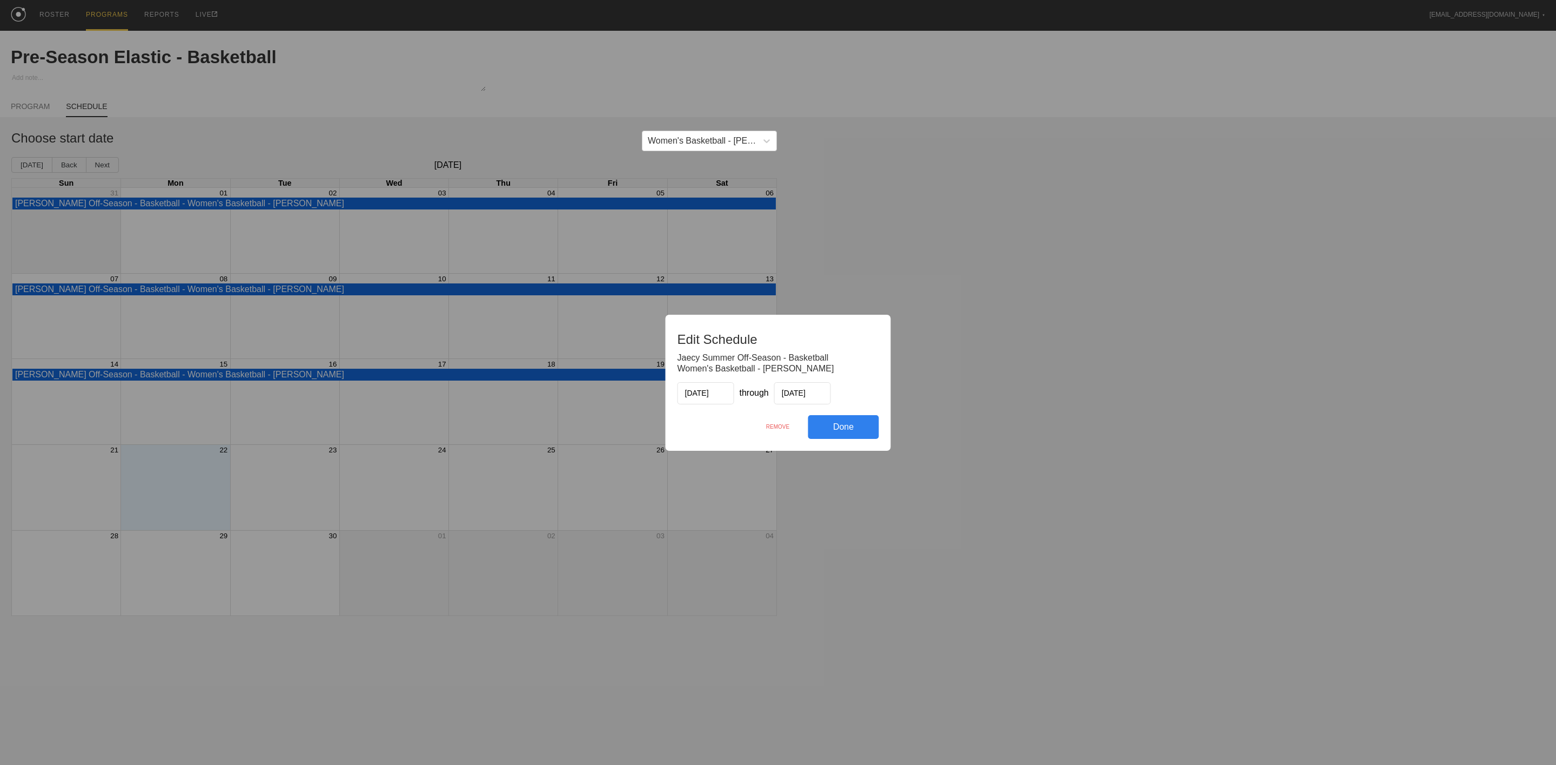
click at [774, 426] on div "REMOVE" at bounding box center [778, 426] width 61 height 23
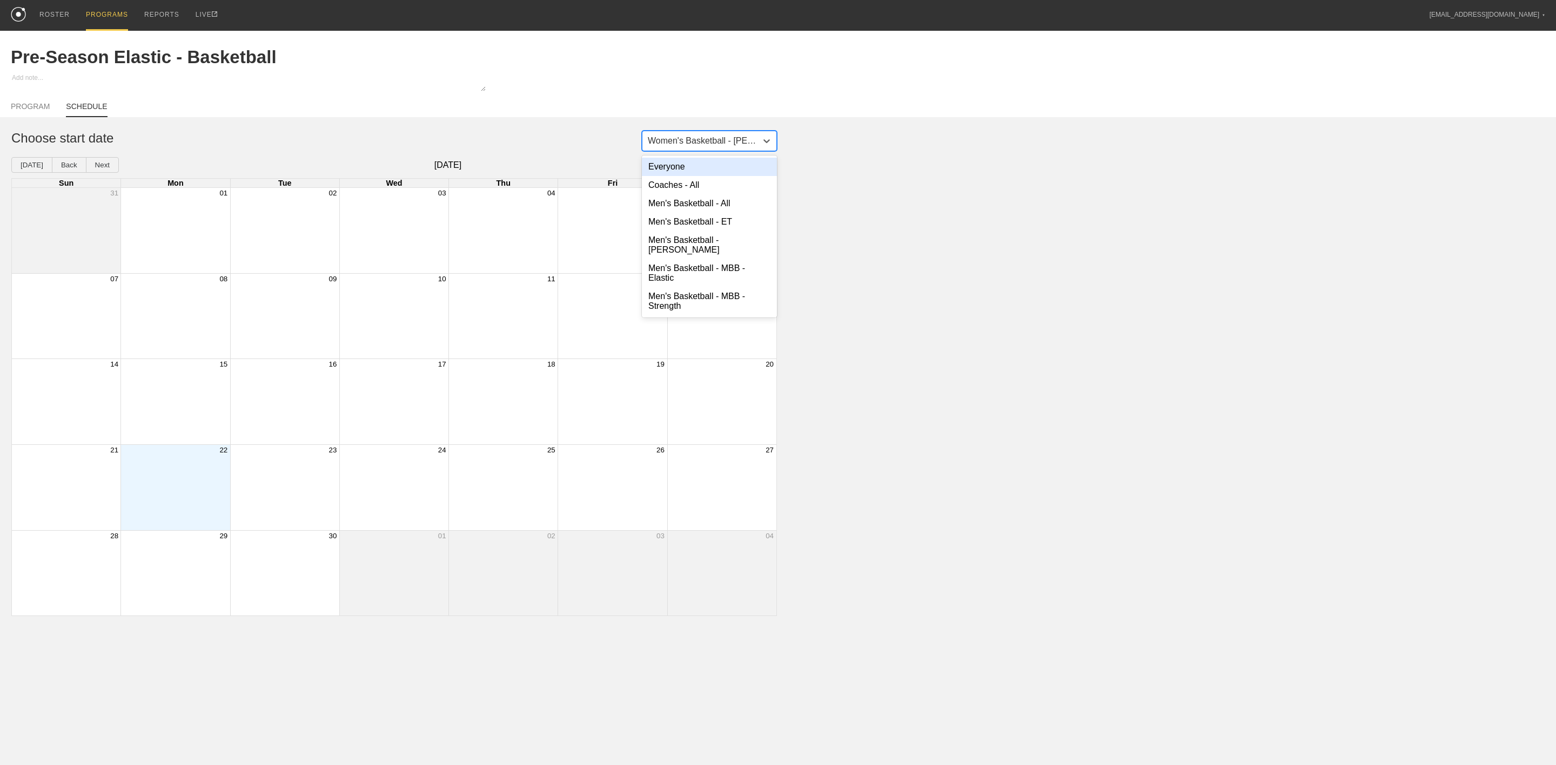
click at [676, 139] on div "Women's Basketball - [PERSON_NAME]" at bounding box center [703, 141] width 110 height 10
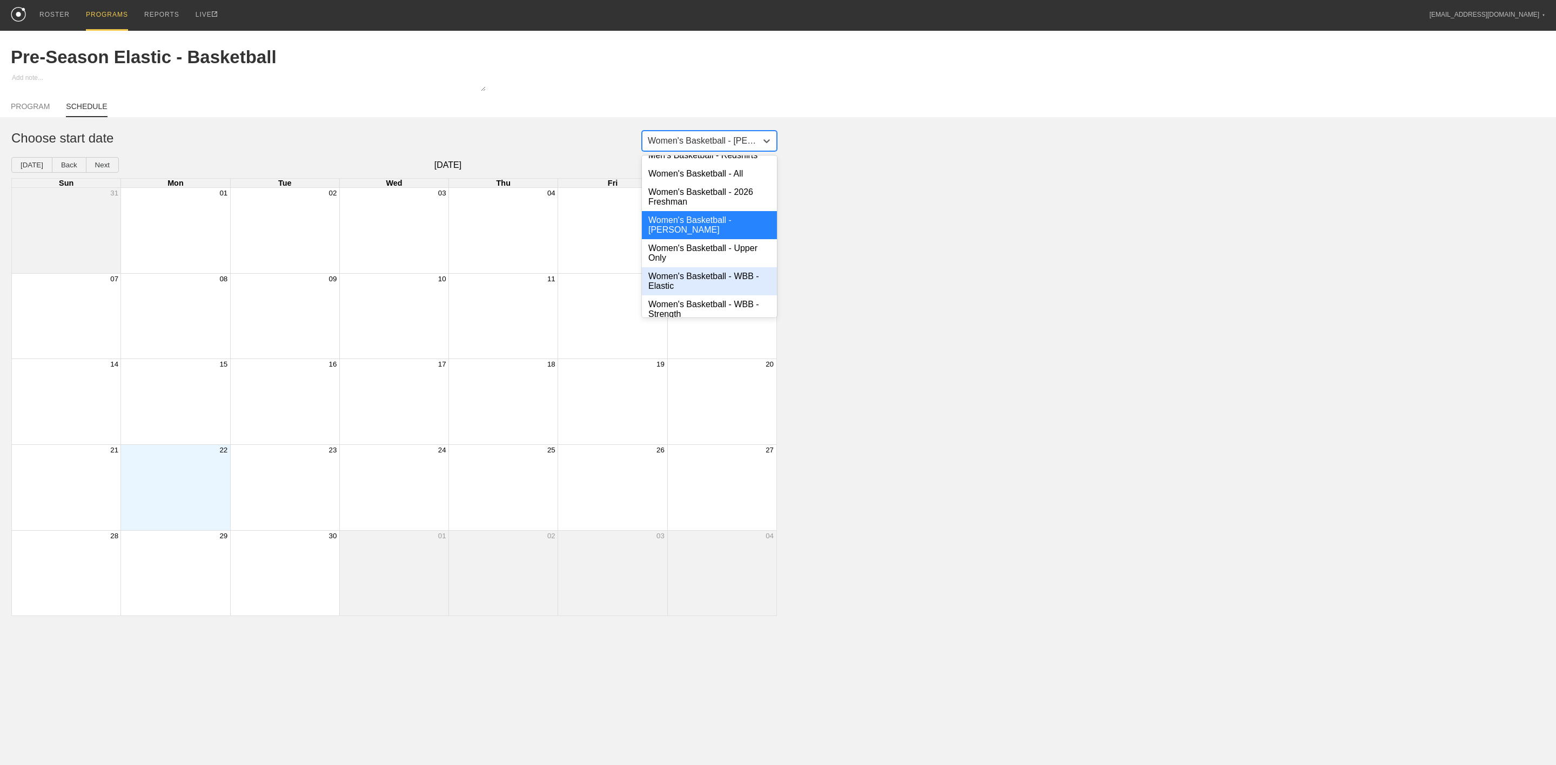
scroll to position [174, 0]
click at [721, 267] on div "Women's Basketball - WBB - Elastic" at bounding box center [709, 277] width 135 height 28
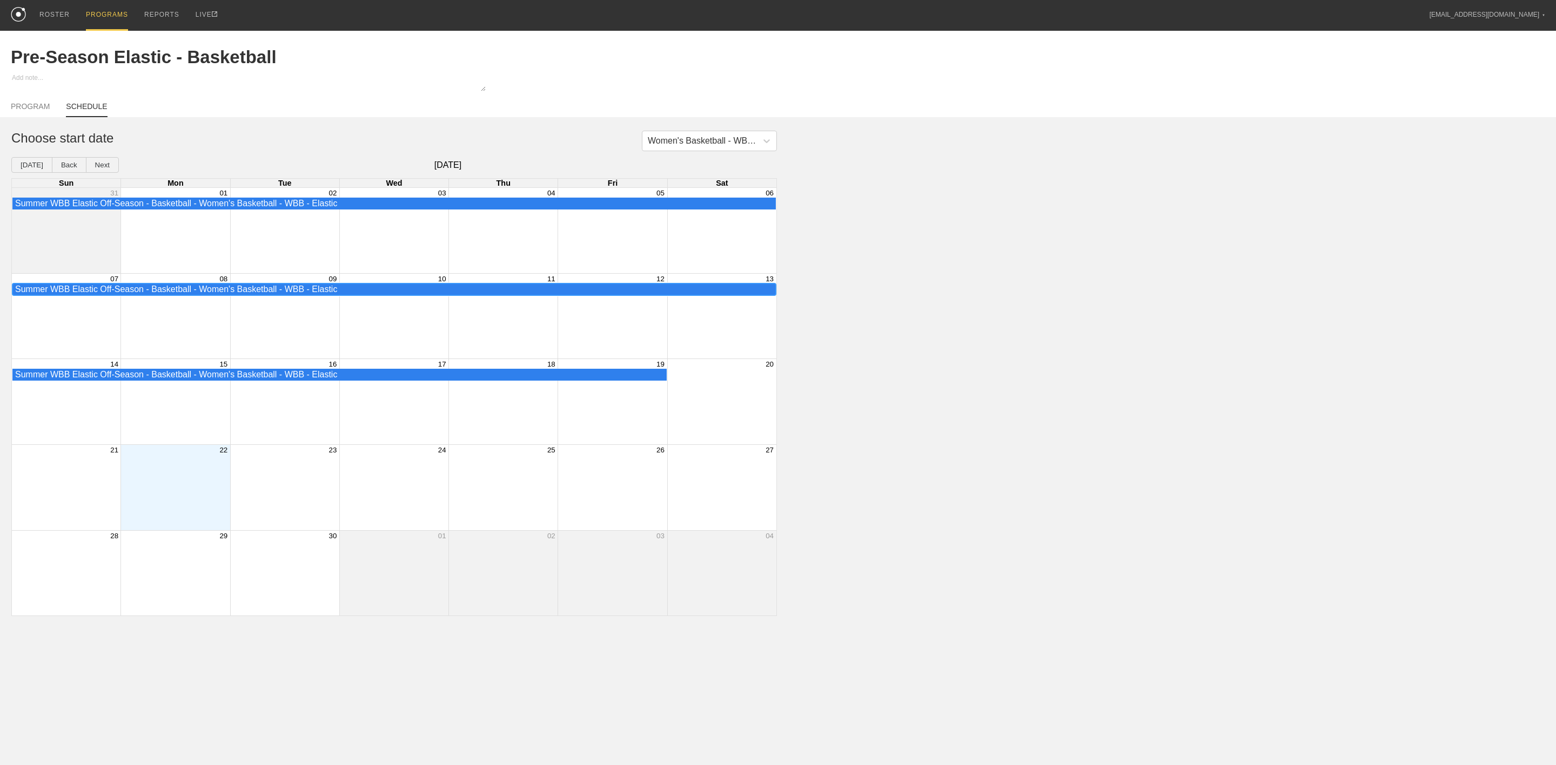
click at [170, 292] on div "Summer WBB Elastic Off-Season - Basketball - Women's Basketball - WBB - Elastic" at bounding box center [394, 290] width 758 height 10
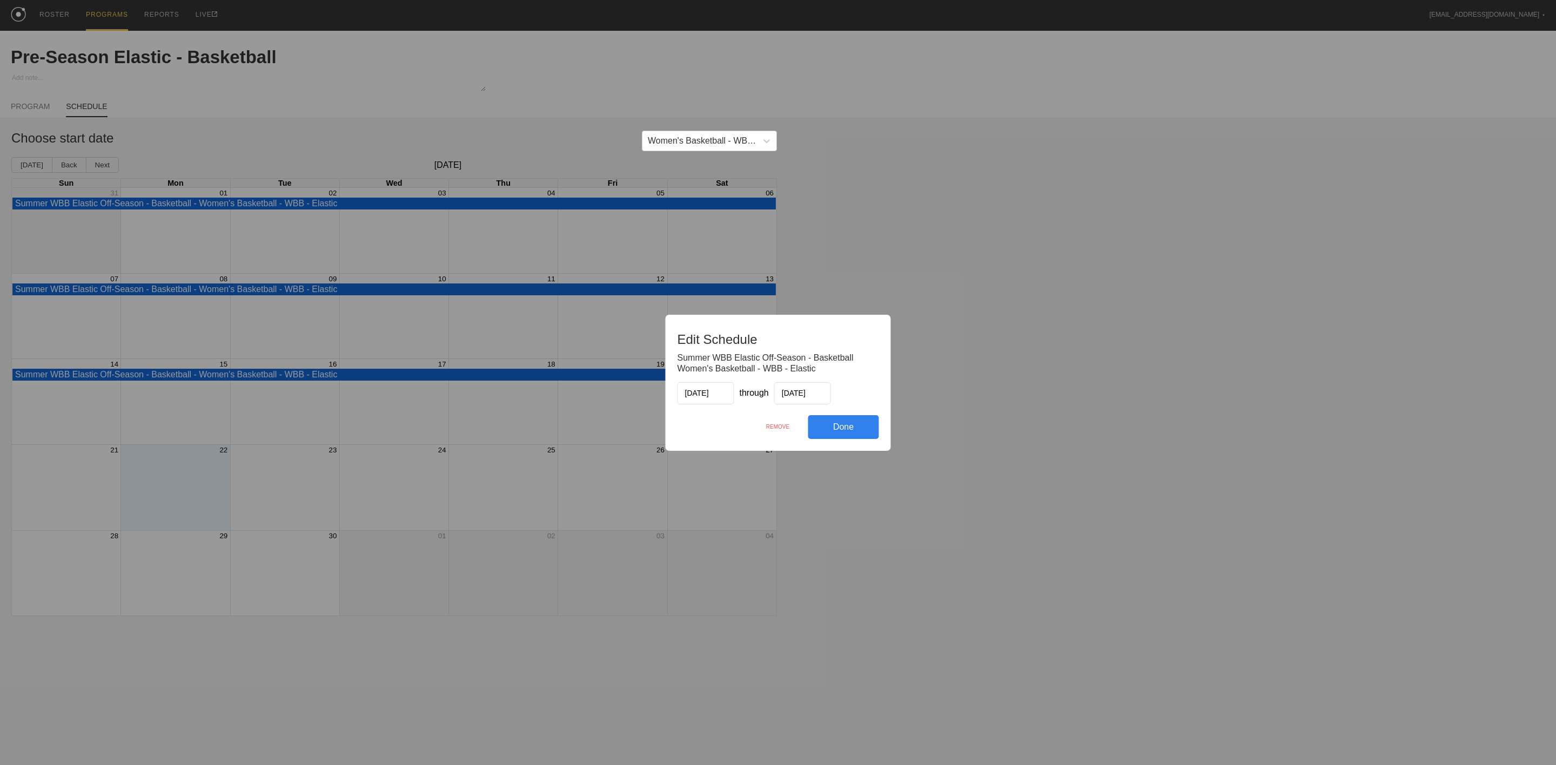
click at [778, 423] on div "REMOVE" at bounding box center [778, 426] width 61 height 23
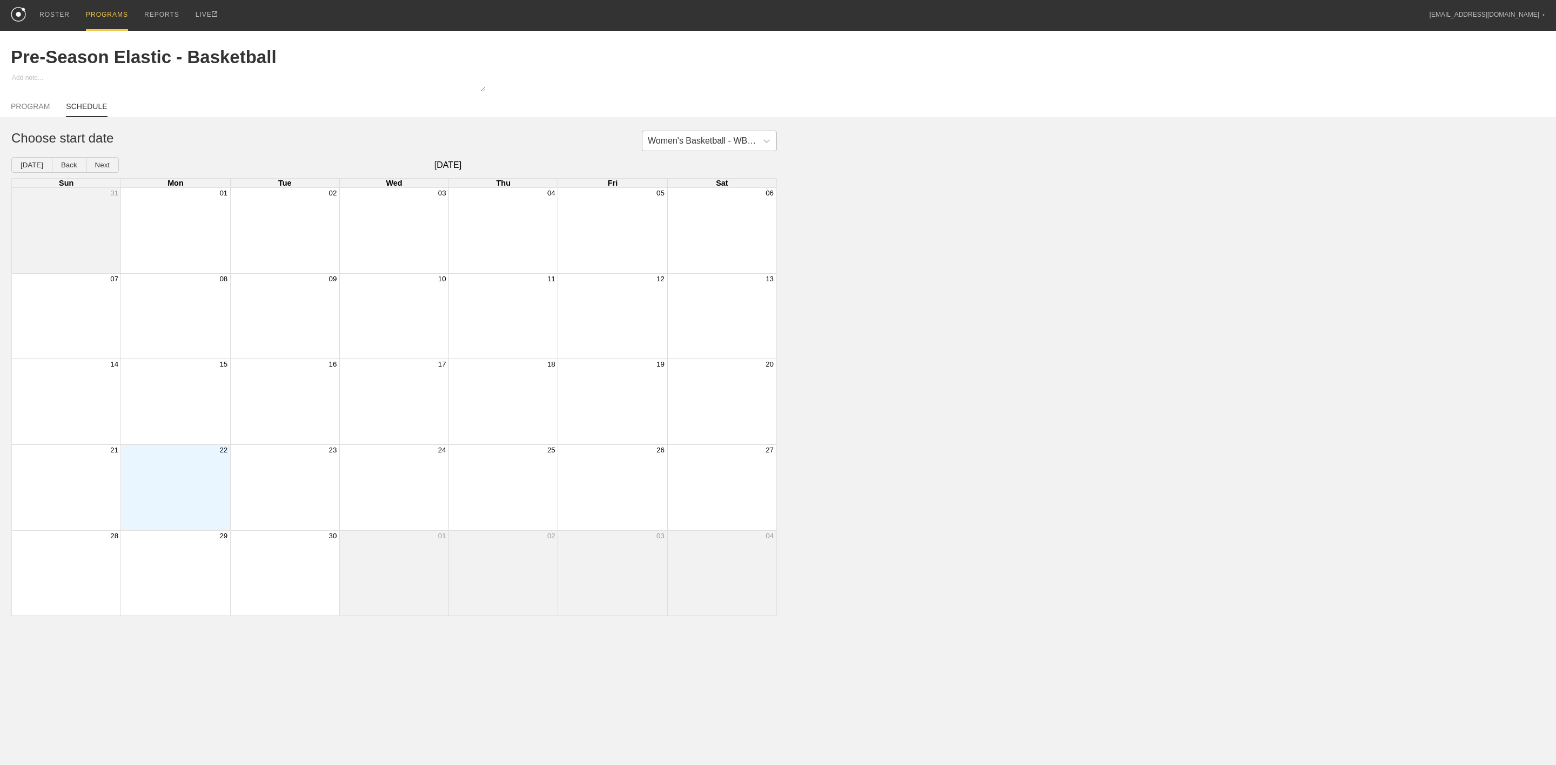
click at [700, 145] on div "Women's Basketball - WBB - Elastic" at bounding box center [703, 141] width 110 height 10
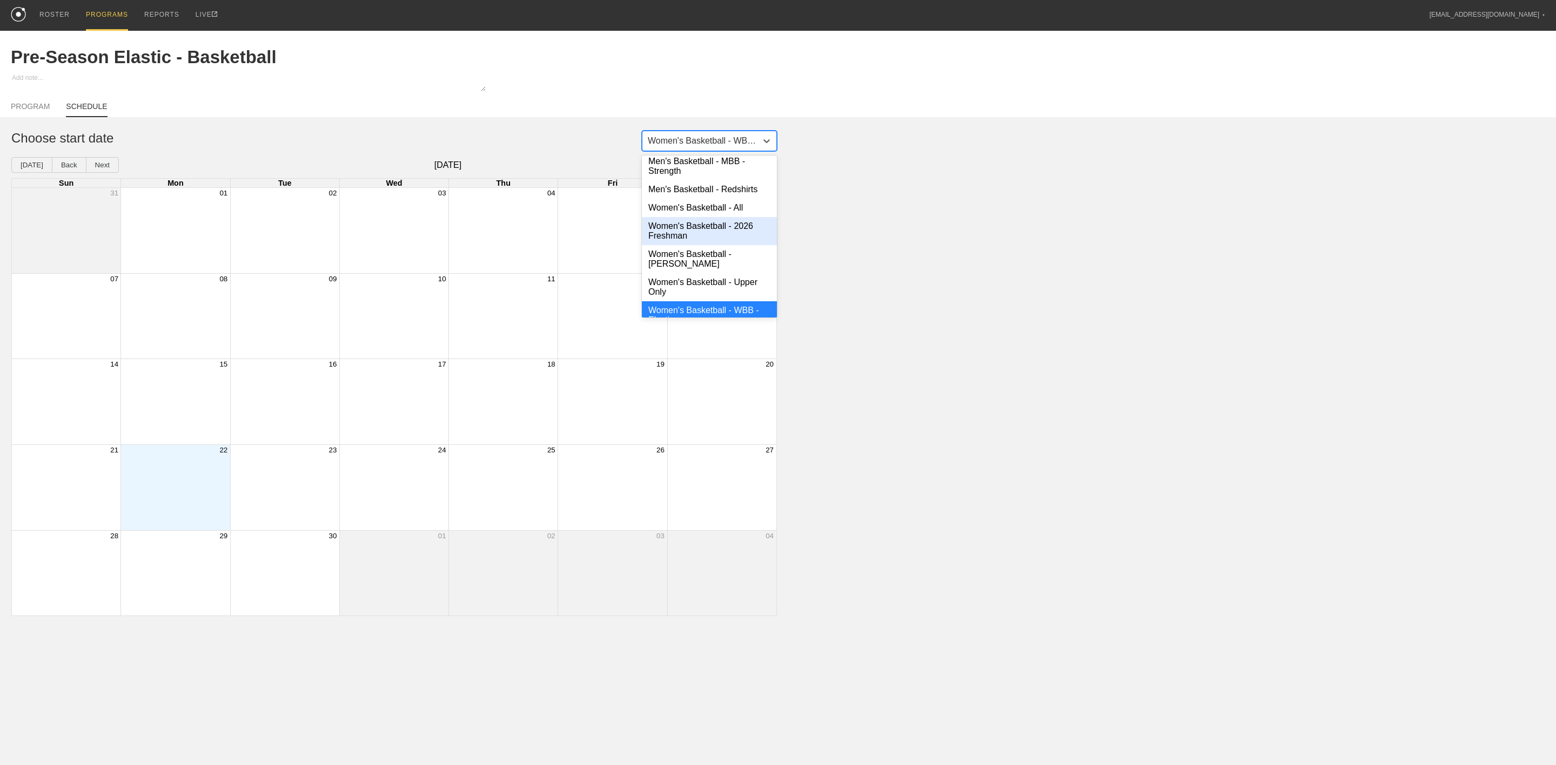
scroll to position [162, 0]
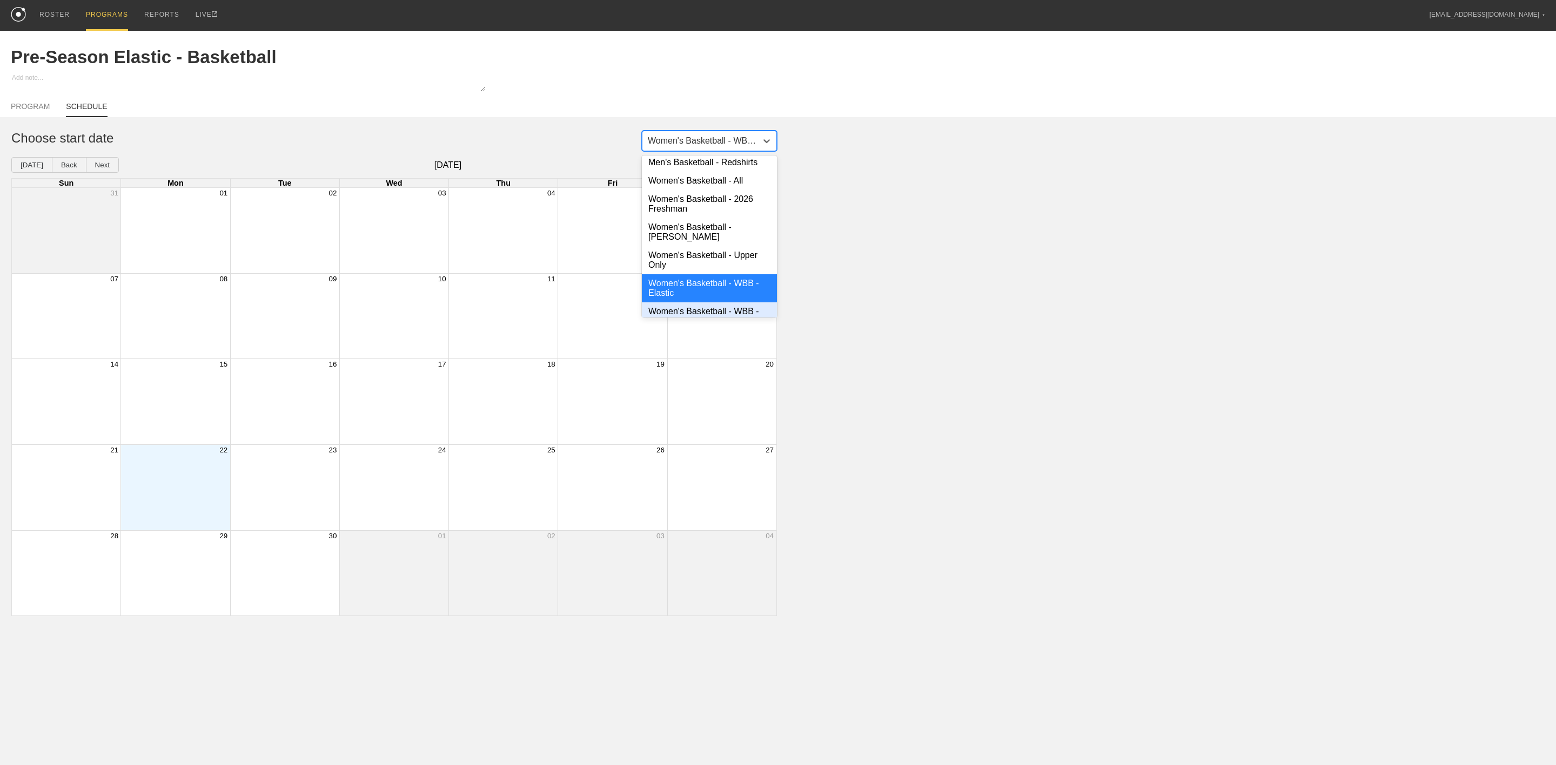
click at [709, 313] on div "Women's Basketball - WBB - Strength" at bounding box center [709, 317] width 135 height 28
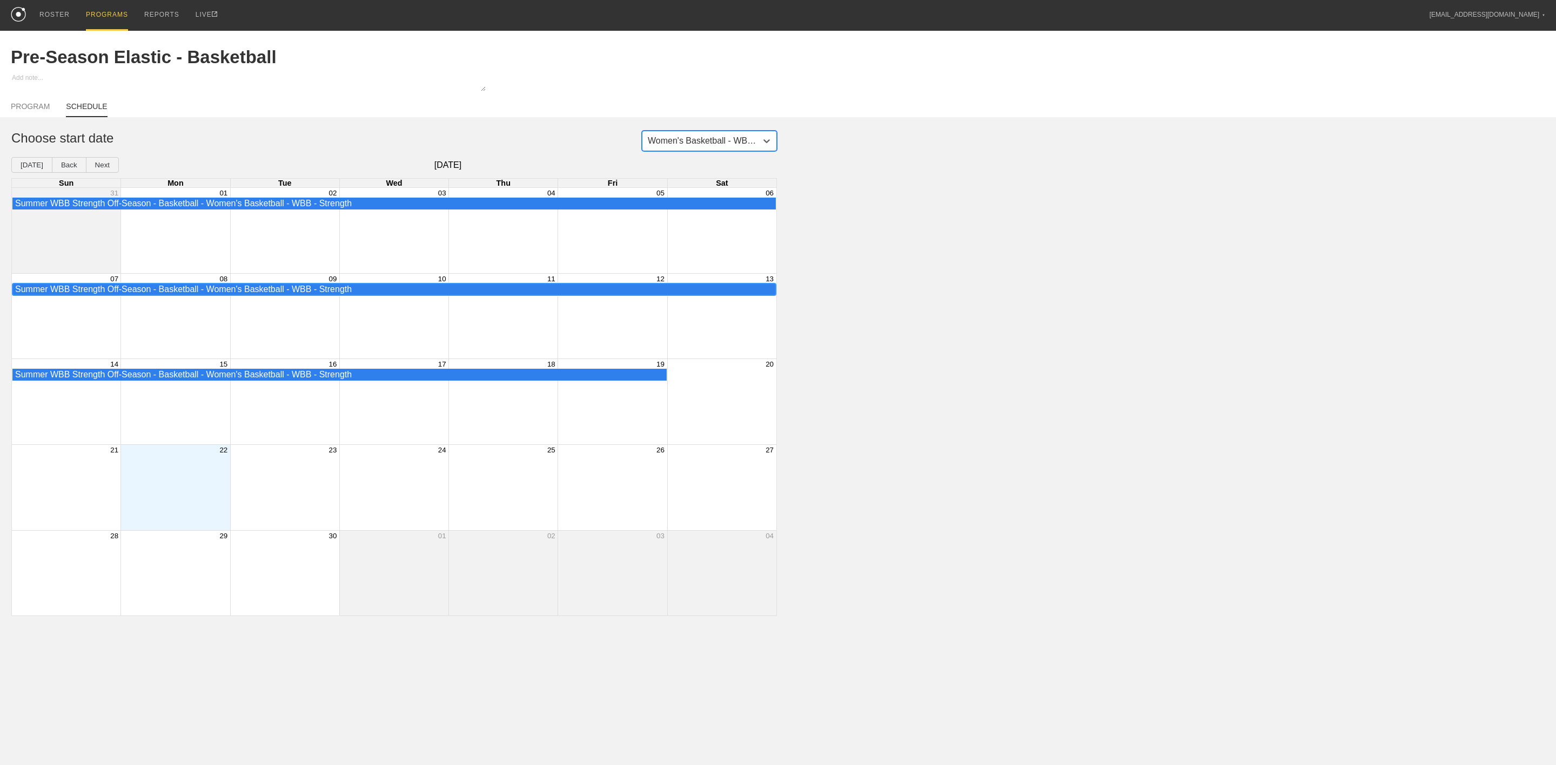
click at [439, 287] on div "Summer WBB Strength Off-Season - Basketball - Women's Basketball - WBB - Streng…" at bounding box center [393, 290] width 763 height 12
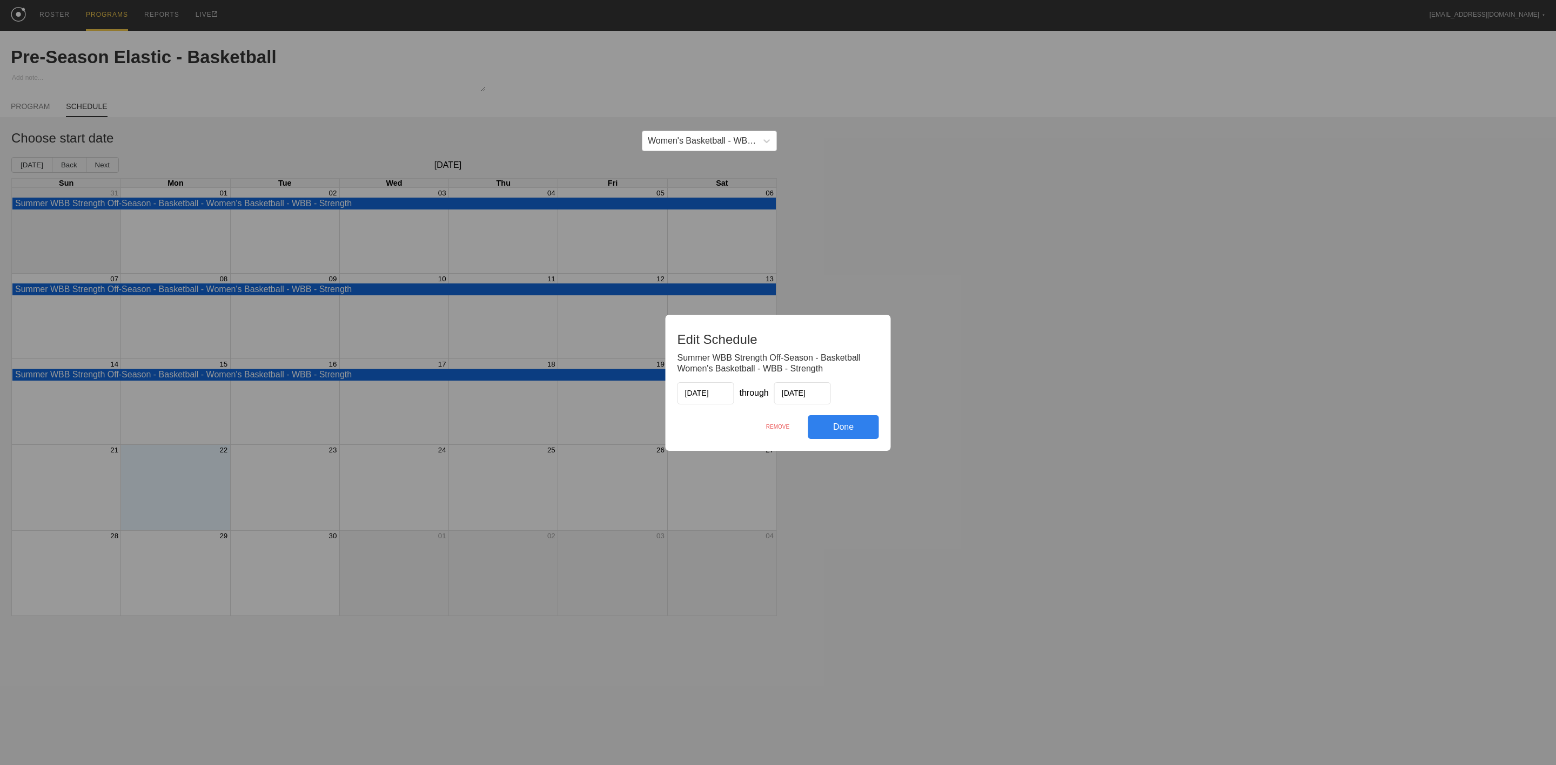
click at [780, 428] on div "REMOVE" at bounding box center [778, 426] width 61 height 23
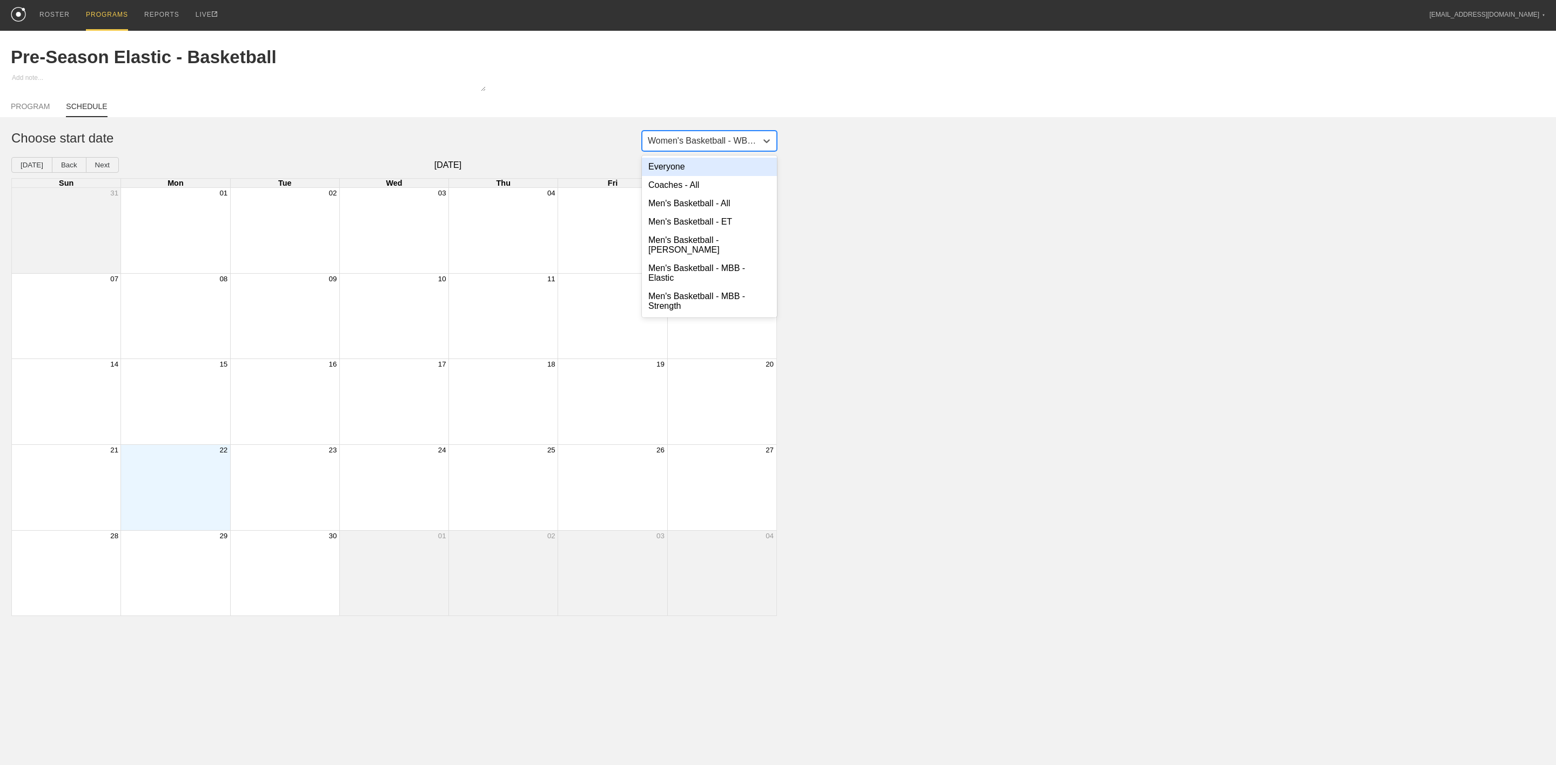
click at [715, 144] on div "Women's Basketball - WBB - Strength" at bounding box center [703, 141] width 110 height 10
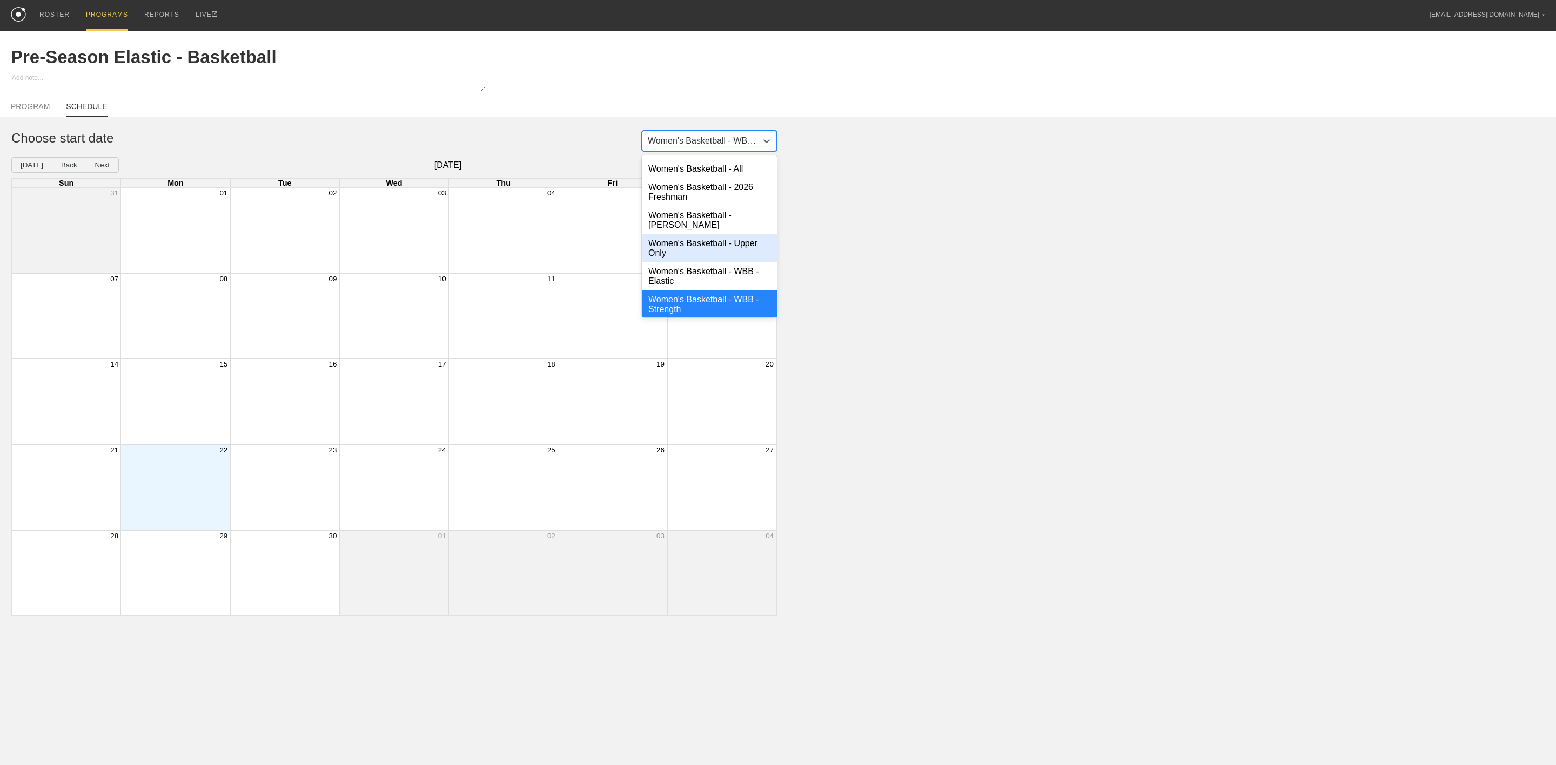
click at [673, 242] on div "Women's Basketball - Upper Only" at bounding box center [709, 248] width 135 height 28
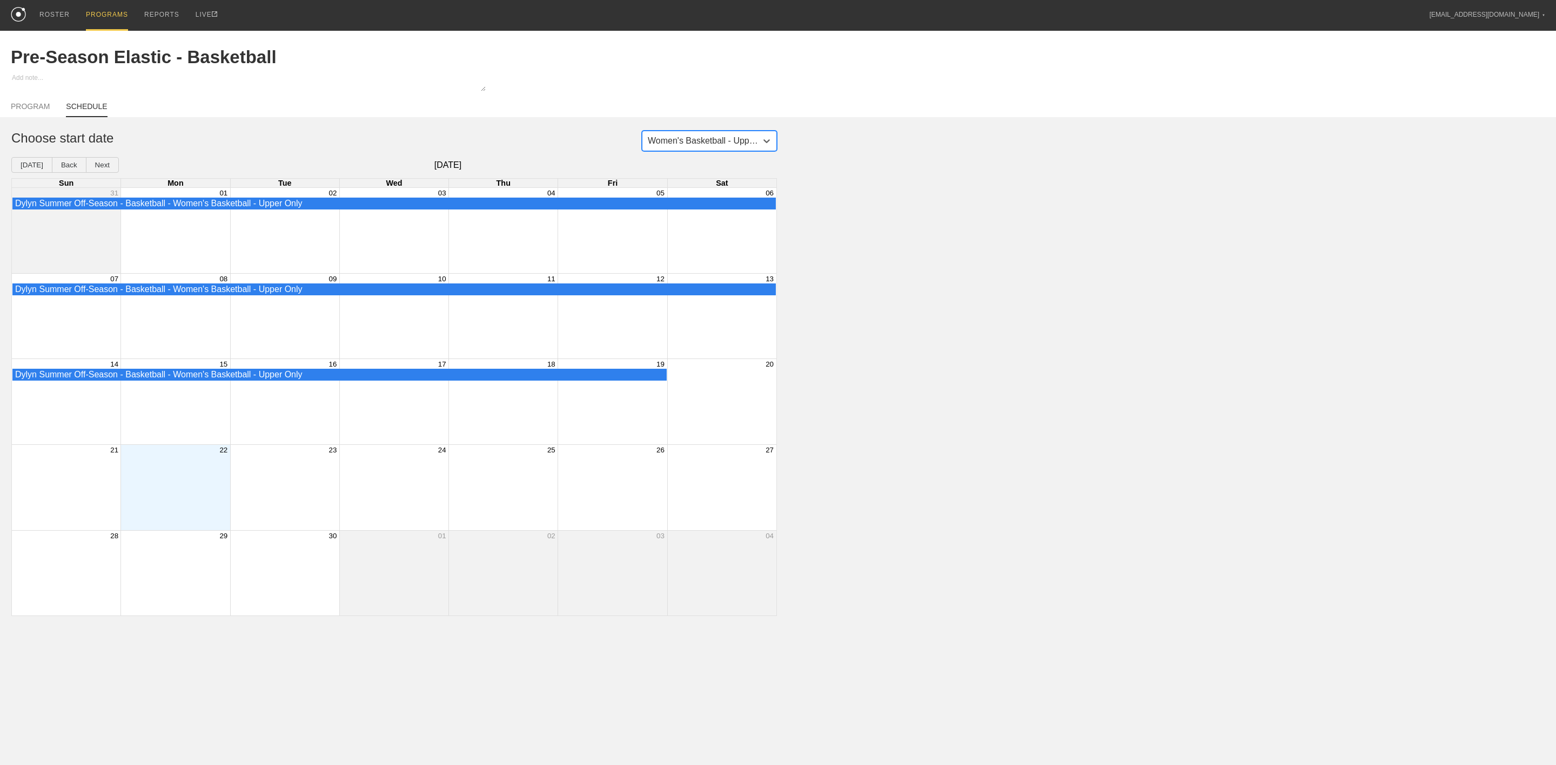
click at [264, 389] on div "Month View" at bounding box center [284, 401] width 109 height 85
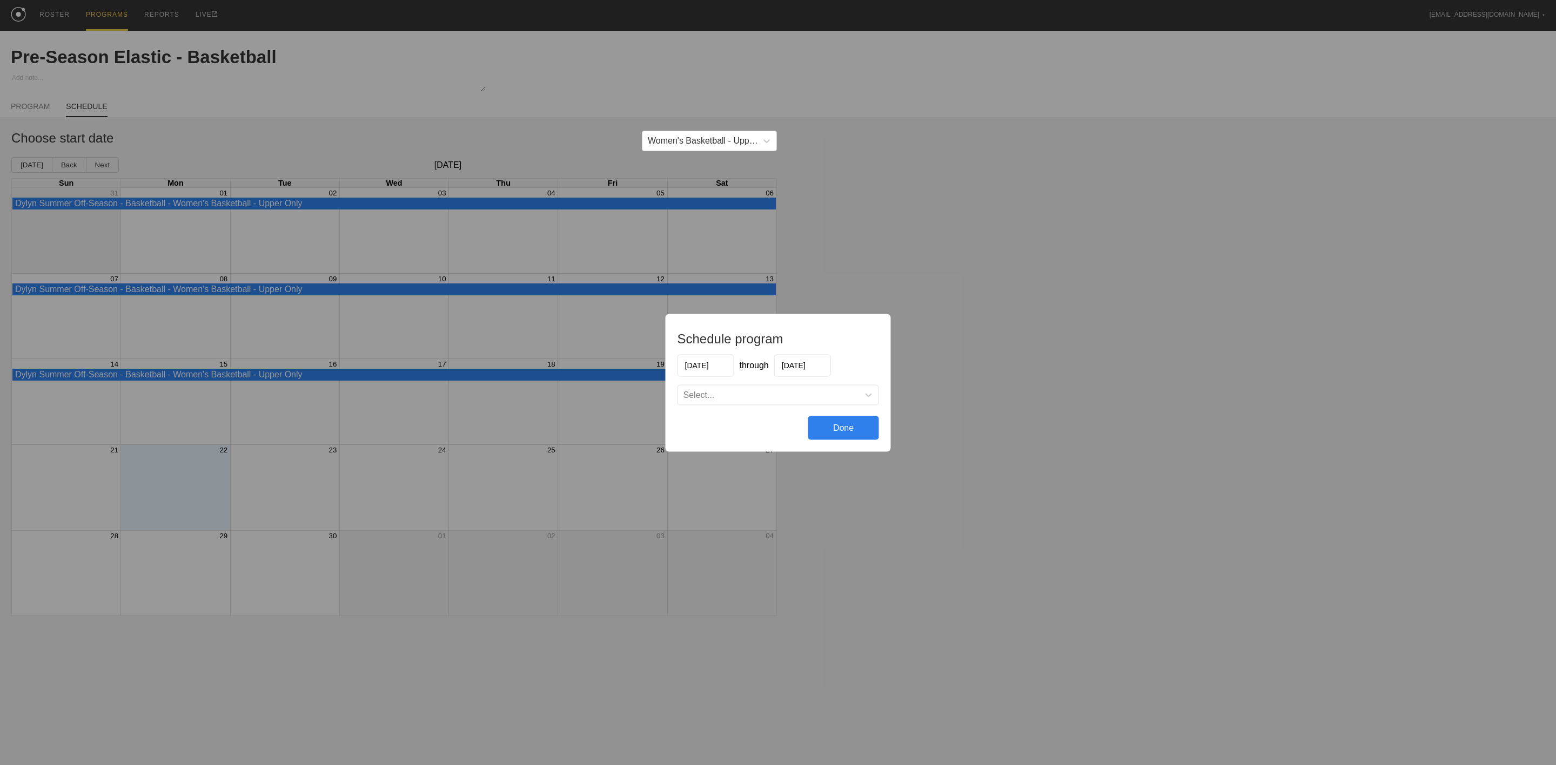
click at [265, 383] on div "Schedule program [DATE] through [DATE] Select... Done" at bounding box center [778, 382] width 1556 height 765
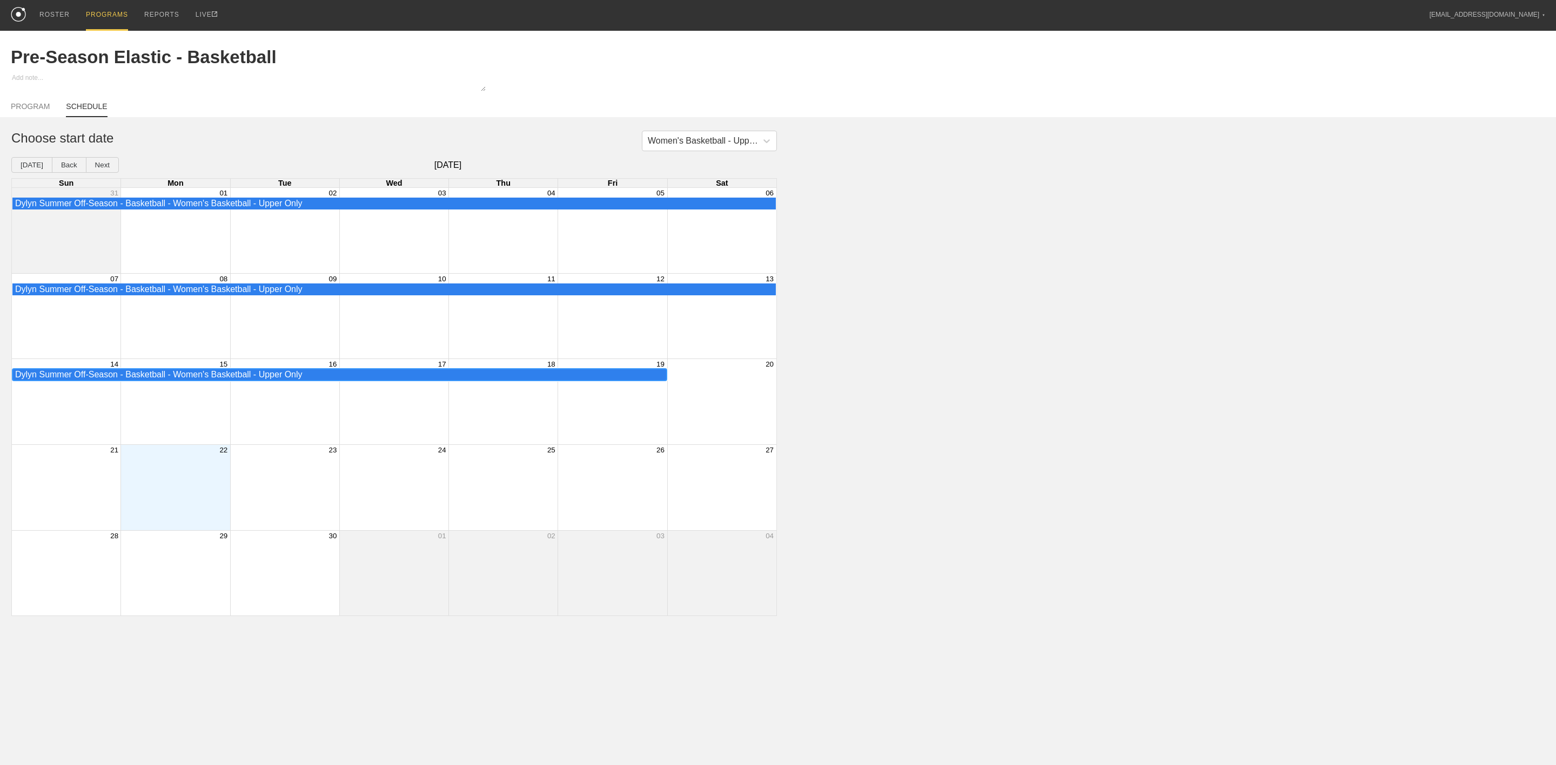
click at [284, 380] on div "Dylyn Summer Off-Season - Basketball - Women's Basketball - Upper Only" at bounding box center [339, 375] width 649 height 10
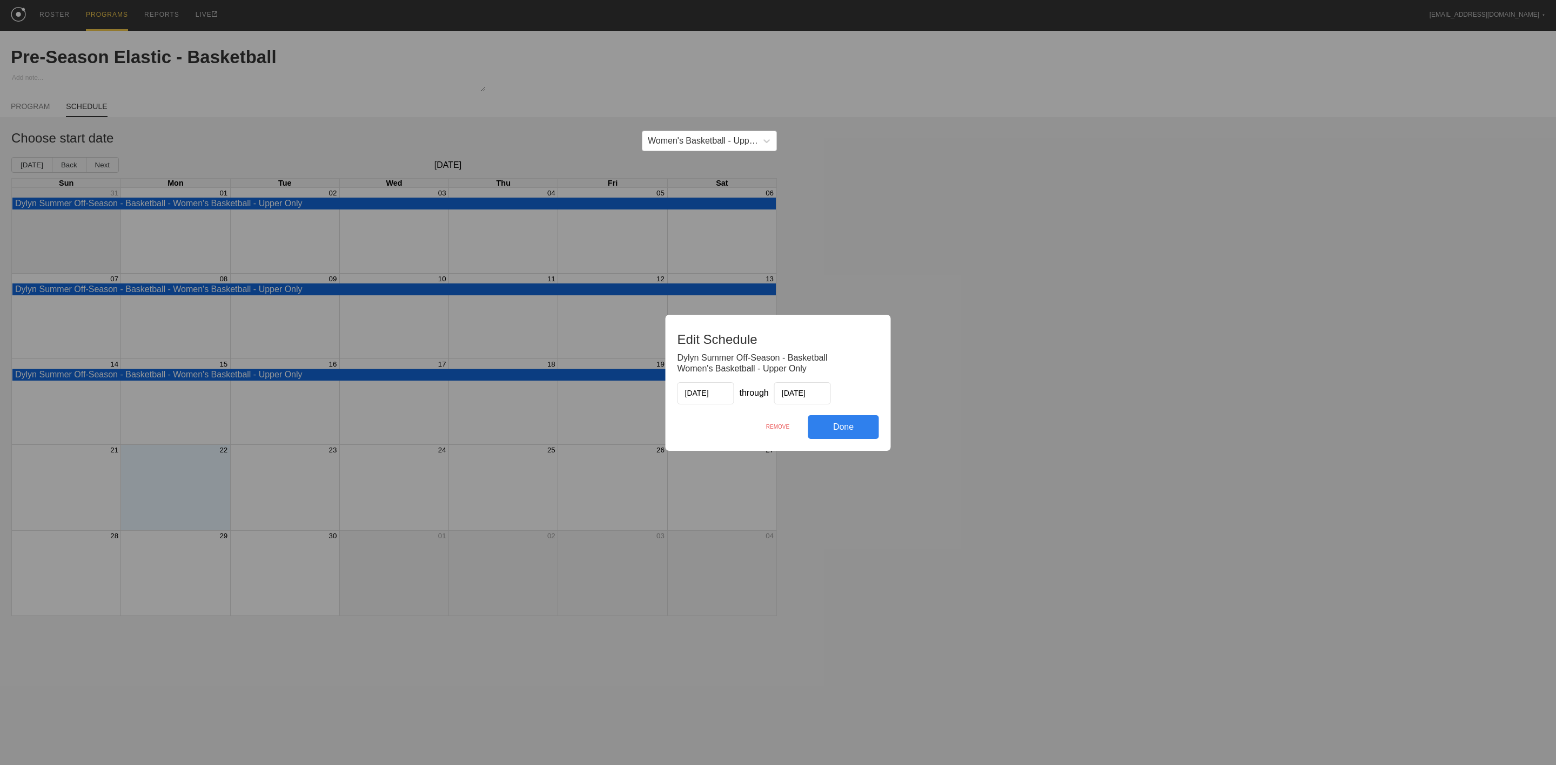
click at [770, 424] on div "REMOVE" at bounding box center [778, 426] width 61 height 23
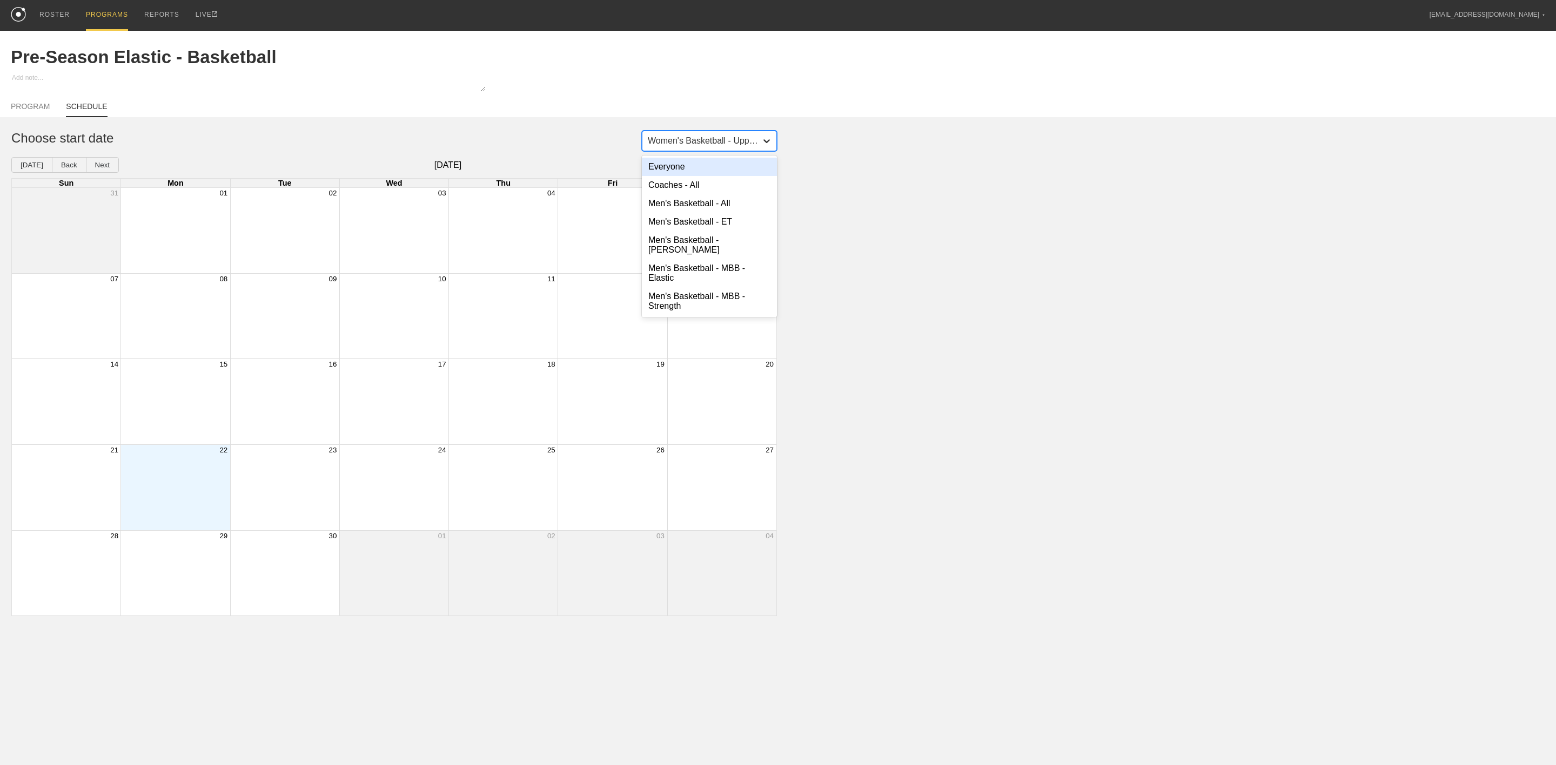
click at [773, 138] on div at bounding box center [766, 140] width 19 height 19
click at [686, 197] on div "Women's Basketball - 2026 Freshman" at bounding box center [709, 192] width 135 height 28
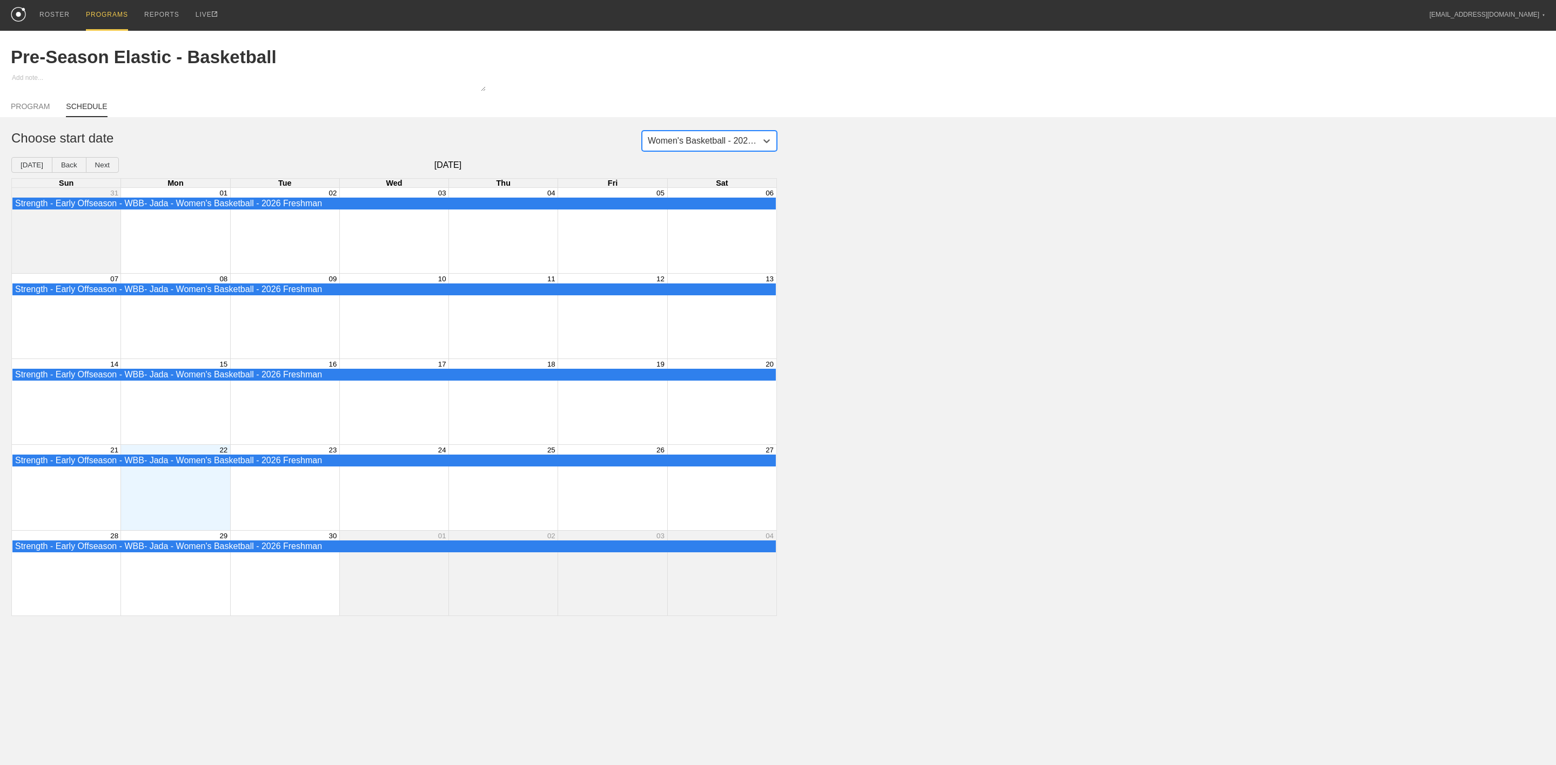
click at [981, 178] on div "option Women's Basketball - 2026 Freshman, selected. 0 results available. Selec…" at bounding box center [778, 374] width 1556 height 486
click at [280, 141] on h1 "Choose start date" at bounding box center [388, 138] width 754 height 15
click at [724, 140] on div "Women's Basketball - 2026 Freshman" at bounding box center [703, 141] width 110 height 10
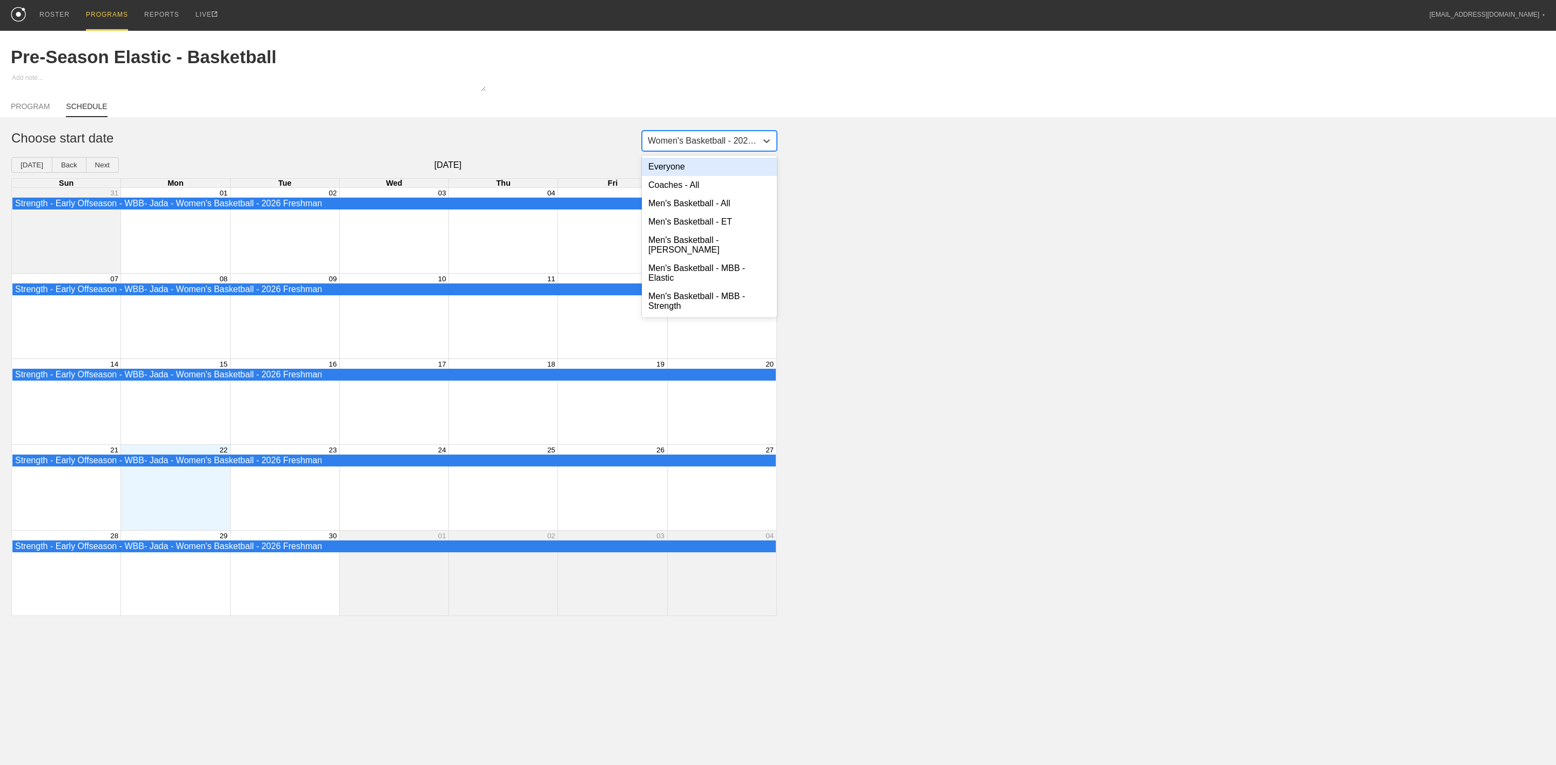
click at [707, 167] on div "Everyone" at bounding box center [709, 167] width 135 height 18
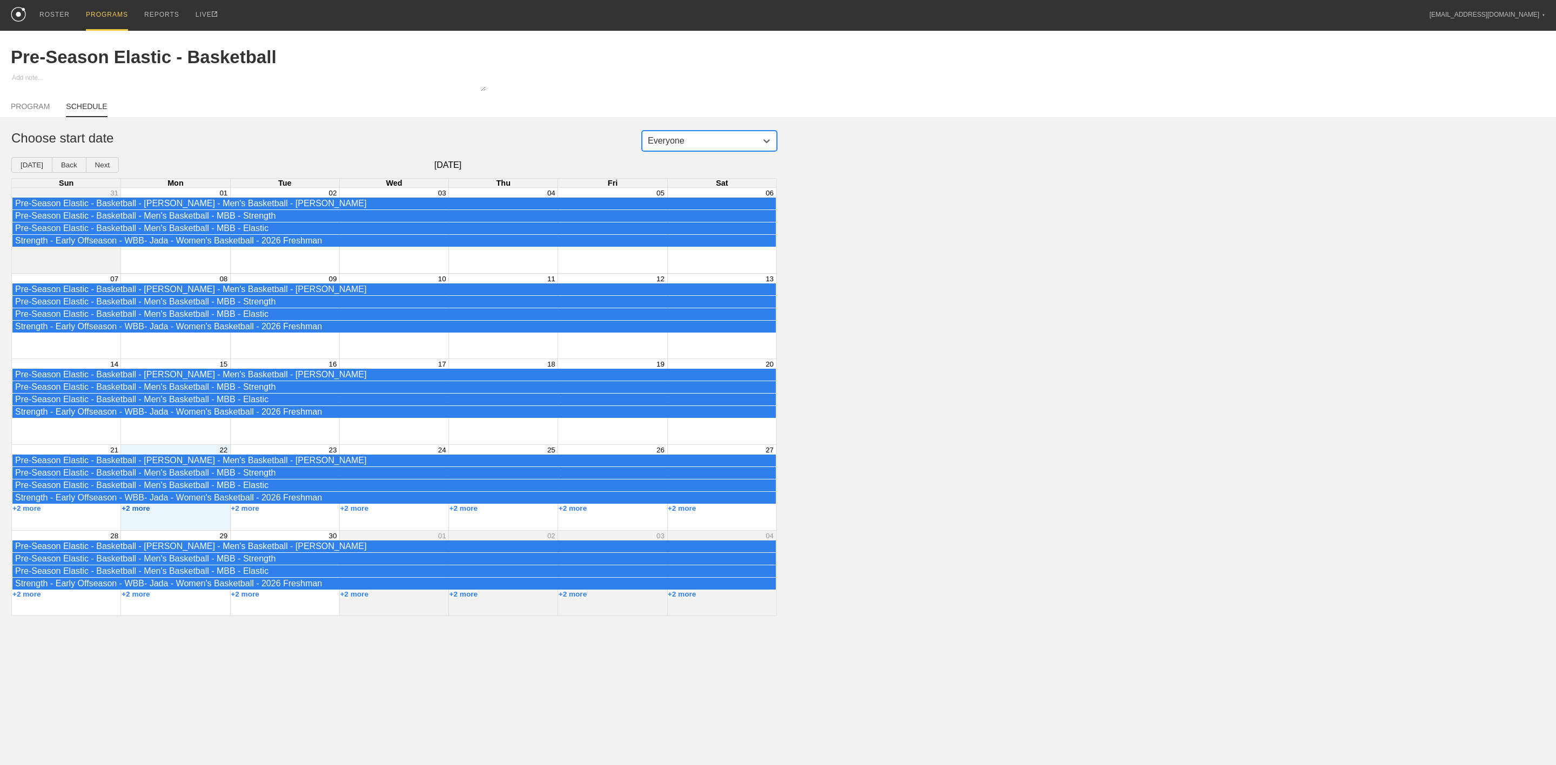
click at [143, 513] on button "+2 more" at bounding box center [136, 509] width 29 height 8
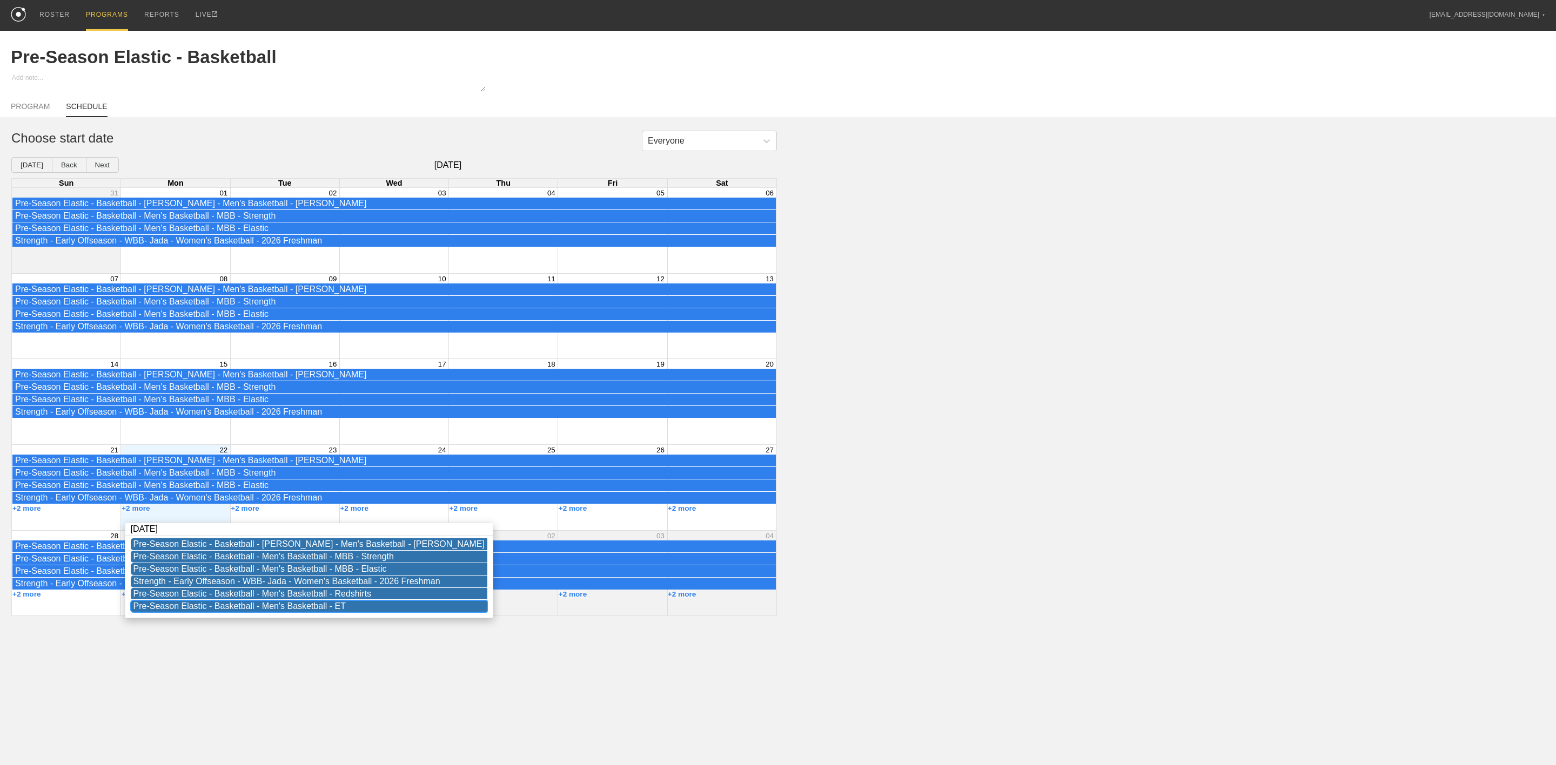
click at [305, 611] on div "Pre-Season Elastic - Basketball - Men's Basketball - ET" at bounding box center [308, 607] width 351 height 10
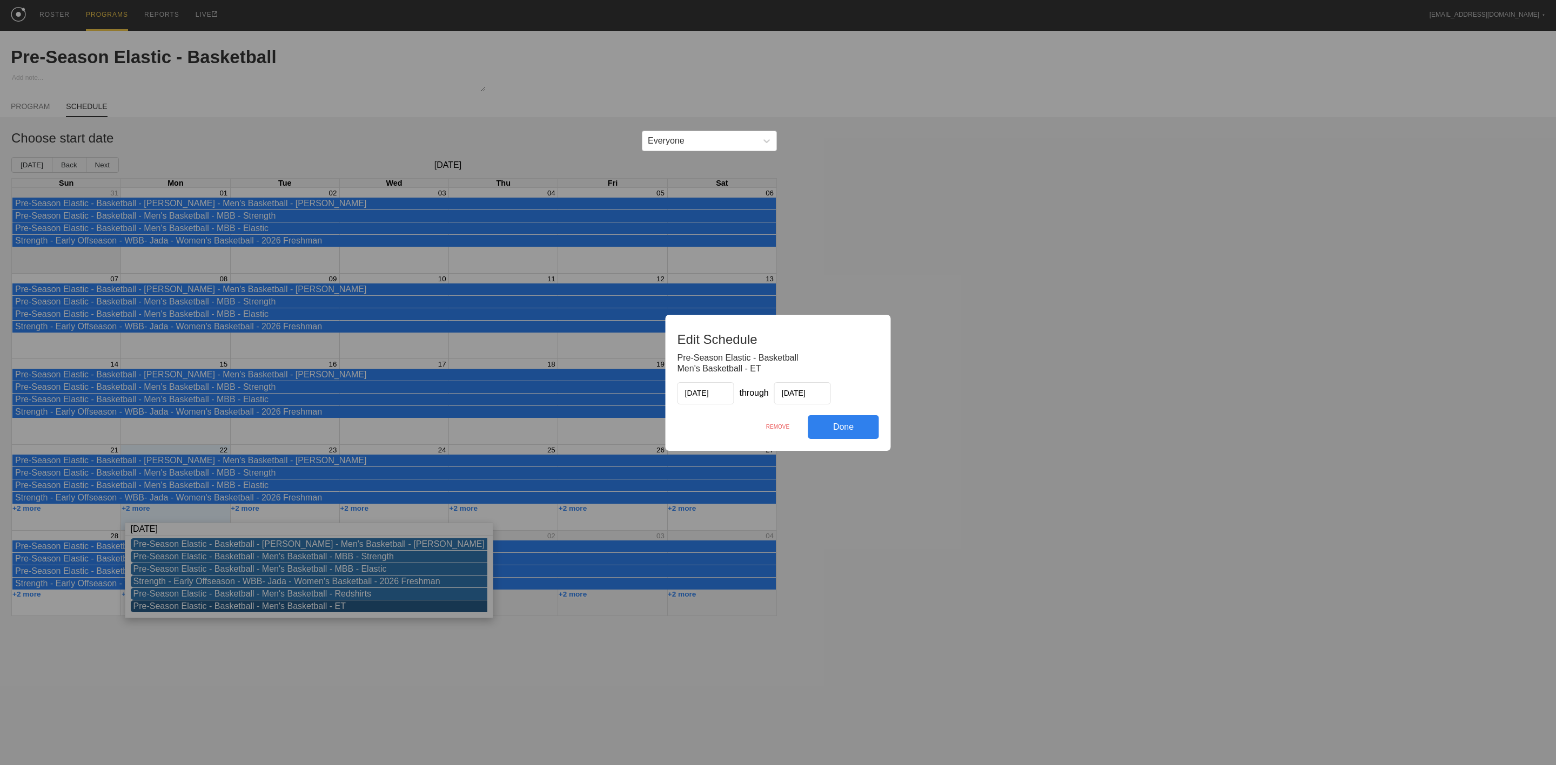
click at [782, 422] on div "REMOVE" at bounding box center [778, 426] width 61 height 23
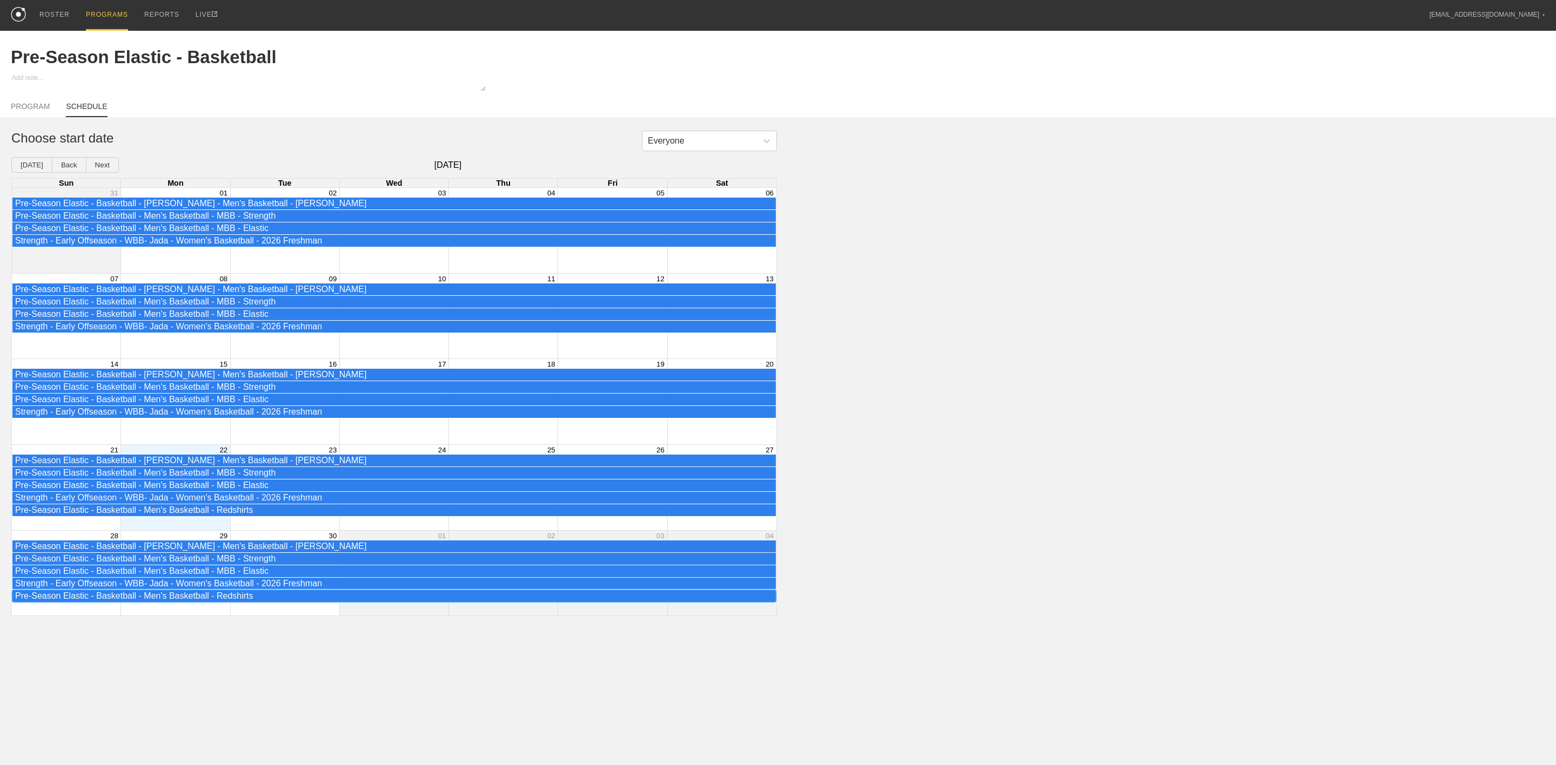
click at [233, 601] on div "Pre-Season Elastic - Basketball - Men's Basketball - Redshirts" at bounding box center [394, 597] width 758 height 10
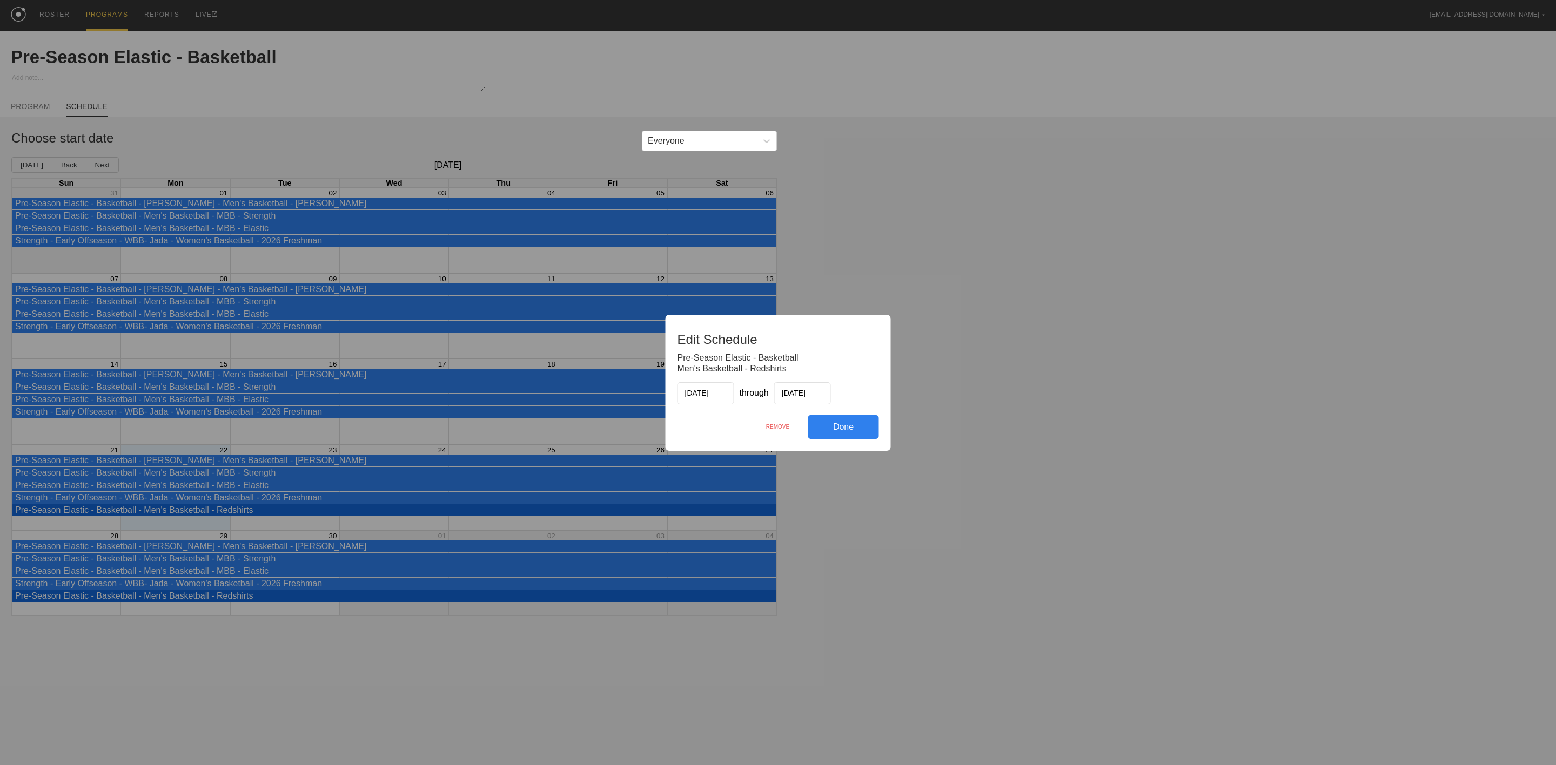
drag, startPoint x: 775, startPoint y: 424, endPoint x: 835, endPoint y: 82, distance: 347.3
click at [775, 423] on div "REMOVE" at bounding box center [778, 426] width 61 height 23
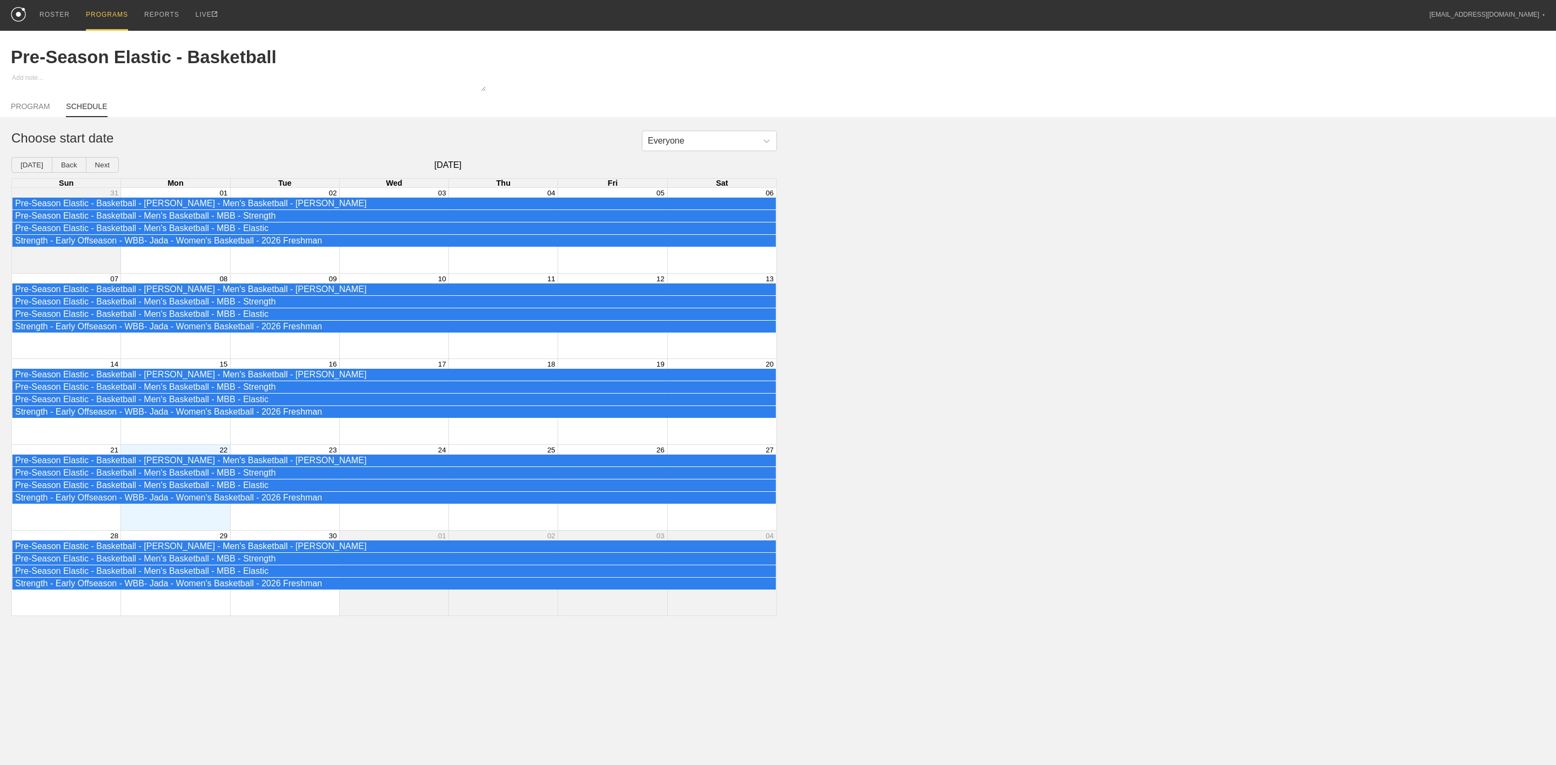
click at [188, 524] on div "Month View" at bounding box center [174, 487] width 109 height 85
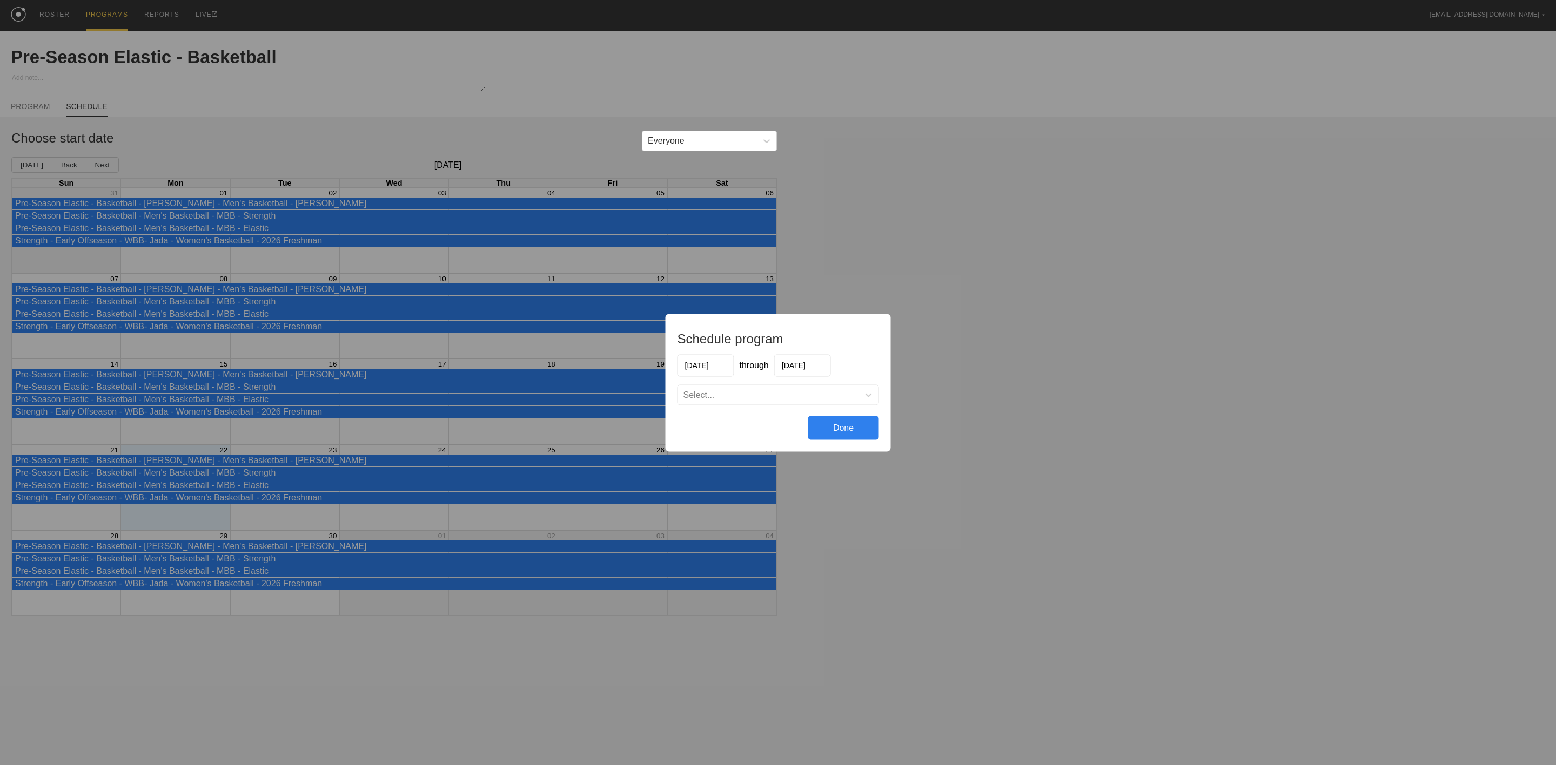
click at [708, 402] on div "Select..." at bounding box center [778, 394] width 200 height 19
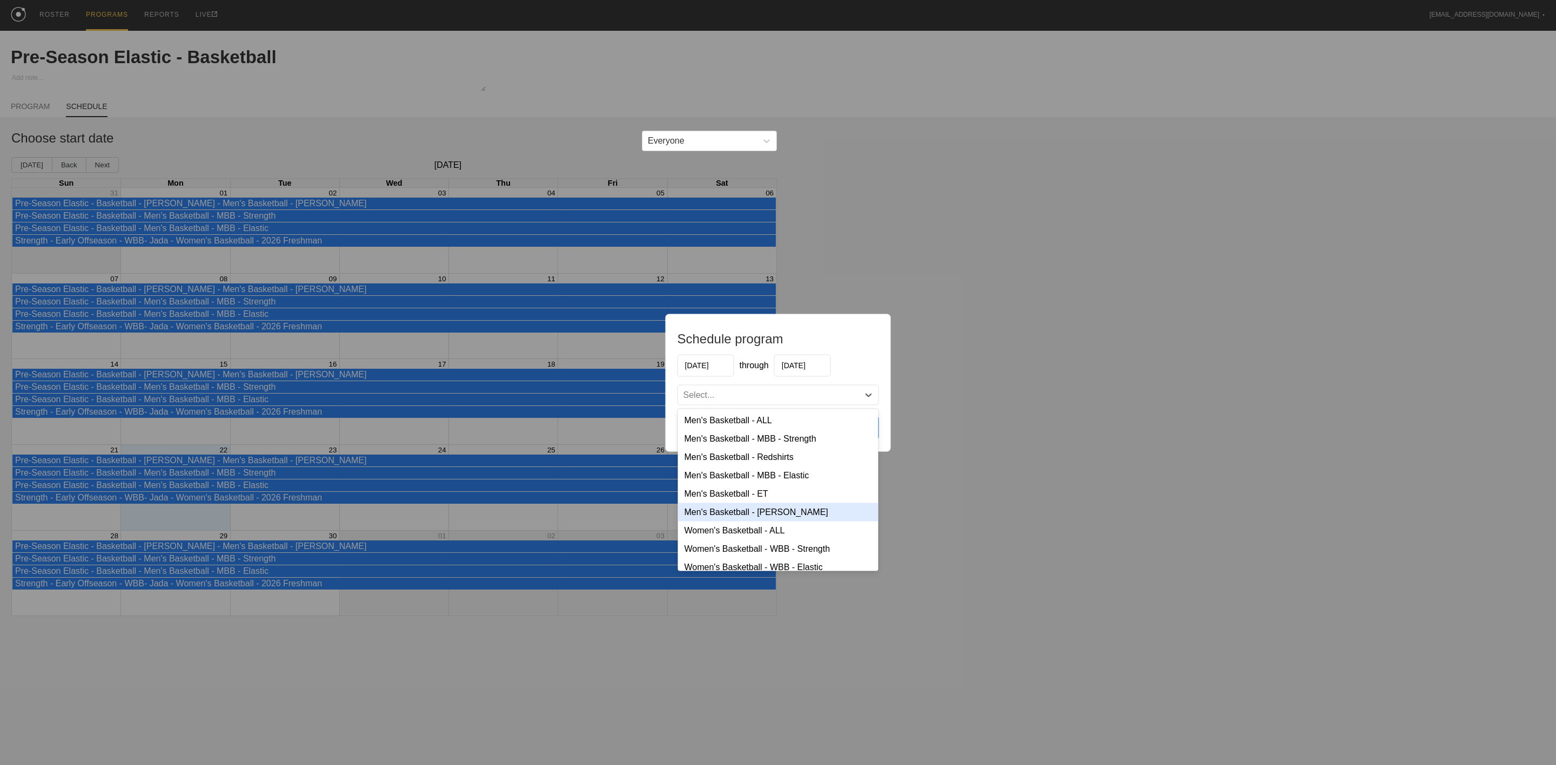
scroll to position [72, 0]
click at [754, 483] on div "Women's Basketball - WBB - Strength" at bounding box center [778, 486] width 200 height 18
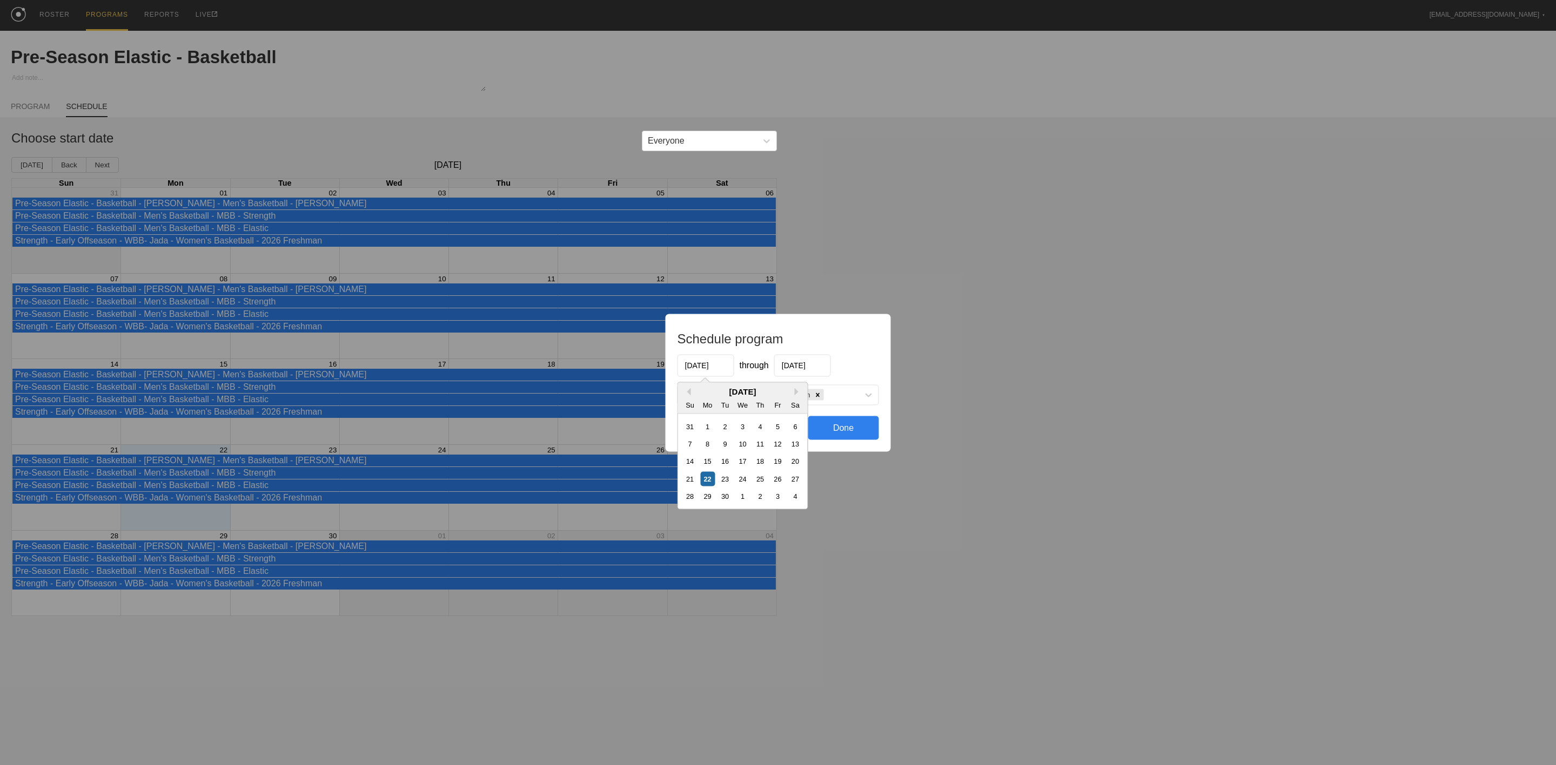
click at [694, 364] on input "[DATE]" at bounding box center [705, 365] width 57 height 22
click at [679, 391] on div "[DATE]" at bounding box center [743, 391] width 130 height 9
click at [689, 389] on button "Previous Month" at bounding box center [687, 392] width 8 height 8
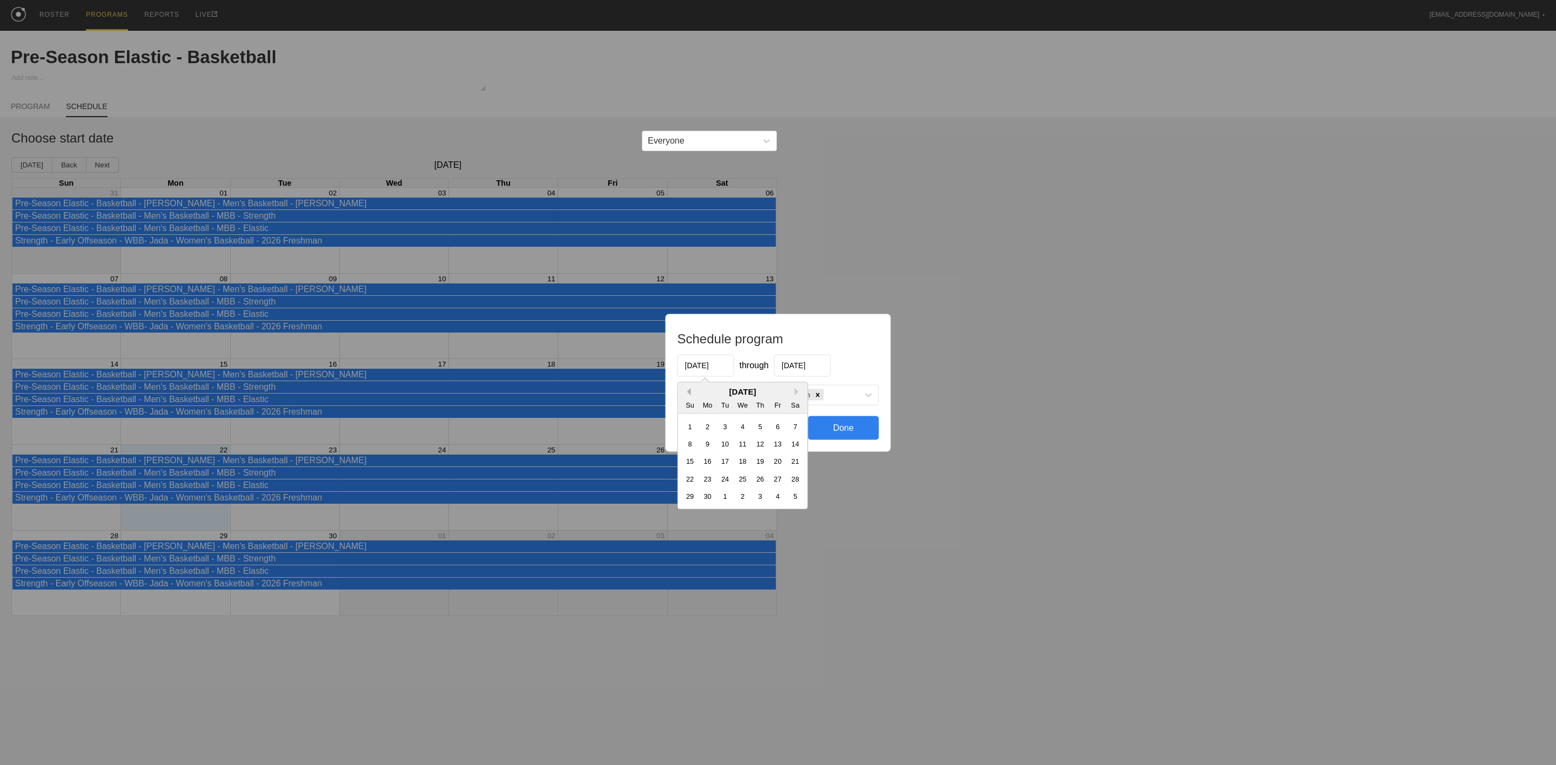
click at [689, 389] on button "Previous Month" at bounding box center [687, 392] width 8 height 8
click at [709, 443] on div "7" at bounding box center [707, 443] width 15 height 15
type input "[DATE]"
click at [825, 364] on input "[DATE]" at bounding box center [802, 365] width 57 height 22
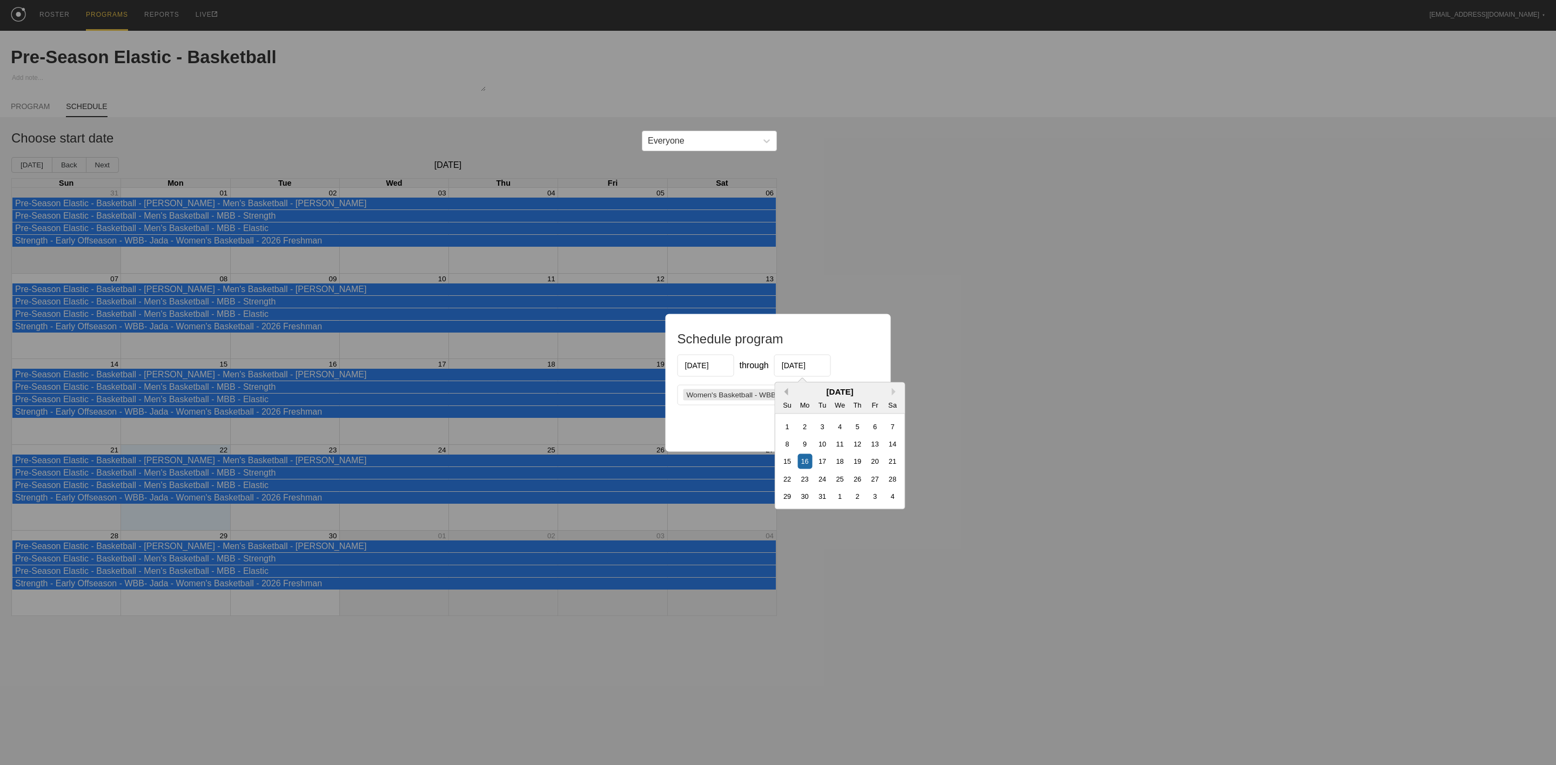
click at [786, 391] on button "Previous Month" at bounding box center [785, 392] width 8 height 8
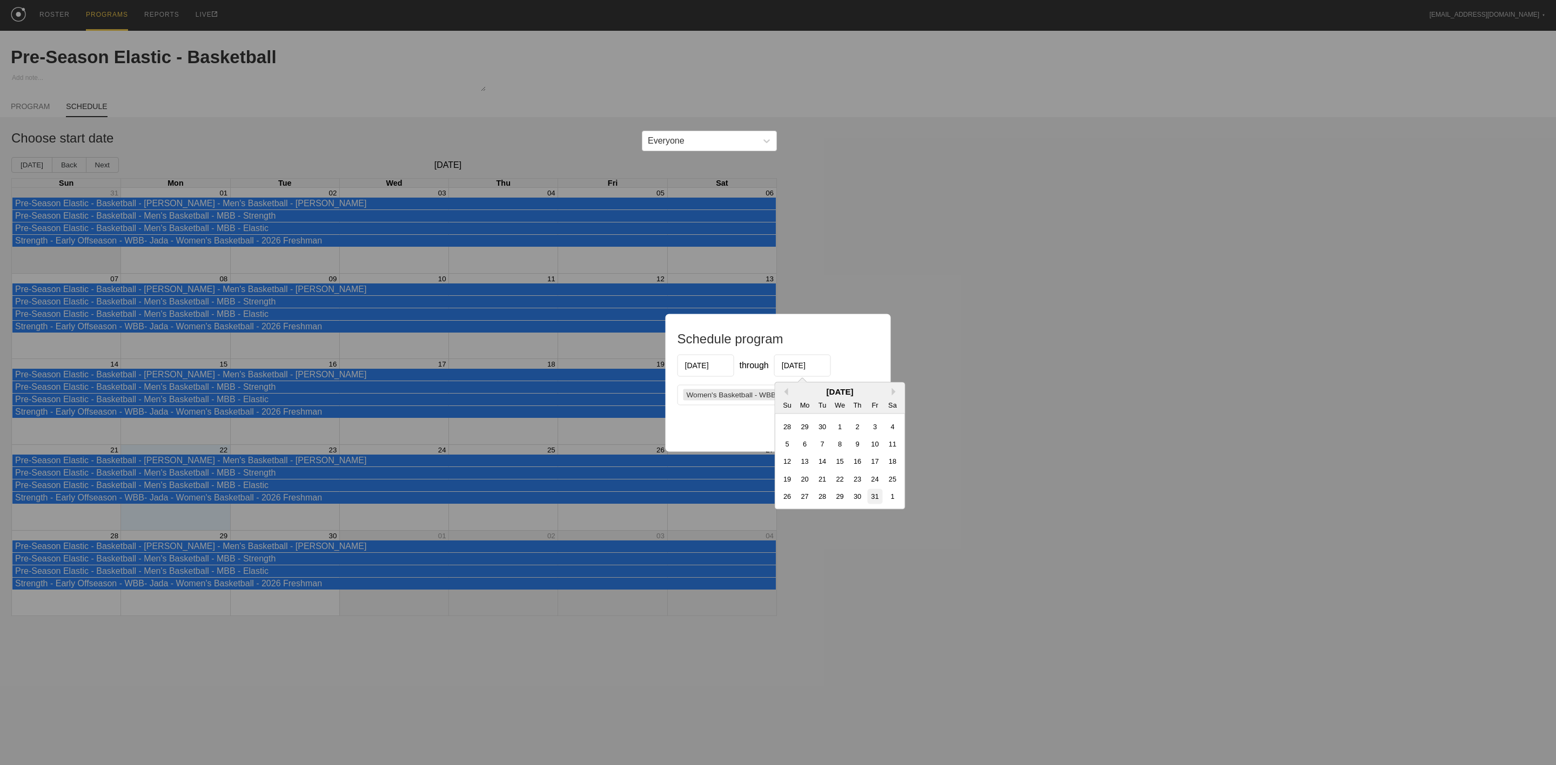
click at [879, 500] on div "31" at bounding box center [875, 496] width 15 height 15
type input "[DATE]"
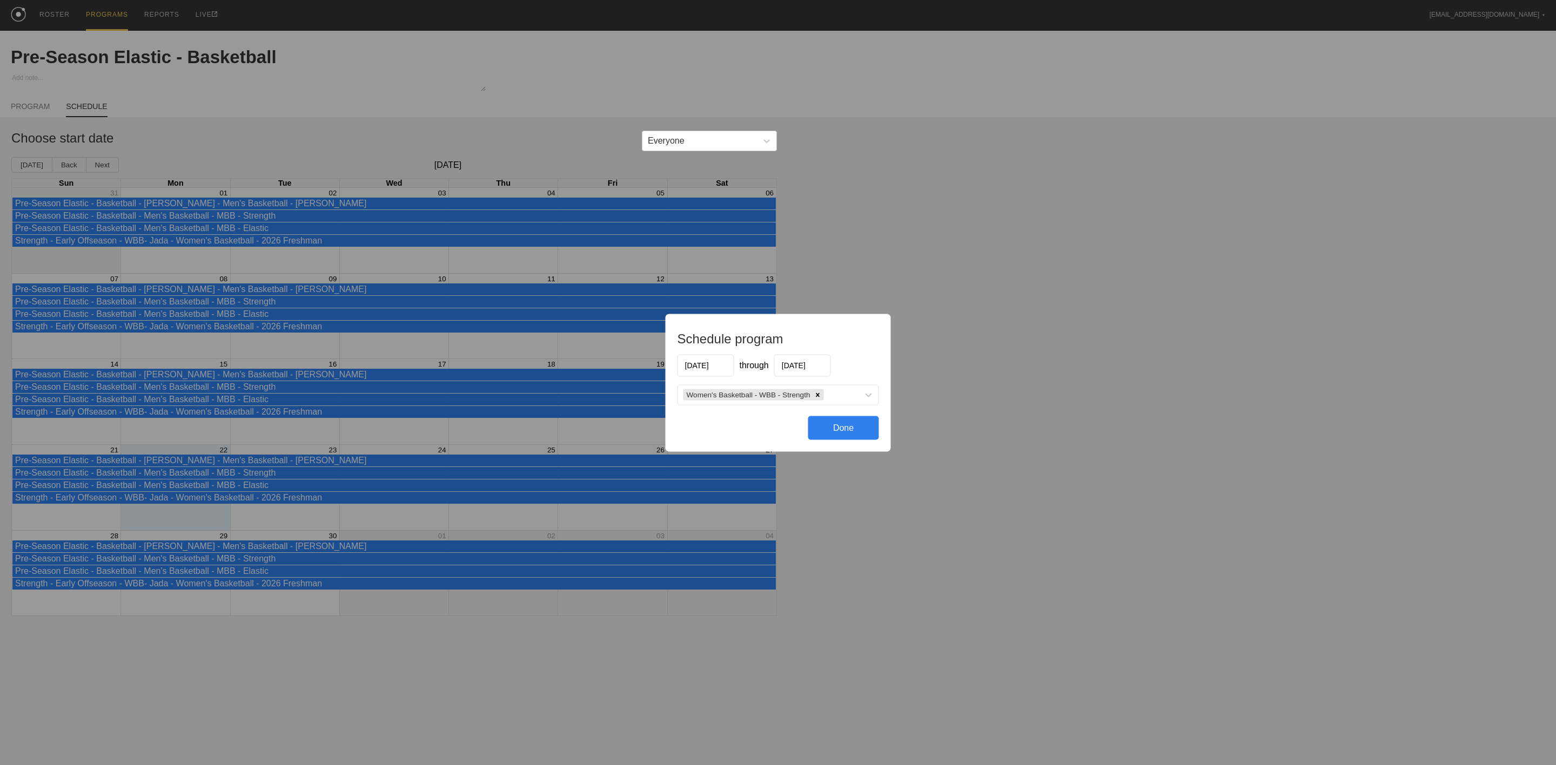
click at [856, 436] on div "Done" at bounding box center [843, 428] width 71 height 24
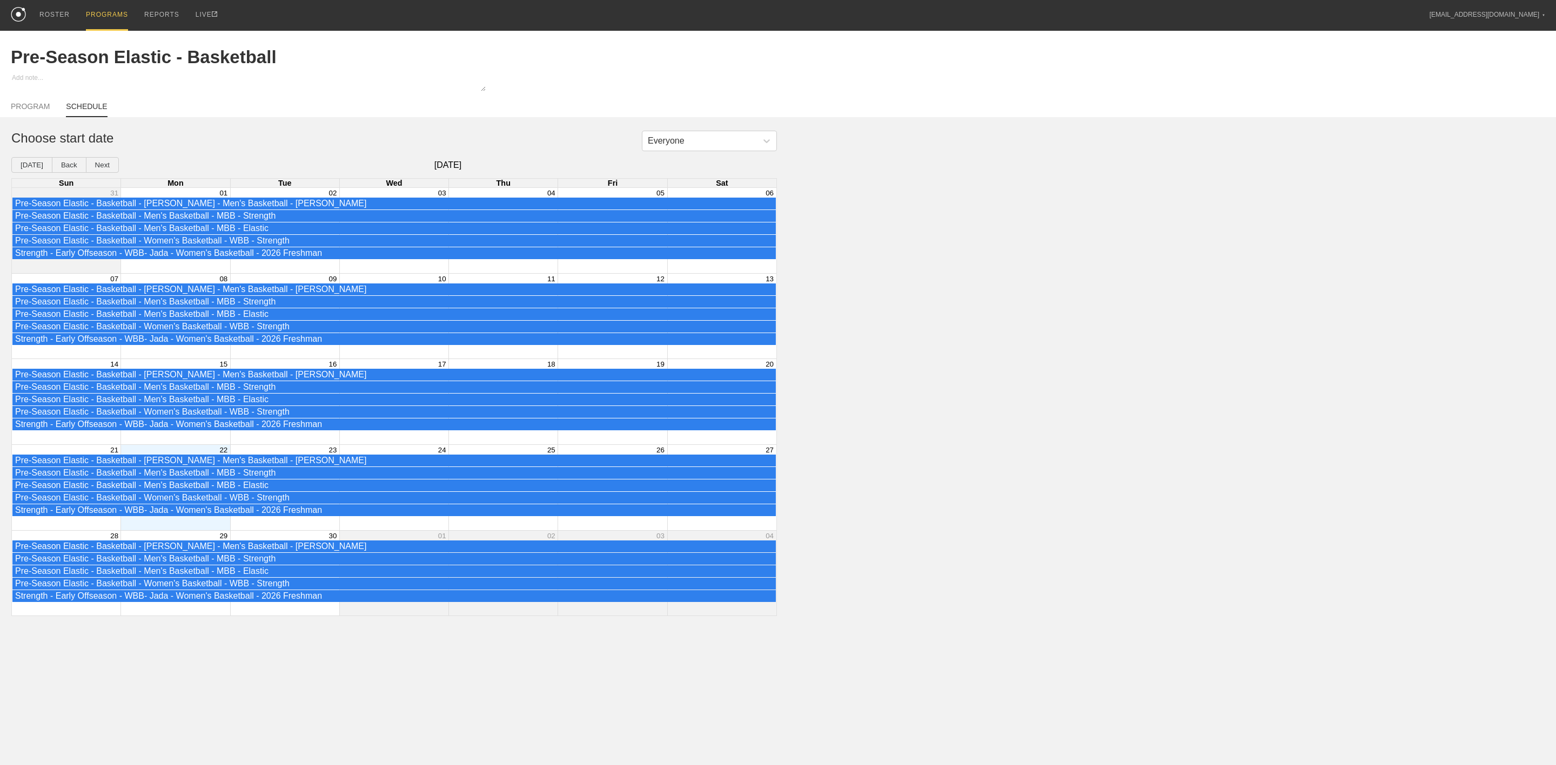
click at [201, 530] on div "Month View" at bounding box center [174, 487] width 109 height 85
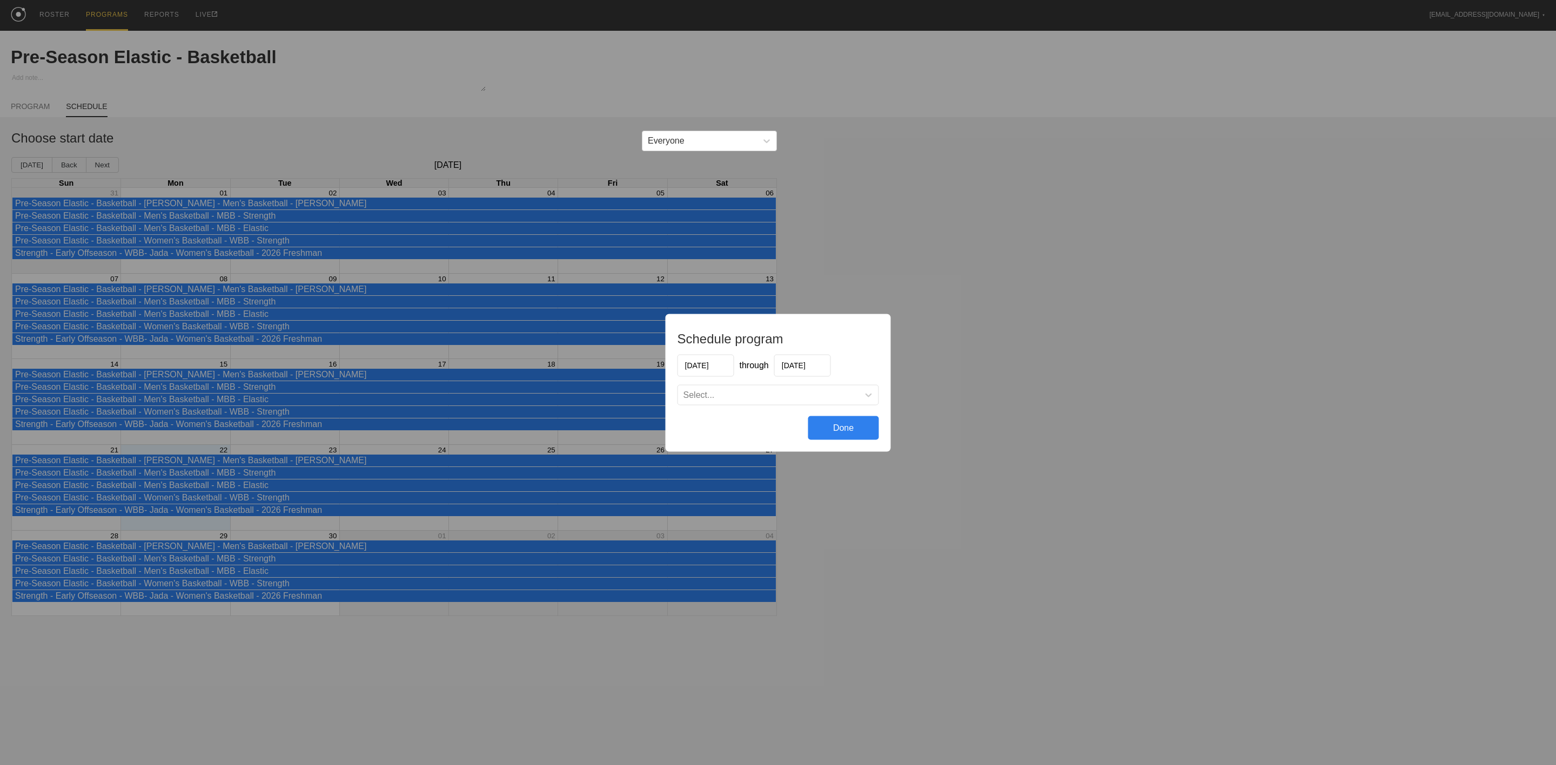
click at [741, 389] on div "Select..." at bounding box center [768, 394] width 181 height 11
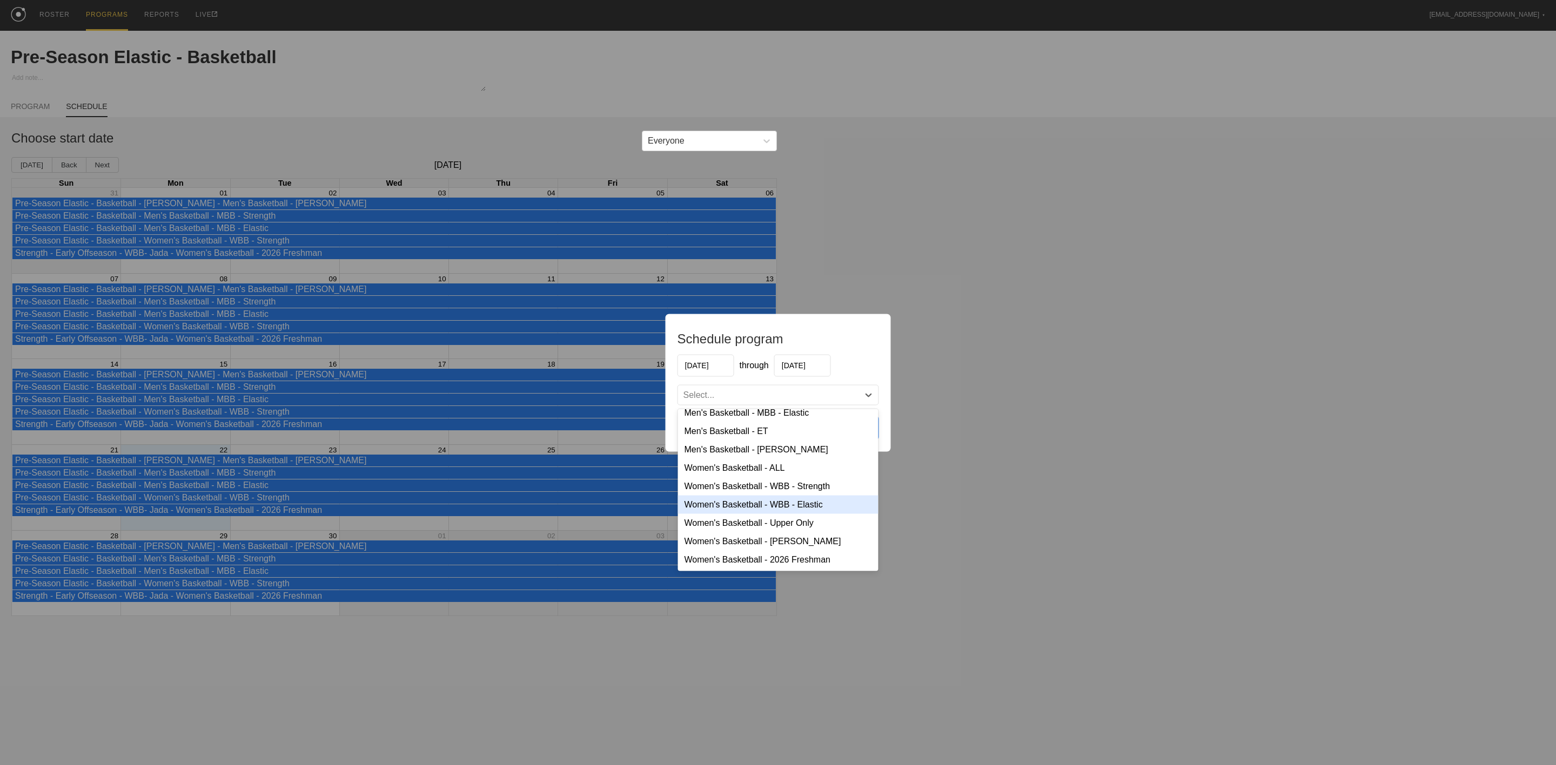
click at [783, 498] on div "Women's Basketball - WBB - Elastic" at bounding box center [778, 504] width 200 height 18
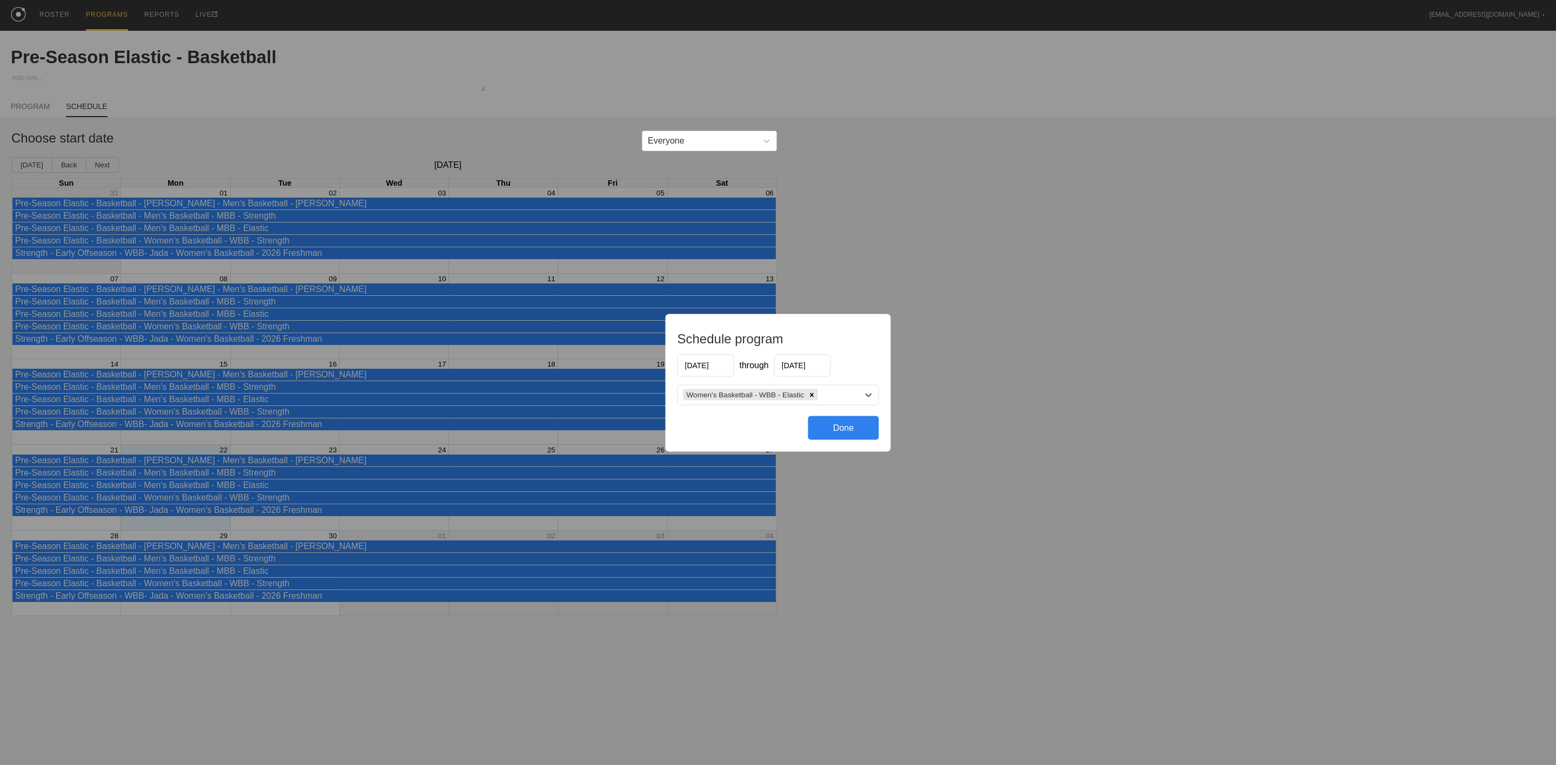
click at [697, 365] on input "[DATE]" at bounding box center [705, 365] width 57 height 22
click at [688, 388] on button "Previous Month" at bounding box center [687, 392] width 8 height 8
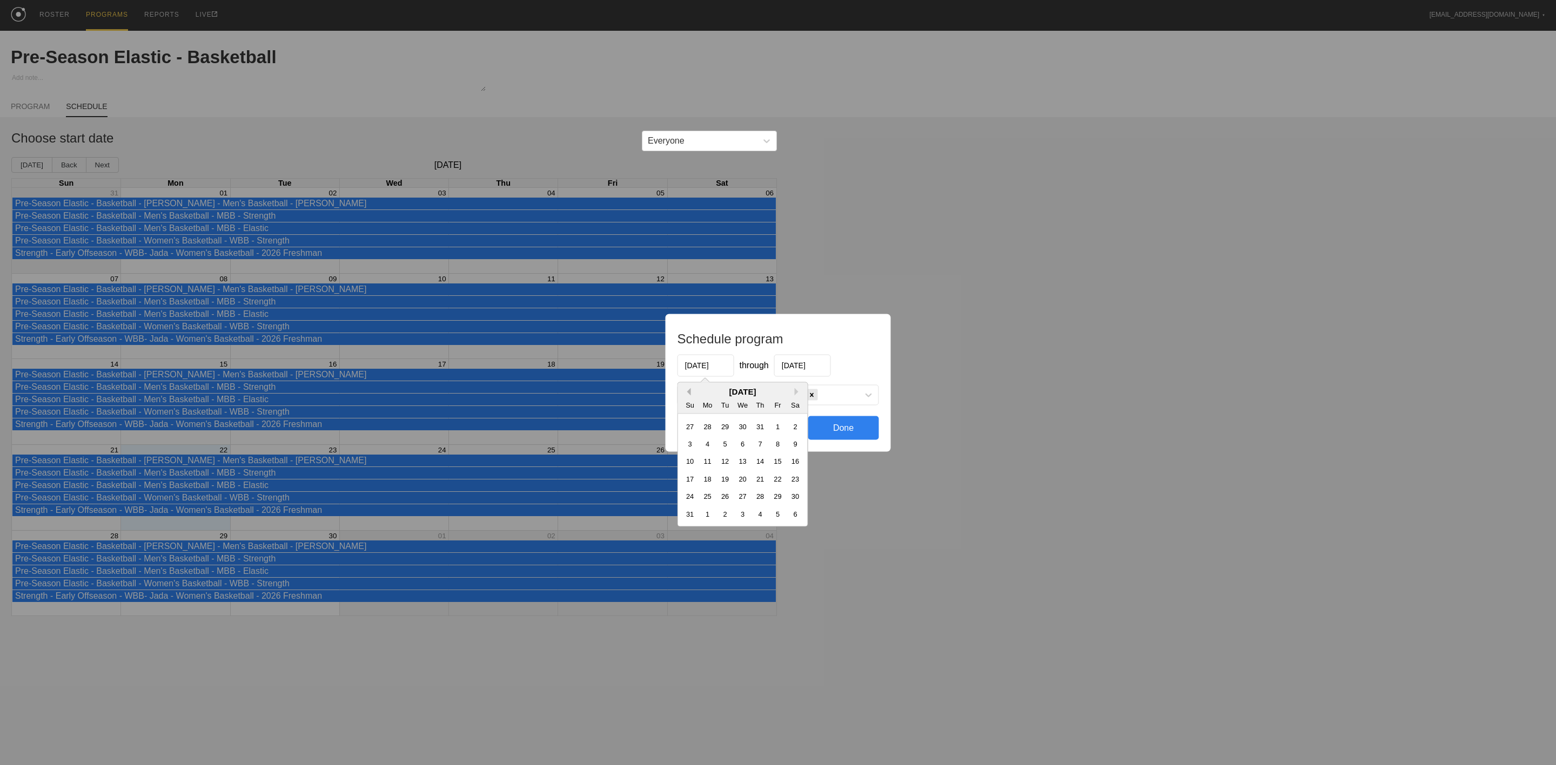
click at [688, 388] on button "Previous Month" at bounding box center [687, 392] width 8 height 8
click at [708, 441] on div "7" at bounding box center [707, 443] width 15 height 15
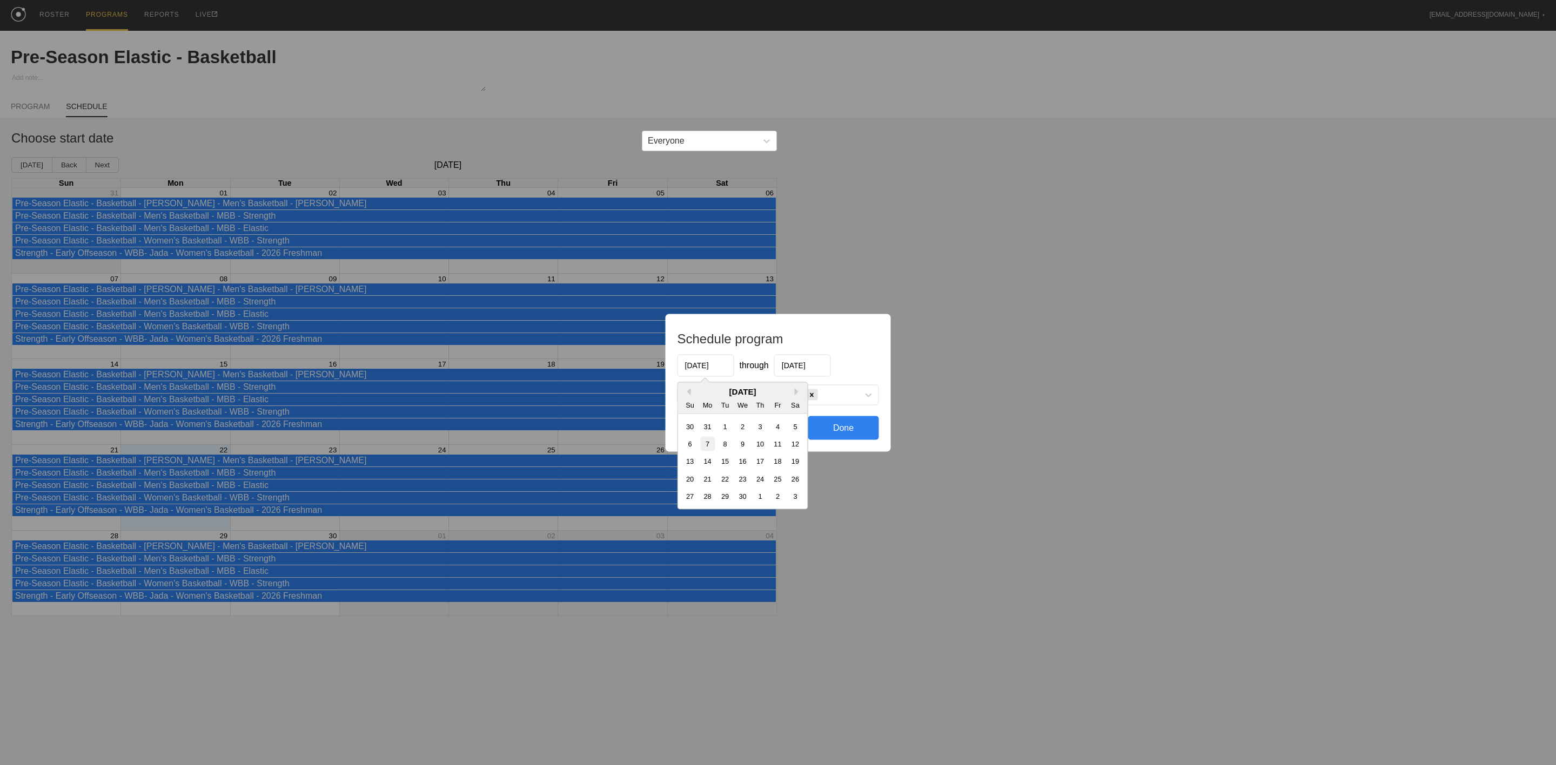
type input "[DATE]"
click at [812, 346] on div "Schedule program [DATE] through [DATE] Women's Basketball - WBB - Elastic Done" at bounding box center [778, 383] width 225 height 138
click at [812, 363] on input "[DATE]" at bounding box center [802, 365] width 57 height 22
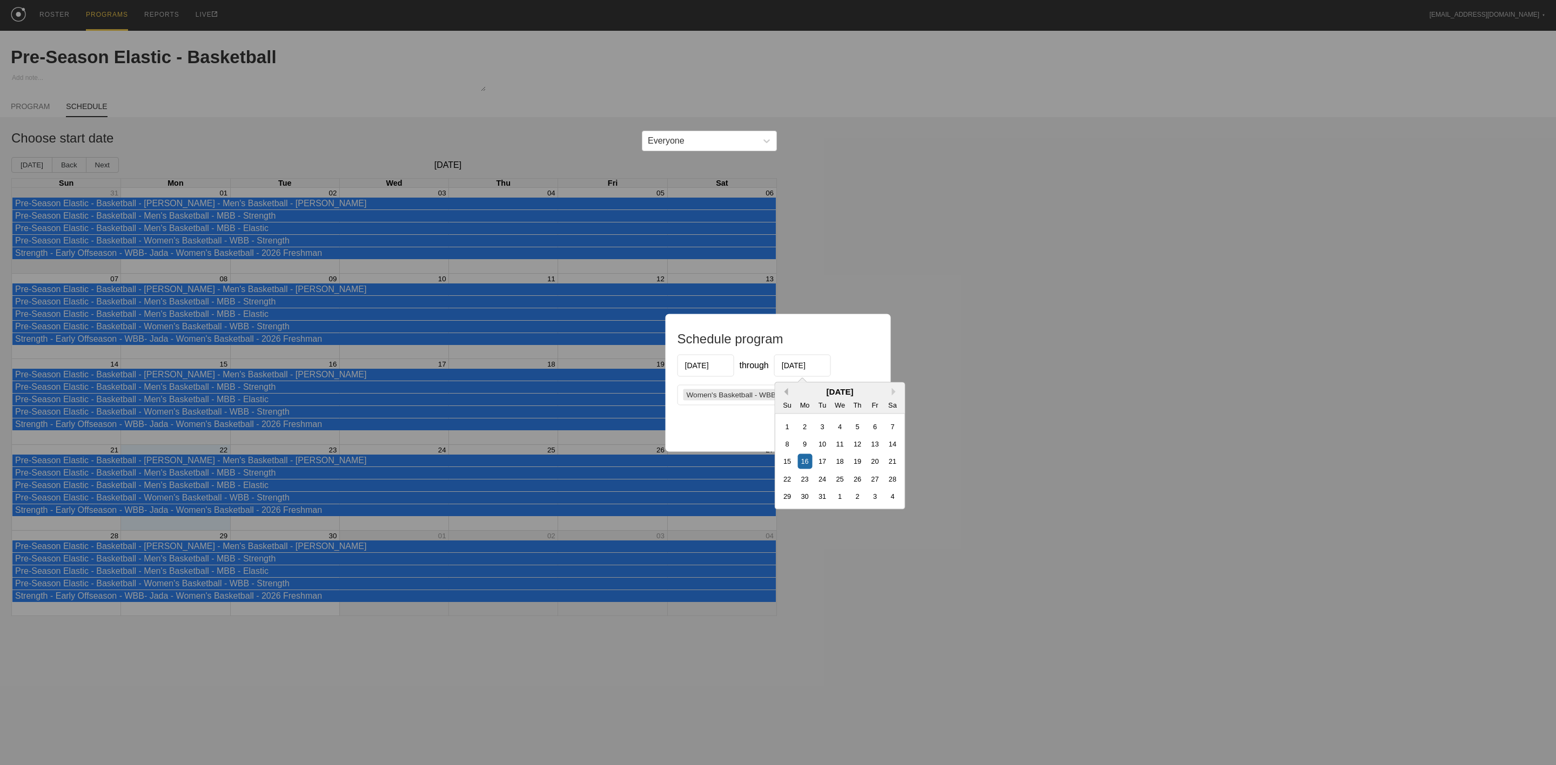
click at [781, 389] on button "Previous Month" at bounding box center [785, 392] width 8 height 8
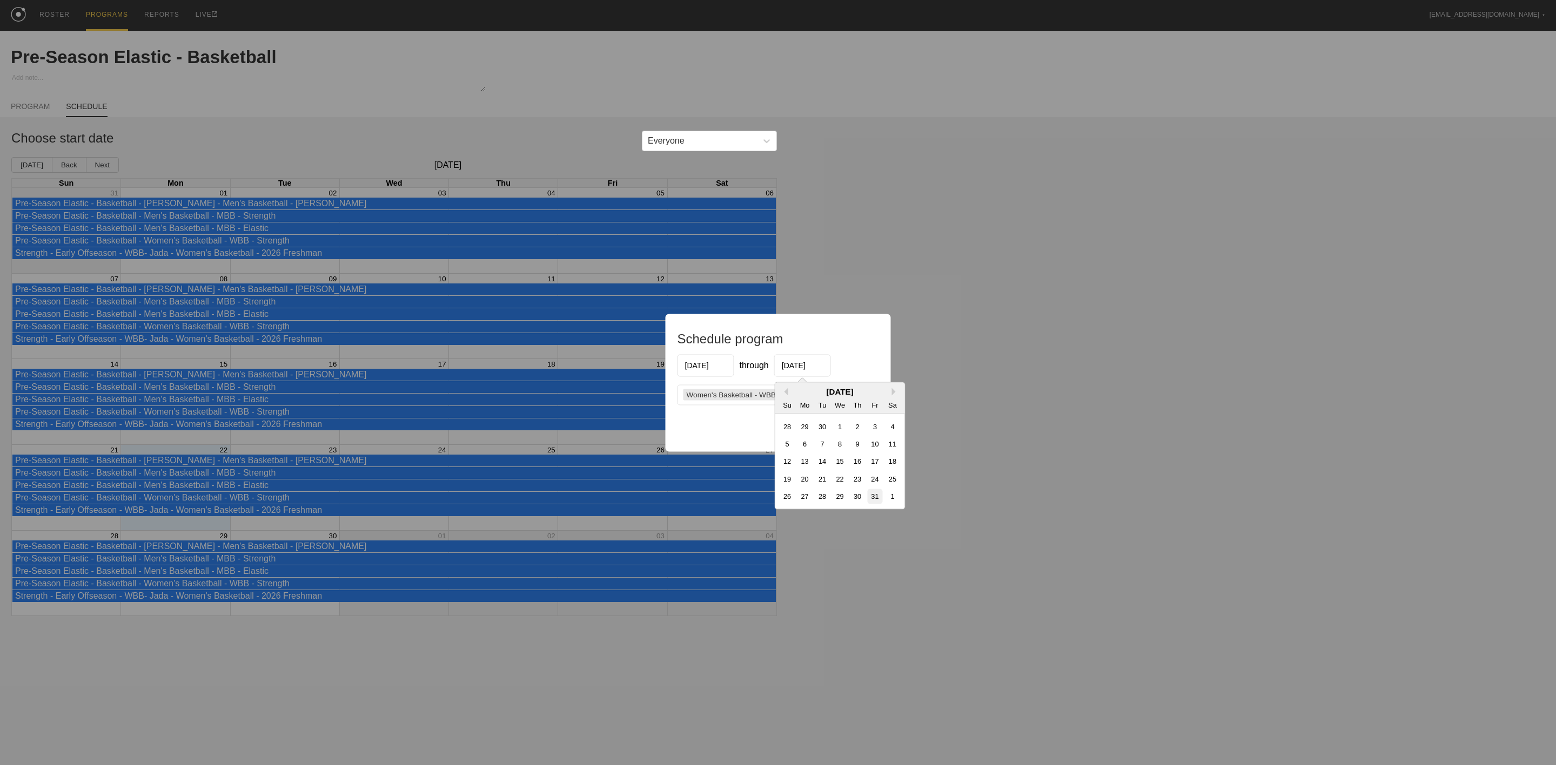
click at [874, 499] on div "31" at bounding box center [875, 496] width 15 height 15
type input "[DATE]"
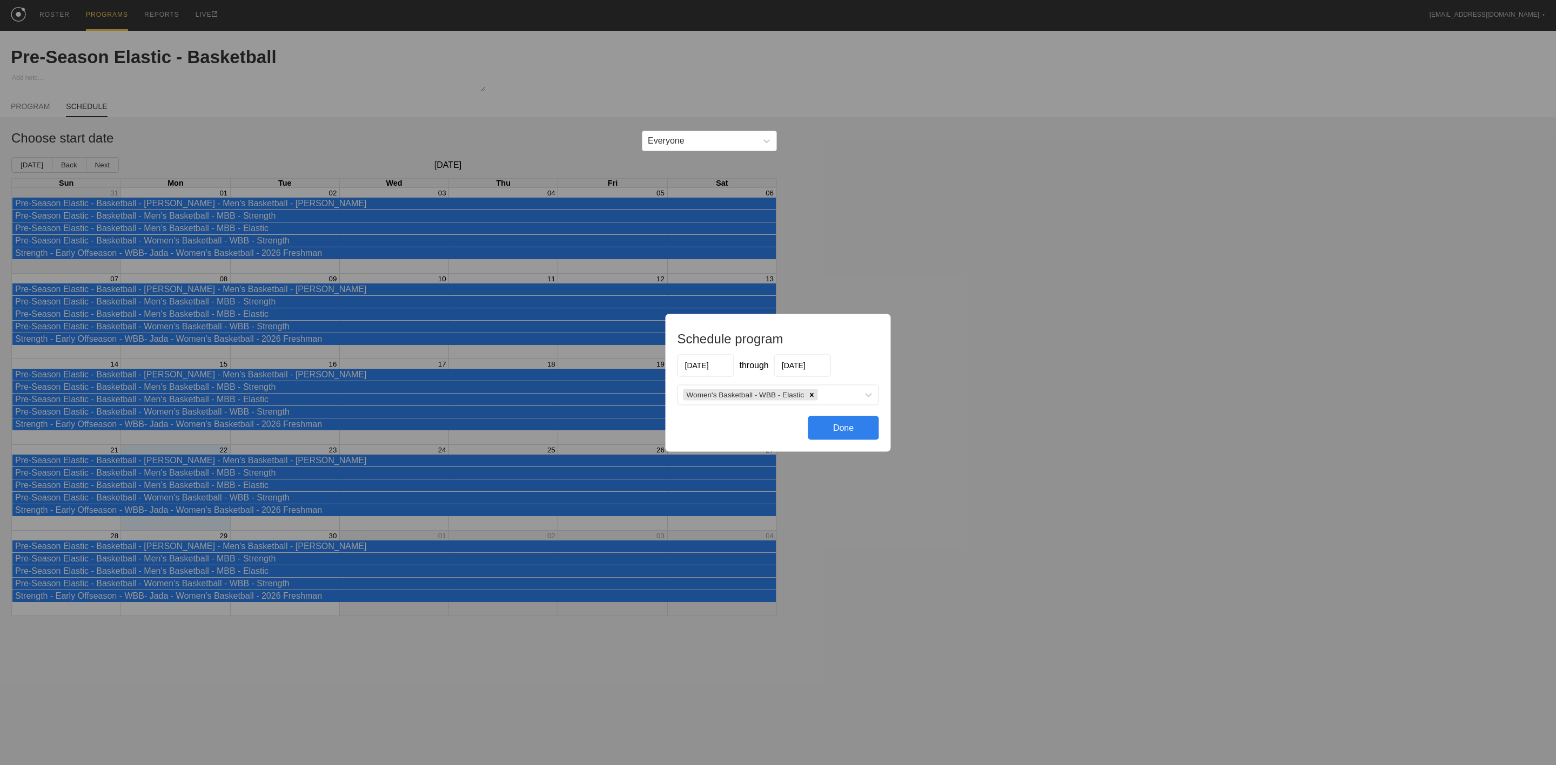
click at [861, 428] on div "Done" at bounding box center [843, 428] width 71 height 24
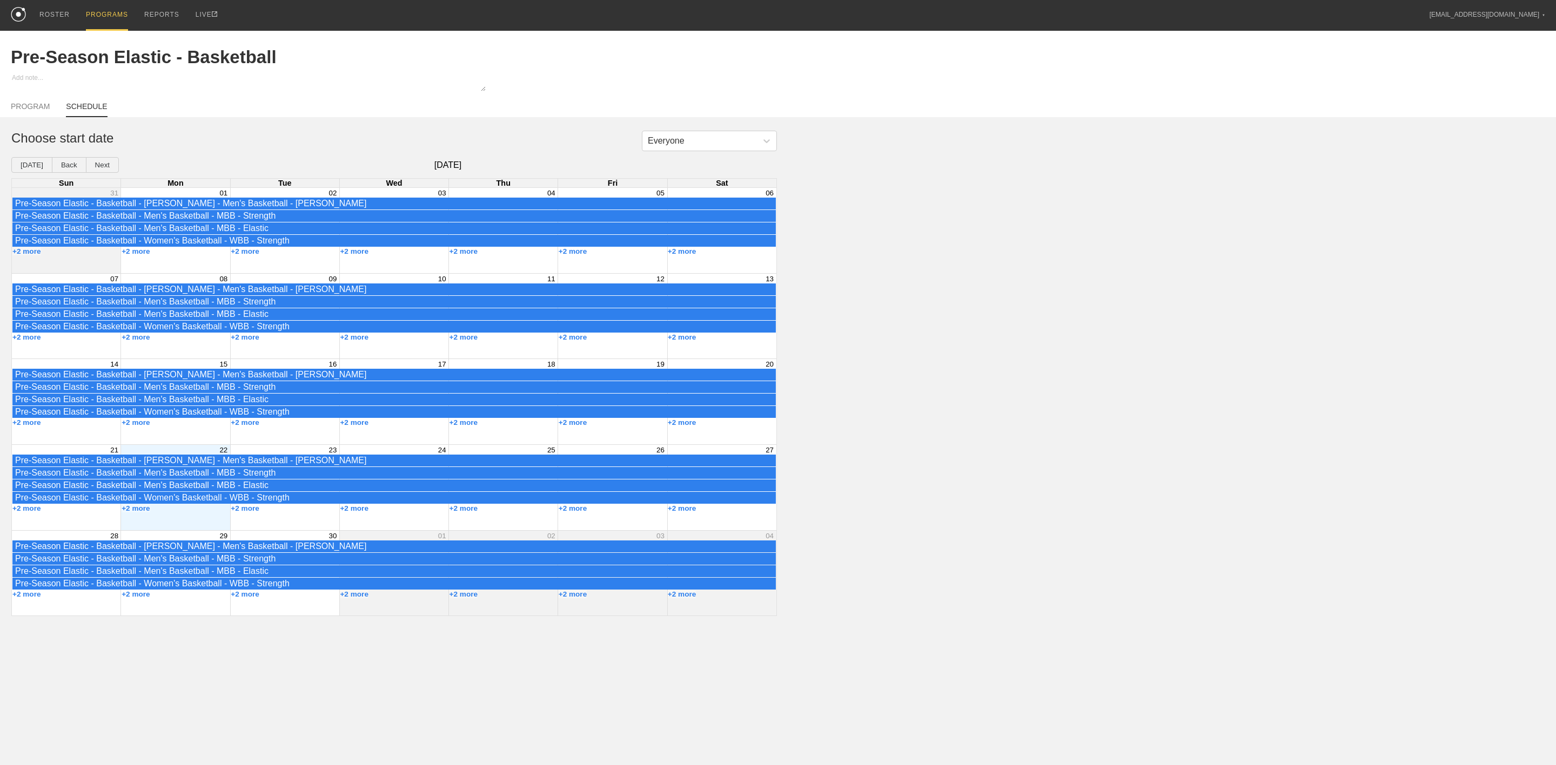
click at [229, 616] on html "ROSTER PROGRAMS REPORTS LIVE [EMAIL_ADDRESS][DOMAIN_NAME] ▼ Settings Logout Pre…" at bounding box center [778, 308] width 1556 height 616
click at [99, 18] on div "PROGRAMS" at bounding box center [107, 15] width 42 height 31
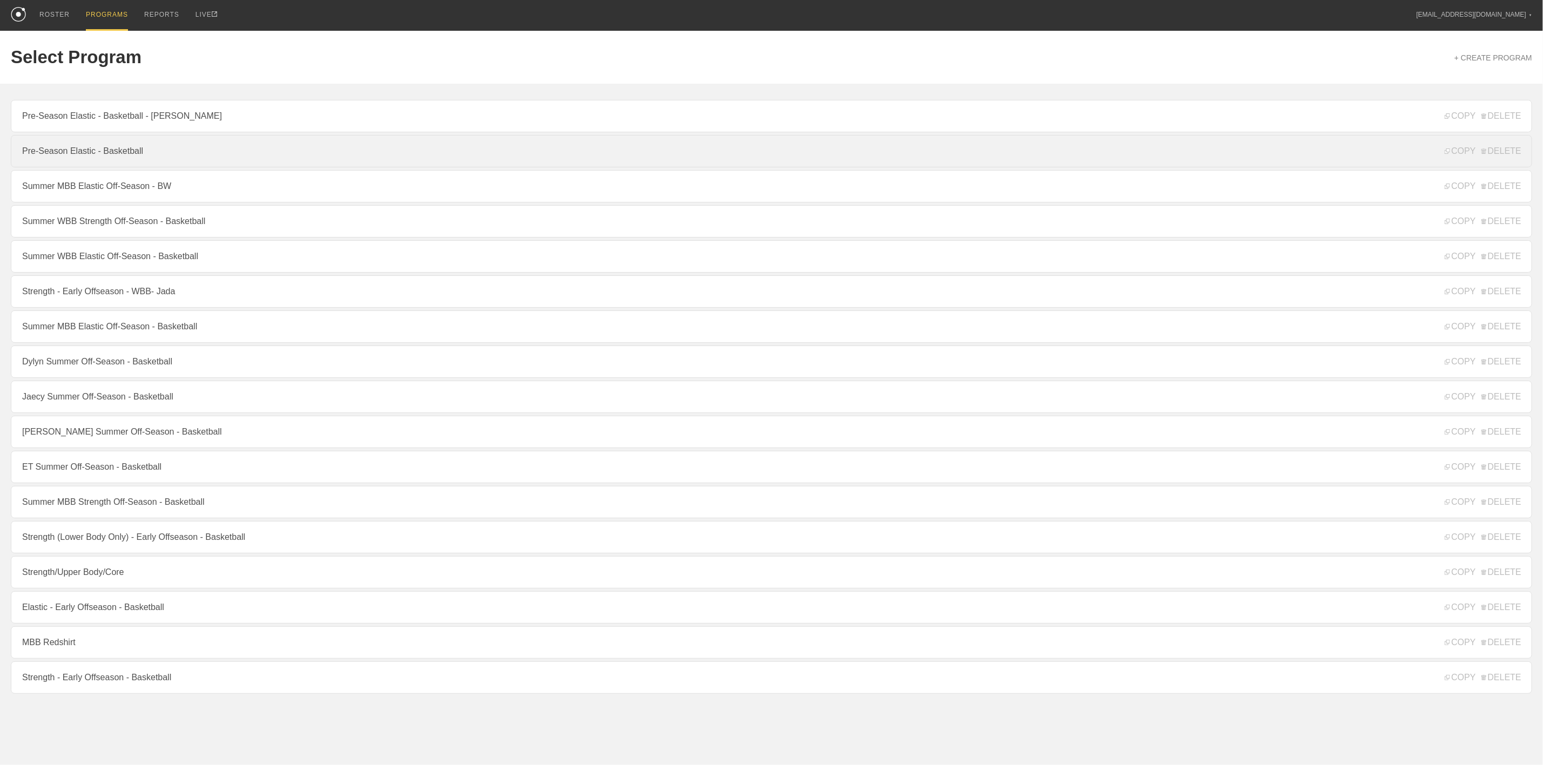
click at [120, 152] on link "Pre-Season Elastic - Basketball" at bounding box center [772, 151] width 1522 height 32
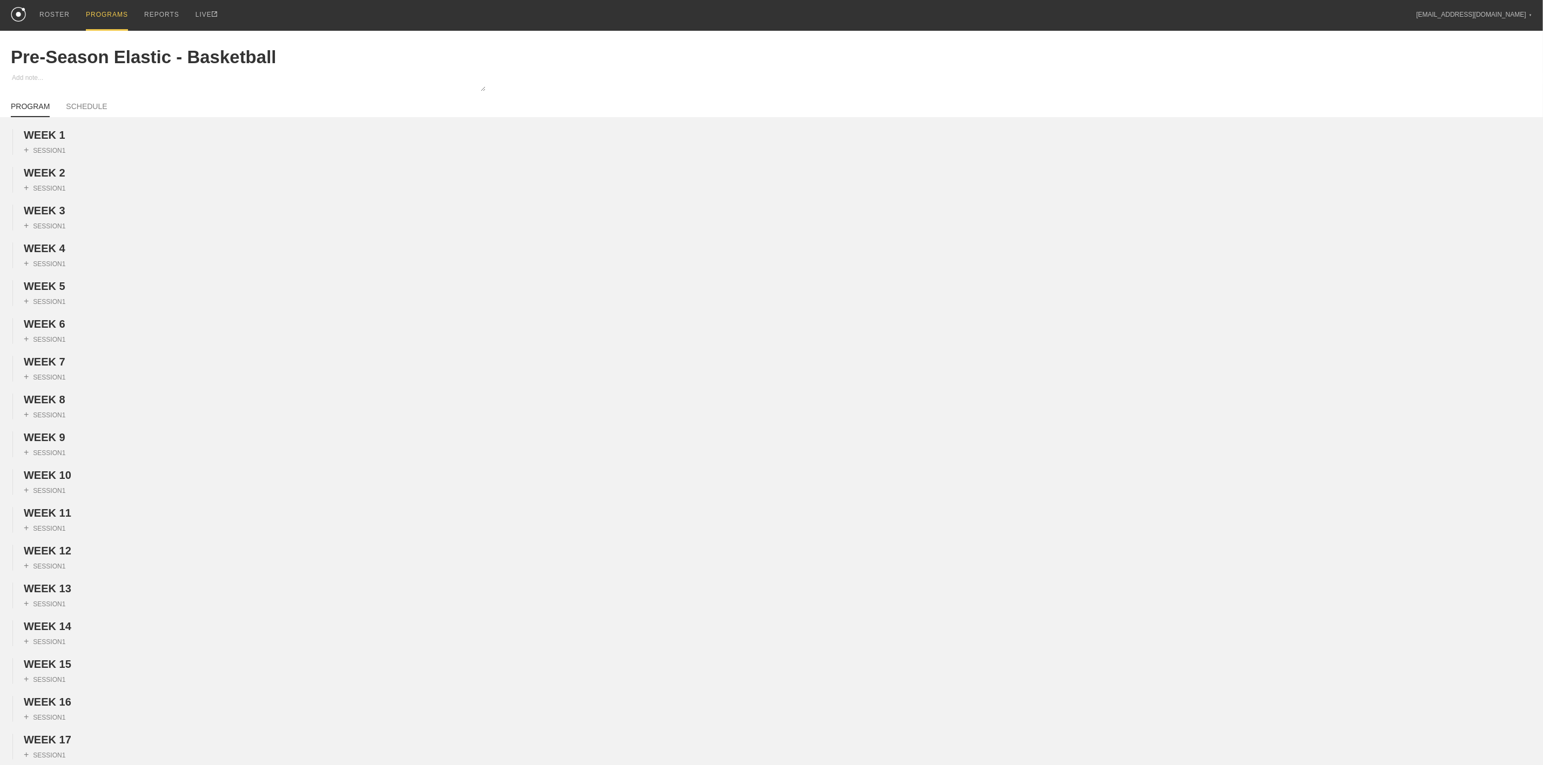
click at [109, 10] on div "PROGRAMS" at bounding box center [107, 15] width 42 height 31
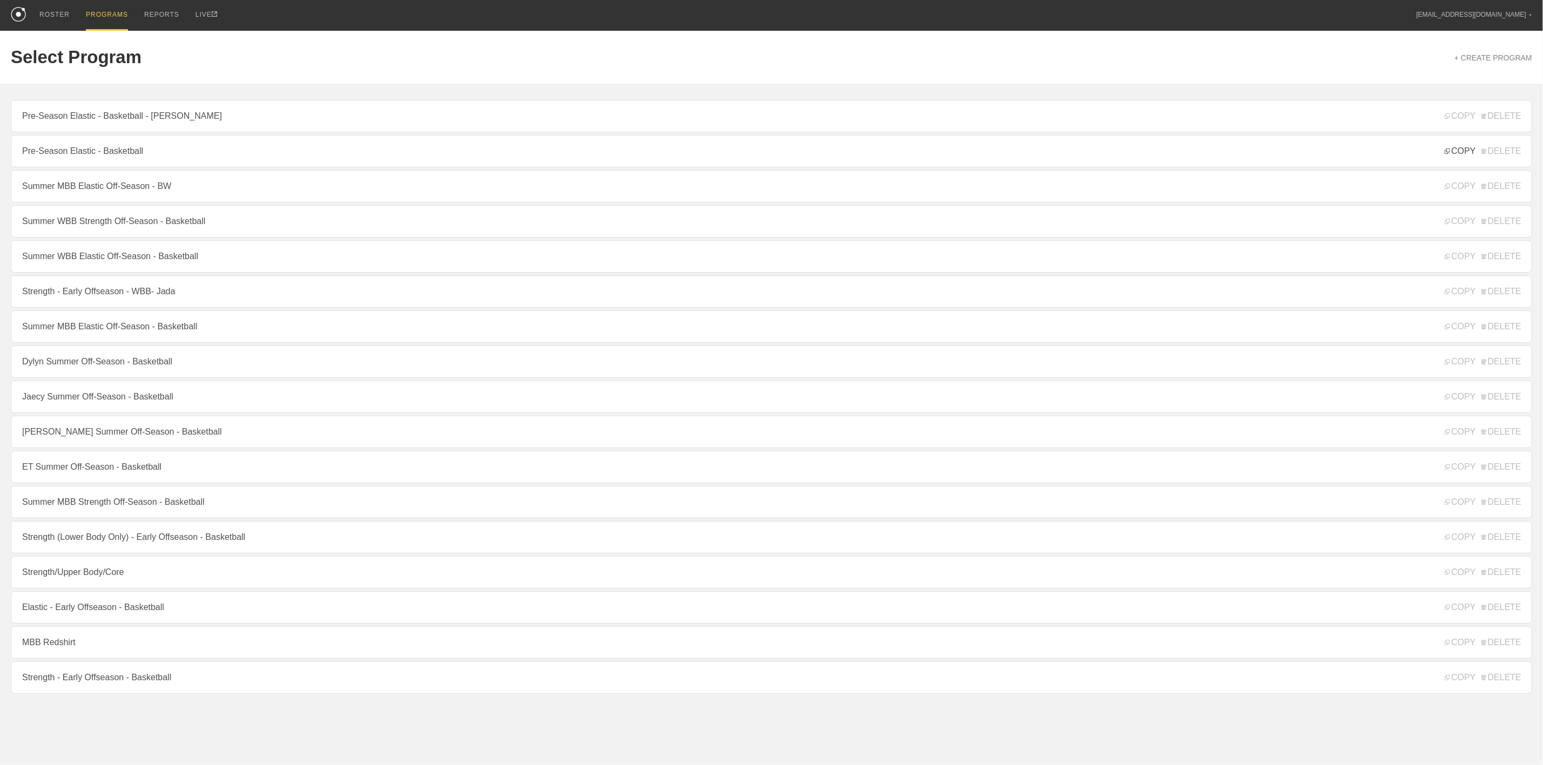
click at [1474, 156] on span "COPY" at bounding box center [1460, 151] width 31 height 10
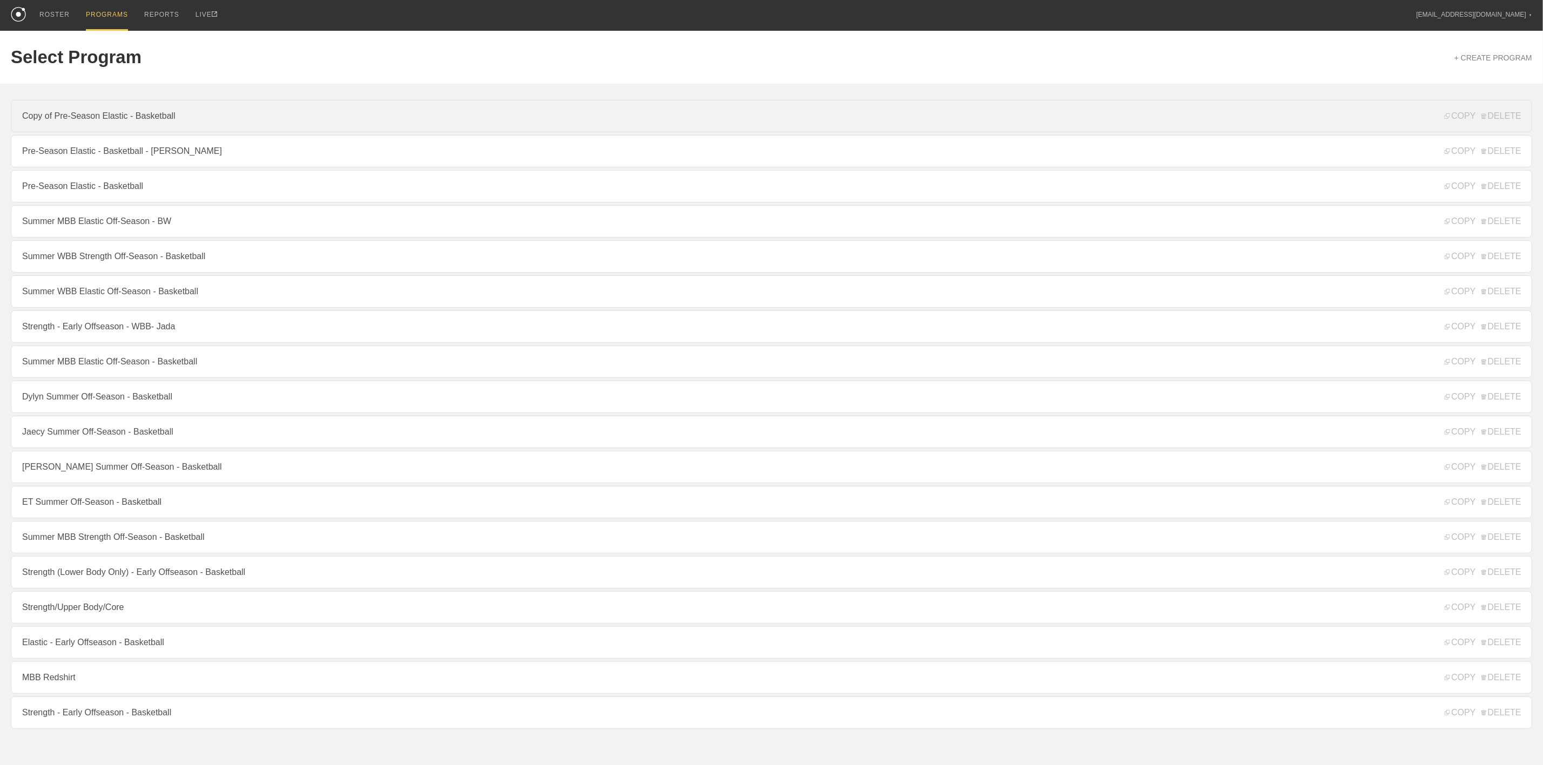
click at [154, 114] on link "Copy of Pre-Season Elastic - Basketball" at bounding box center [772, 116] width 1522 height 32
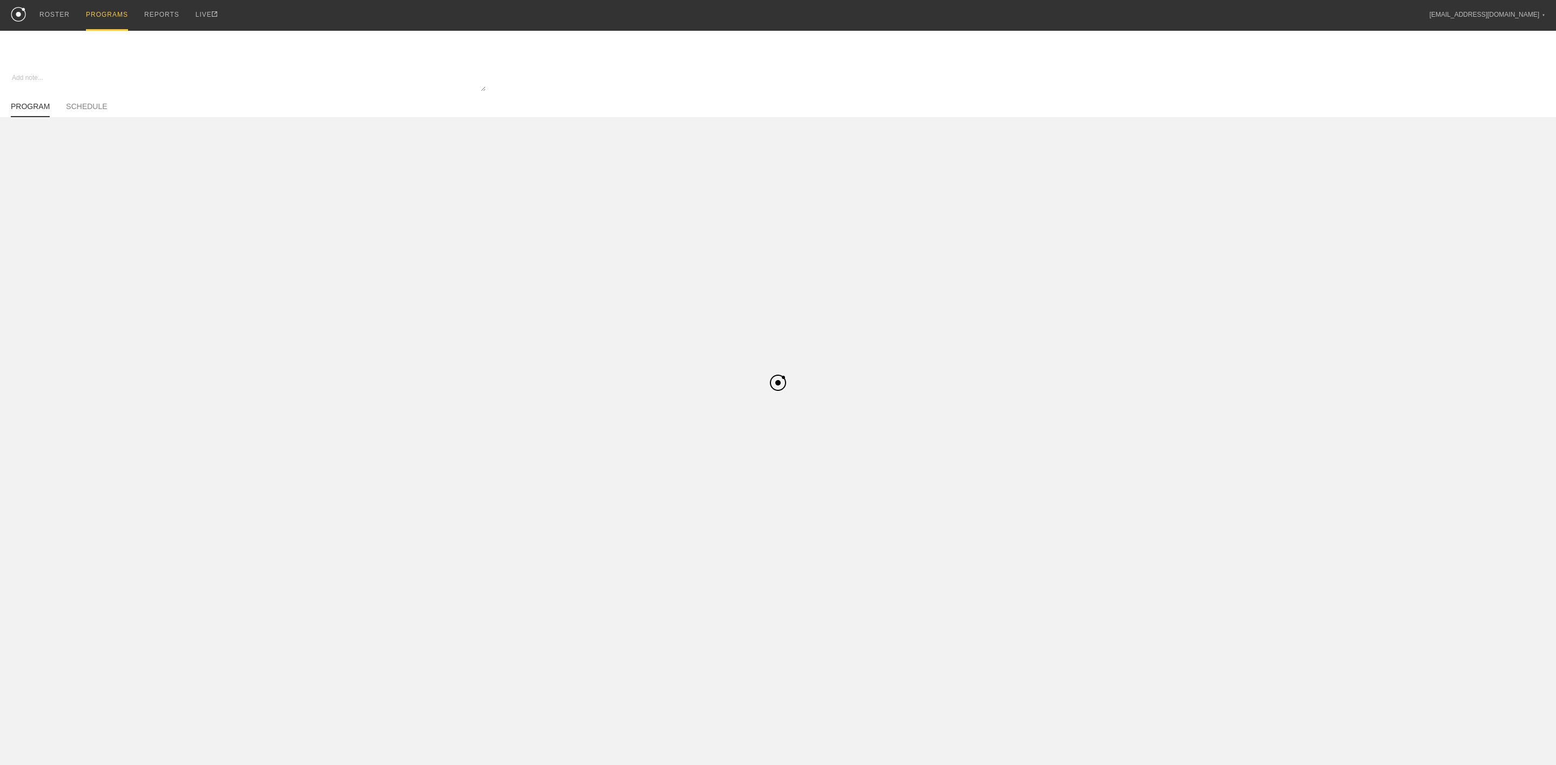
type textarea "x"
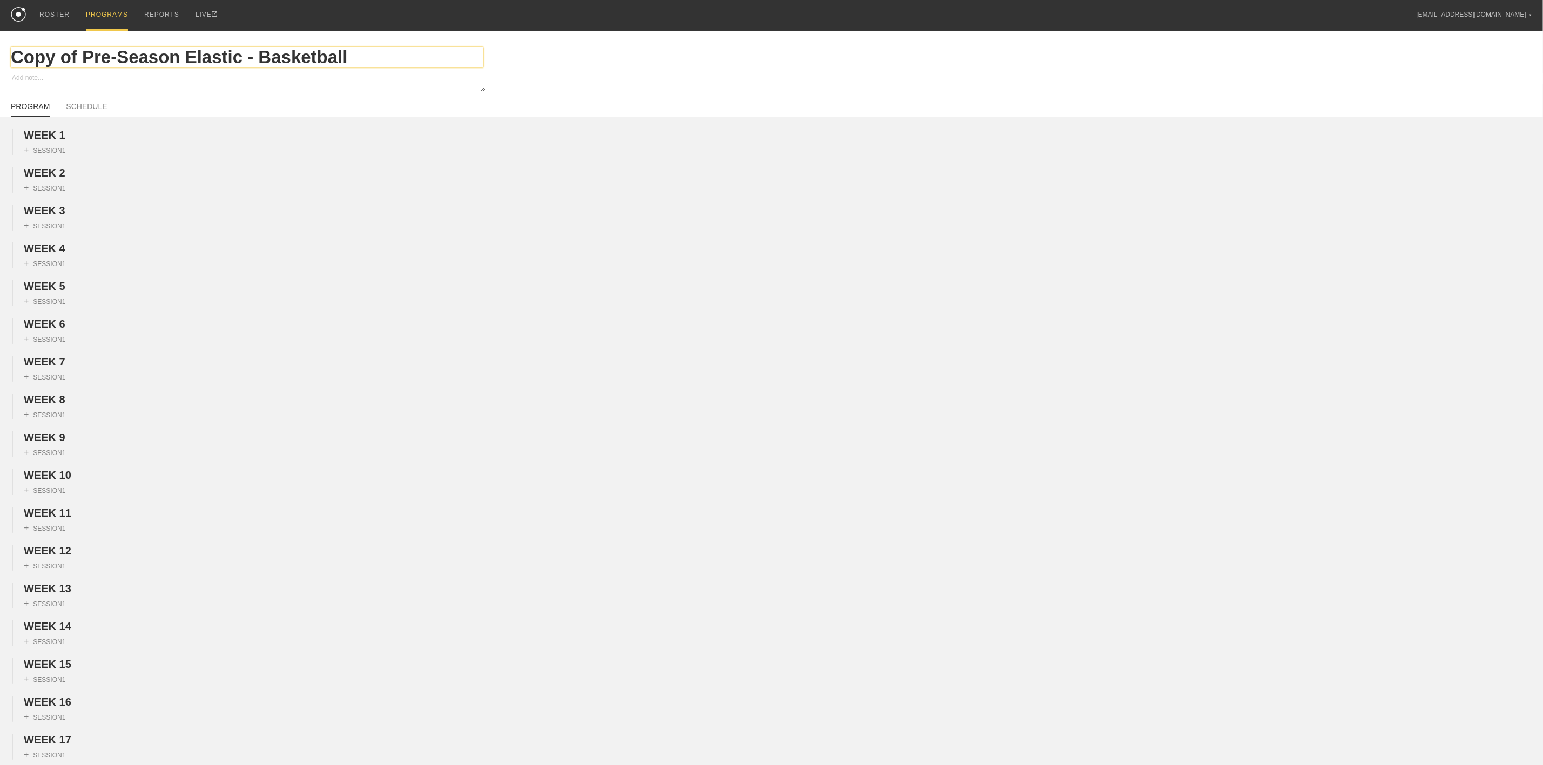
drag, startPoint x: 78, startPoint y: 56, endPoint x: 0, endPoint y: 52, distance: 78.4
click at [0, 52] on div "Copy of Pre-Season Elastic - Basketball" at bounding box center [771, 57] width 1543 height 53
type input "Pre-Season Elastic - Basketball"
click at [290, 58] on input "Pre-Season Elastic - Basketball" at bounding box center [247, 57] width 473 height 21
type textarea "x"
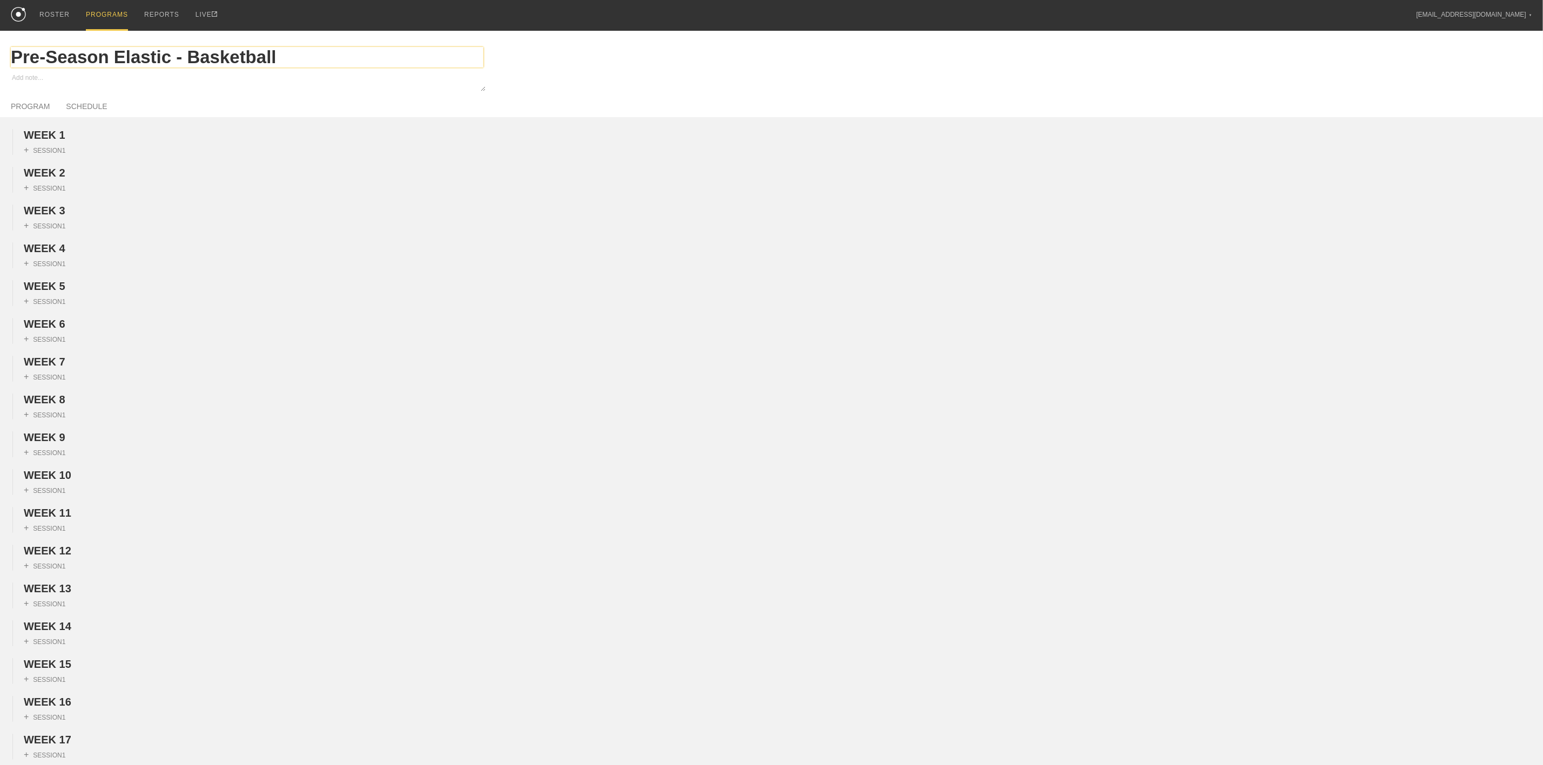
type input "Pre-Season Elastic - Basketball -"
type textarea "x"
type input "Pre-Season Elastic - Basketball - J"
type textarea "x"
type input "Pre-Season Elastic - Basketball - Ja"
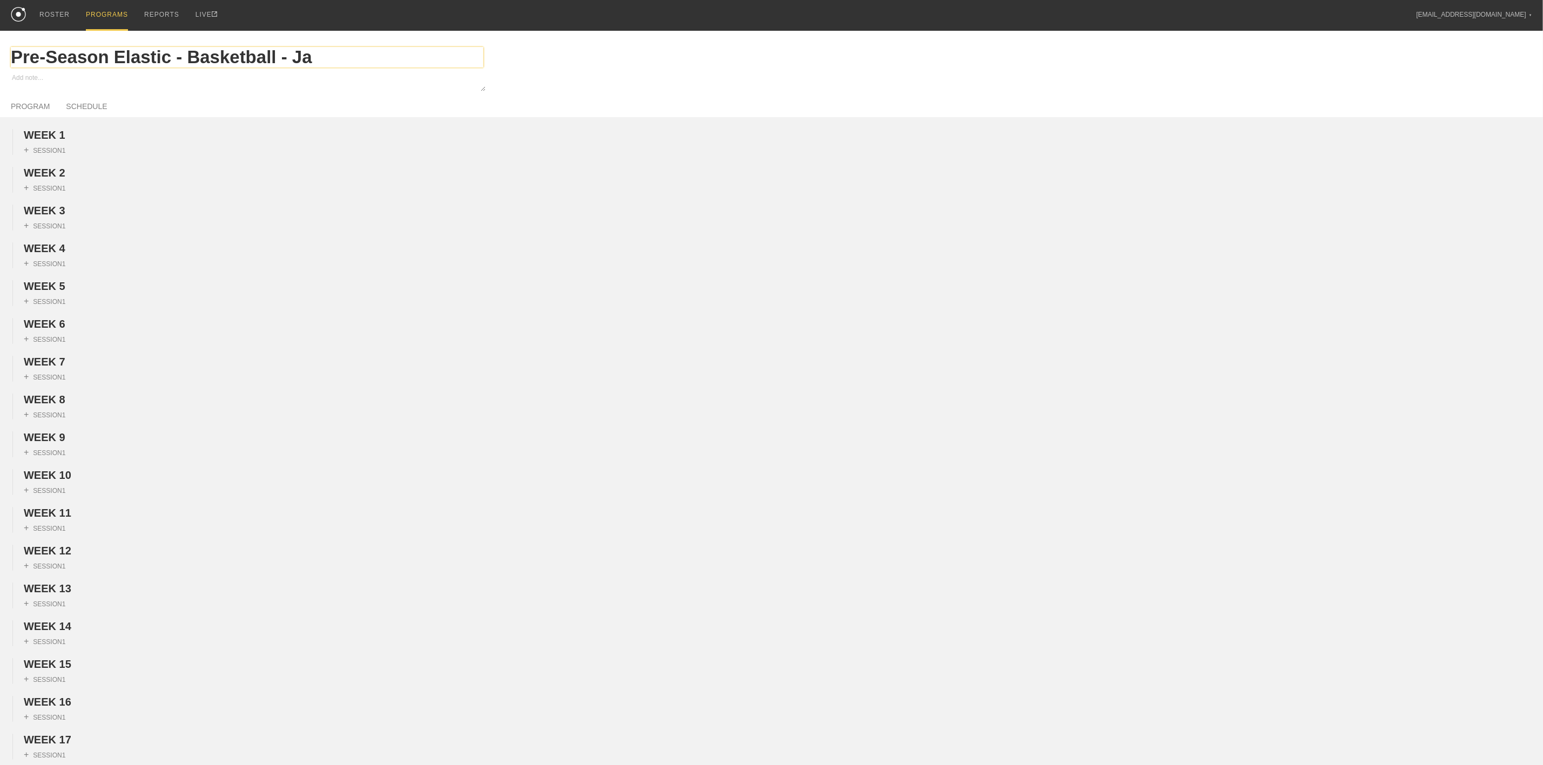
type textarea "x"
type input "Pre-Season Elastic - Basketball - [PERSON_NAME]"
type textarea "x"
type input "Pre-Season Elastic - Basketball - [PERSON_NAME]"
type textarea "x"
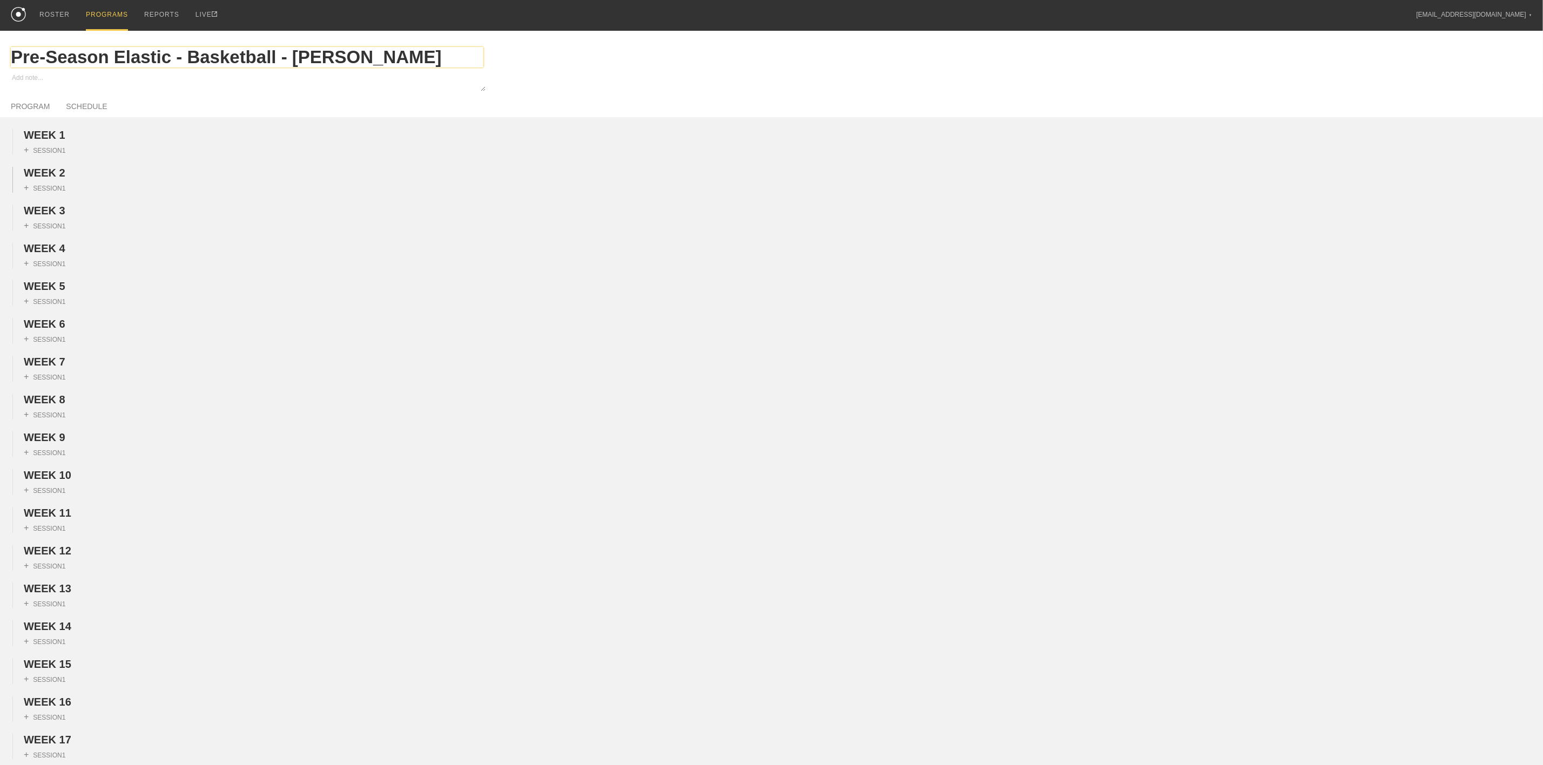
type input "Pre-Season Elastic - Basketball - [PERSON_NAME]"
click at [314, 187] on div "+ SESSION 1" at bounding box center [771, 186] width 1543 height 14
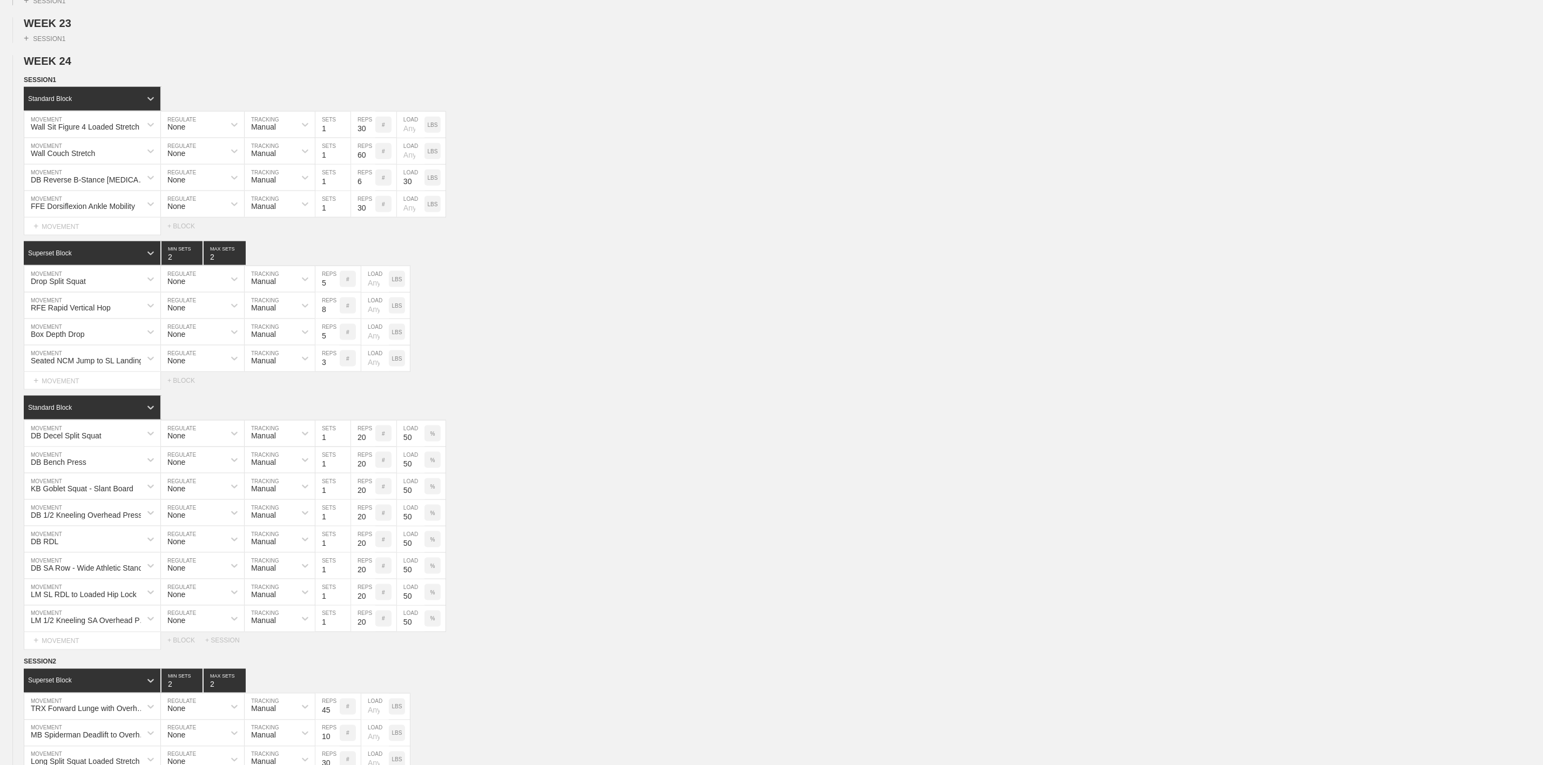
scroll to position [972, 0]
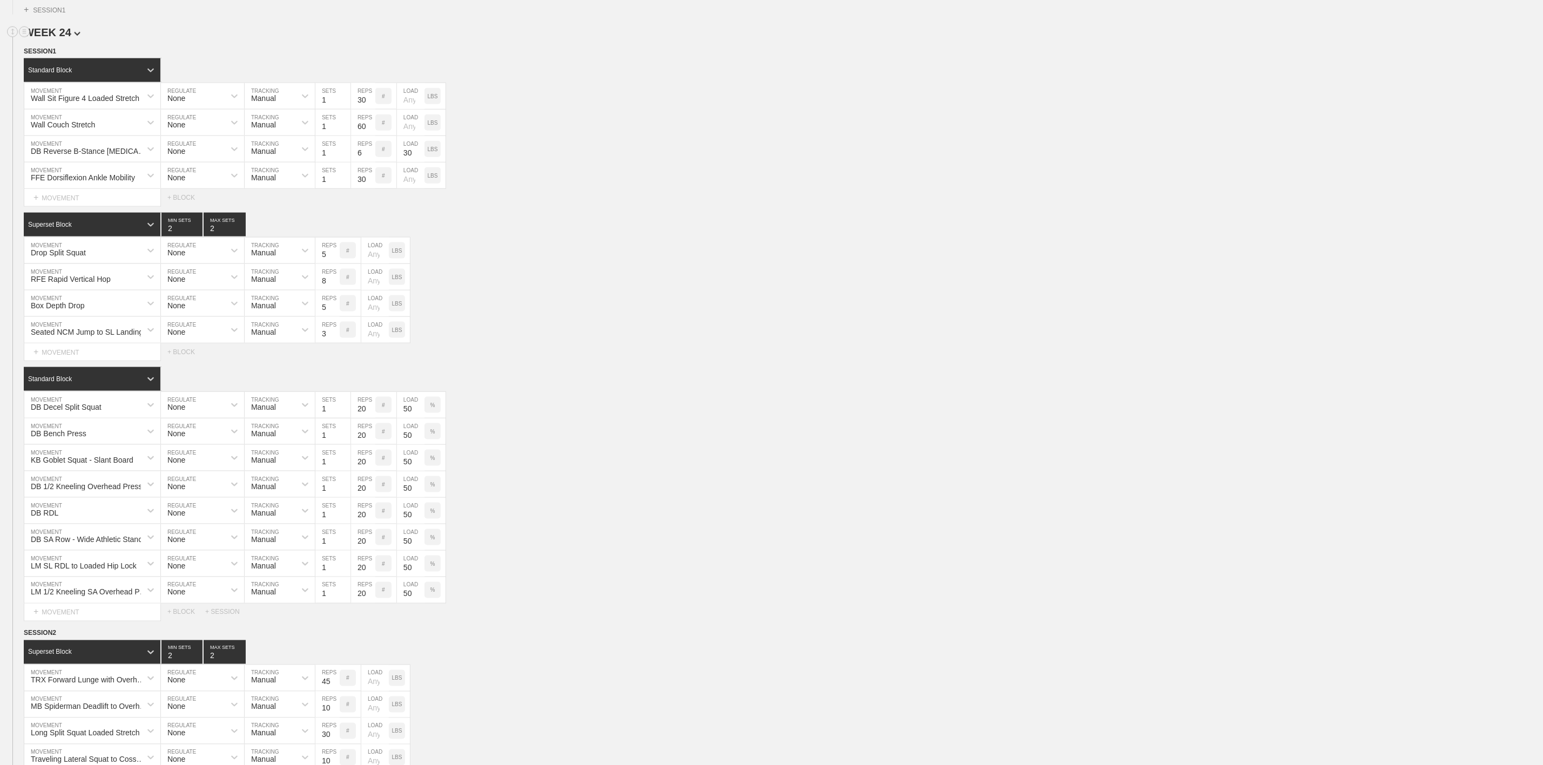
click at [66, 38] on span "WEEK 24" at bounding box center [52, 32] width 57 height 12
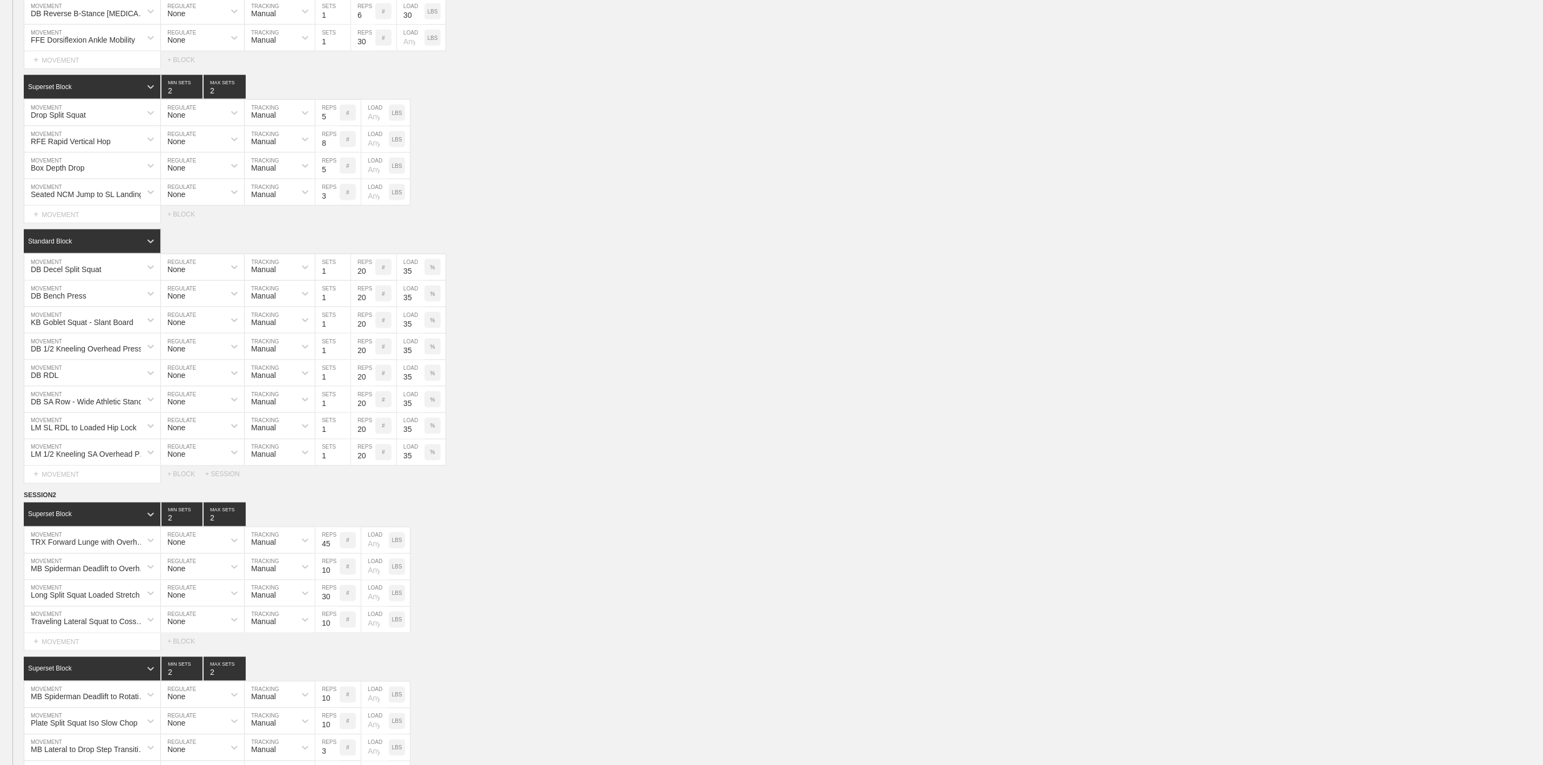
scroll to position [1215, 0]
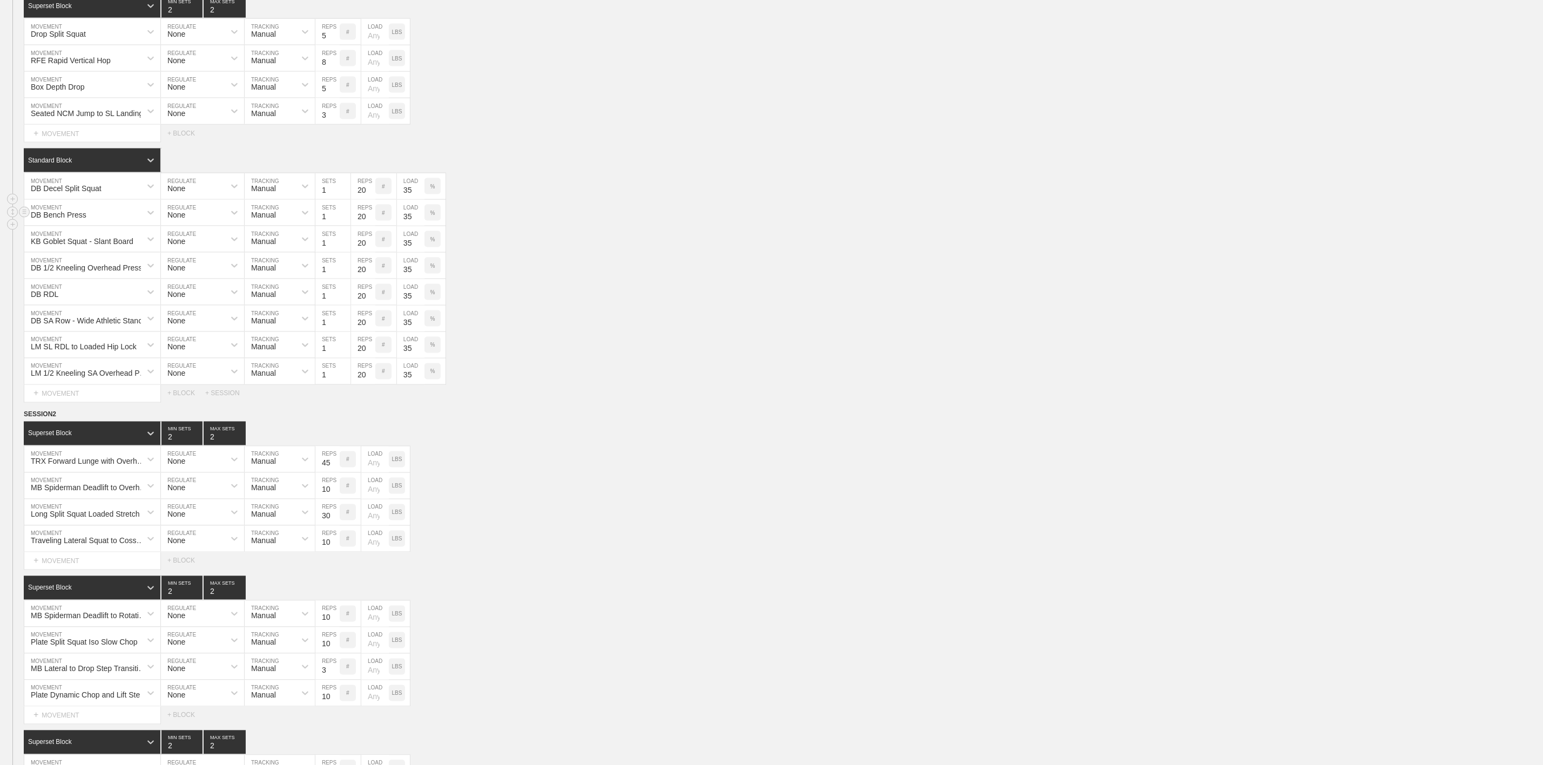
click at [84, 222] on div "DB Bench Press" at bounding box center [82, 213] width 117 height 18
type input "DB Floor Press"
click at [90, 251] on div "Create "DB Floor Press"" at bounding box center [92, 241] width 136 height 18
click at [97, 378] on div "LM 1/2 Kneeling SA Overhead Press" at bounding box center [89, 373] width 117 height 9
type input "Cable Lat Pull Down"
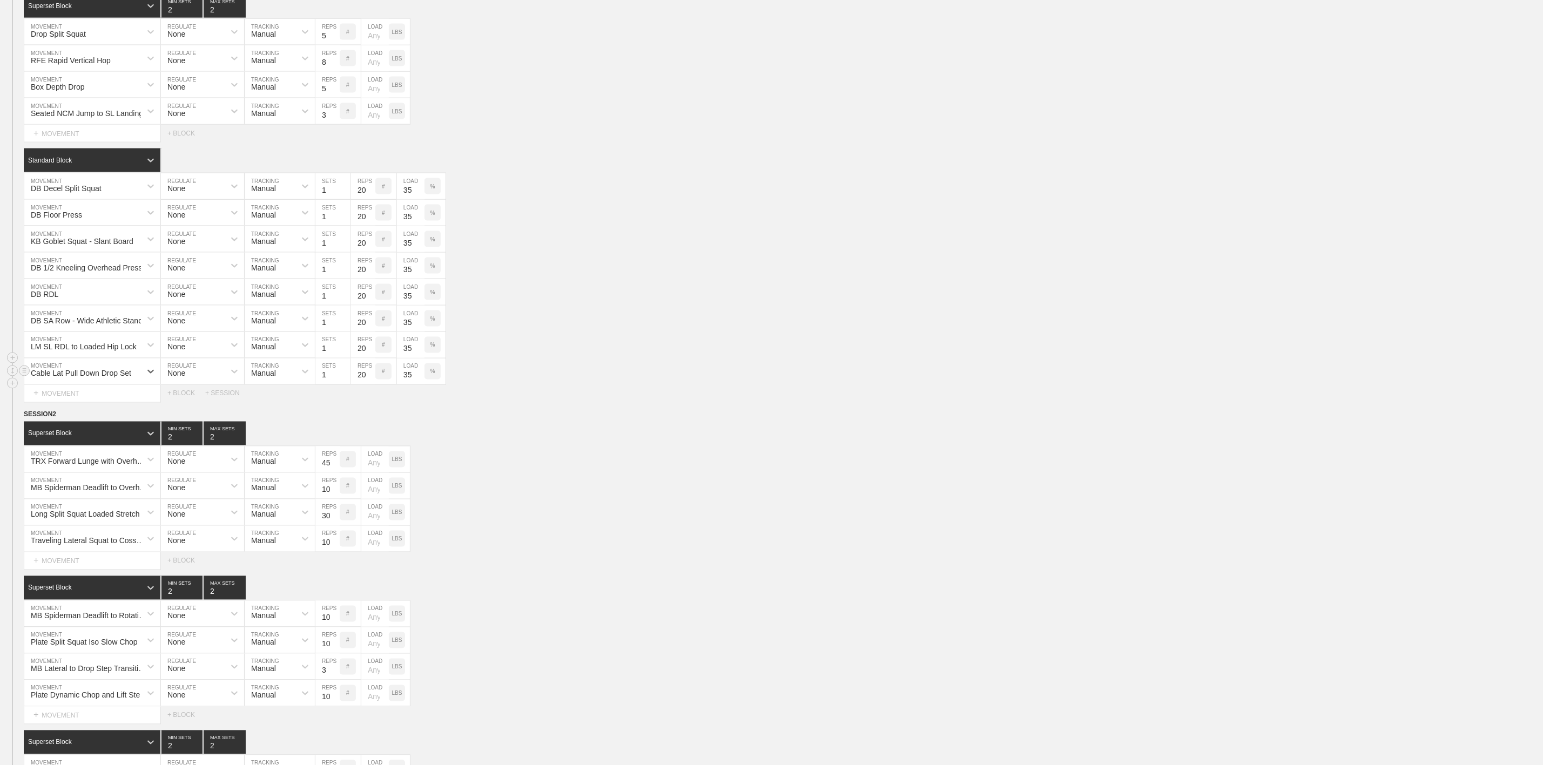
click at [118, 378] on div "Cable Lat Pull Down Drop Set" at bounding box center [81, 373] width 100 height 9
click at [590, 359] on div "LM SL RDL to Loaded Hip Lock MOVEMENT None REGULATE Manual TRACKING 1 SETS 20 R…" at bounding box center [771, 345] width 1543 height 26
click at [83, 378] on div "Cable Lat Pull Down Drop Set" at bounding box center [81, 373] width 100 height 9
type input "Band Rever"
click at [73, 409] on div "Band Reverse Fly" at bounding box center [92, 400] width 136 height 18
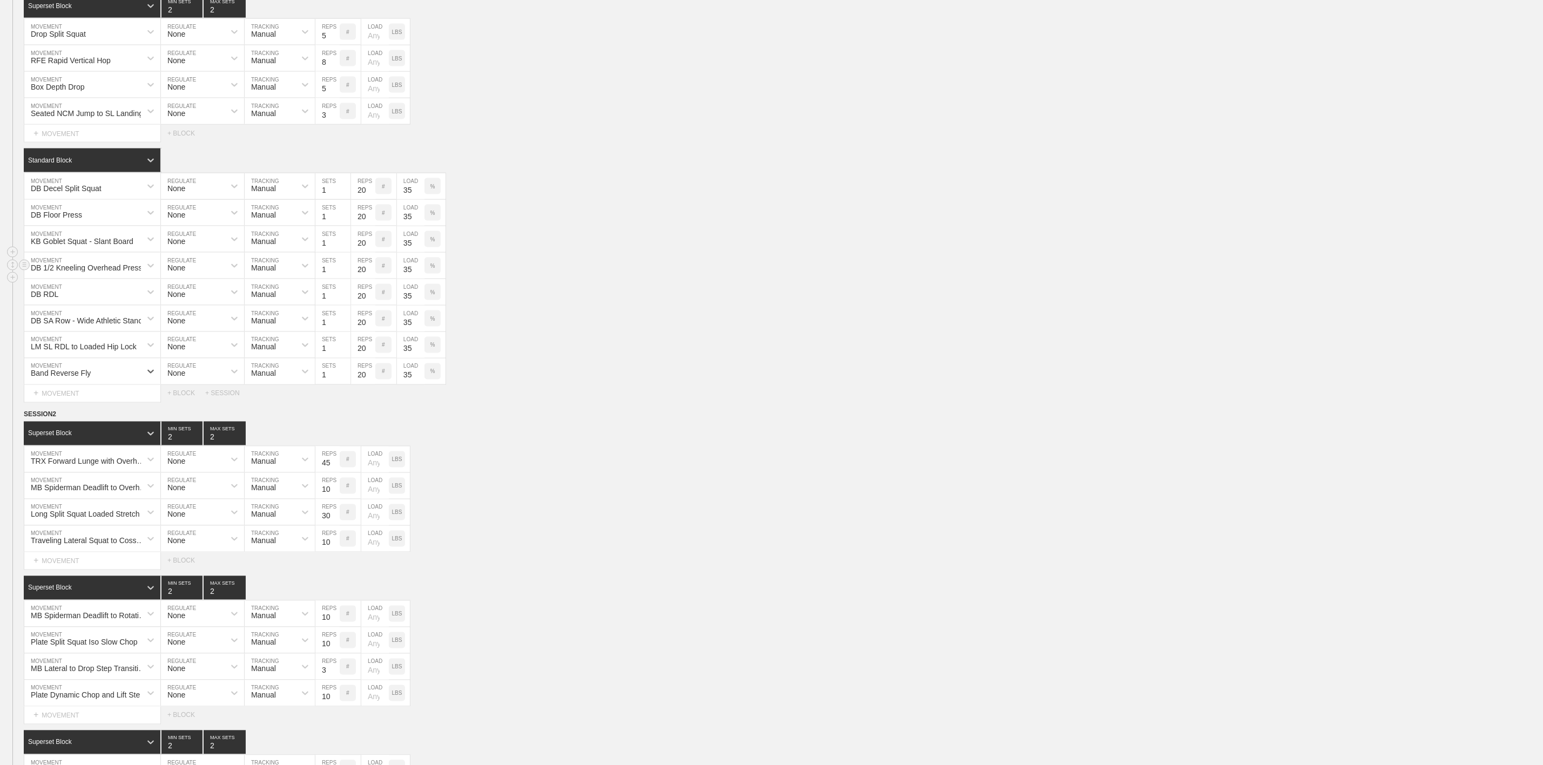
click at [126, 272] on div "DB 1/2 Kneeling Overhead Press" at bounding box center [86, 268] width 111 height 9
type input "Band Pull Apart W's"
click at [126, 304] on div "Create "Band Pull Apart W's"" at bounding box center [92, 294] width 136 height 18
click at [596, 473] on div "TRX Forward Lunge with Overhead Mobilizer MOVEMENT None REGULATE Manual TRACKIN…" at bounding box center [771, 460] width 1543 height 26
click at [582, 332] on div "DB SA Row - Wide Athletic Stance MOVEMENT None REGULATE Manual TRACKING 1 SETS …" at bounding box center [771, 319] width 1543 height 26
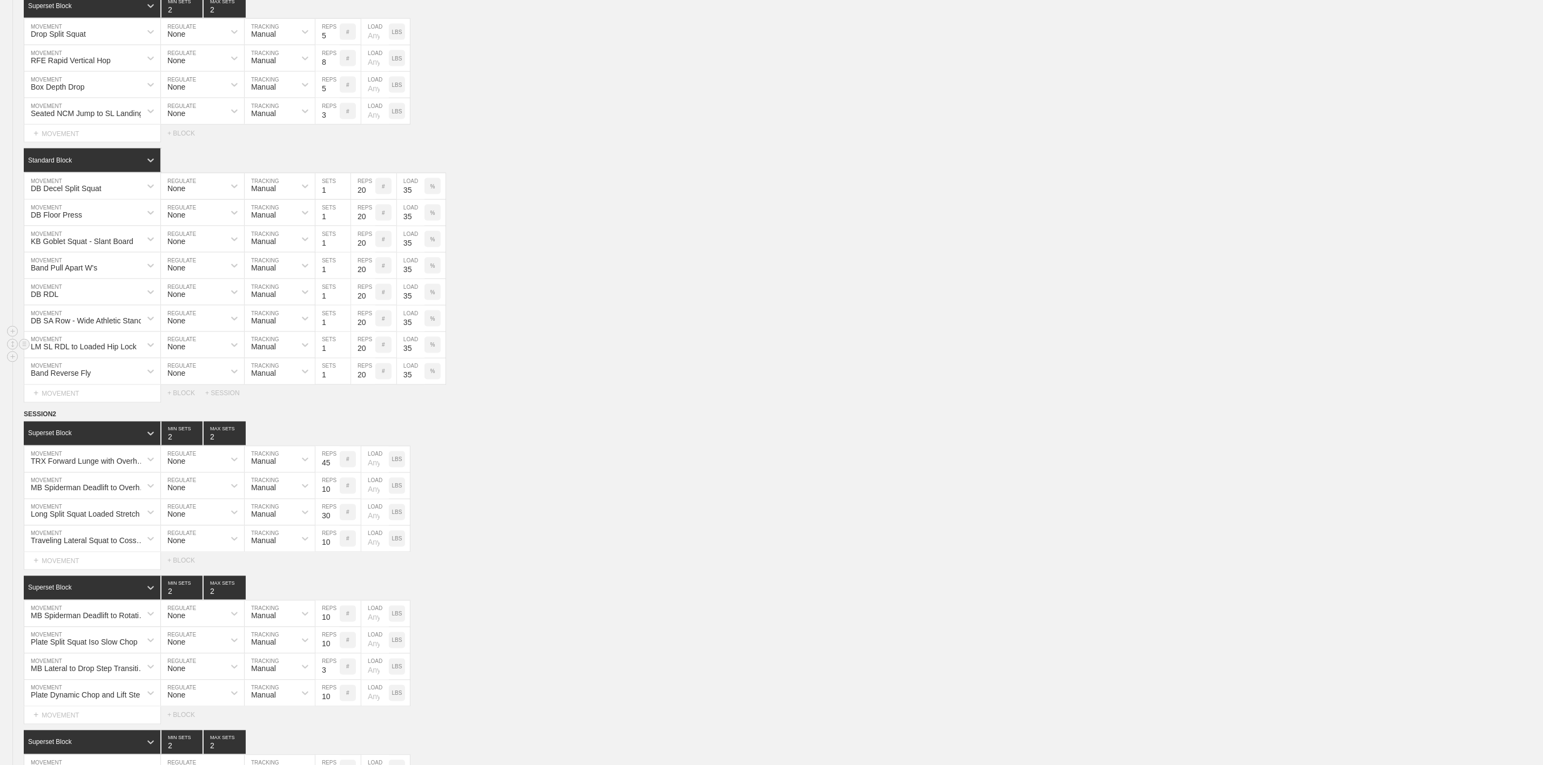
click at [772, 359] on div "LM SL RDL to Loaded Hip Lock MOVEMENT None REGULATE Manual TRACKING 1 SETS 20 R…" at bounding box center [771, 345] width 1543 height 26
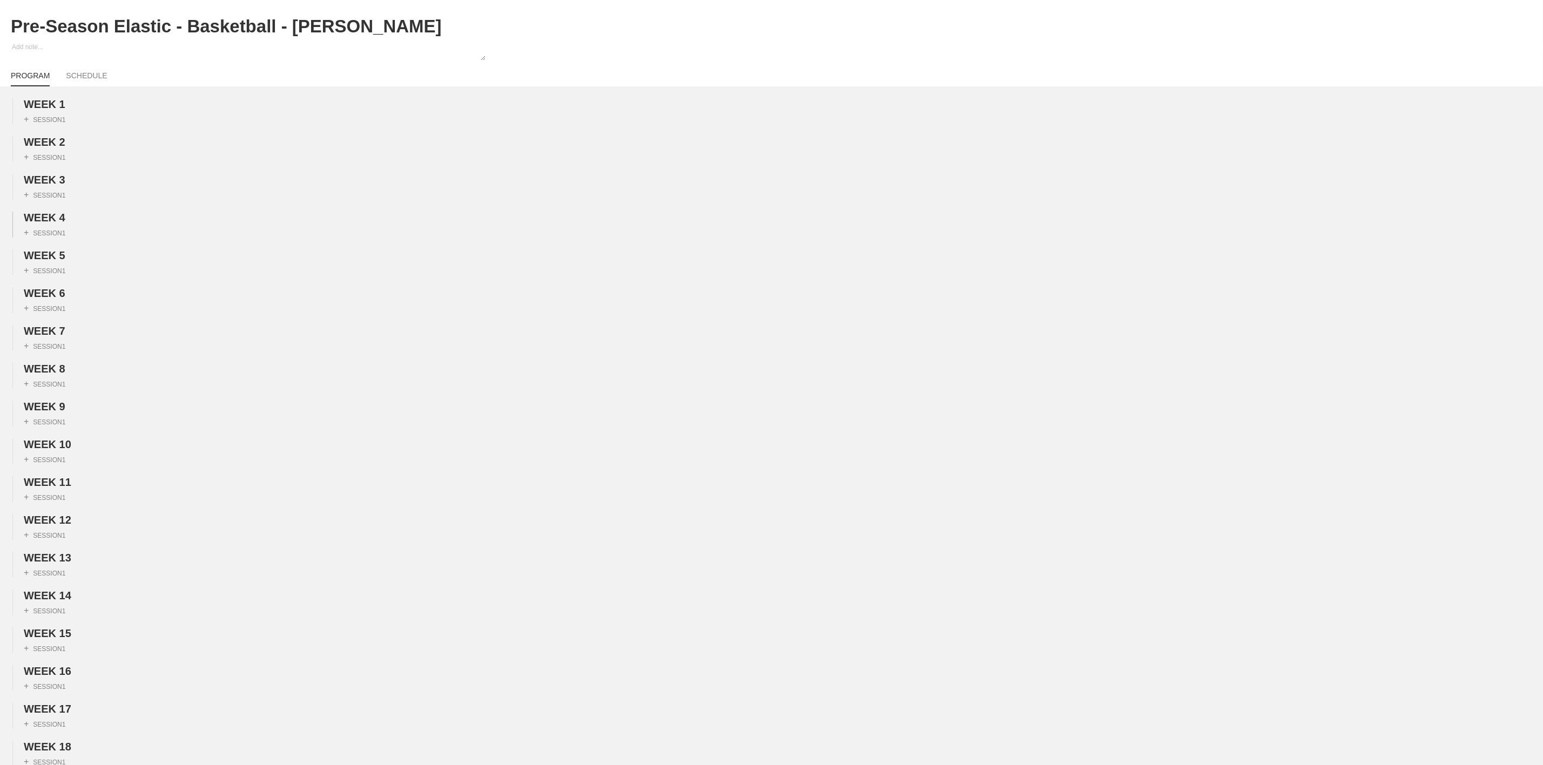
scroll to position [0, 0]
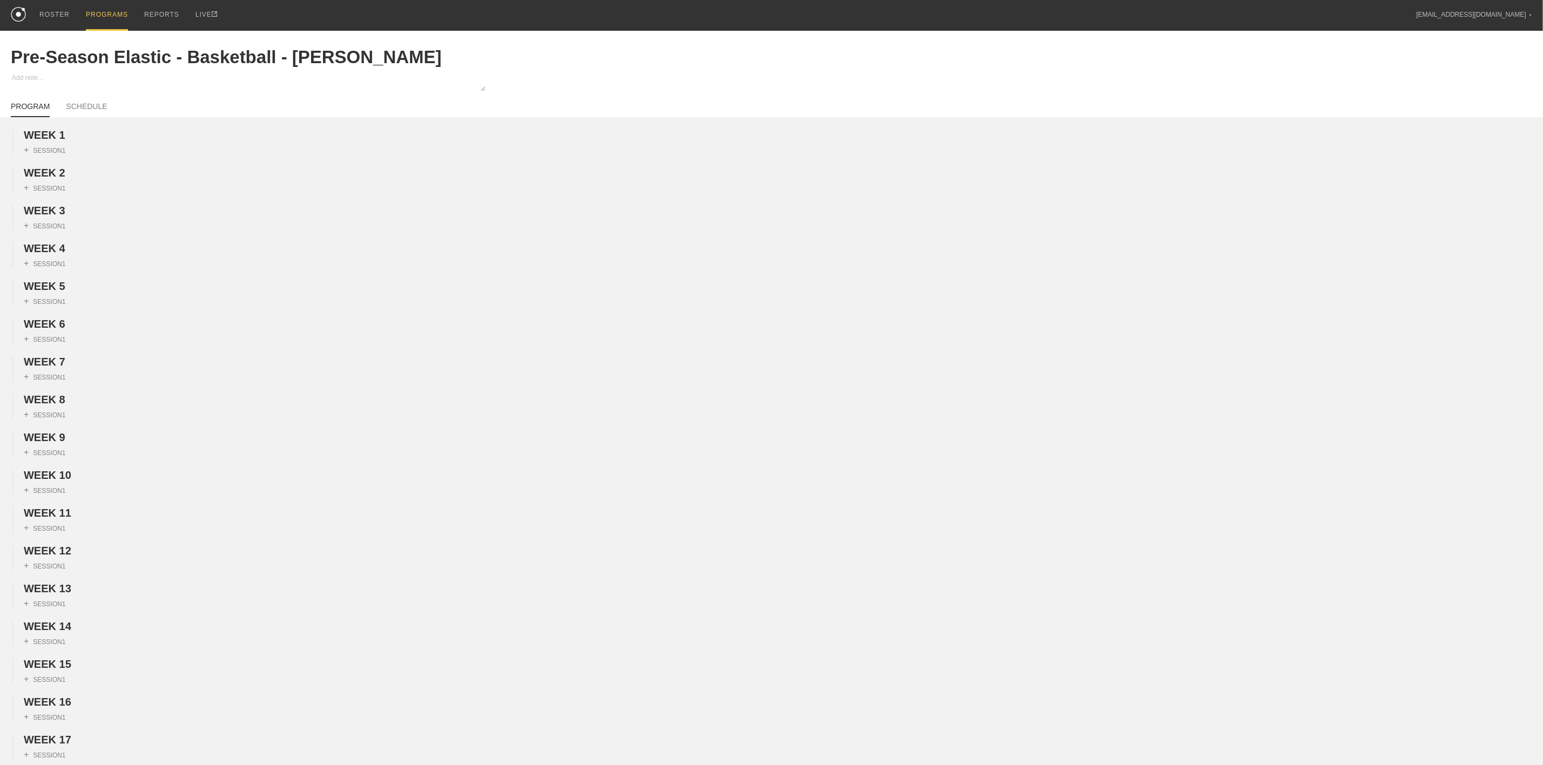
click at [105, 10] on div "PROGRAMS" at bounding box center [107, 15] width 42 height 31
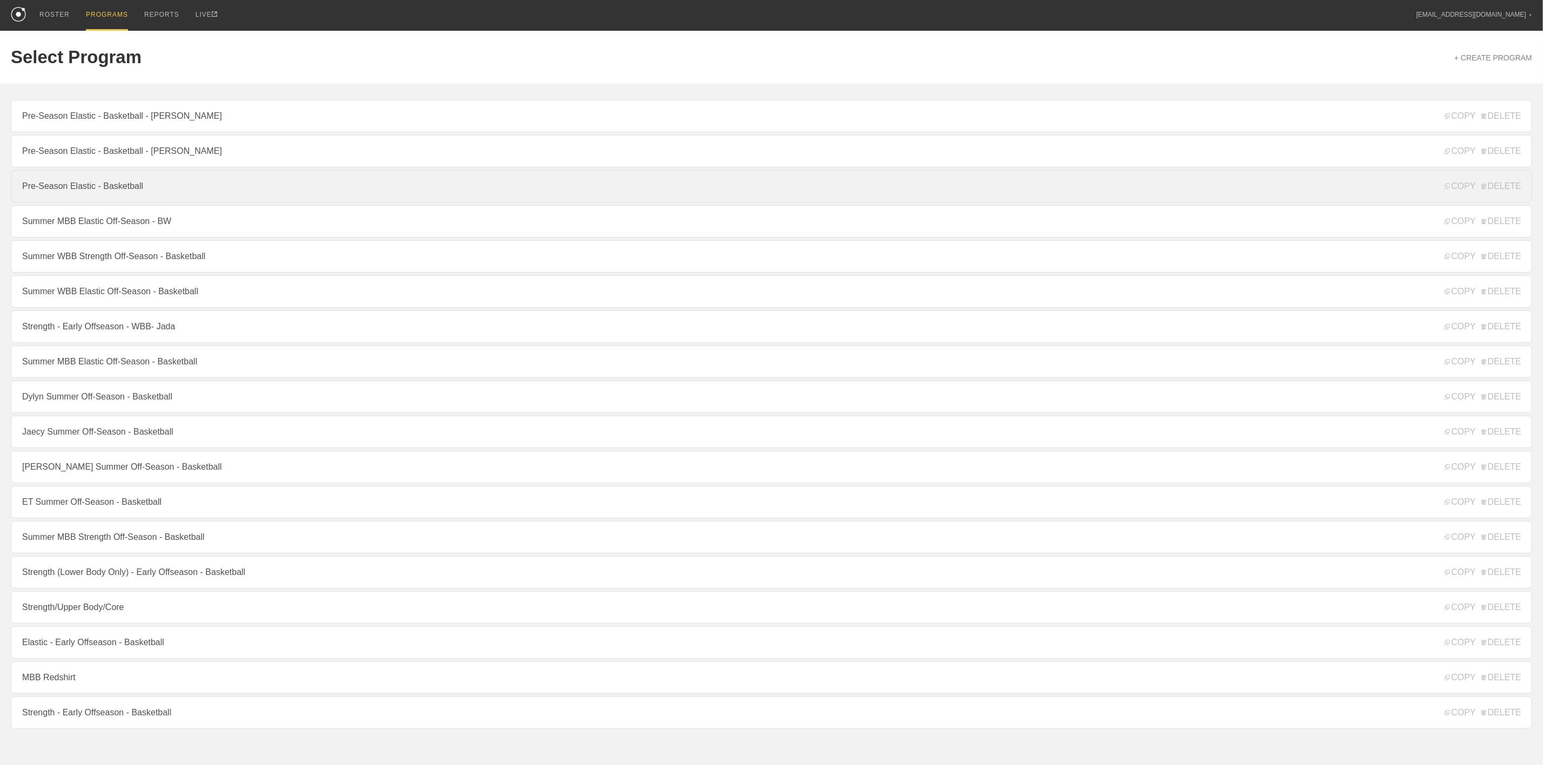
click at [109, 198] on link "Pre-Season Elastic - Basketball" at bounding box center [772, 186] width 1522 height 32
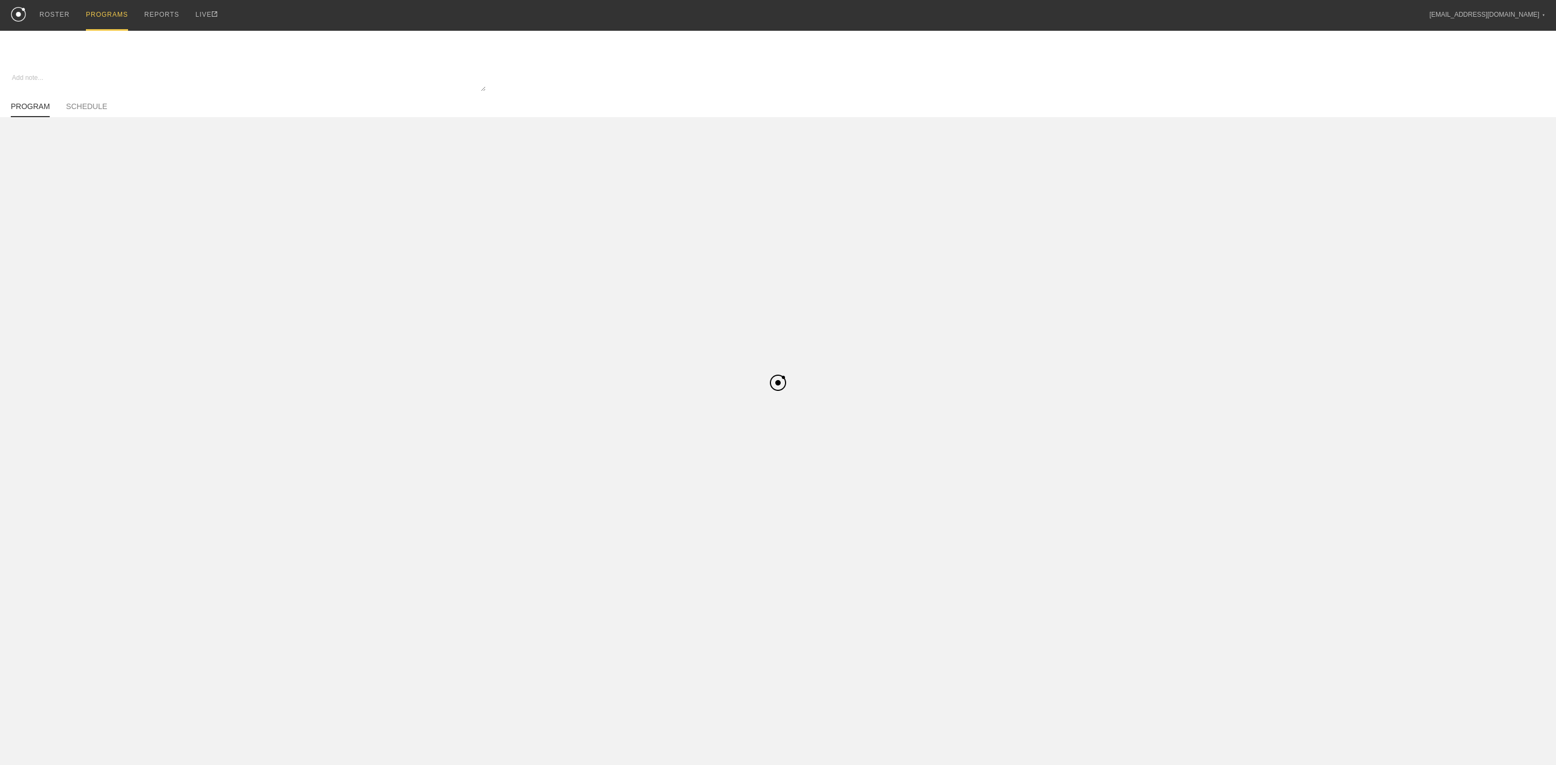
type textarea "x"
type input "Pre-Season Elastic - Basketball"
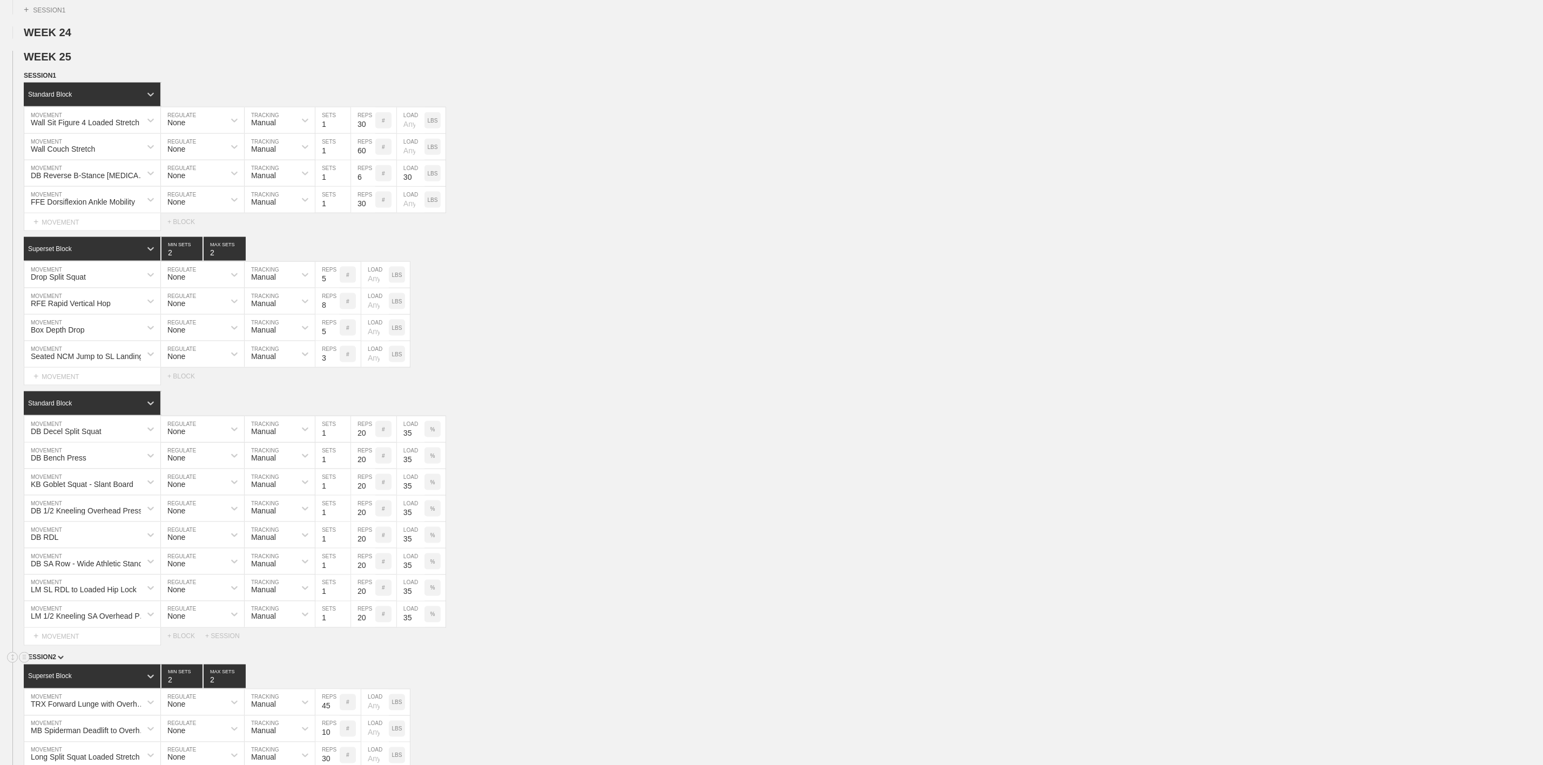
scroll to position [1215, 0]
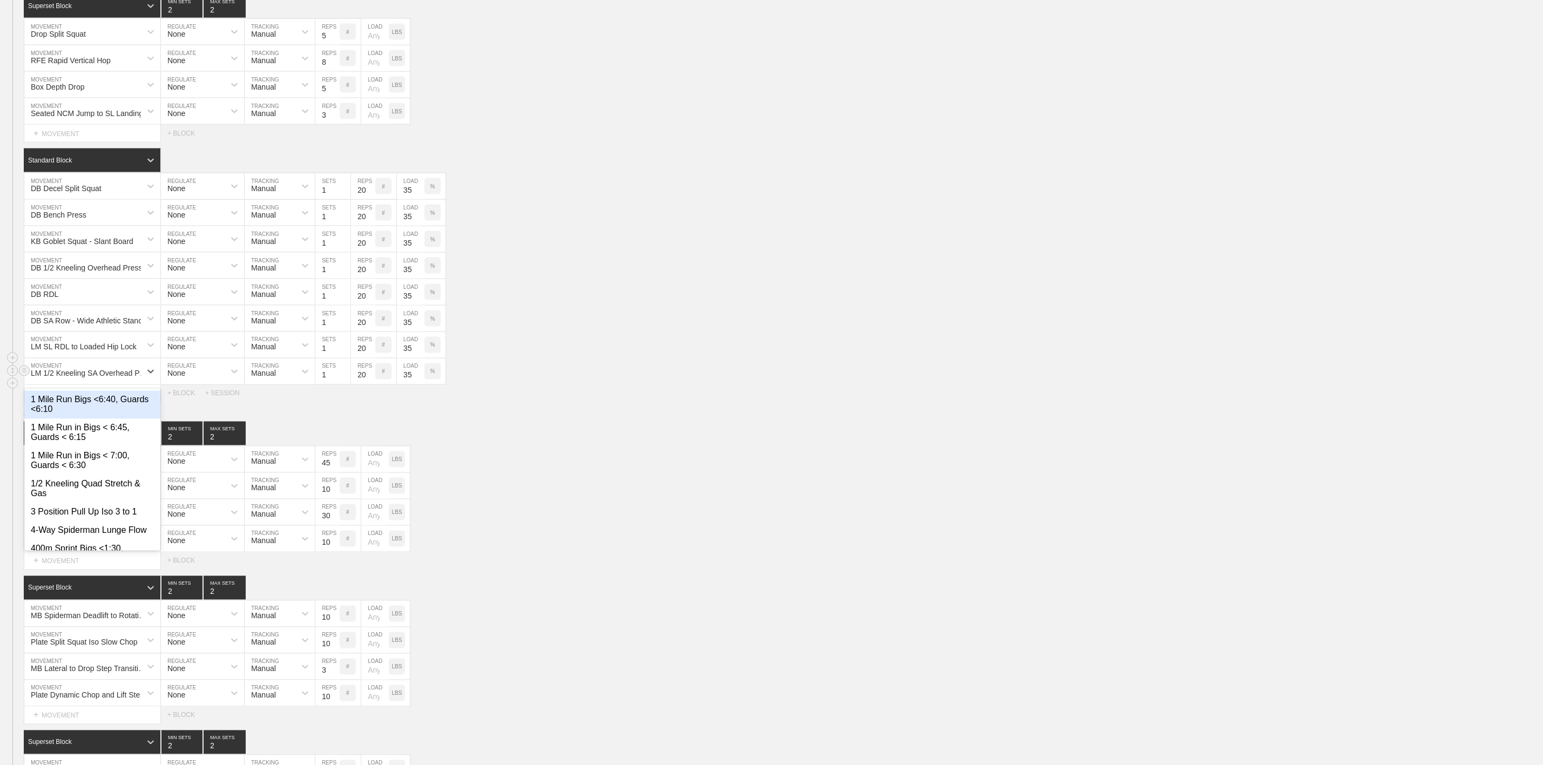
click at [98, 378] on div "LM 1/2 Kneeling SA Overhead Press" at bounding box center [89, 373] width 117 height 9
type input "Cable Lat Pull Down"
click at [85, 428] on div "Create "Cable Lat Pull Down"" at bounding box center [92, 418] width 136 height 18
click at [693, 446] on div "Superset Block 2 MIN SETS 2 MAX SETS" at bounding box center [784, 434] width 1520 height 24
drag, startPoint x: 624, startPoint y: 169, endPoint x: 631, endPoint y: 172, distance: 7.2
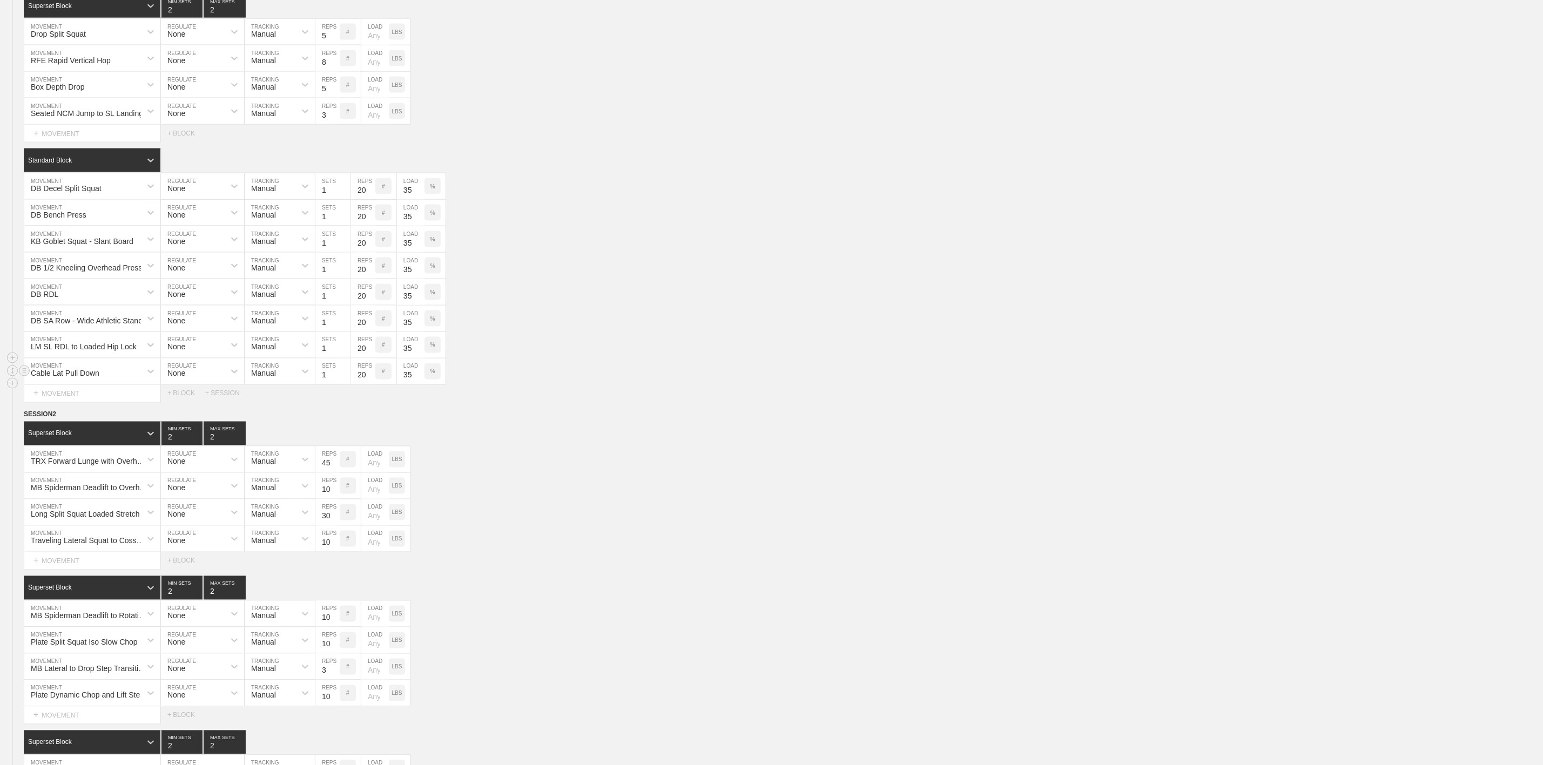
click at [626, 142] on div "Select... MOVEMENT + MOVEMENT + BLOCK" at bounding box center [771, 133] width 1543 height 17
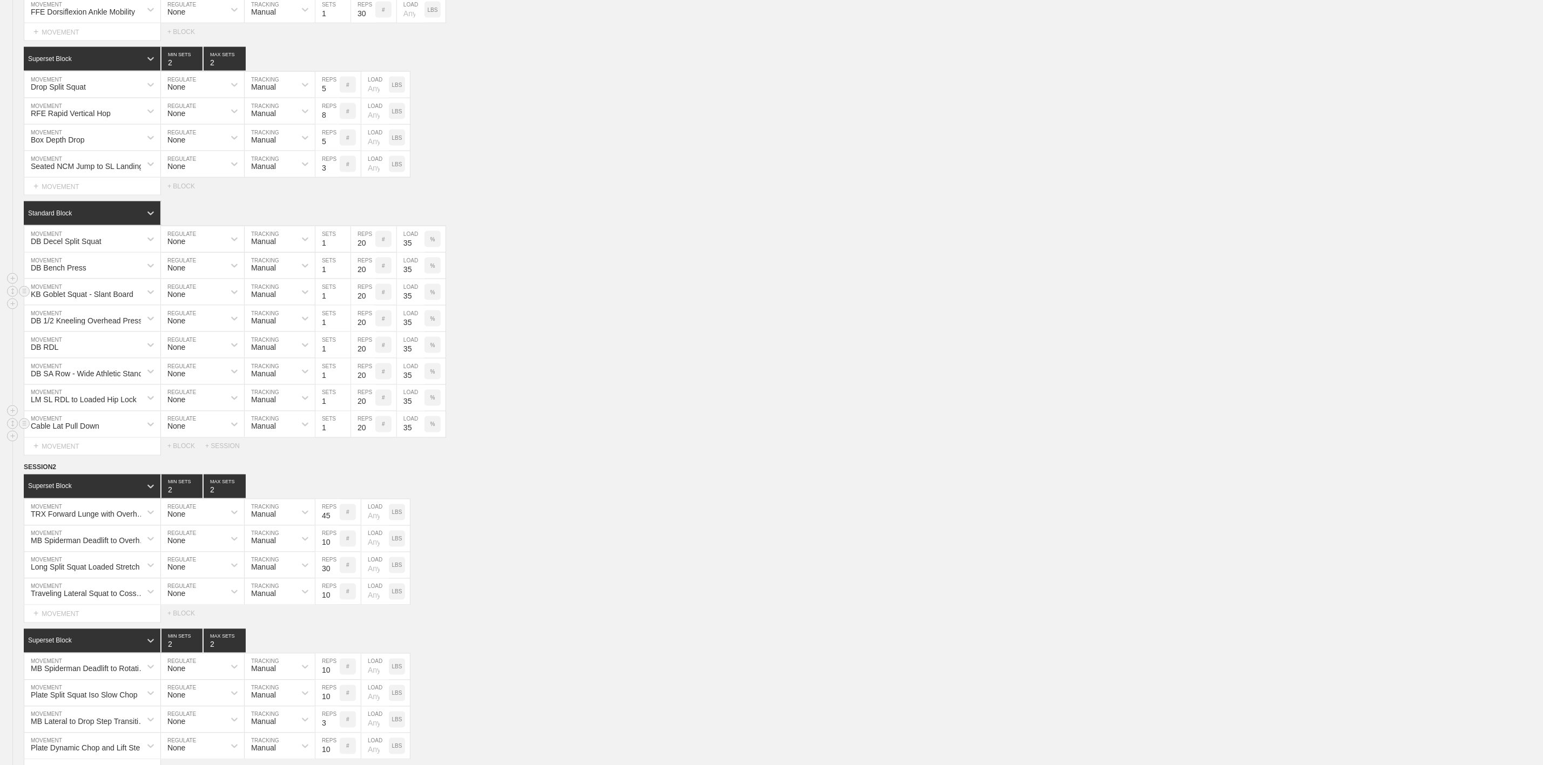
scroll to position [1134, 0]
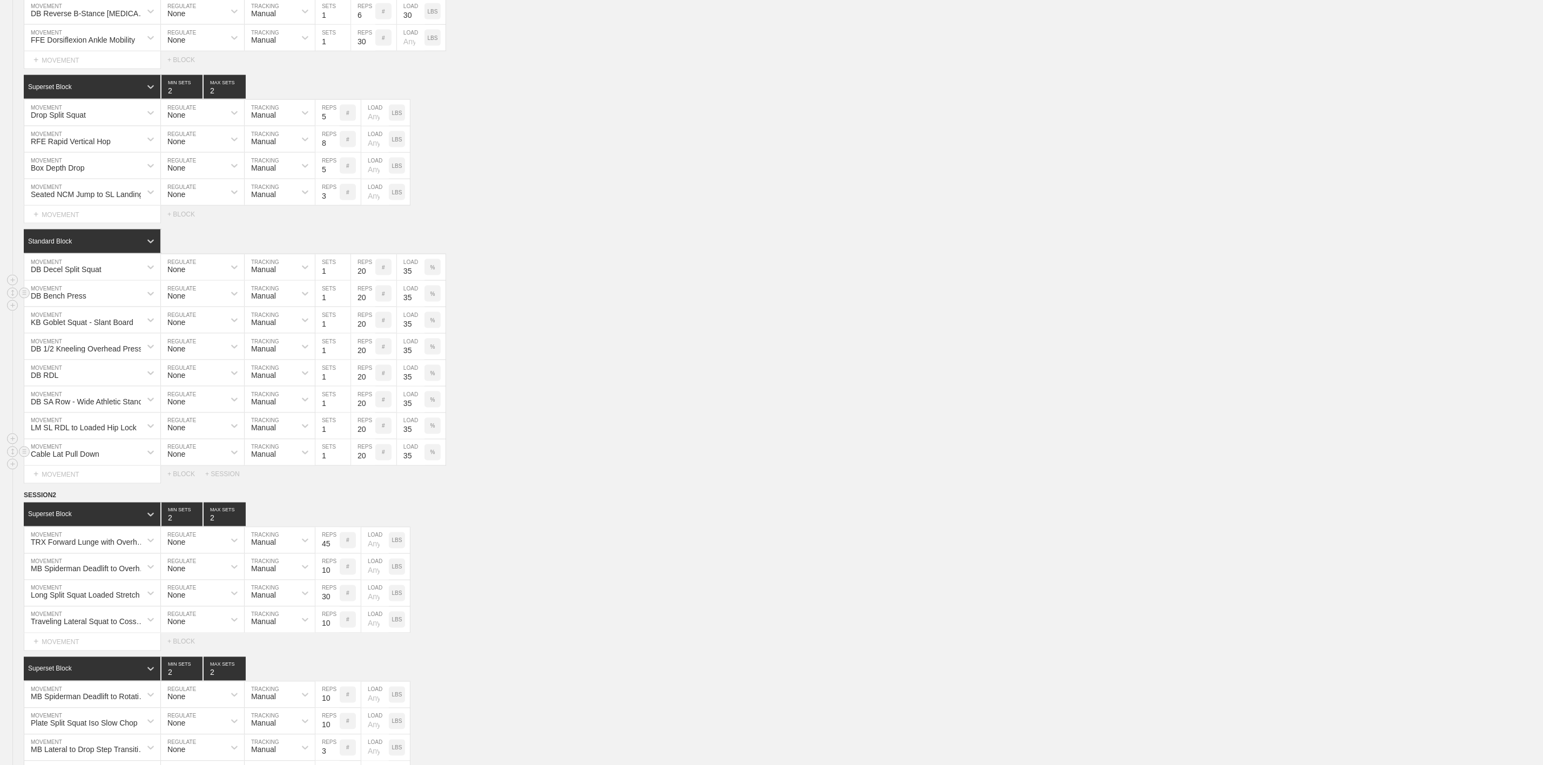
click at [567, 307] on div "DB Bench Press MOVEMENT None REGULATE Manual TRACKING 1 SETS 20 REPS # 35 LOAD %" at bounding box center [771, 294] width 1543 height 26
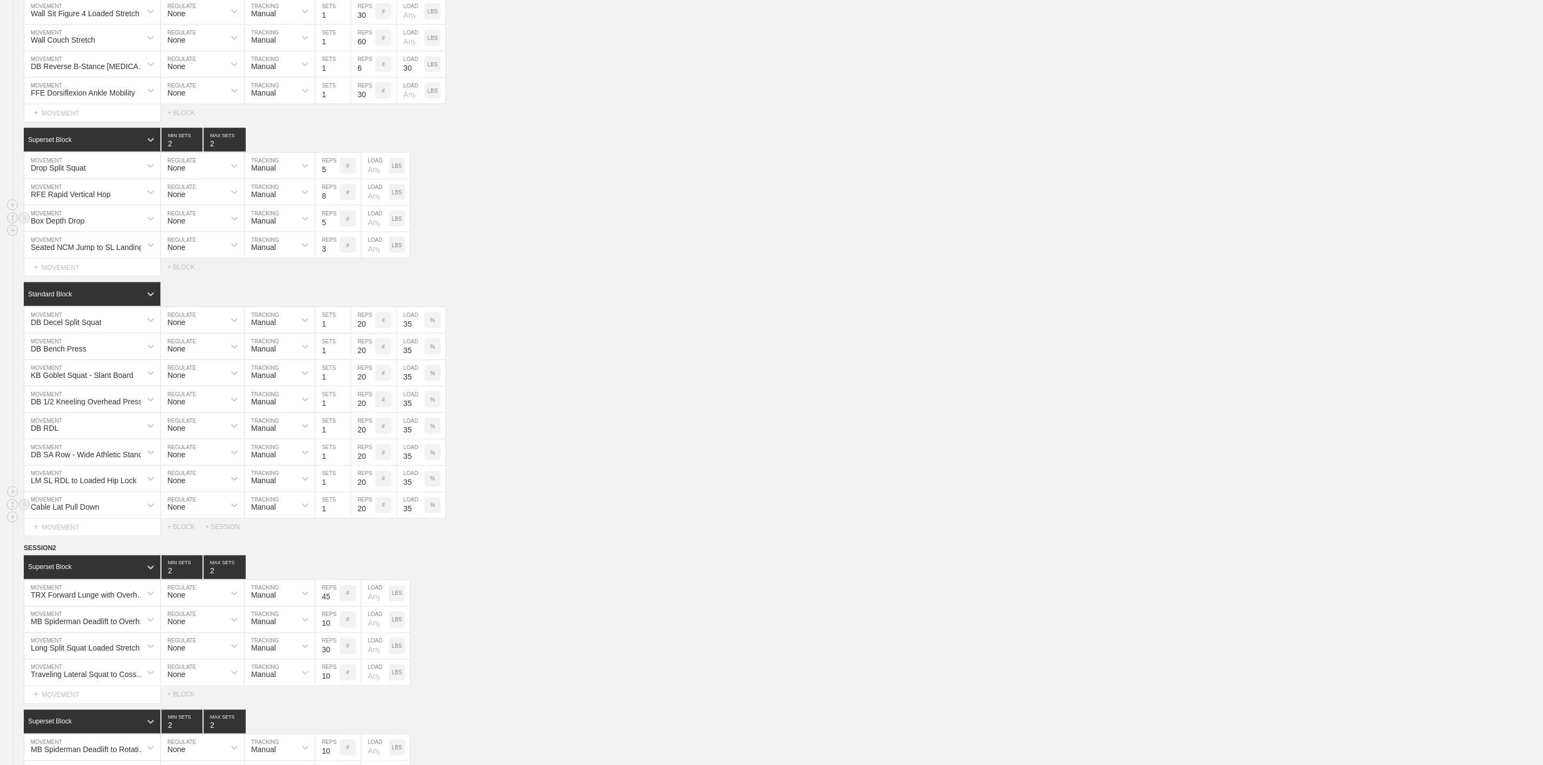
scroll to position [1053, 0]
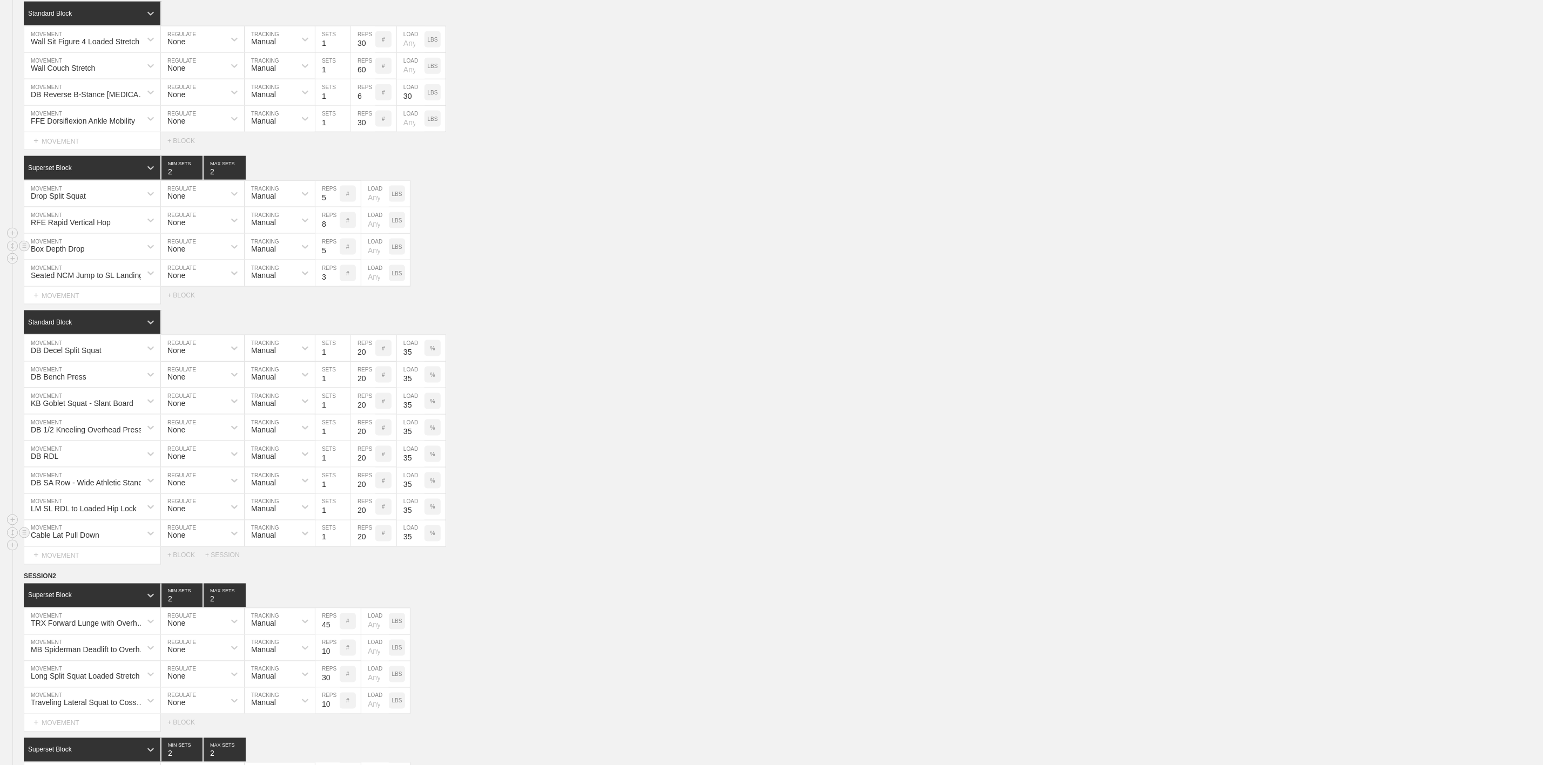
click at [694, 260] on div "Box Depth Drop MOVEMENT None REGULATE Manual TRACKING 5 REPS # LOAD LBS" at bounding box center [771, 247] width 1543 height 26
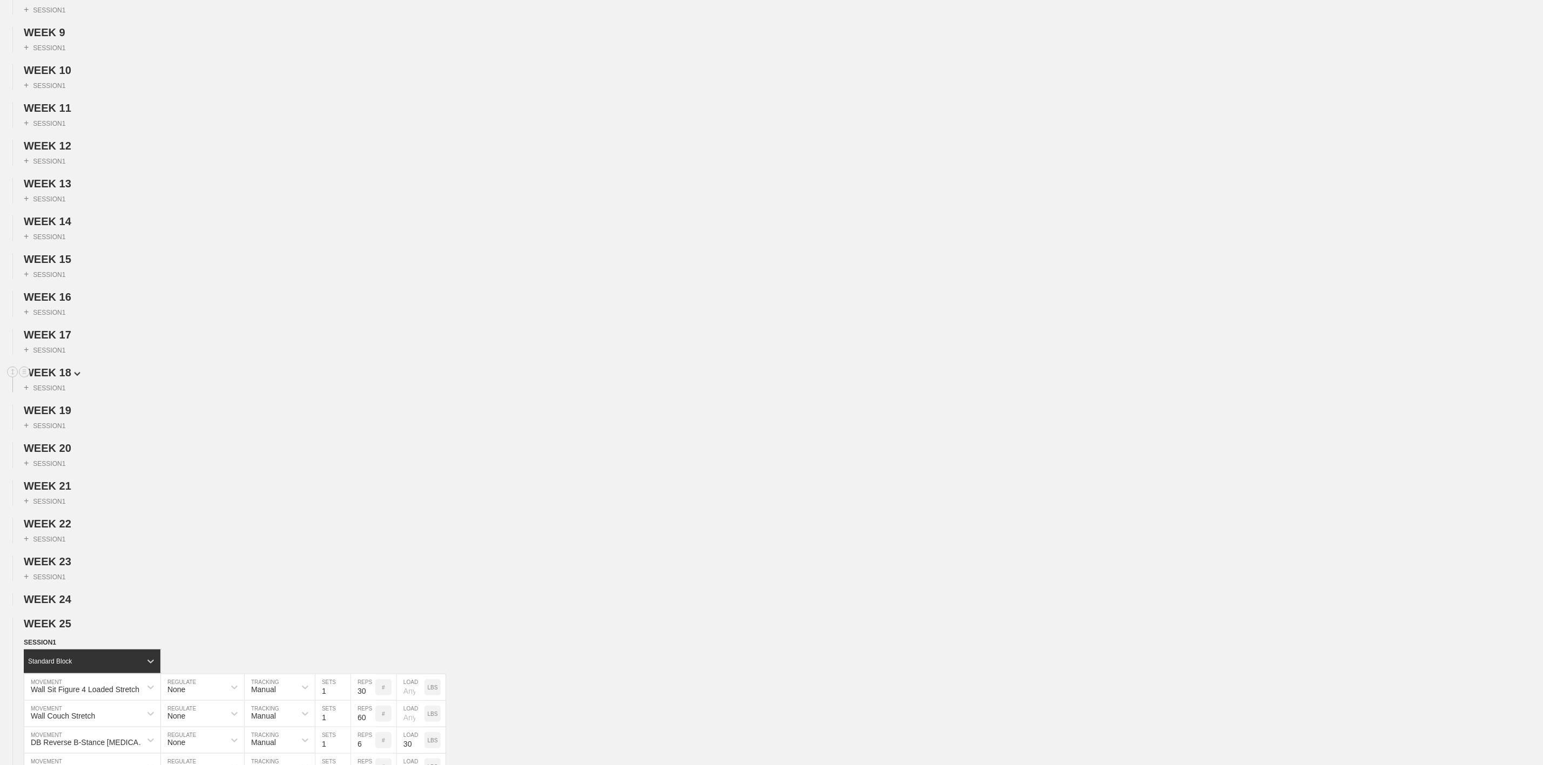
scroll to position [0, 0]
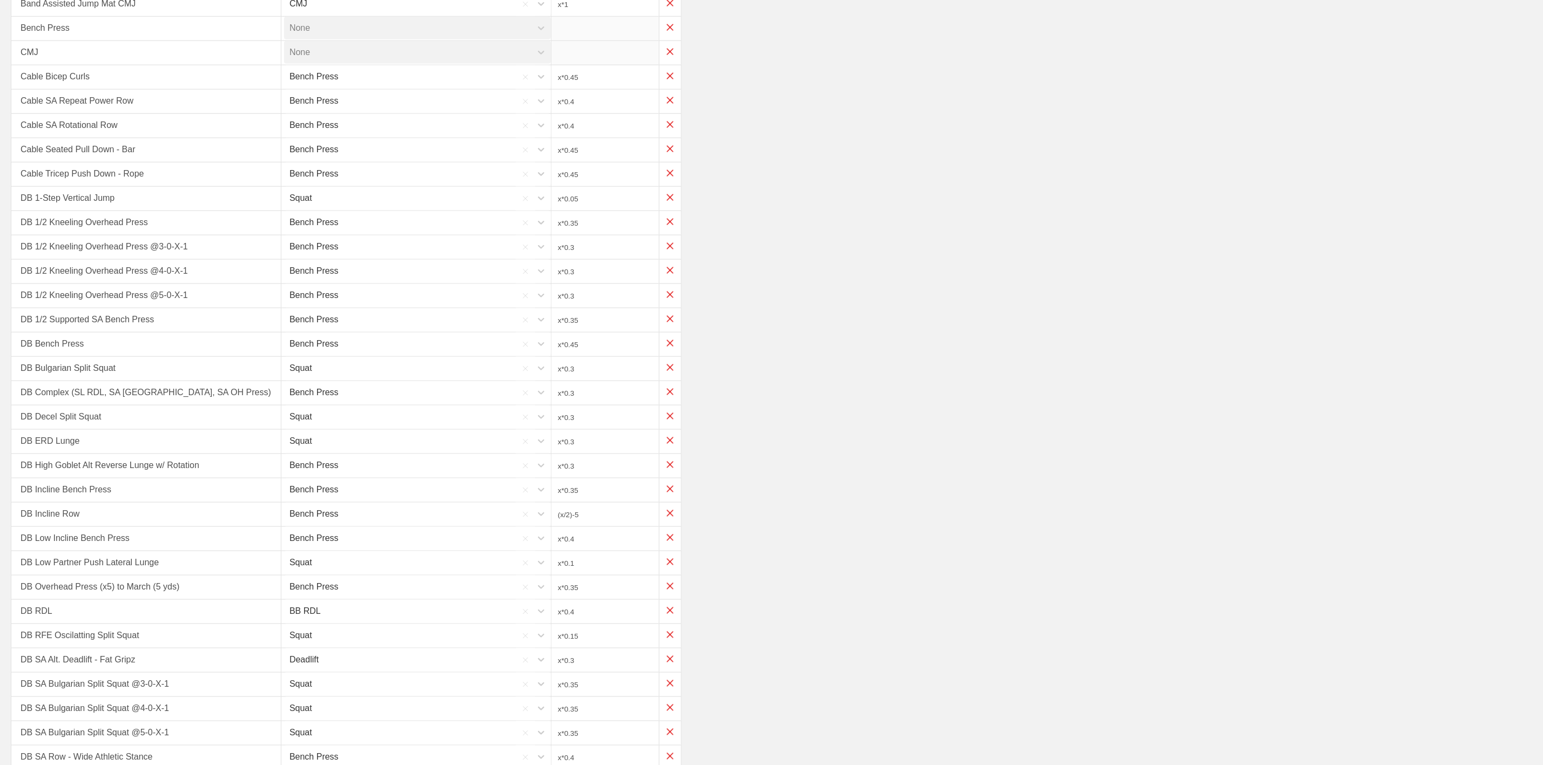
scroll to position [648, 0]
click at [610, 433] on input "x*0.3" at bounding box center [606, 421] width 108 height 24
type input "x*0..2"
drag, startPoint x: 916, startPoint y: 338, endPoint x: 892, endPoint y: 302, distance: 42.8
click at [910, 331] on div "DB 1/2 Supported SA Bench Press Bench Press x*0.35" at bounding box center [772, 324] width 1522 height 24
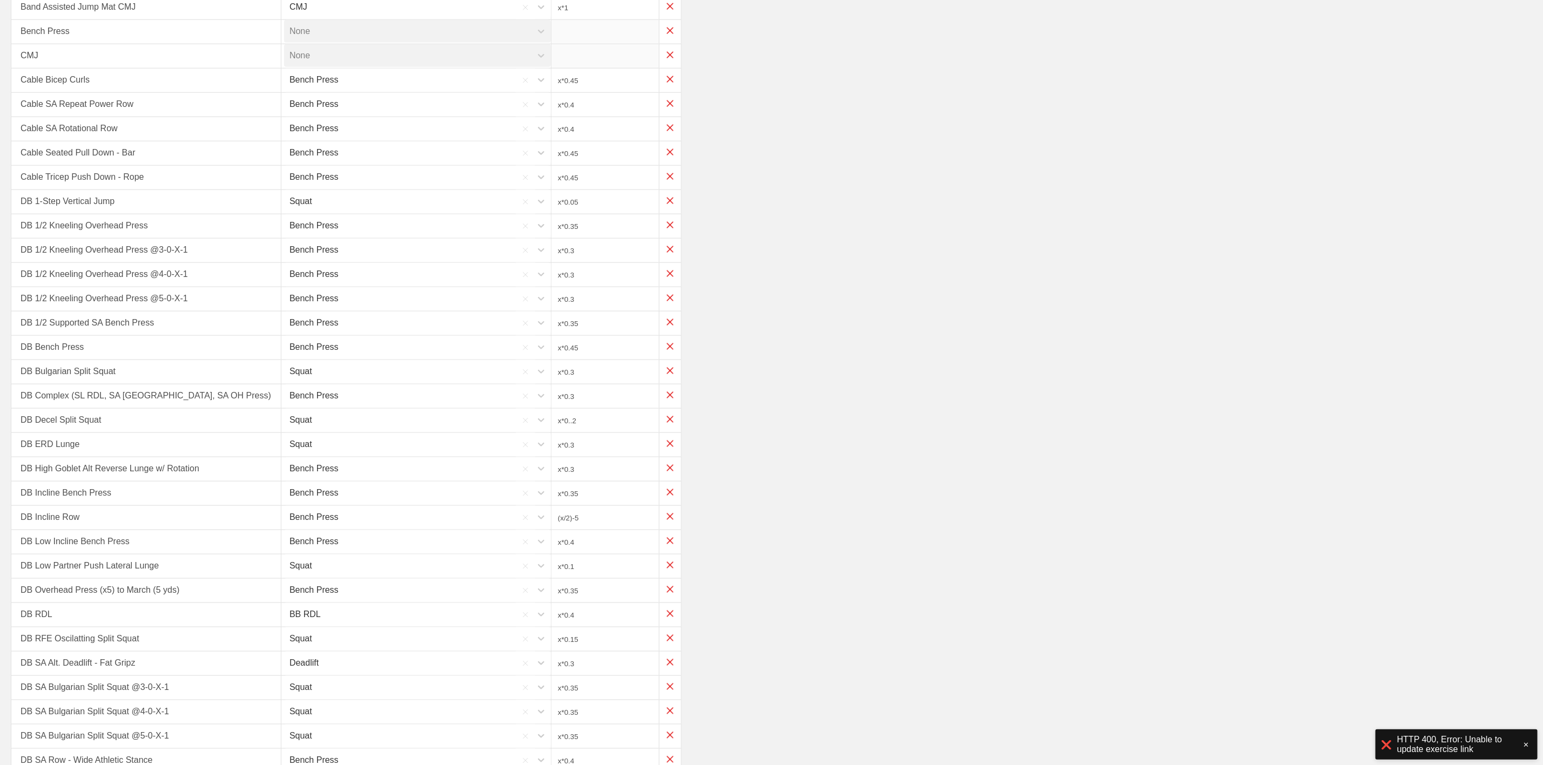
click at [896, 383] on div "DB Bulgarian Split Squat Squat x*0.3" at bounding box center [772, 372] width 1522 height 24
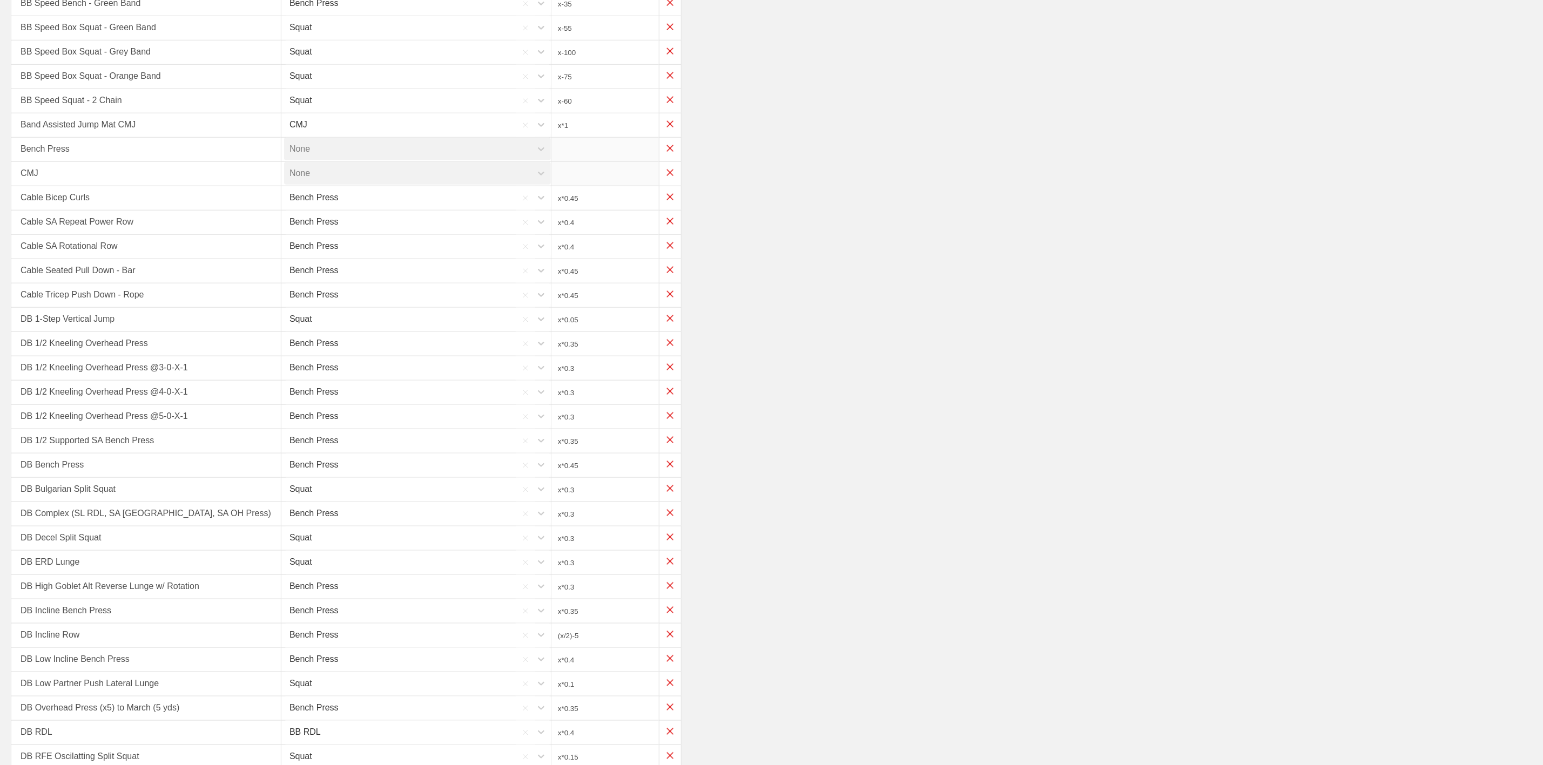
scroll to position [567, 0]
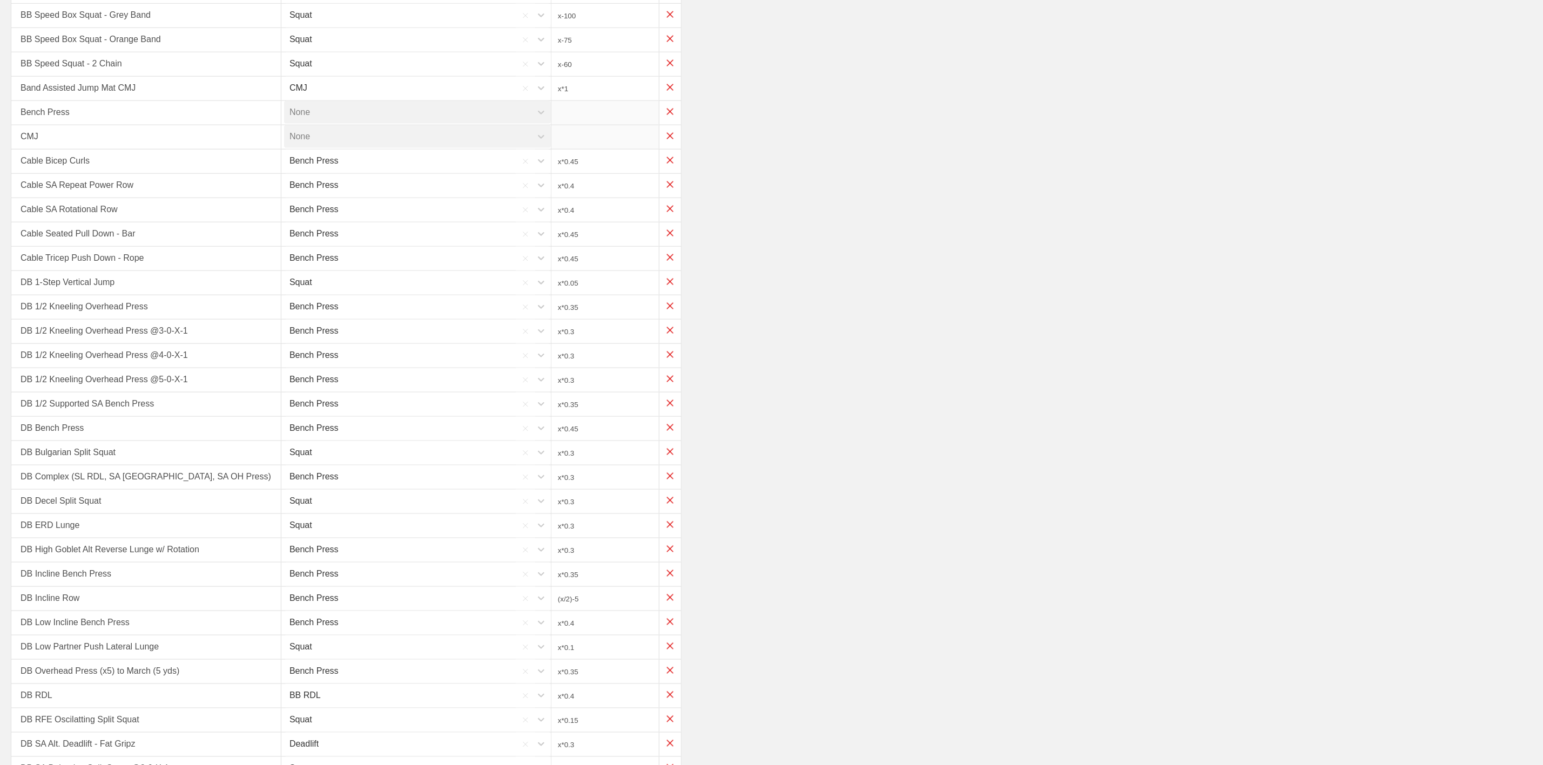
click at [583, 509] on input "x*0.3" at bounding box center [606, 502] width 108 height 24
type input "x*0.2"
click at [822, 441] on div "DB Bench Press Bench Press x*0.45" at bounding box center [772, 429] width 1522 height 24
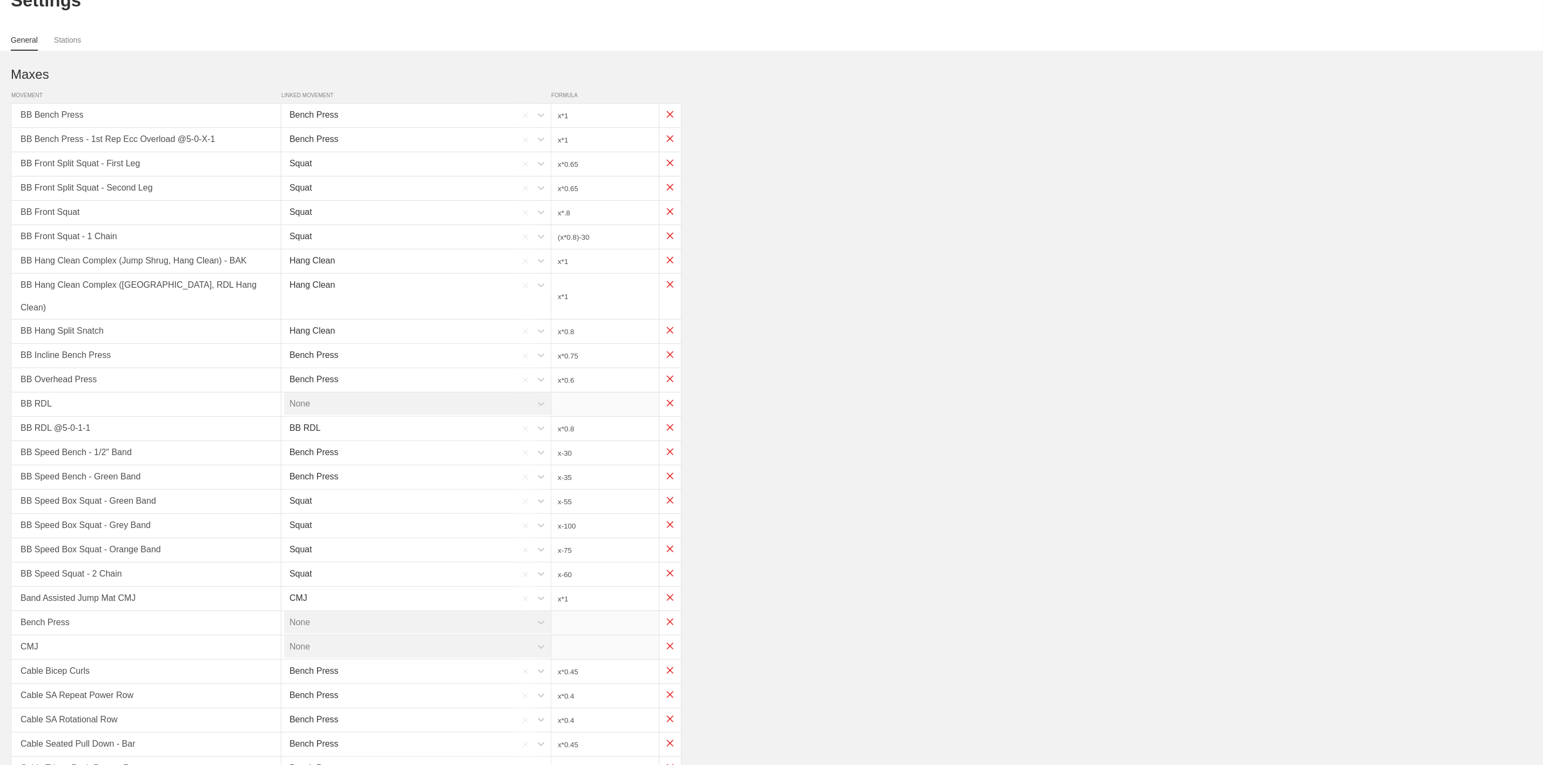
scroll to position [0, 0]
